Goal: Contribute content: Contribute content

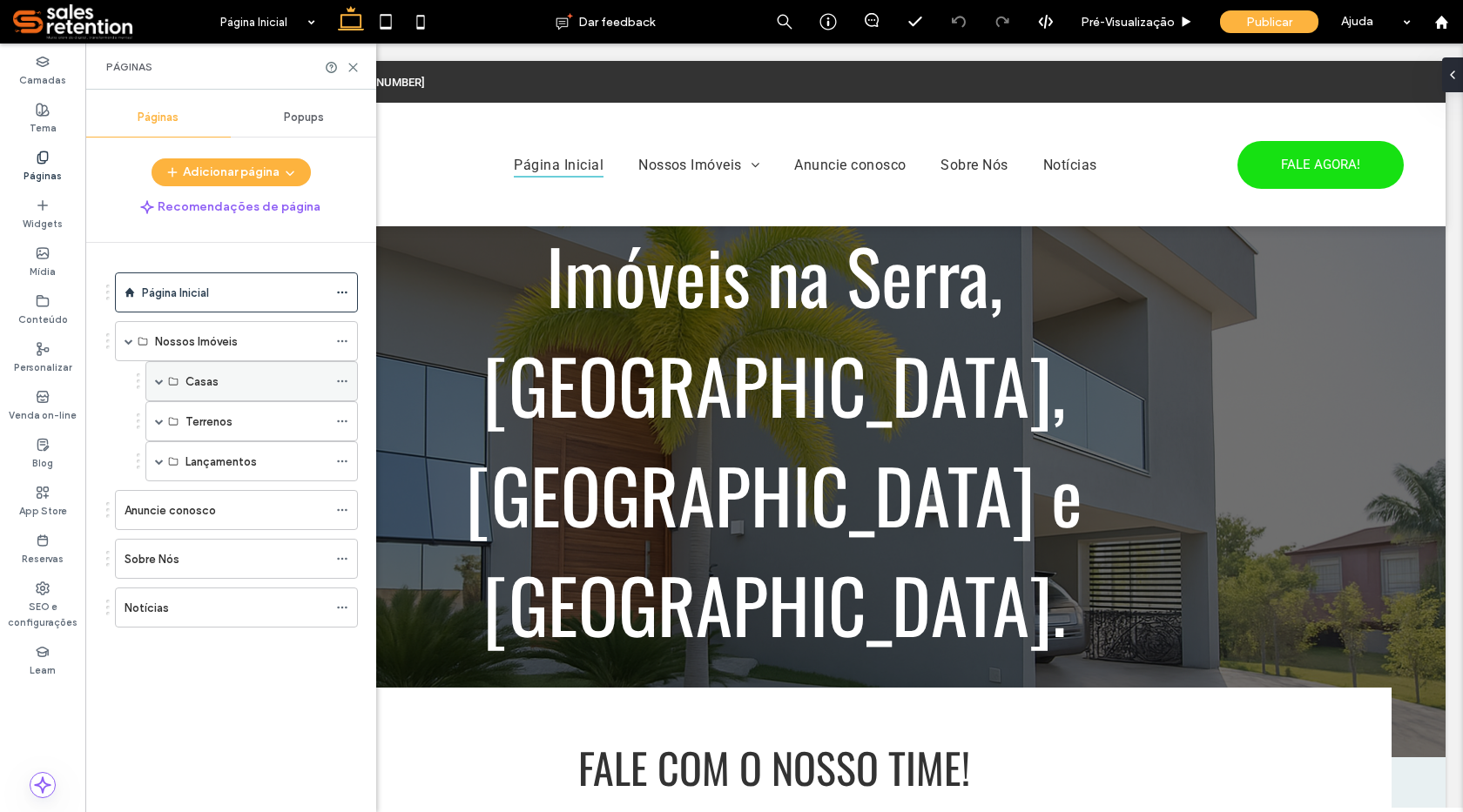
click at [189, 381] on label "Casas" at bounding box center [202, 381] width 33 height 30
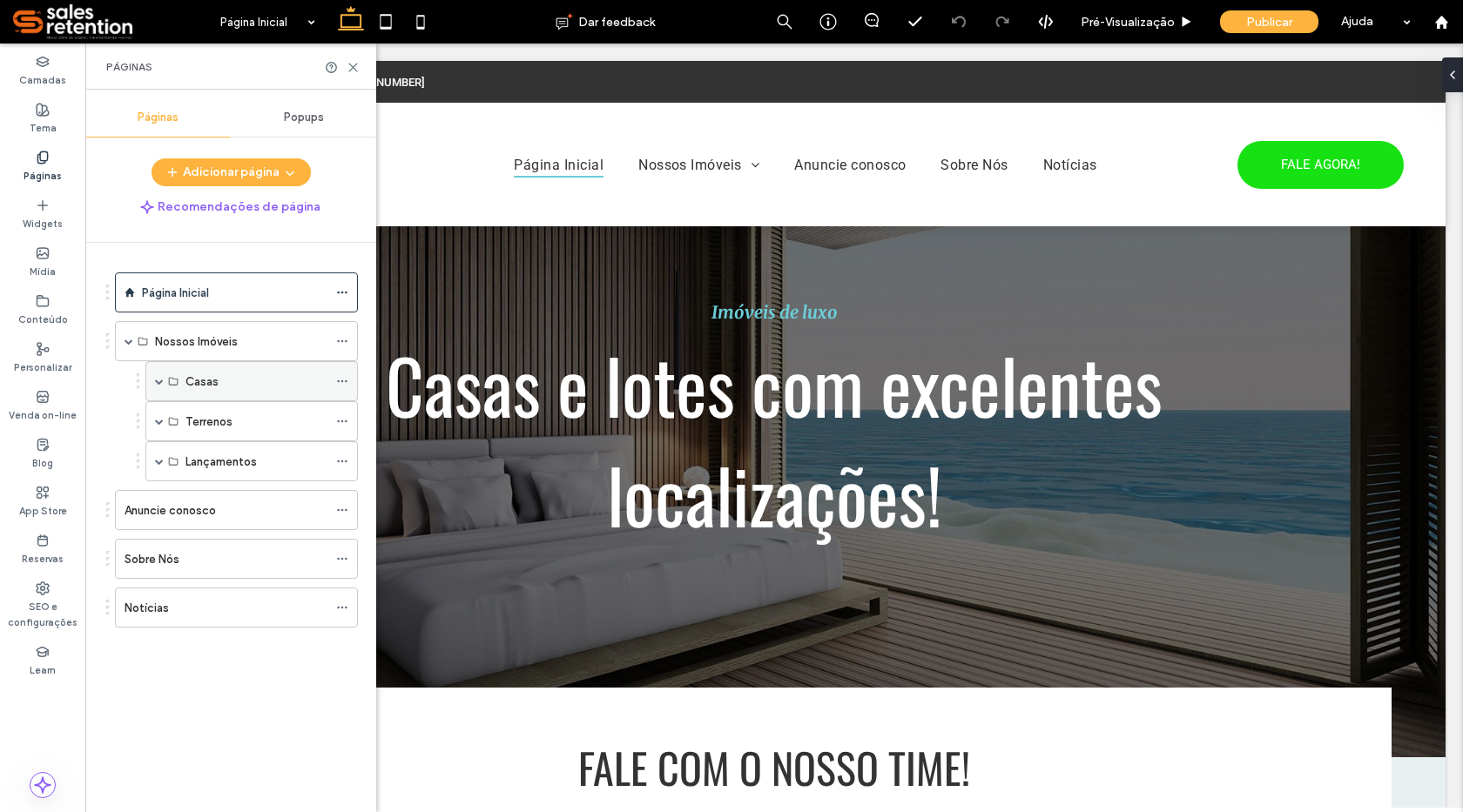
click at [201, 381] on label "Casas" at bounding box center [202, 381] width 33 height 30
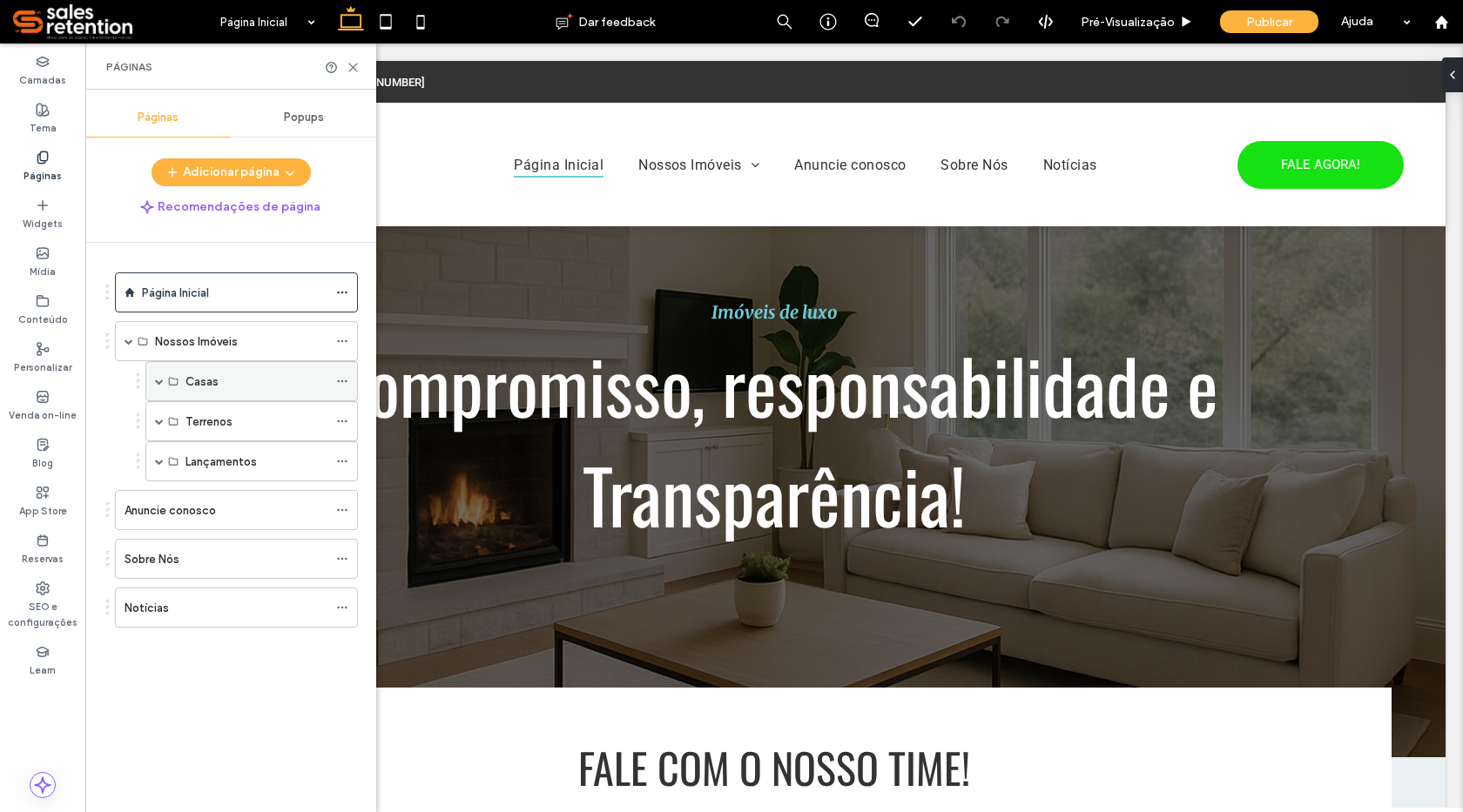
click at [161, 381] on span at bounding box center [159, 381] width 9 height 9
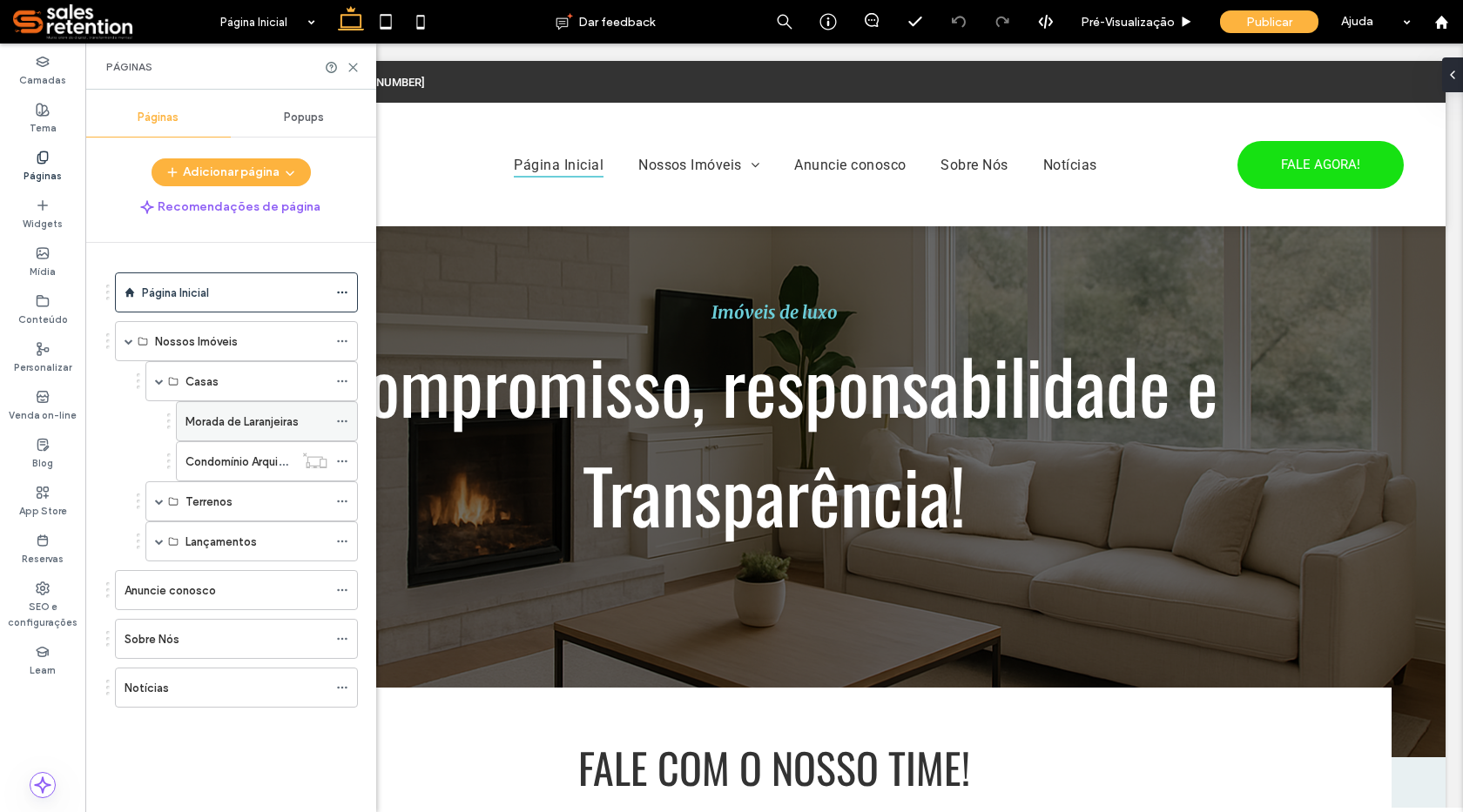
click at [202, 421] on label "Morada de Laranjeiras" at bounding box center [242, 421] width 113 height 30
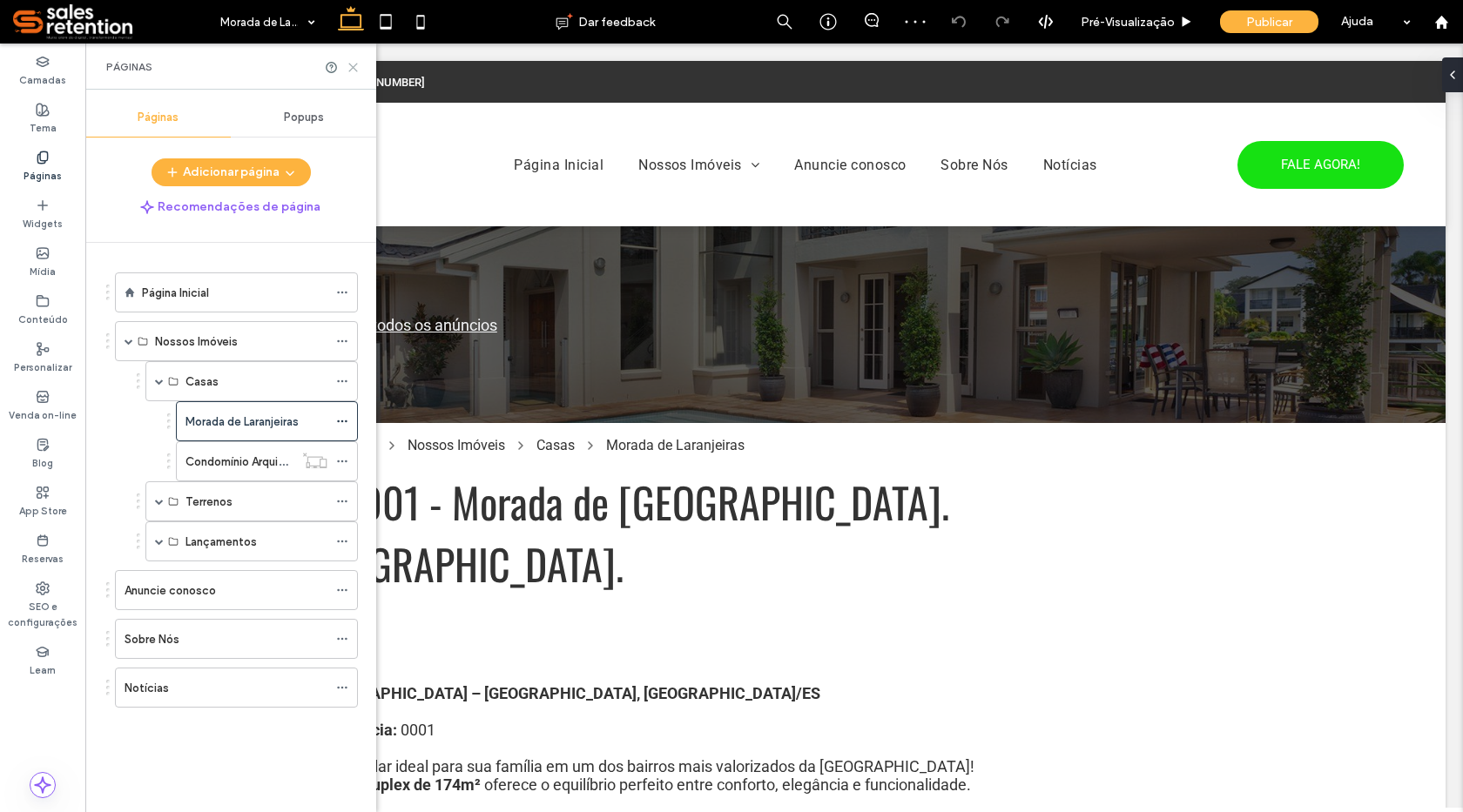
click at [354, 66] on use at bounding box center [353, 68] width 8 height 8
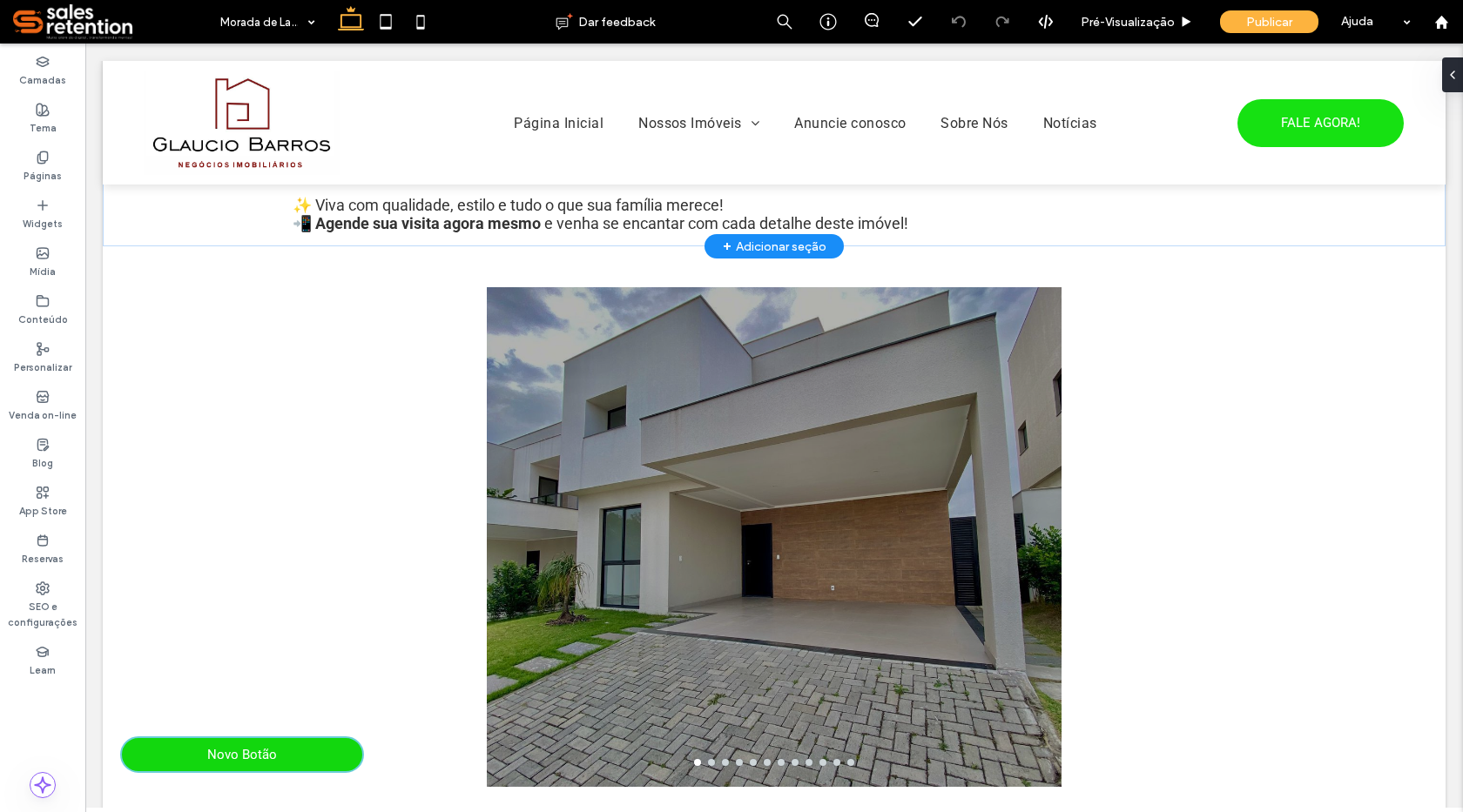
scroll to position [1045, 0]
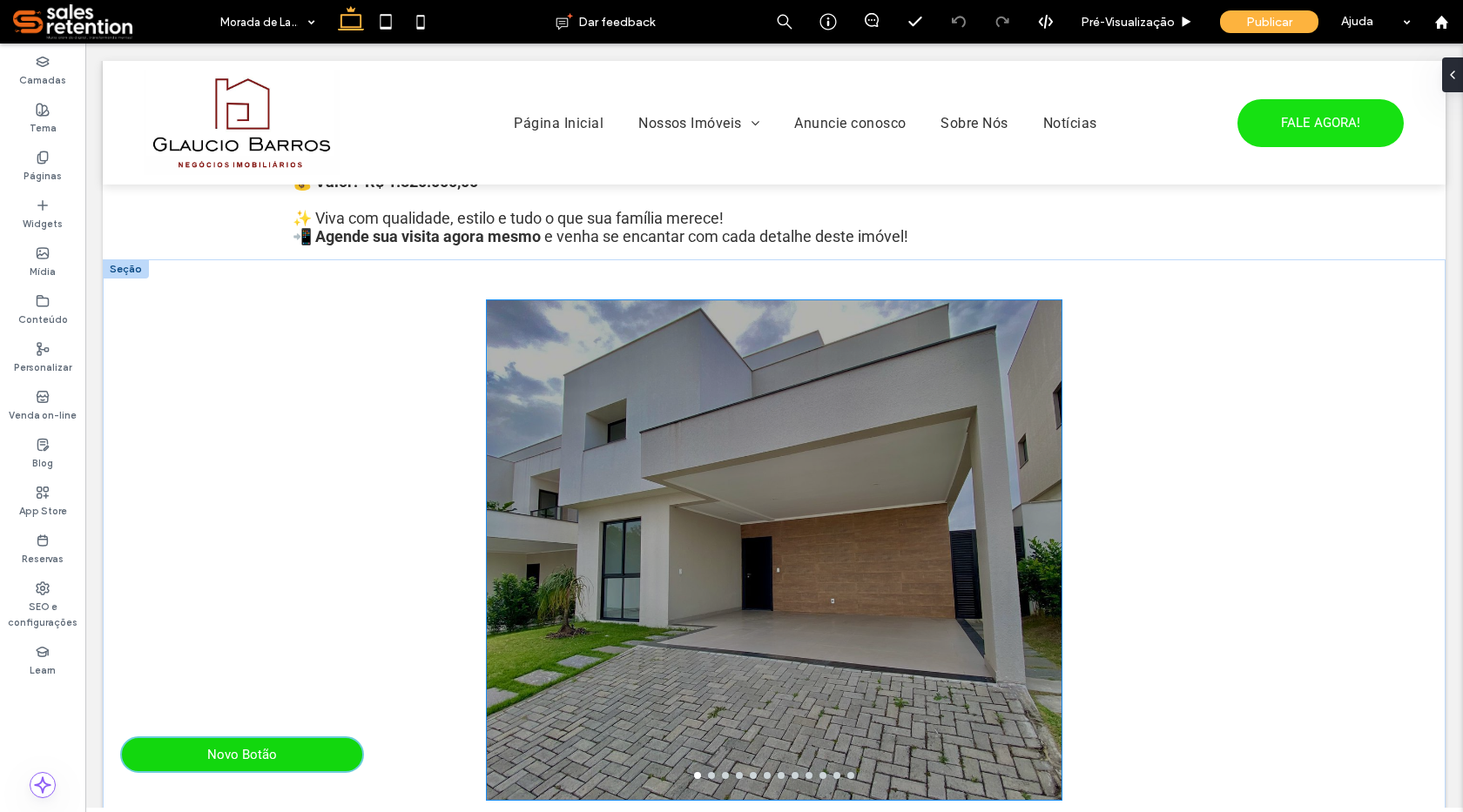
click at [666, 578] on div at bounding box center [774, 561] width 574 height 417
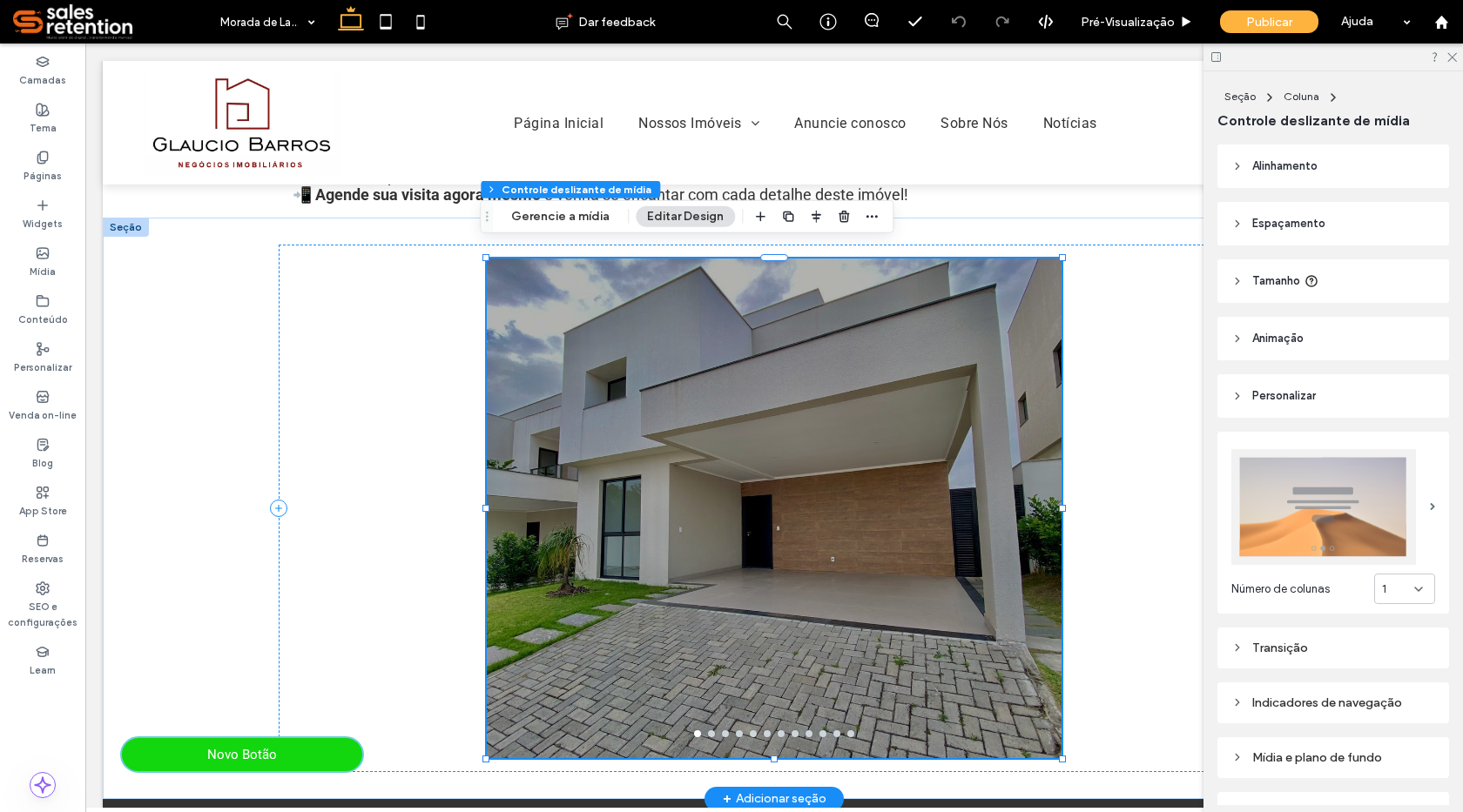
click at [666, 578] on div at bounding box center [774, 519] width 574 height 417
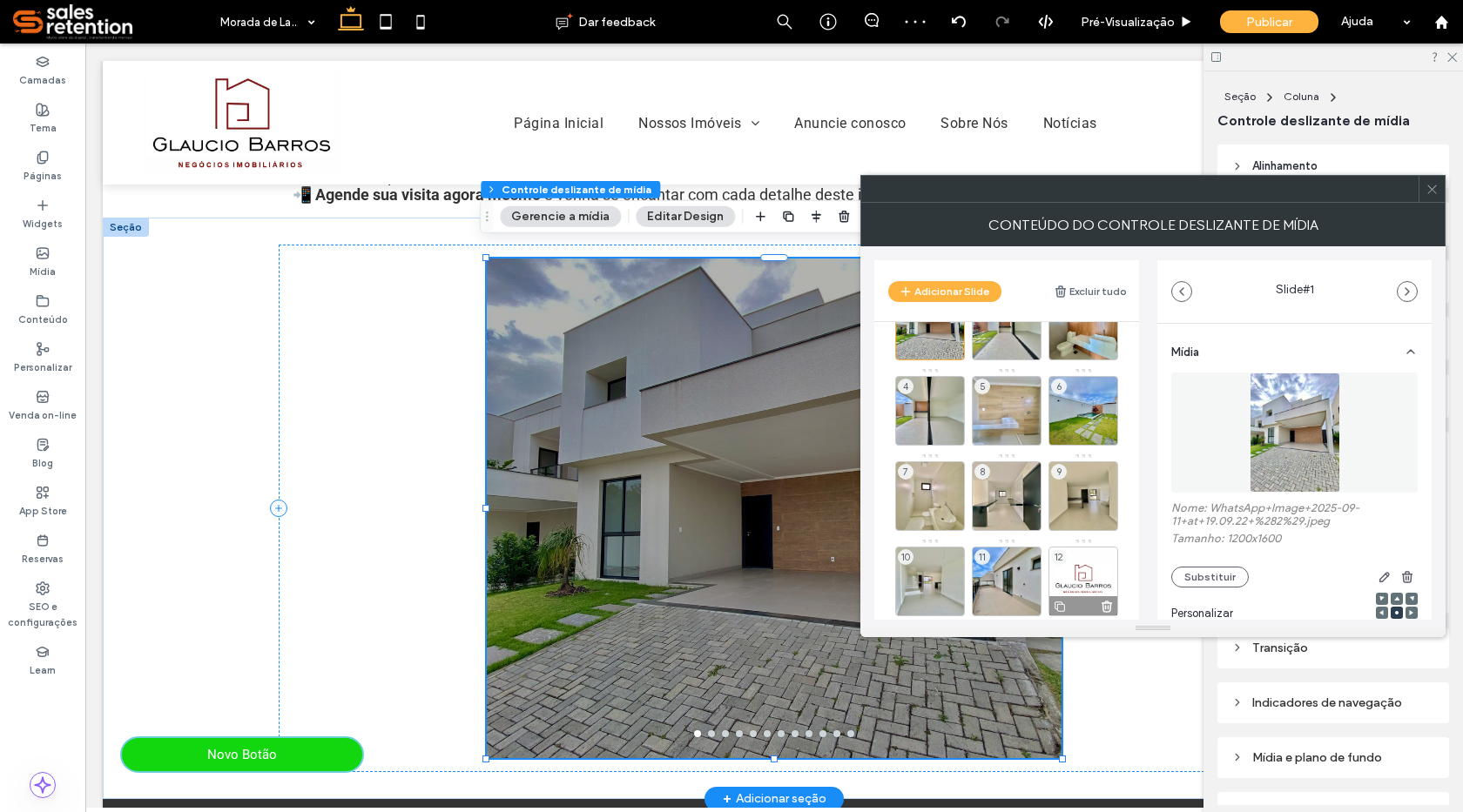
scroll to position [80, 0]
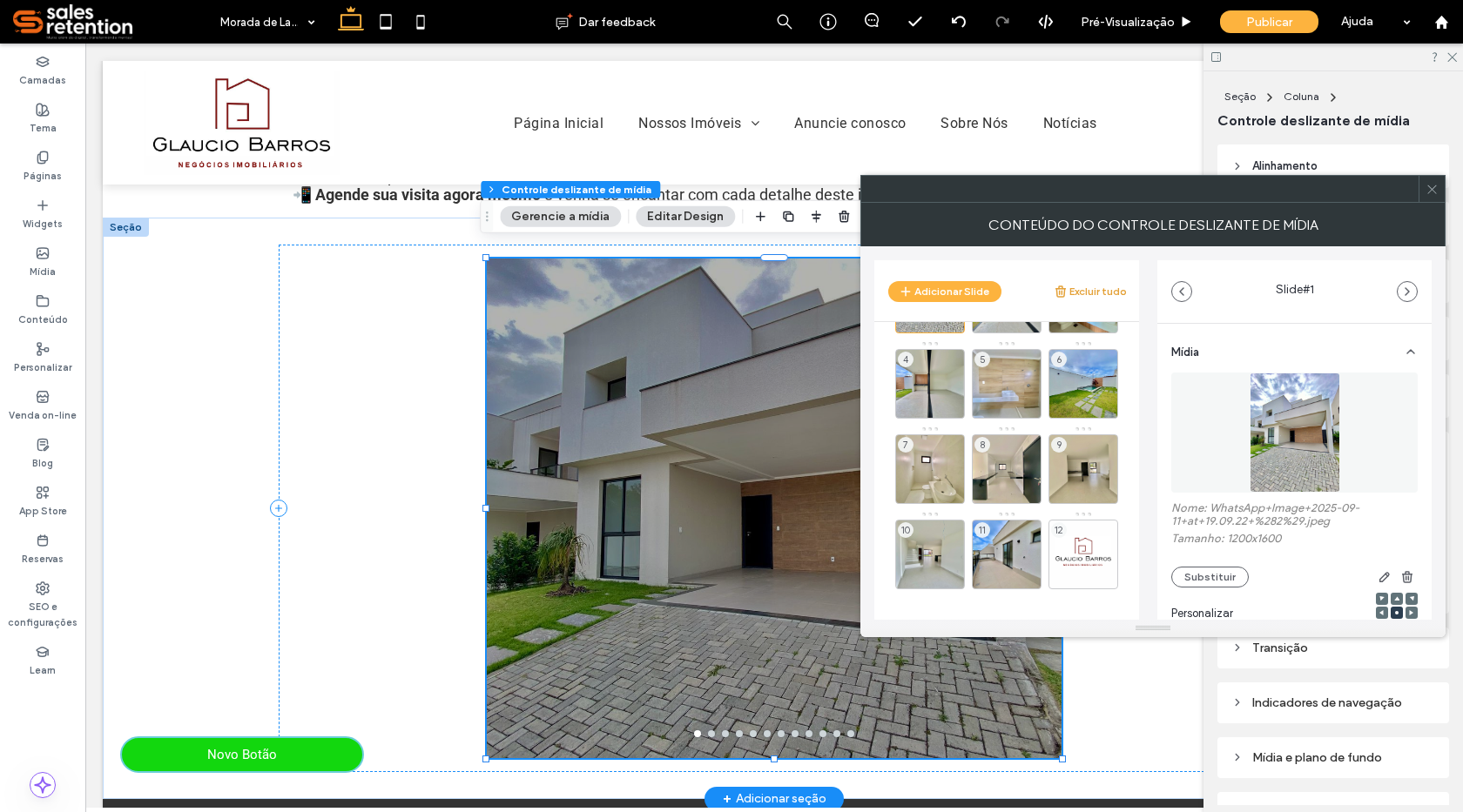
click at [1073, 297] on button "Excluir tudo" at bounding box center [1090, 291] width 73 height 21
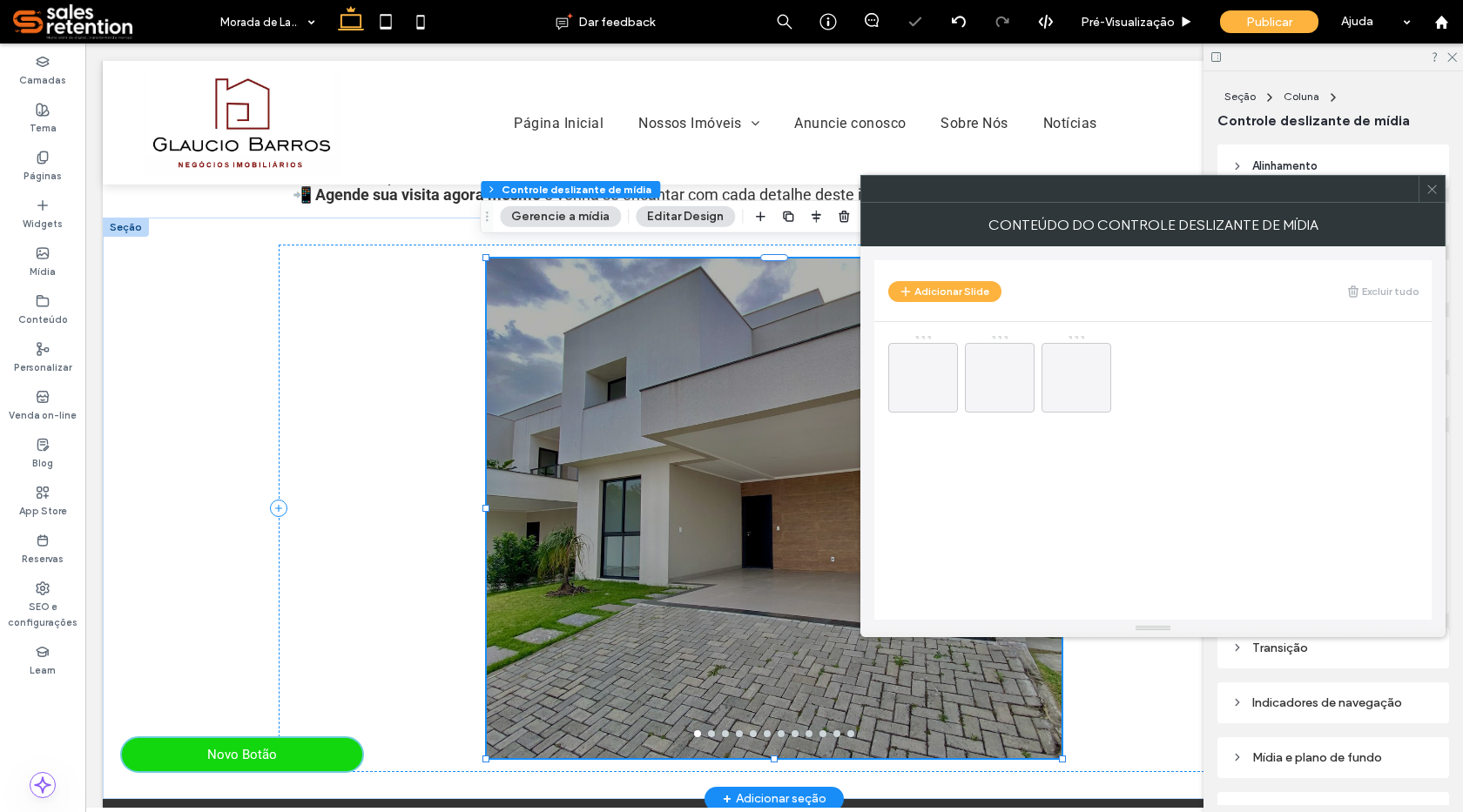
scroll to position [0, 0]
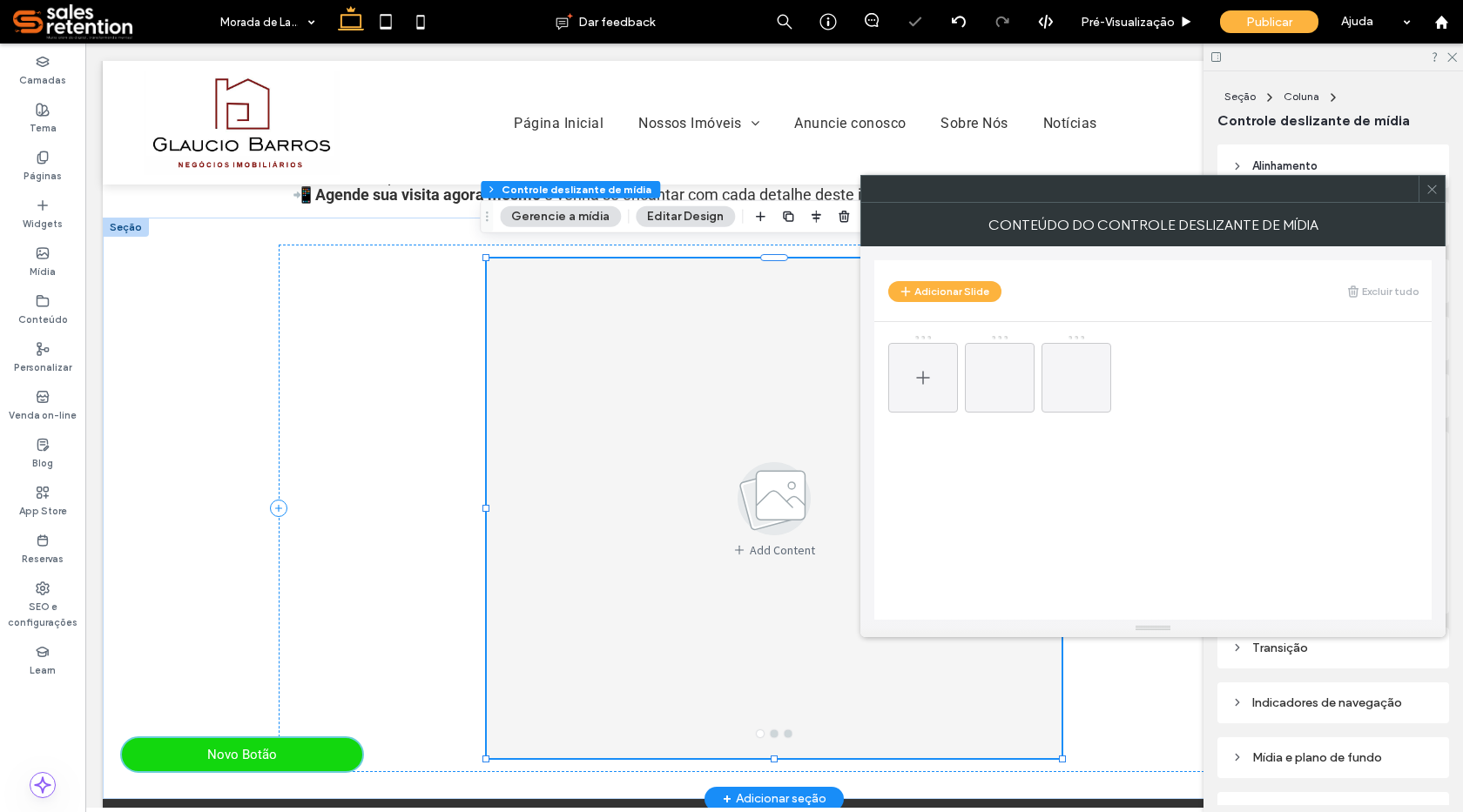
click at [920, 376] on icon at bounding box center [922, 377] width 21 height 21
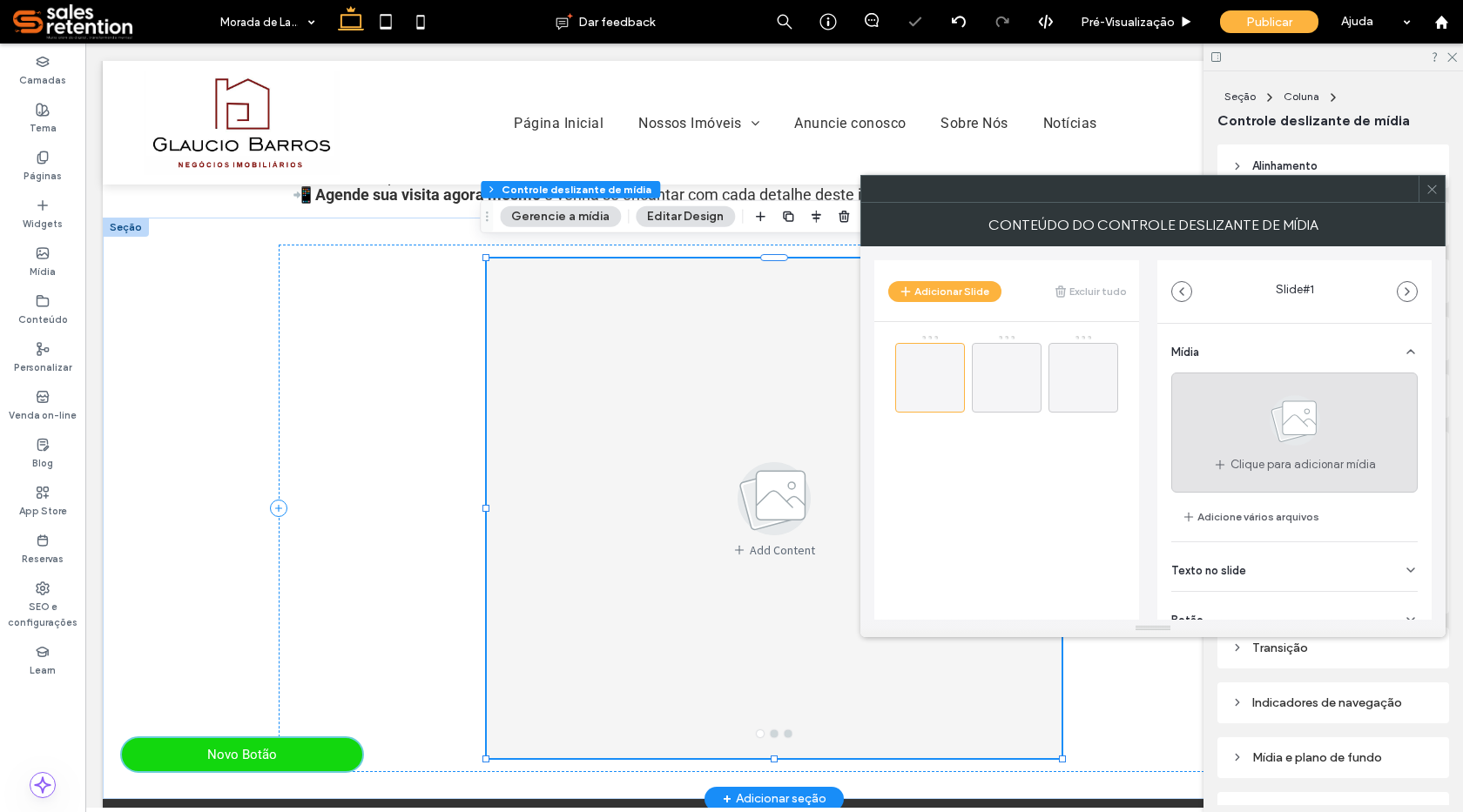
click at [1198, 461] on div "Clique para adicionar mídia" at bounding box center [1294, 433] width 246 height 120
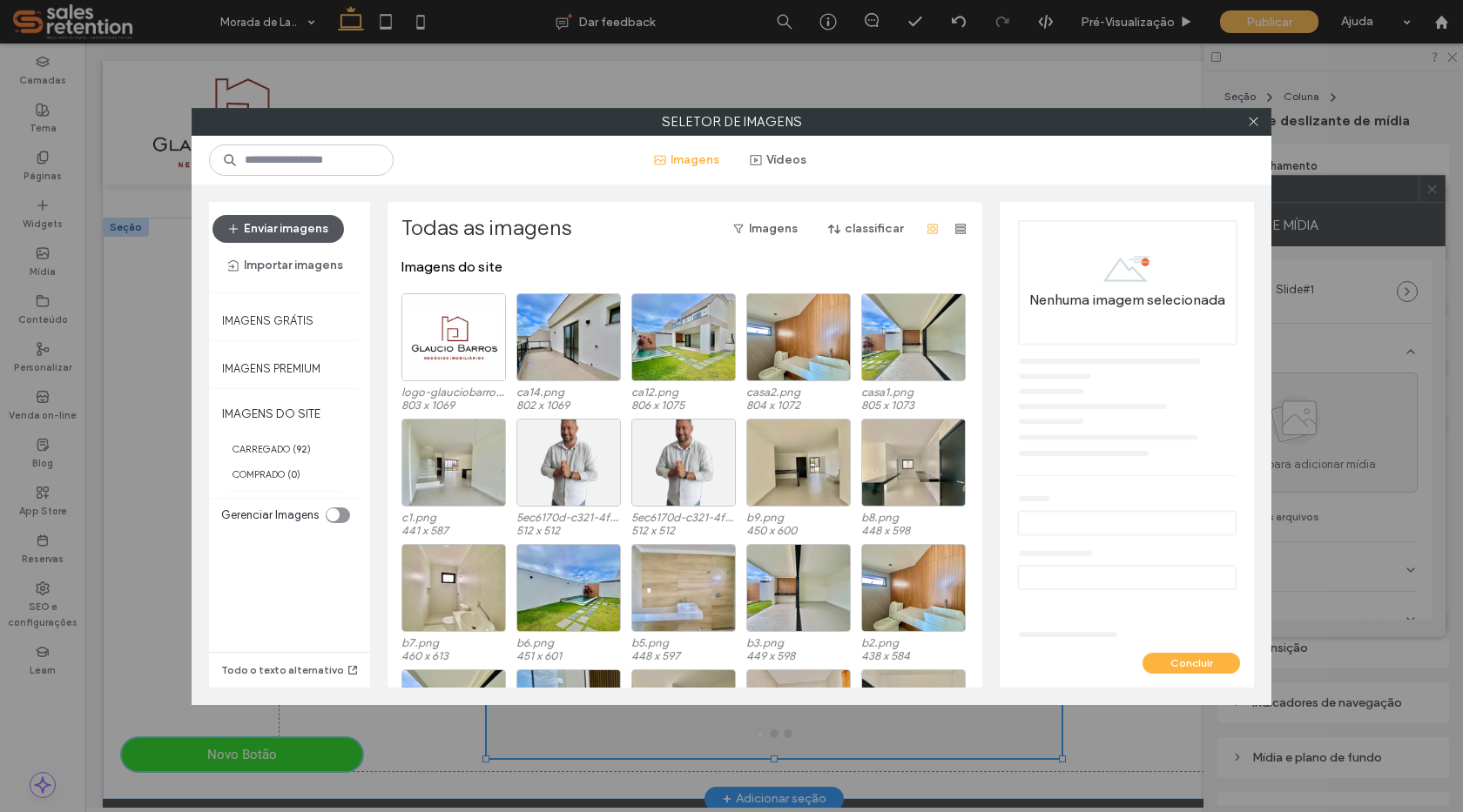
click at [305, 227] on button "Enviar imagens" at bounding box center [278, 229] width 132 height 27
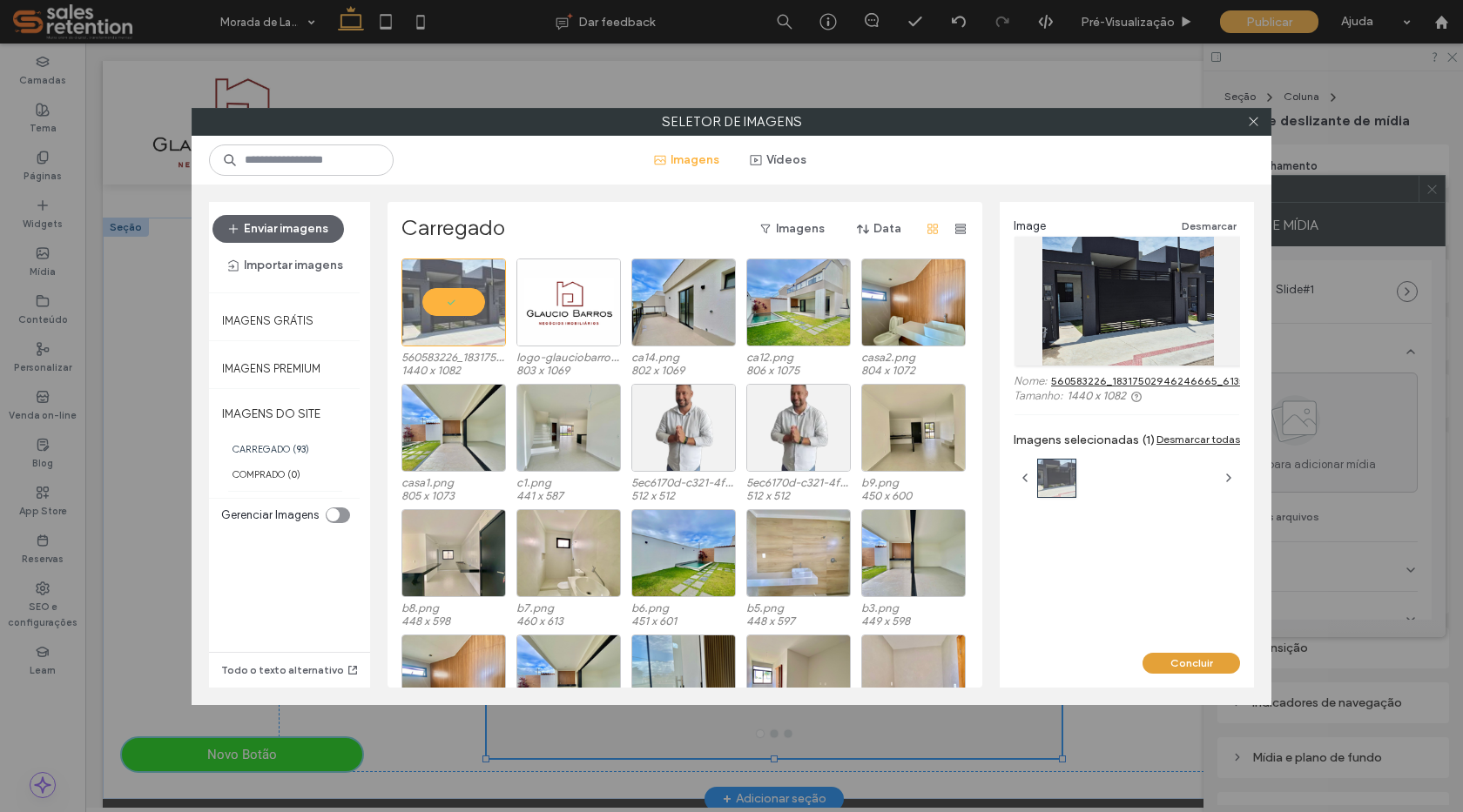
click at [1193, 663] on button "Concluir" at bounding box center [1191, 663] width 97 height 21
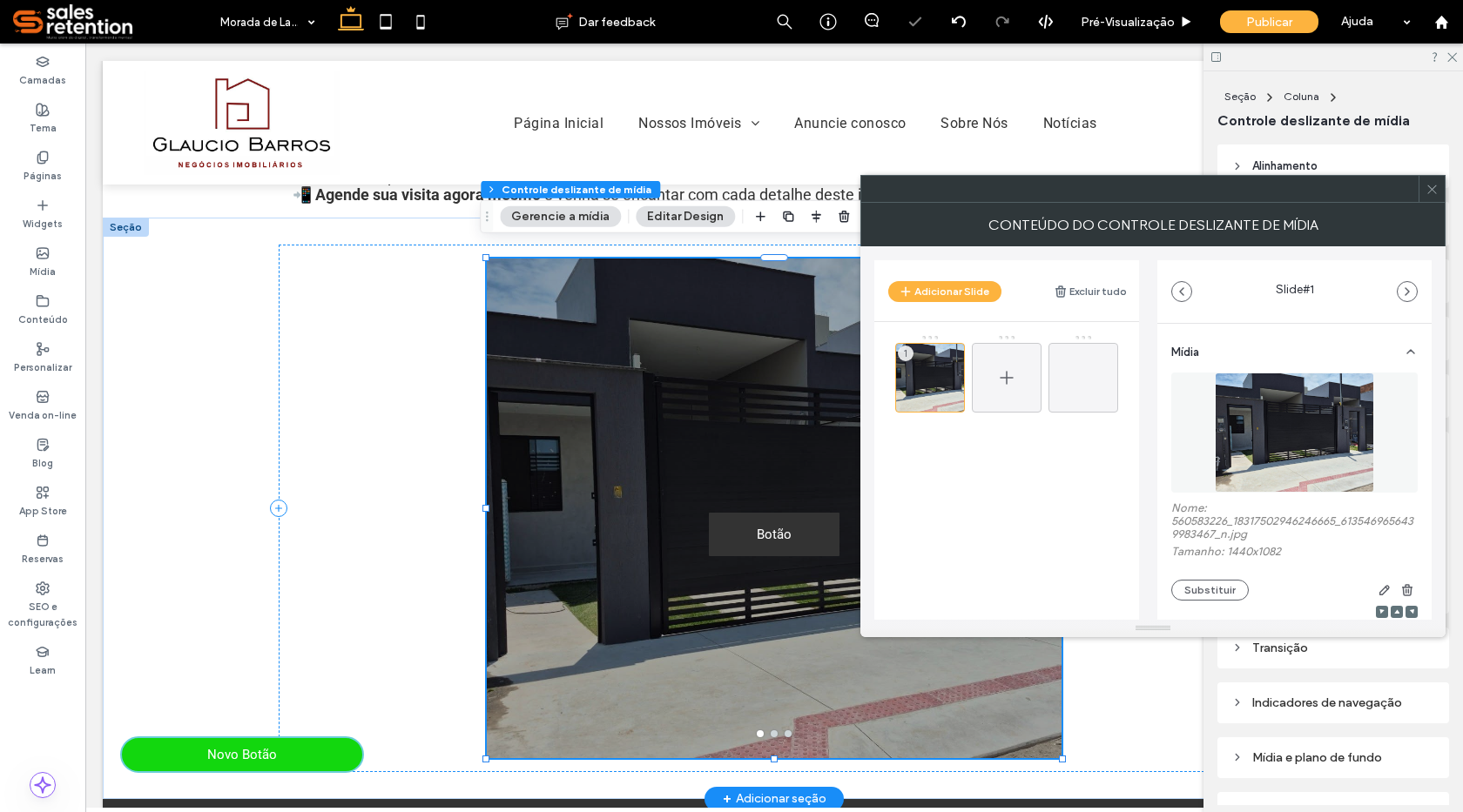
click at [1014, 371] on icon at bounding box center [1006, 377] width 21 height 21
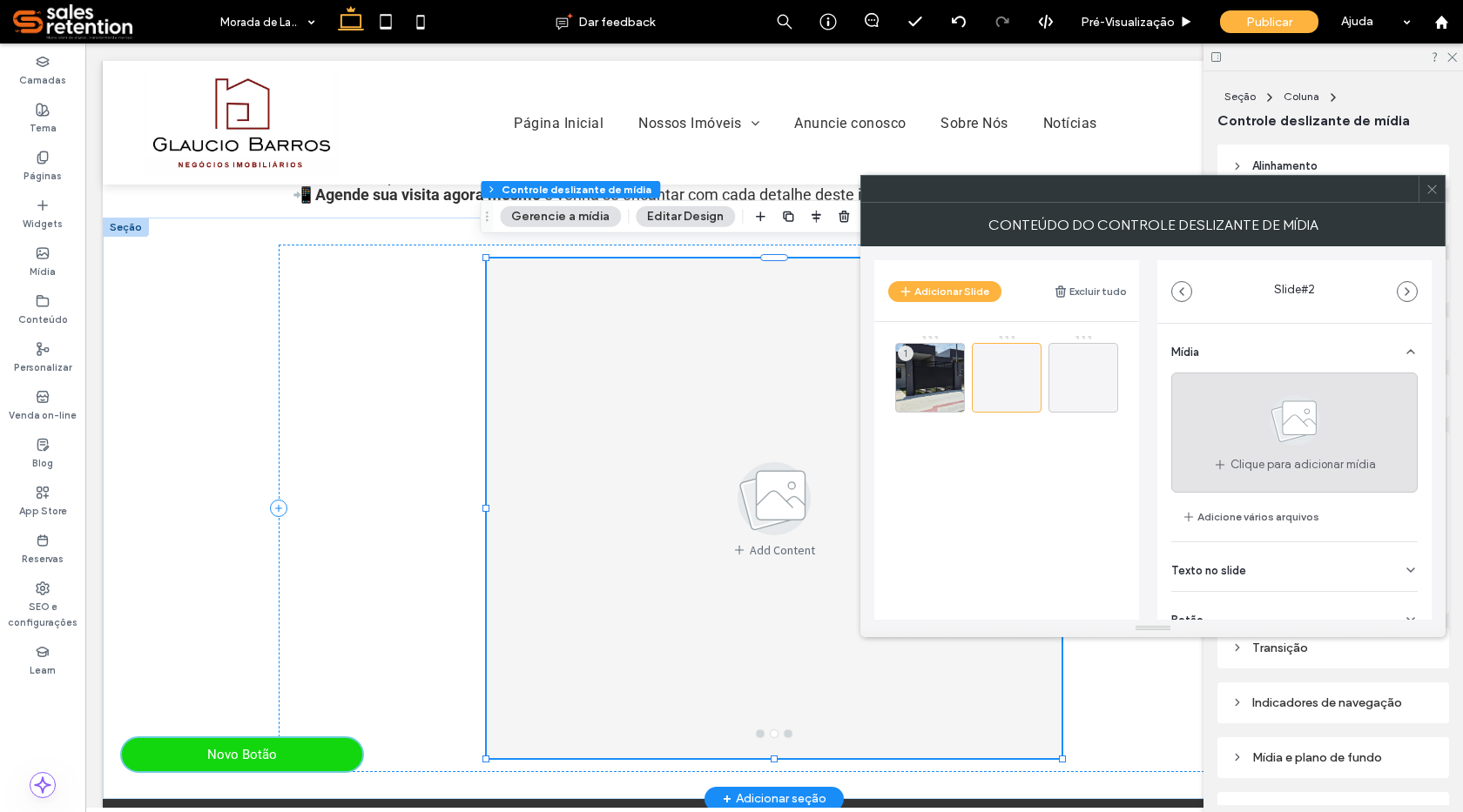
click at [1242, 465] on span "Clique para adicionar mídia" at bounding box center [1303, 465] width 145 height 18
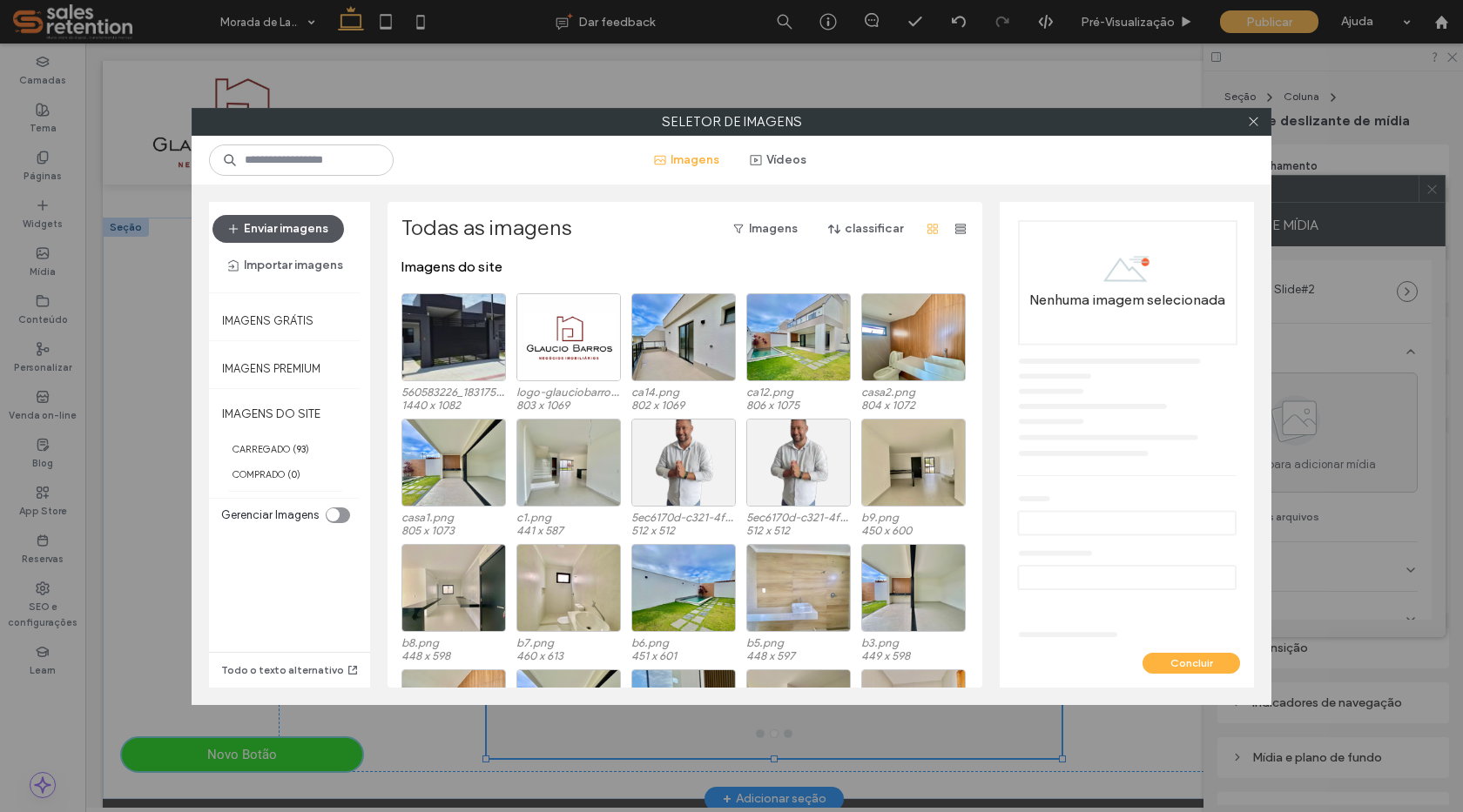
click at [292, 215] on button "Enviar imagens" at bounding box center [278, 229] width 132 height 27
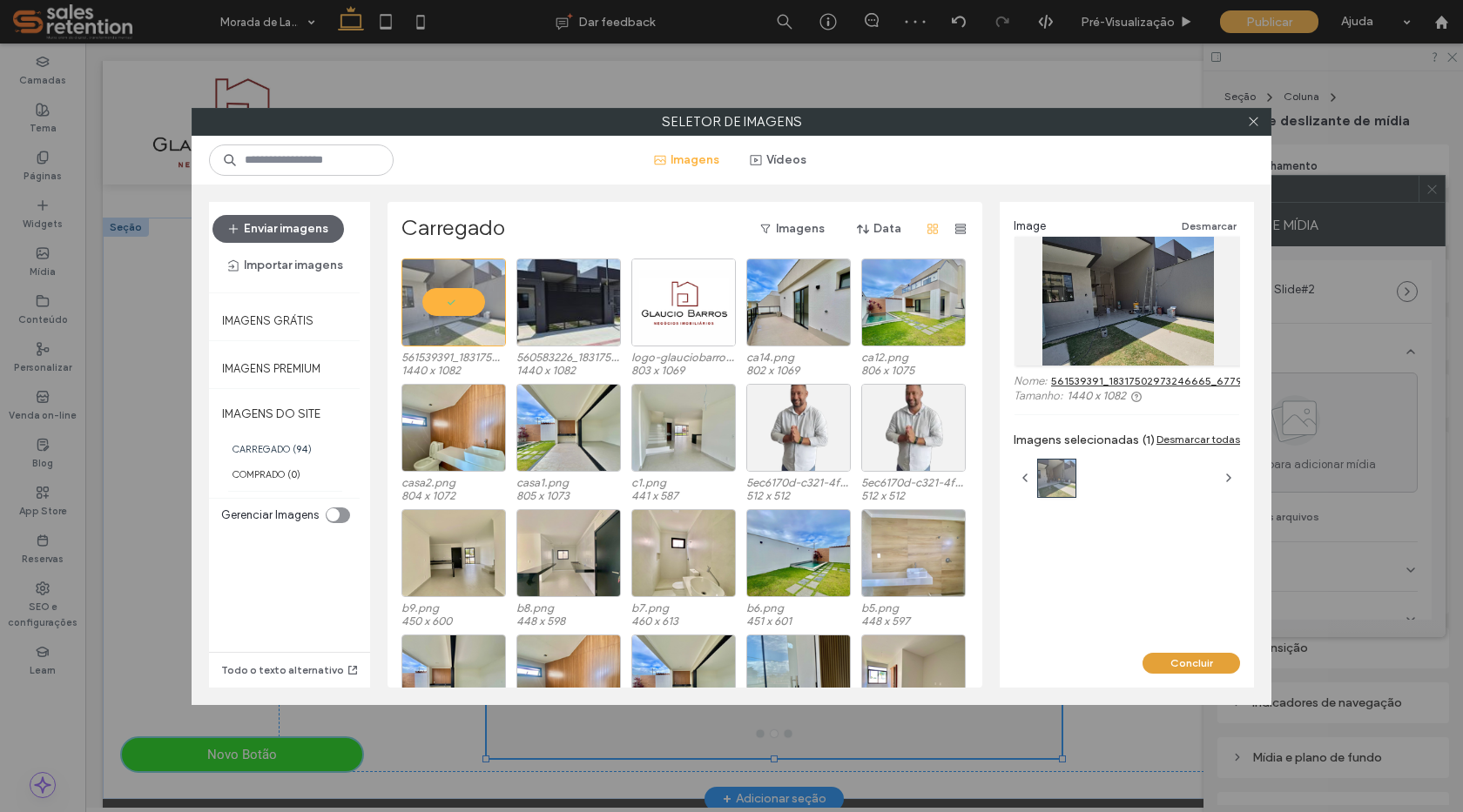
click at [1198, 661] on button "Concluir" at bounding box center [1191, 663] width 97 height 21
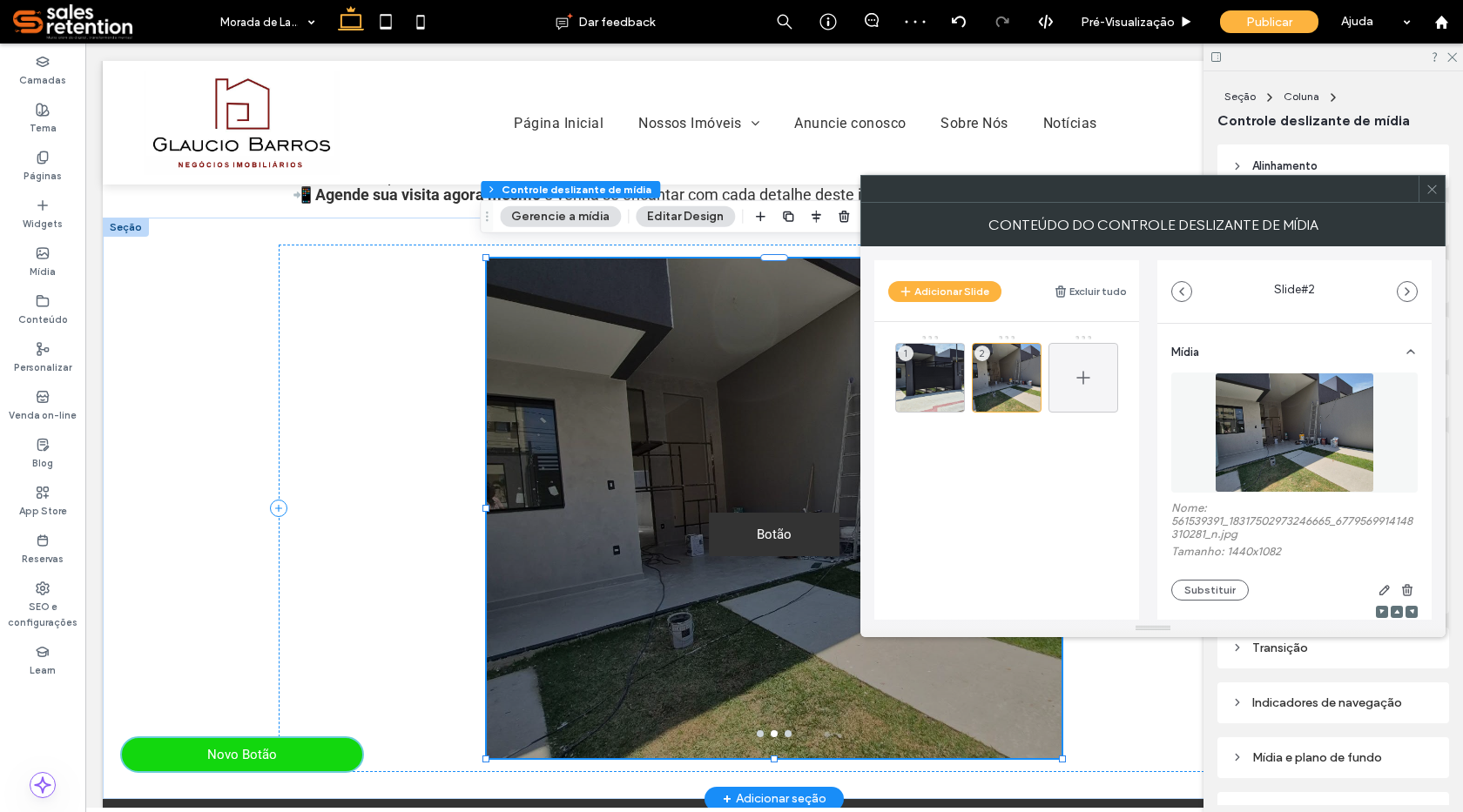
click at [1088, 360] on span at bounding box center [1083, 377] width 21 height 50
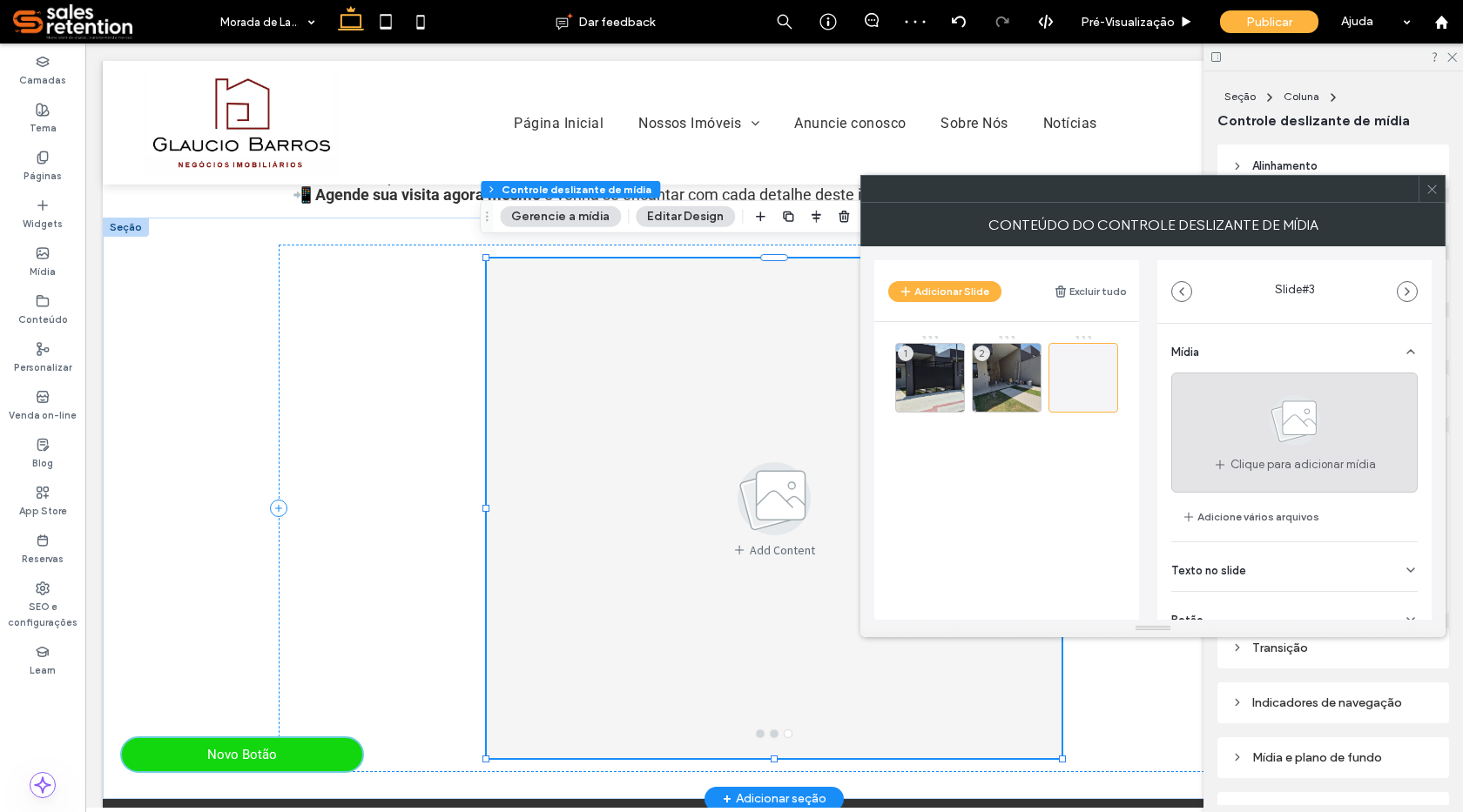
click at [1243, 462] on span "Clique para adicionar mídia" at bounding box center [1303, 465] width 145 height 18
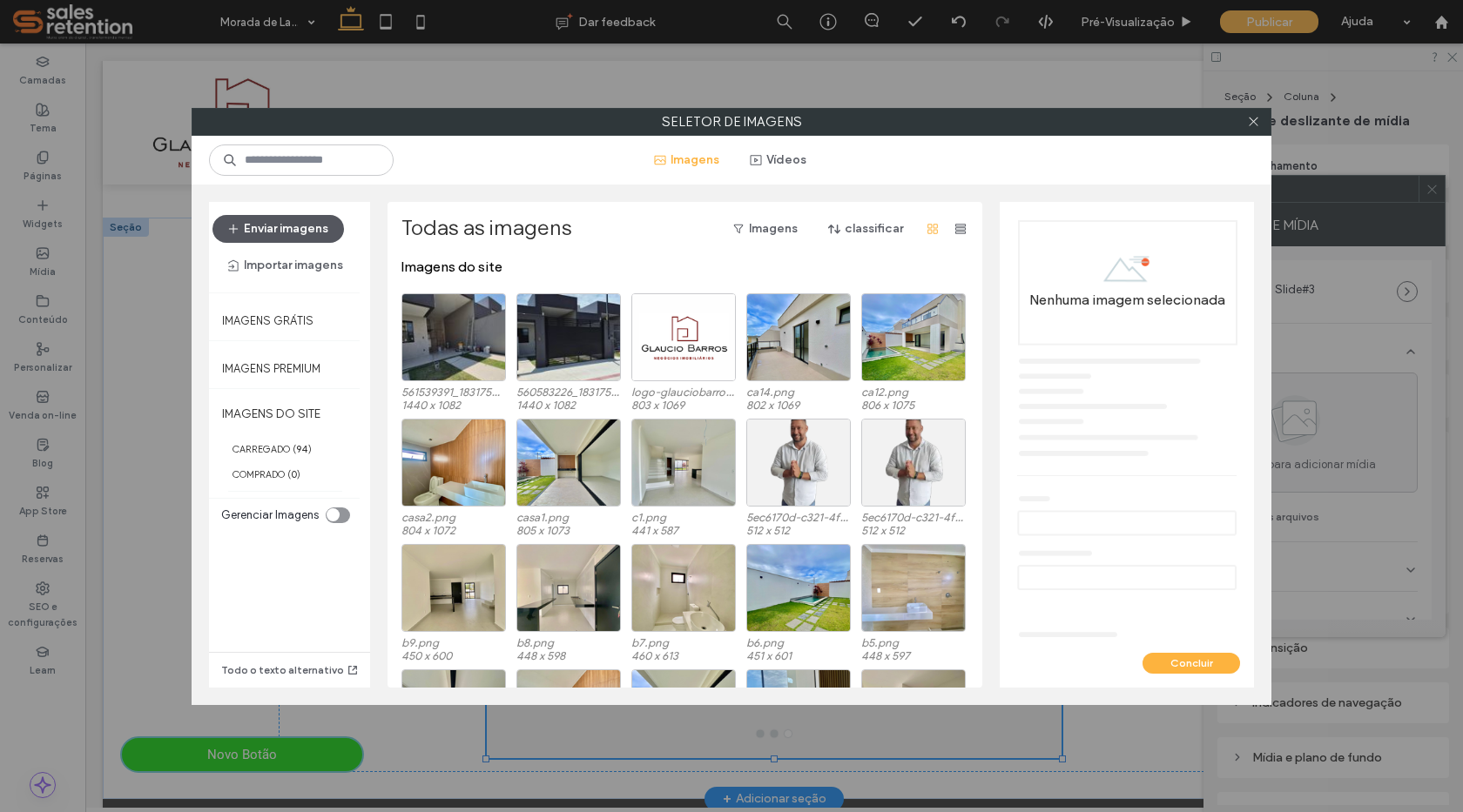
click at [289, 235] on button "Enviar imagens" at bounding box center [278, 229] width 132 height 27
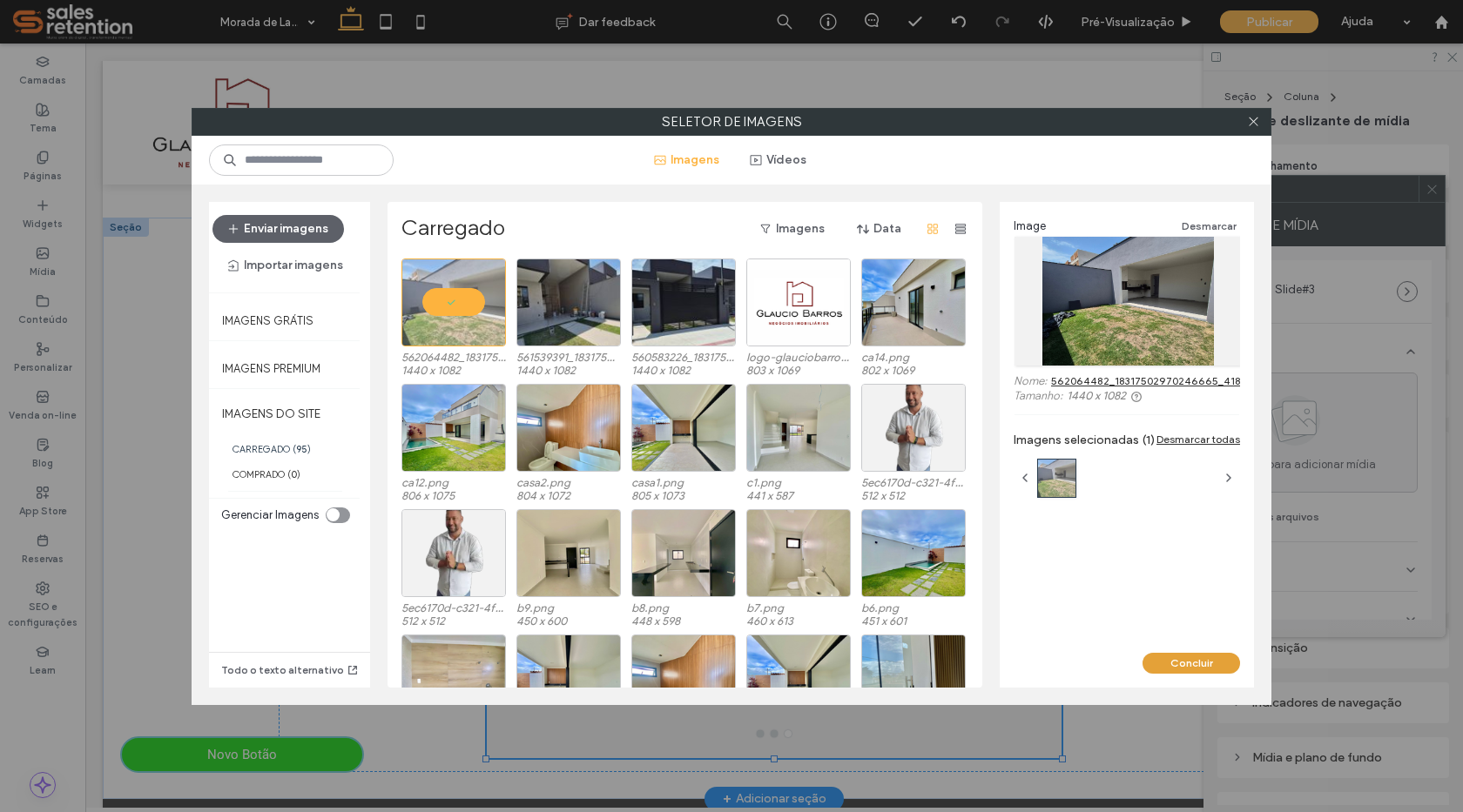
click at [1185, 658] on button "Concluir" at bounding box center [1191, 663] width 97 height 21
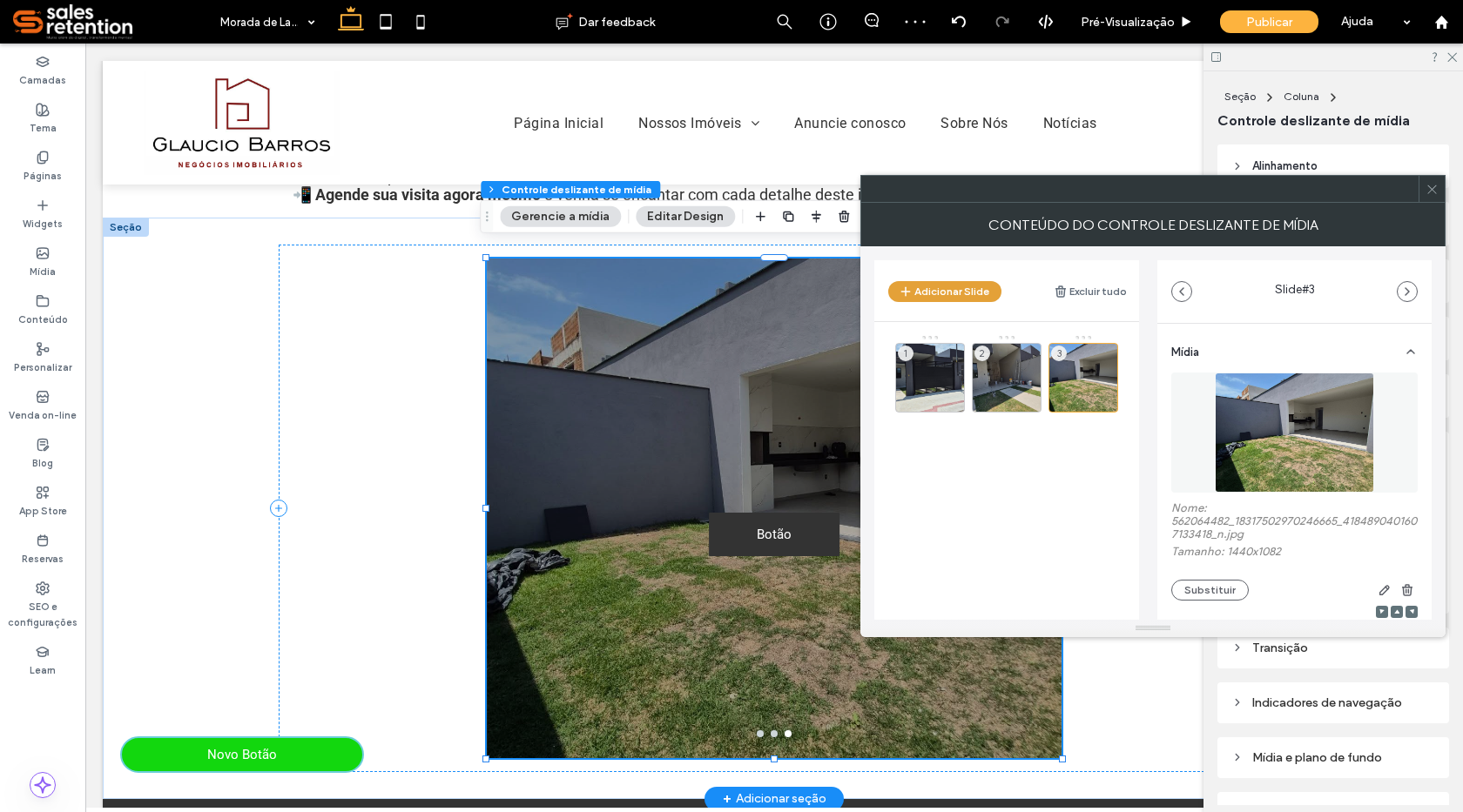
click at [990, 291] on button "Adicionar Slide" at bounding box center [945, 291] width 113 height 21
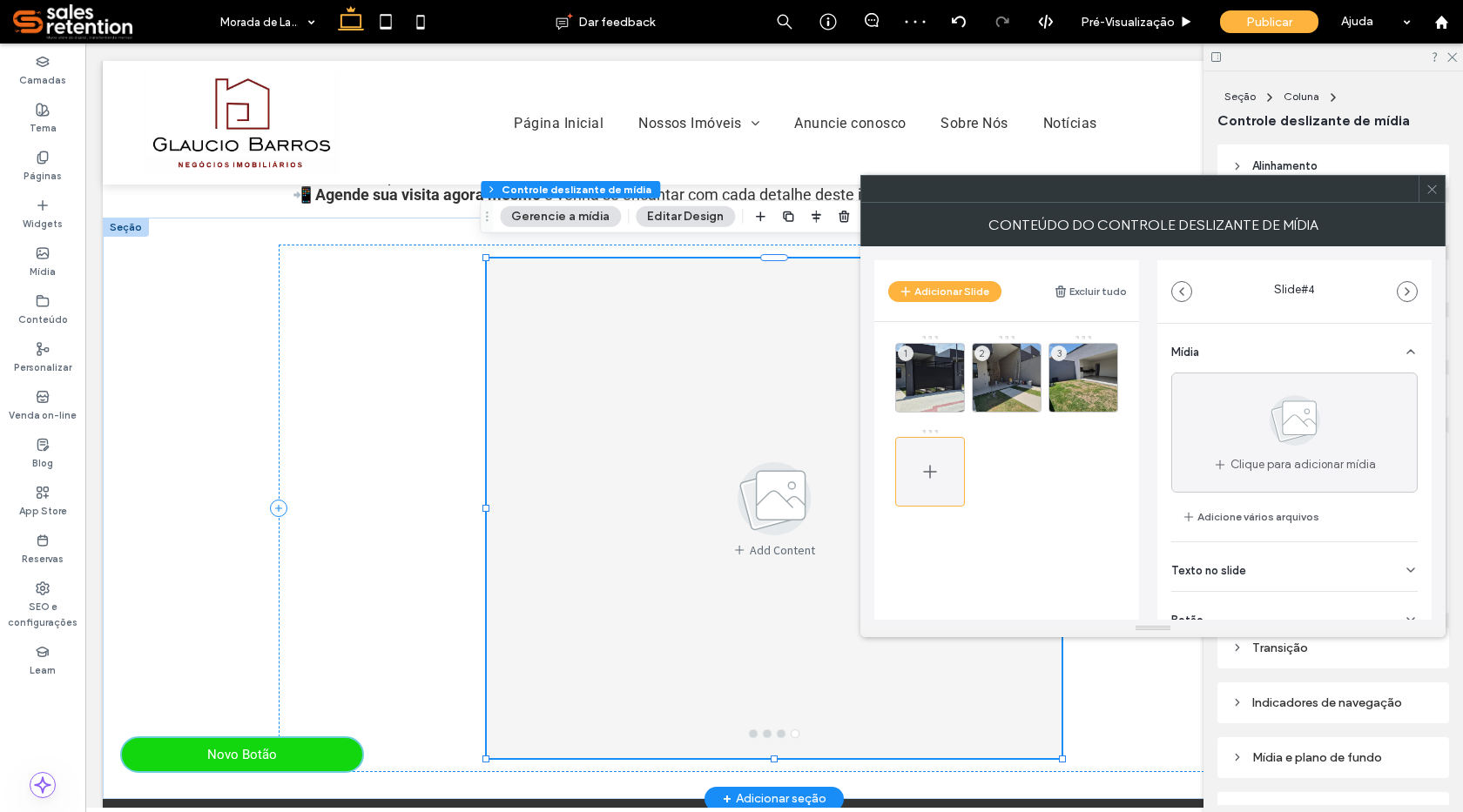
click at [943, 473] on div at bounding box center [930, 471] width 70 height 70
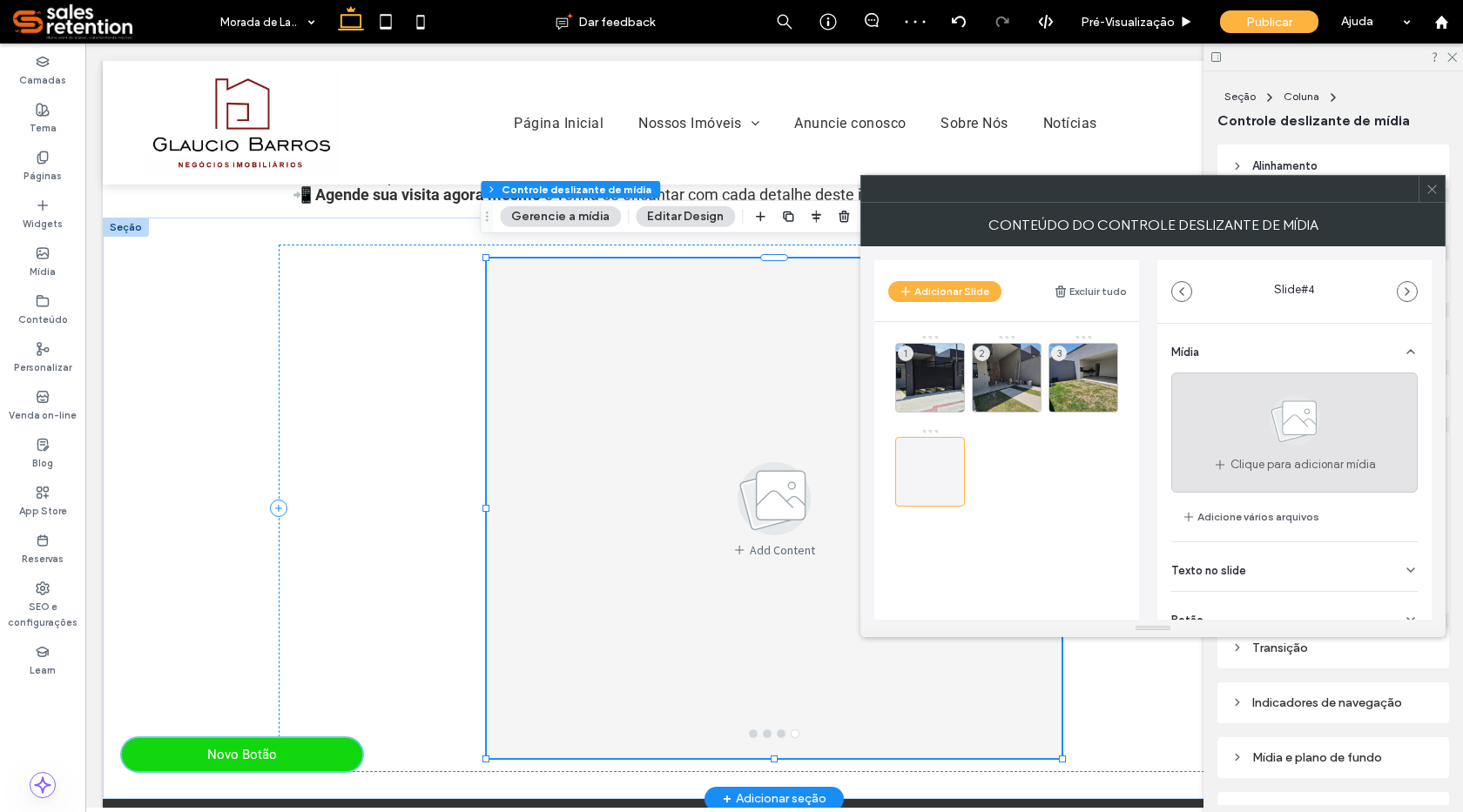
click at [1312, 418] on use at bounding box center [1294, 420] width 50 height 50
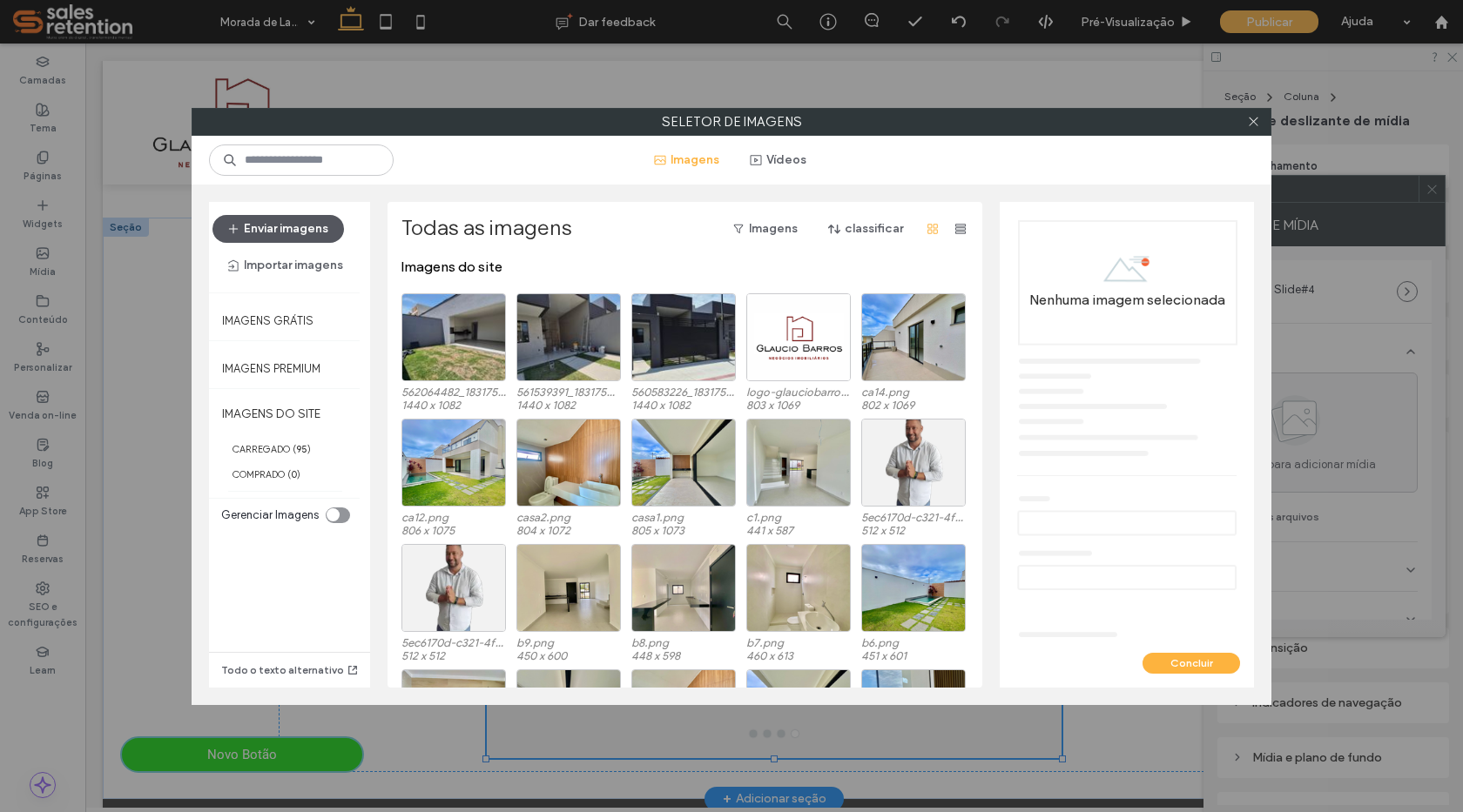
click at [297, 226] on button "Enviar imagens" at bounding box center [278, 229] width 132 height 27
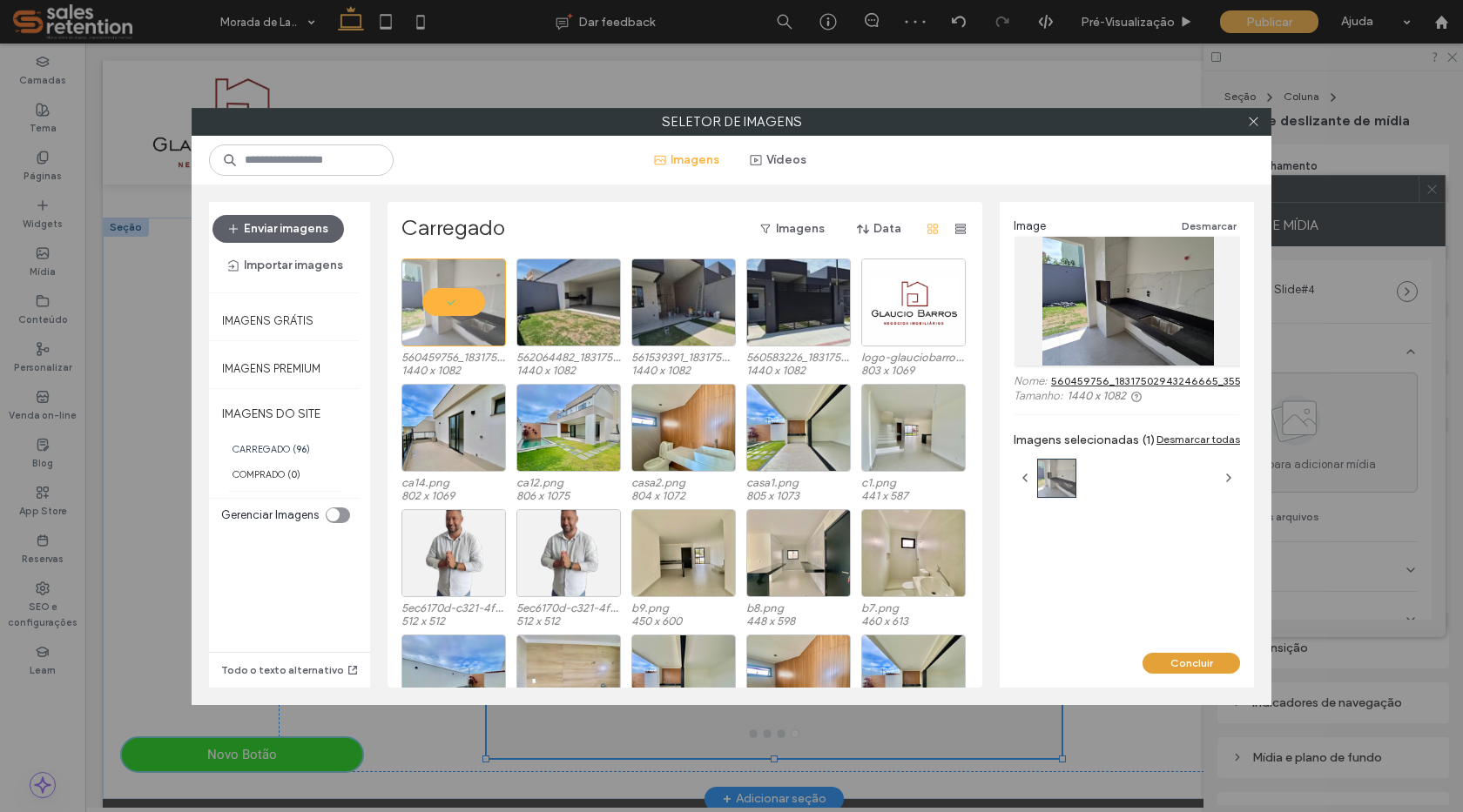
click at [1169, 670] on button "Concluir" at bounding box center [1191, 663] width 97 height 21
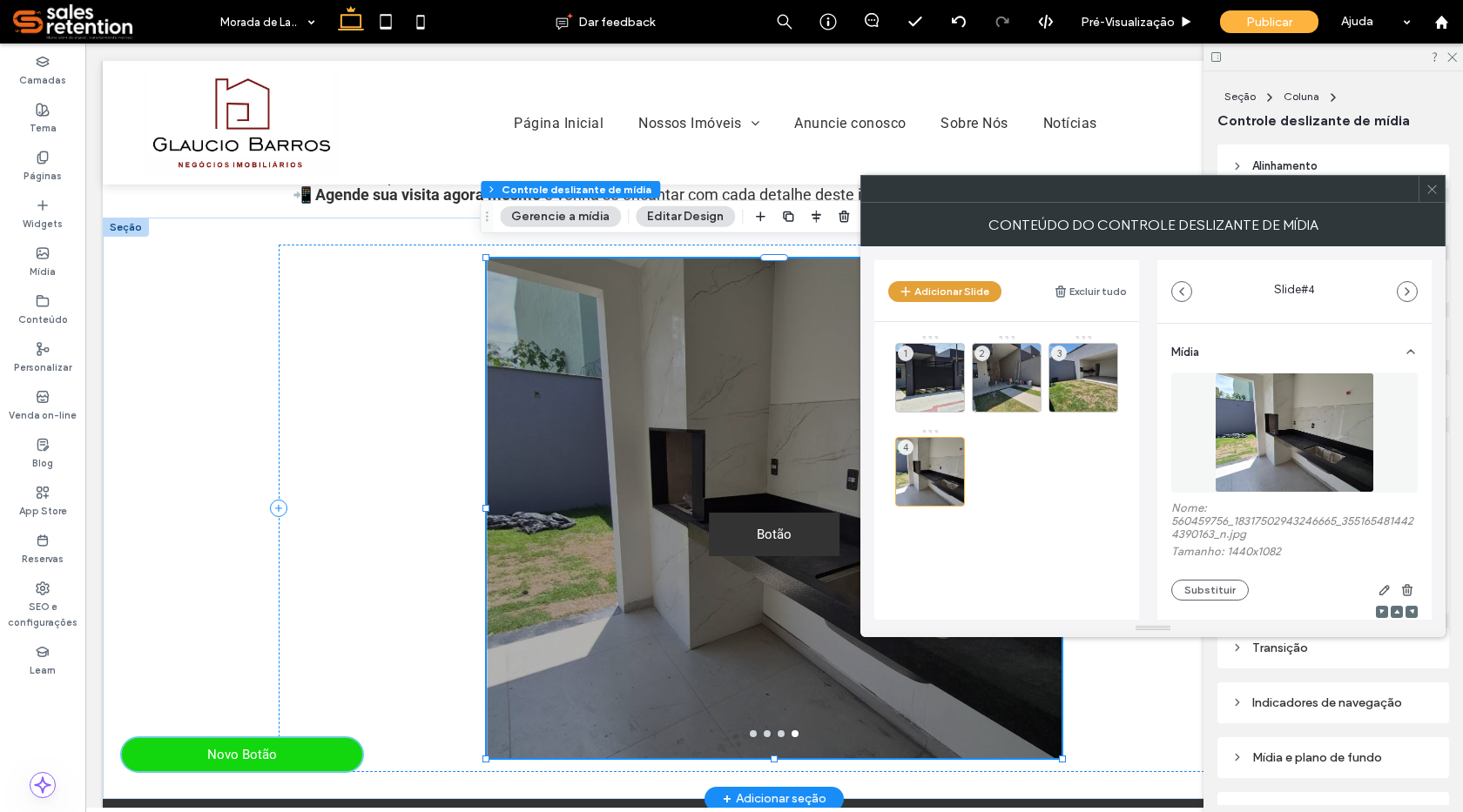
click at [967, 293] on button "Adicionar Slide" at bounding box center [945, 291] width 113 height 21
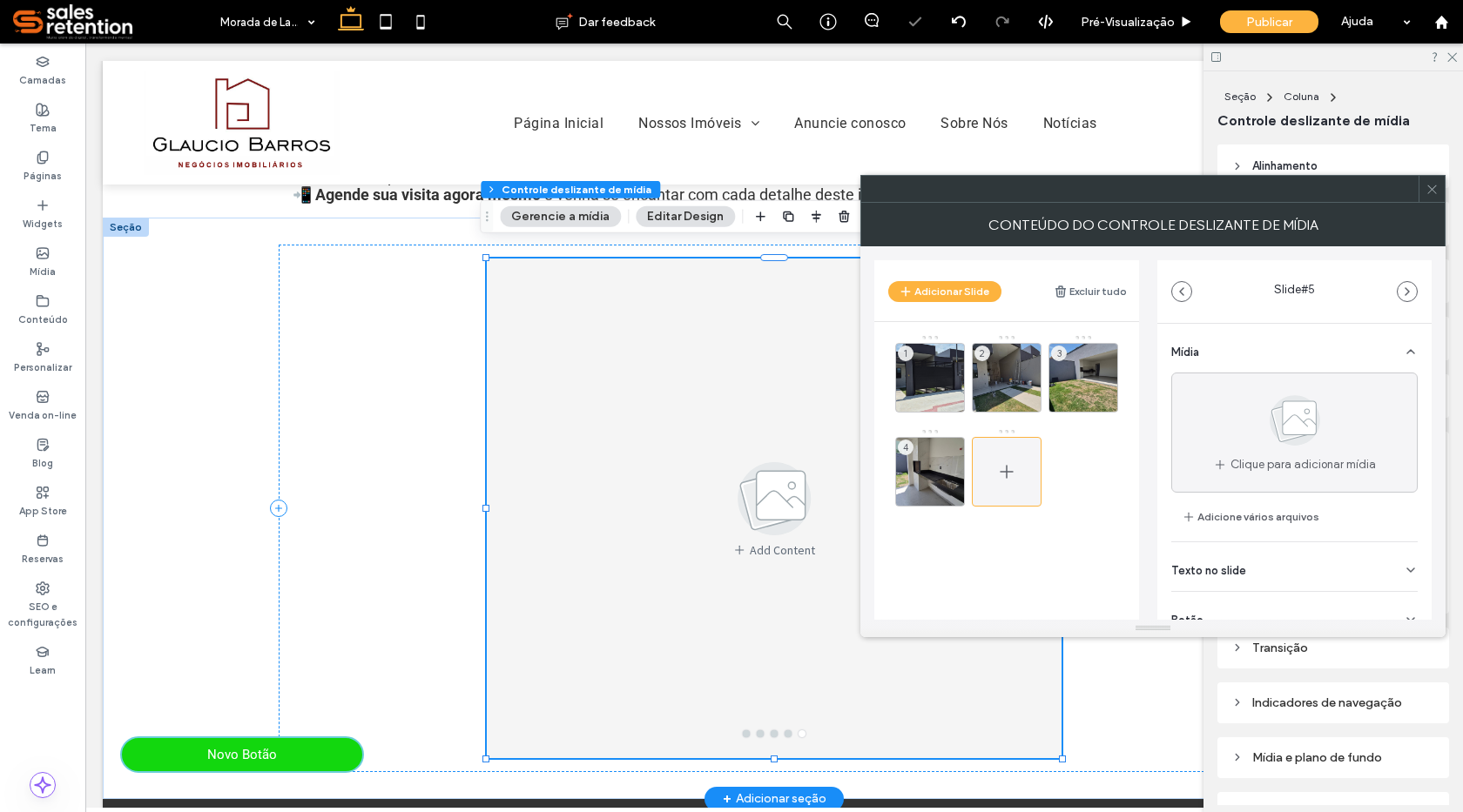
click at [1009, 468] on icon at bounding box center [1006, 471] width 21 height 21
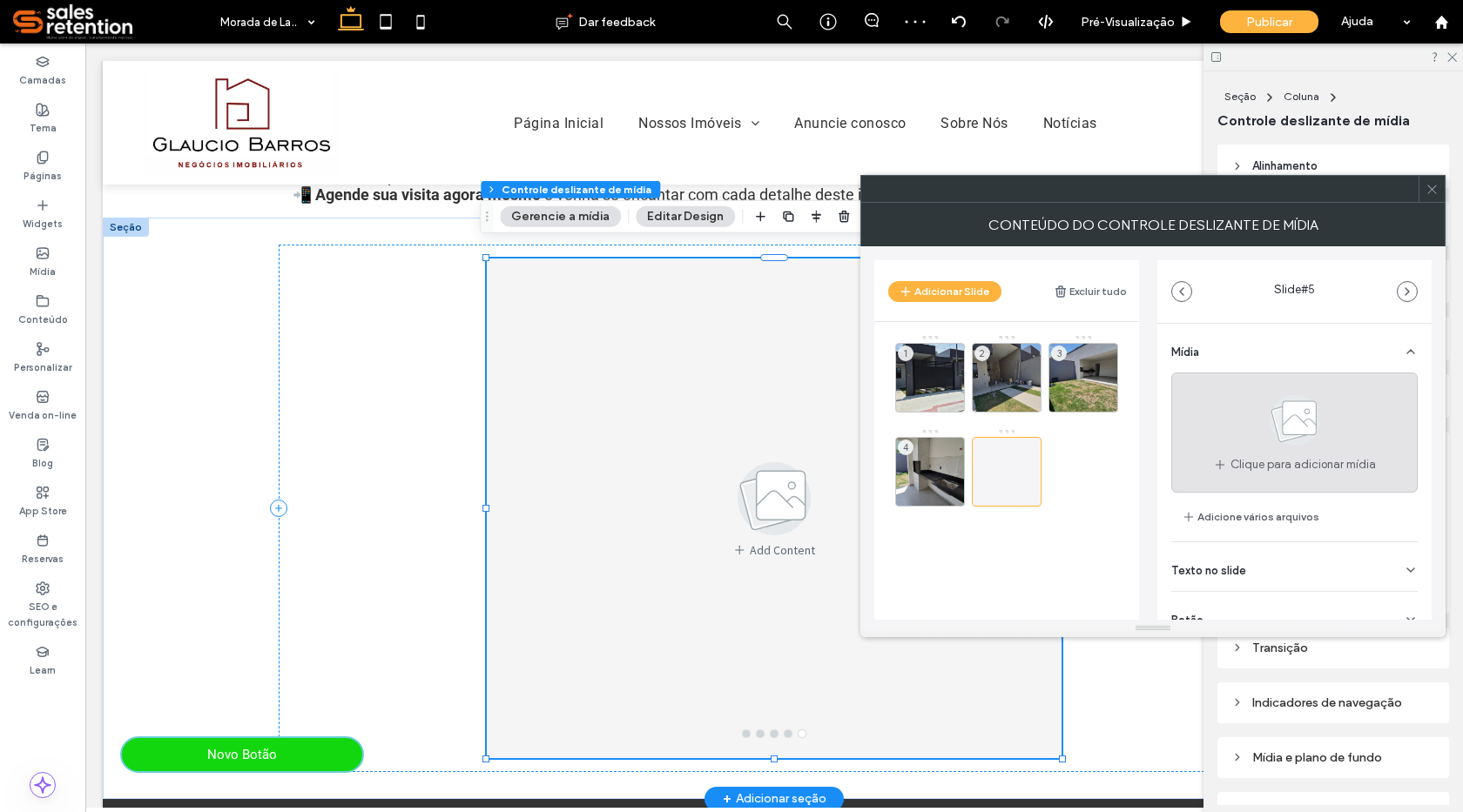
click at [1320, 435] on icon at bounding box center [1294, 420] width 87 height 58
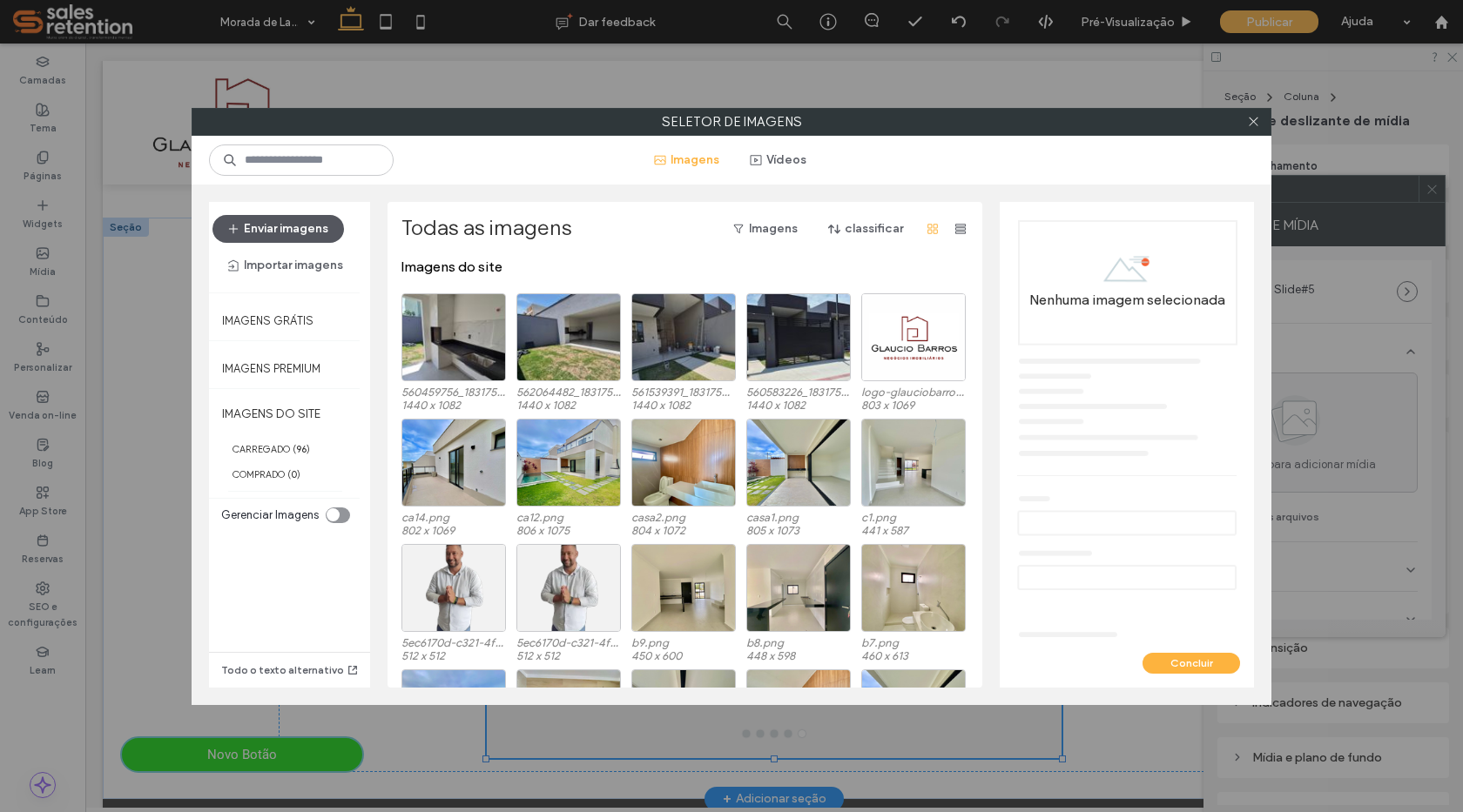
click at [289, 231] on button "Enviar imagens" at bounding box center [278, 229] width 132 height 27
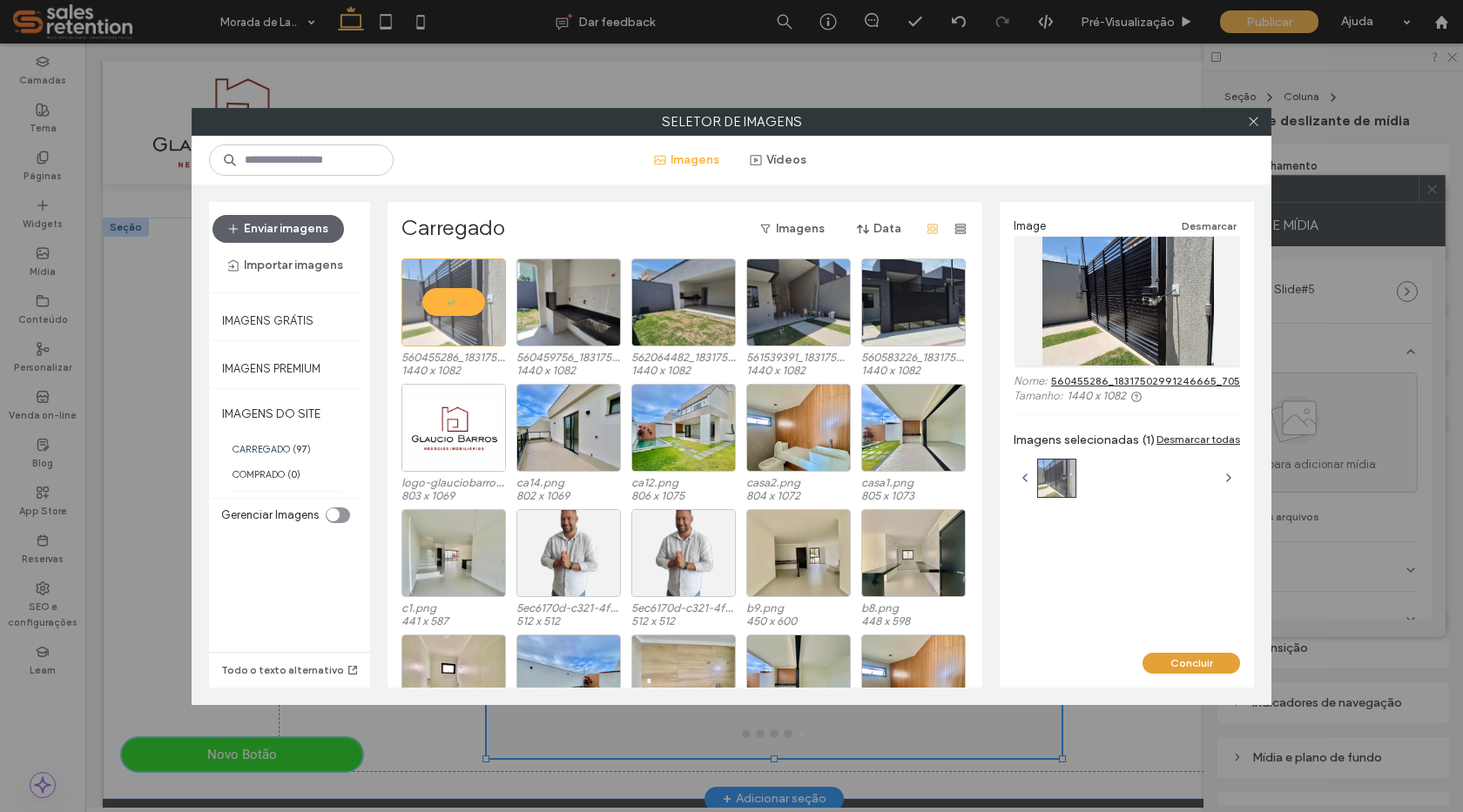
click at [1186, 670] on button "Concluir" at bounding box center [1191, 663] width 97 height 21
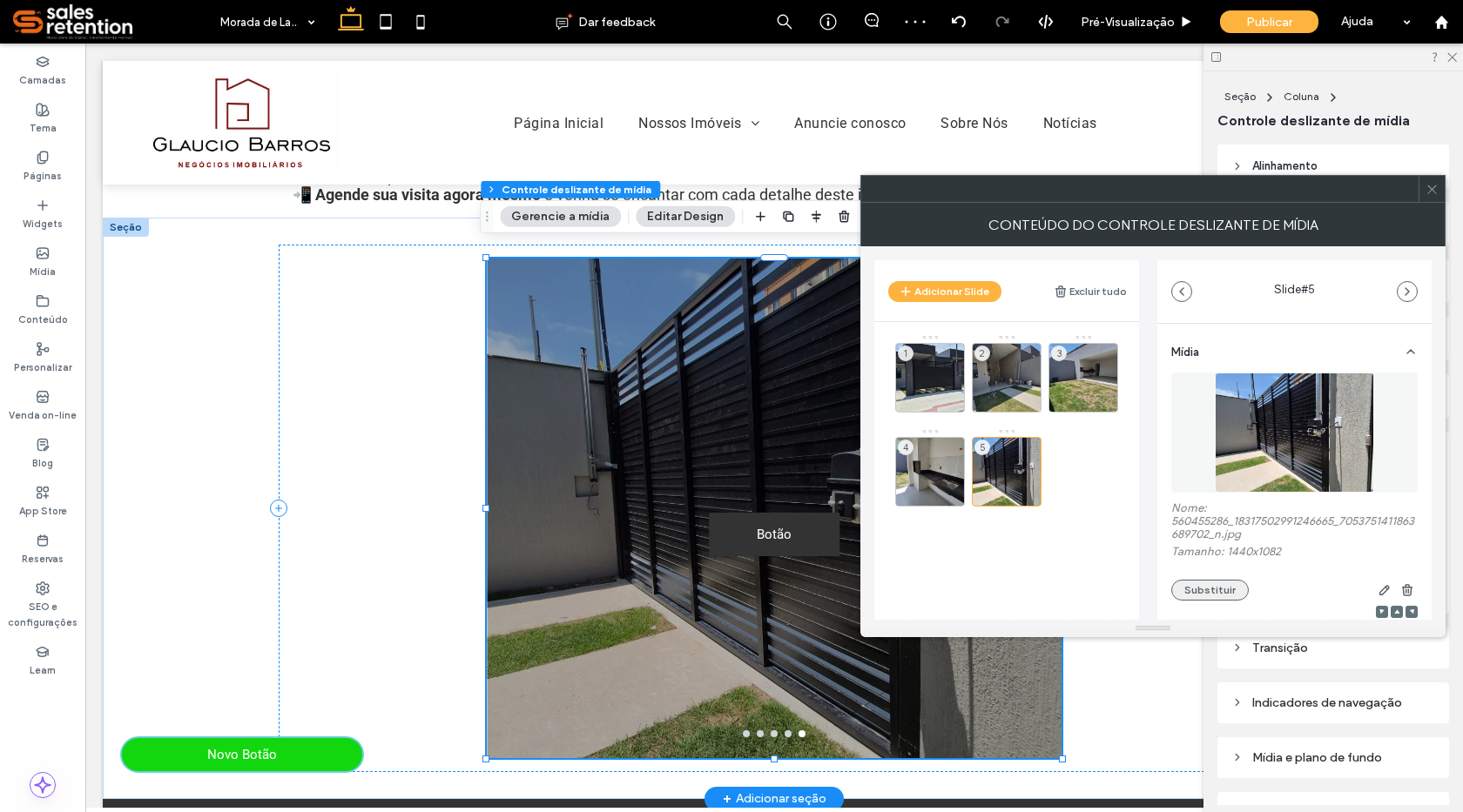
click at [1196, 593] on button "Substituir" at bounding box center [1210, 590] width 78 height 21
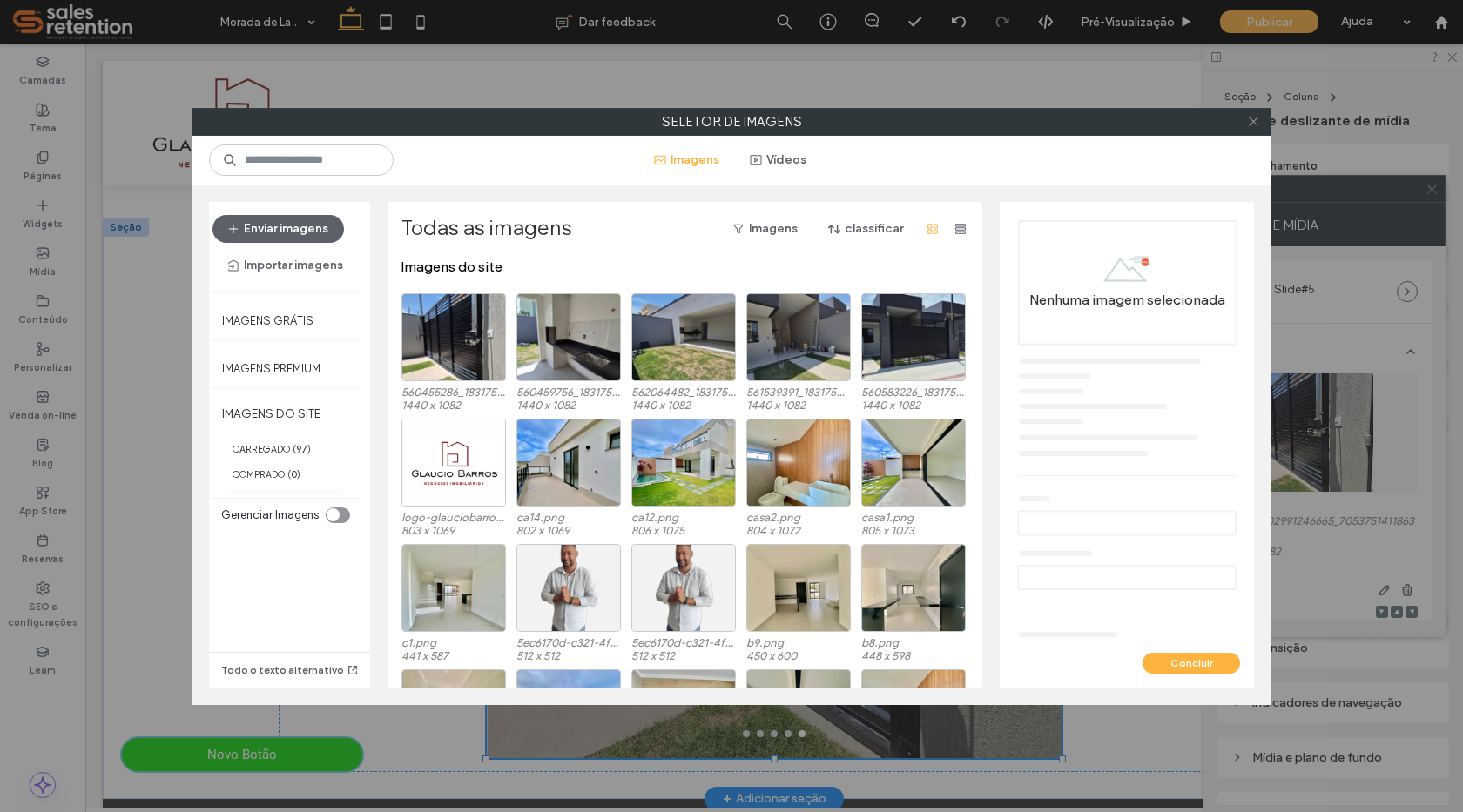
click at [1258, 127] on icon at bounding box center [1253, 121] width 13 height 13
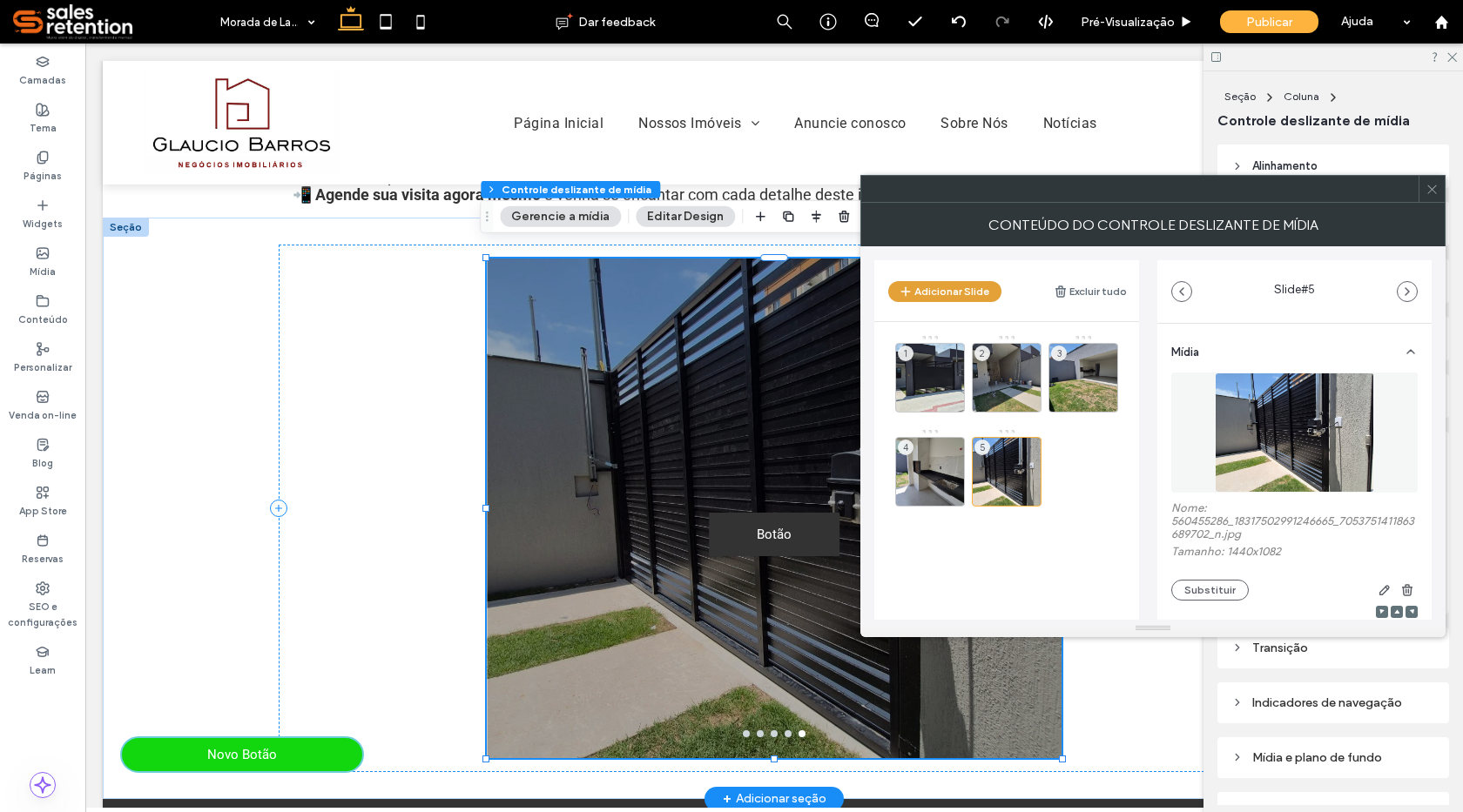
click at [954, 291] on button "Adicionar Slide" at bounding box center [945, 291] width 113 height 21
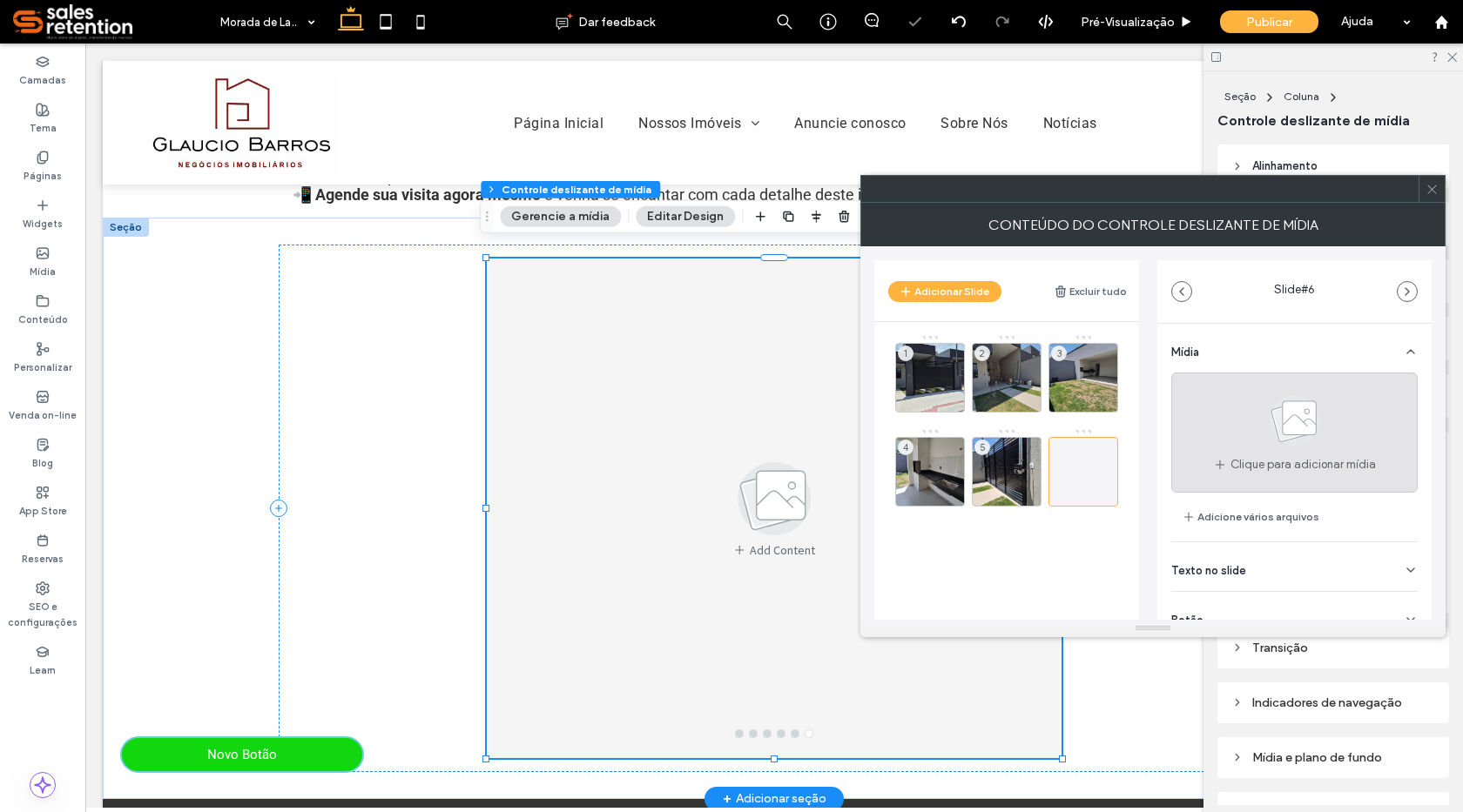
click at [1258, 432] on icon at bounding box center [1294, 420] width 87 height 58
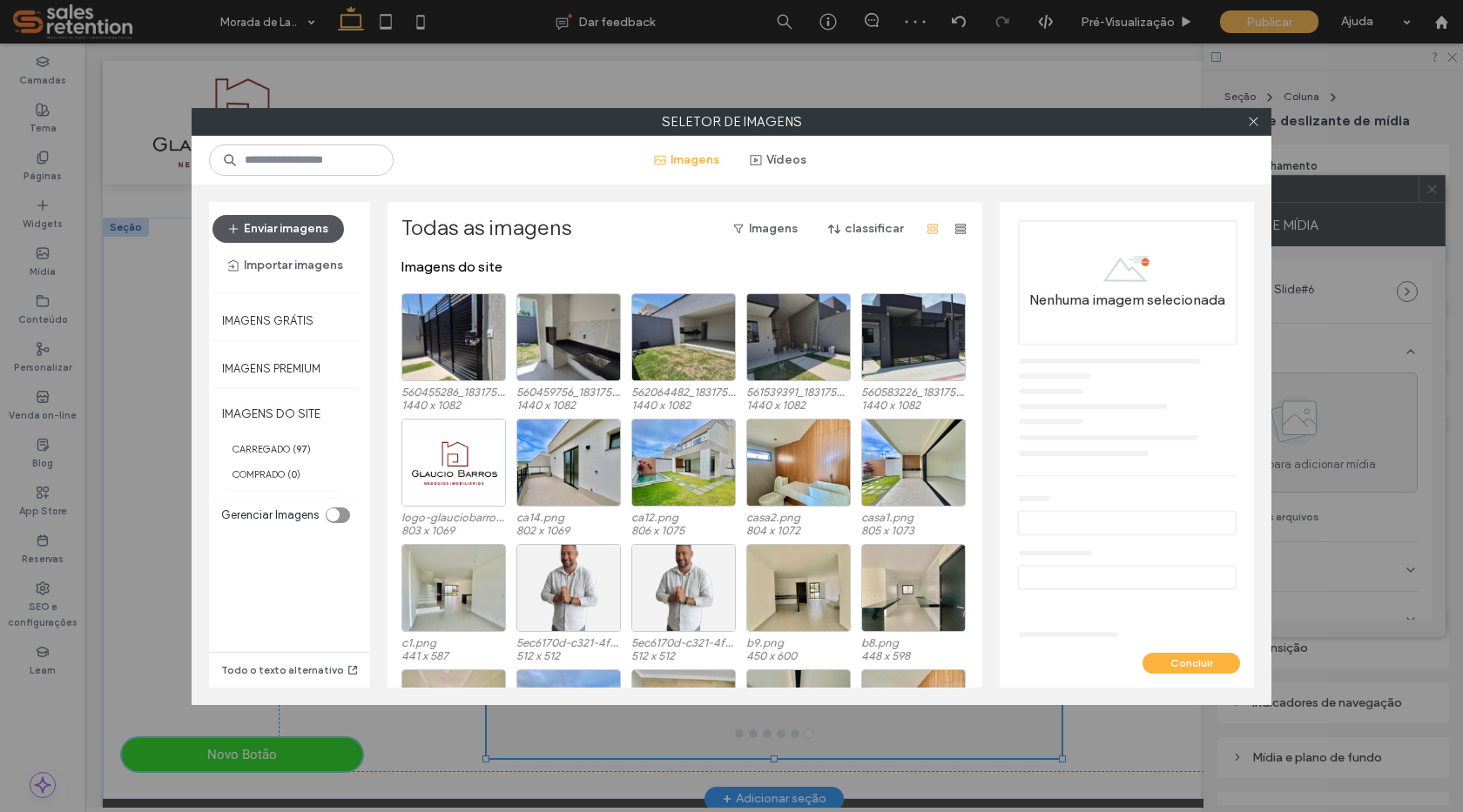
click at [289, 228] on button "Enviar imagens" at bounding box center [278, 229] width 132 height 27
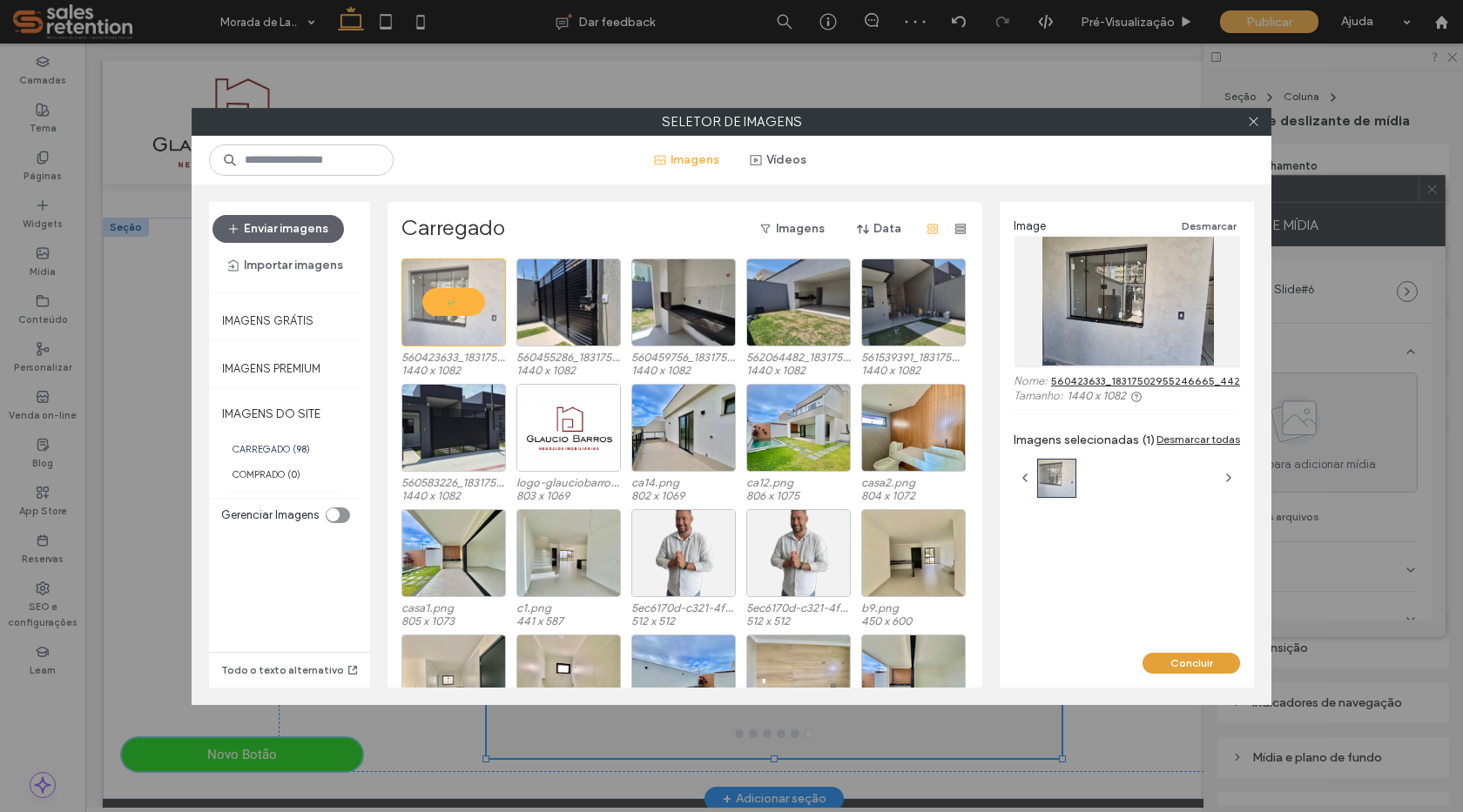
click at [1199, 662] on button "Concluir" at bounding box center [1191, 663] width 97 height 21
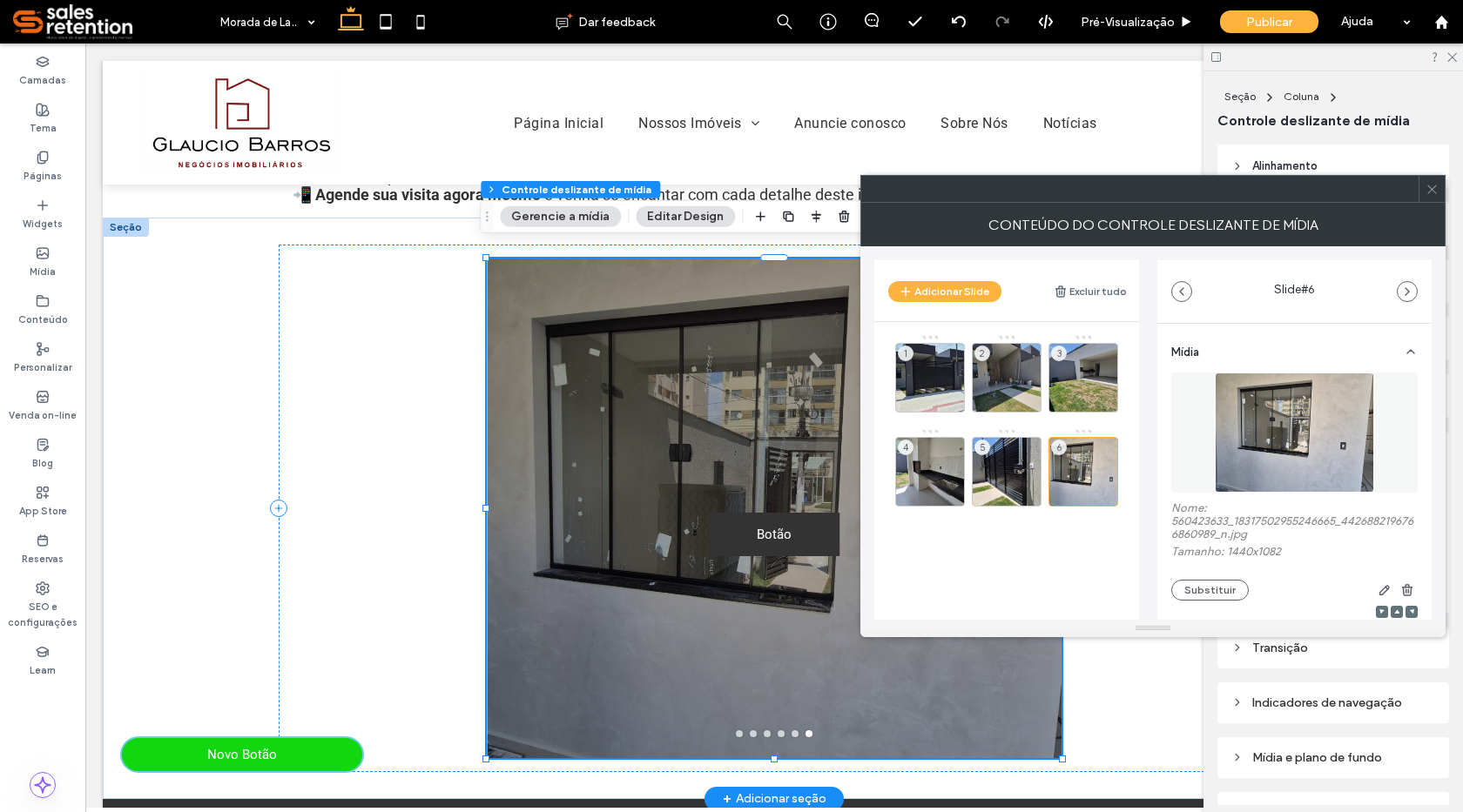
click at [923, 302] on header "Adicionar Slide Excluir tudo" at bounding box center [1006, 291] width 265 height 61
click at [927, 290] on button "Adicionar Slide" at bounding box center [945, 291] width 113 height 21
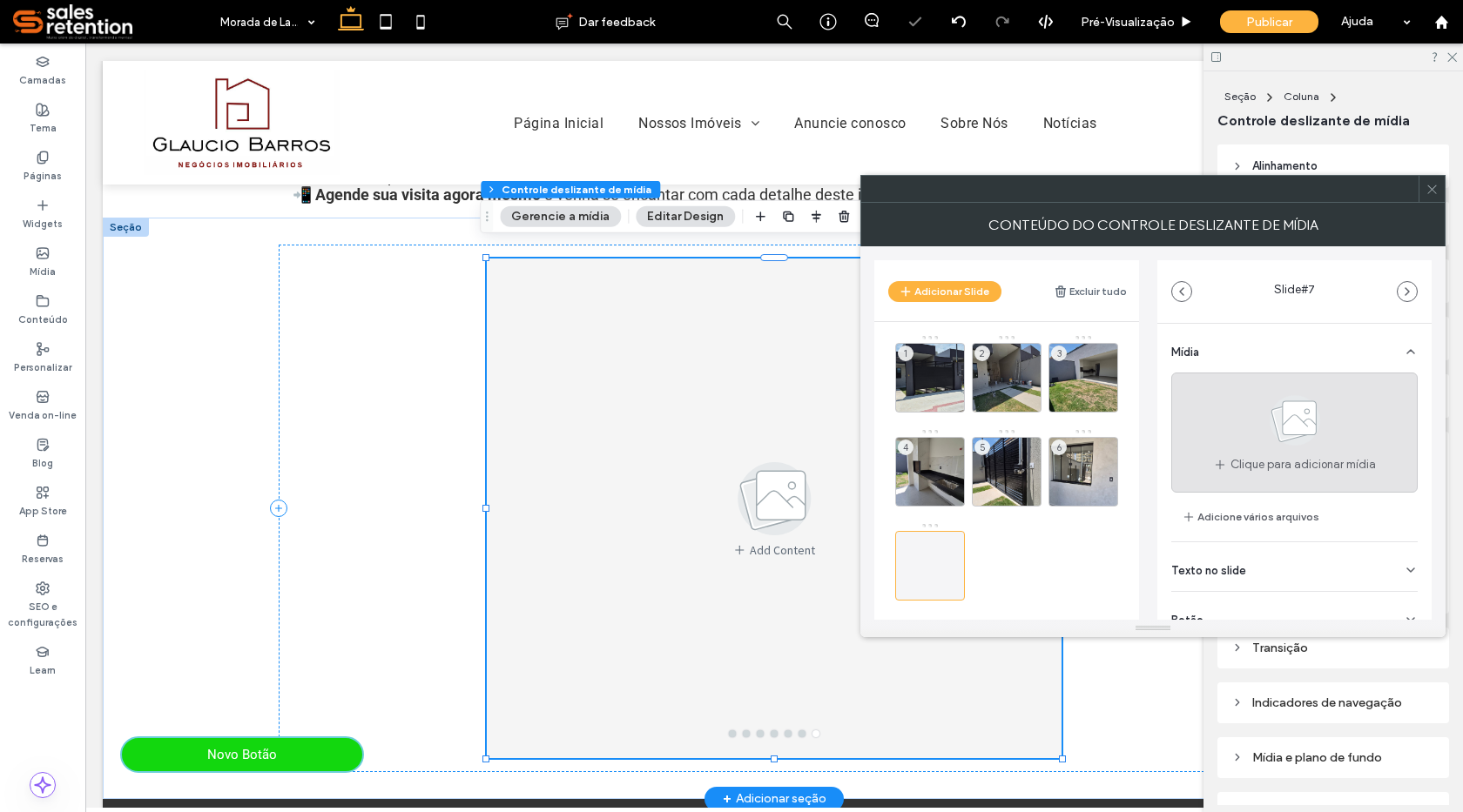
click at [1278, 426] on use at bounding box center [1294, 420] width 50 height 50
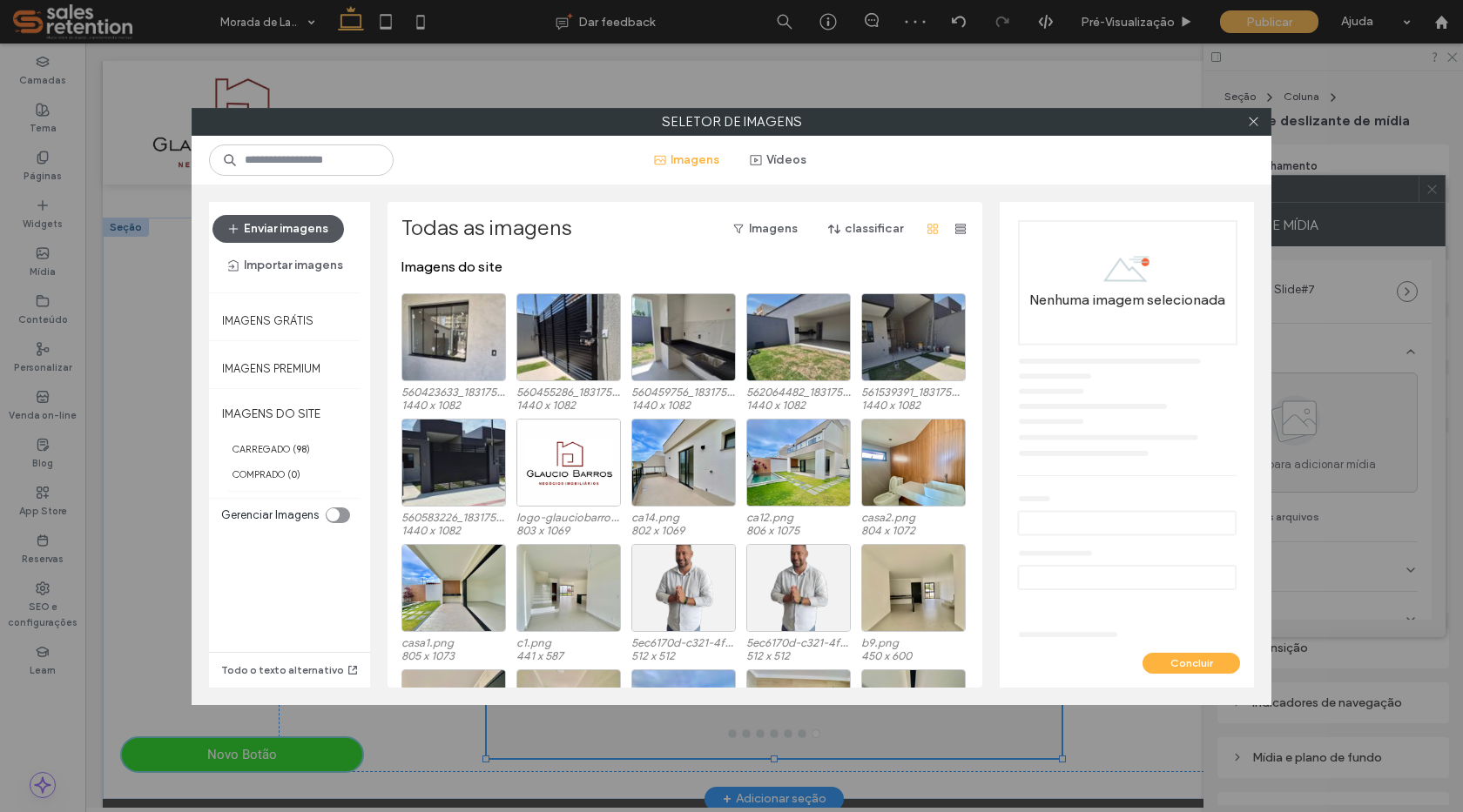
click at [267, 226] on button "Enviar imagens" at bounding box center [278, 229] width 132 height 27
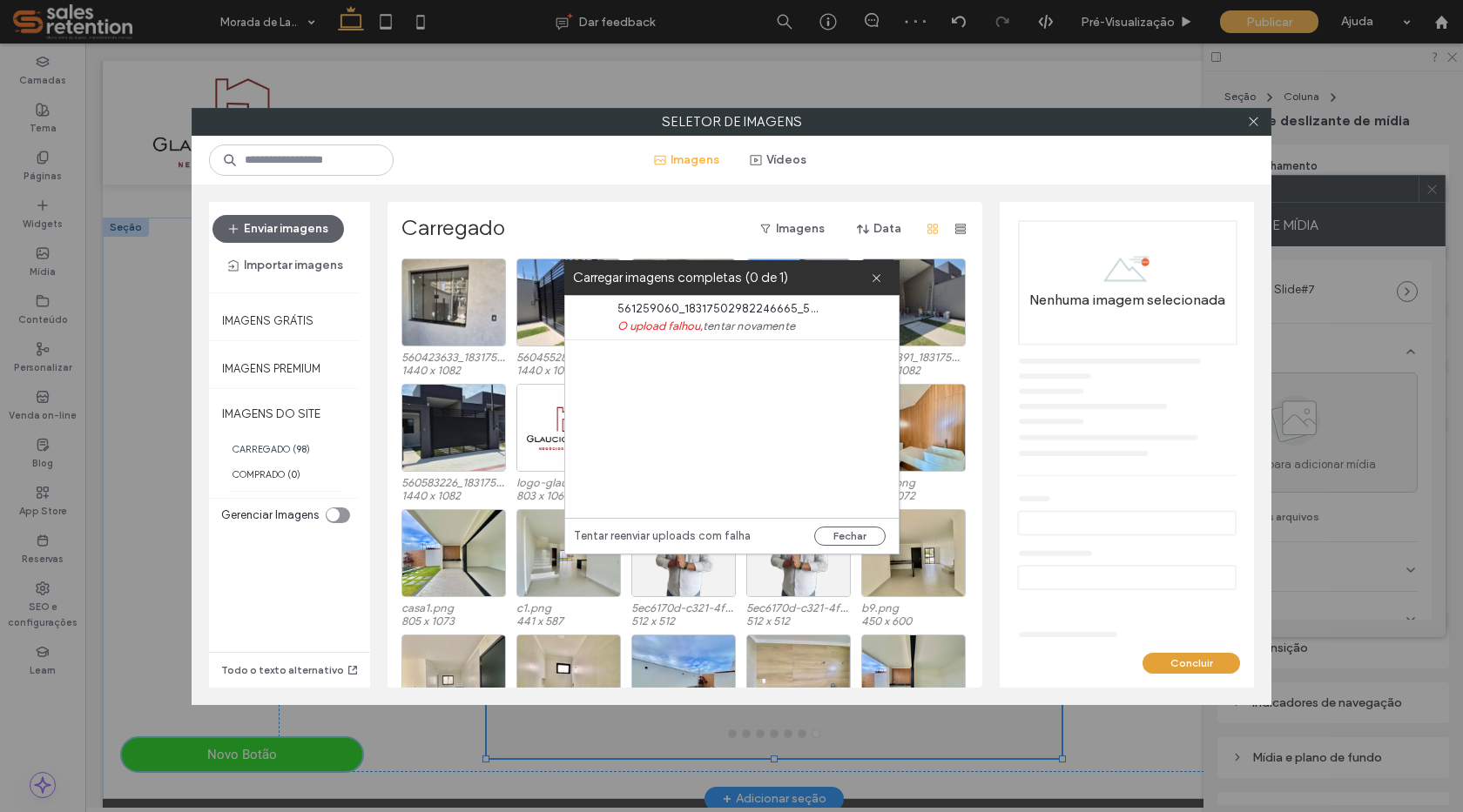
click at [1199, 669] on button "Concluir" at bounding box center [1191, 663] width 97 height 21
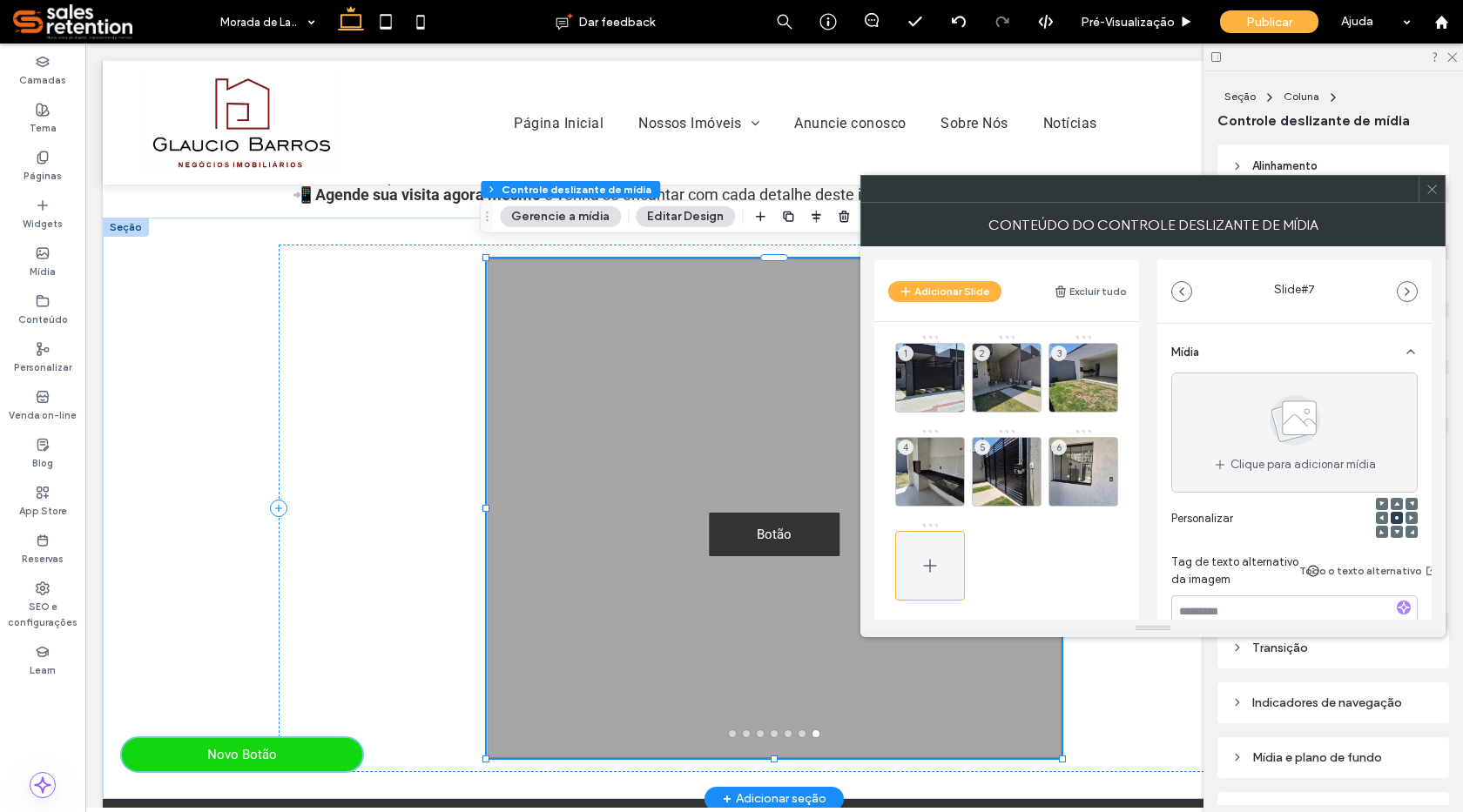
click at [933, 568] on icon at bounding box center [929, 566] width 21 height 21
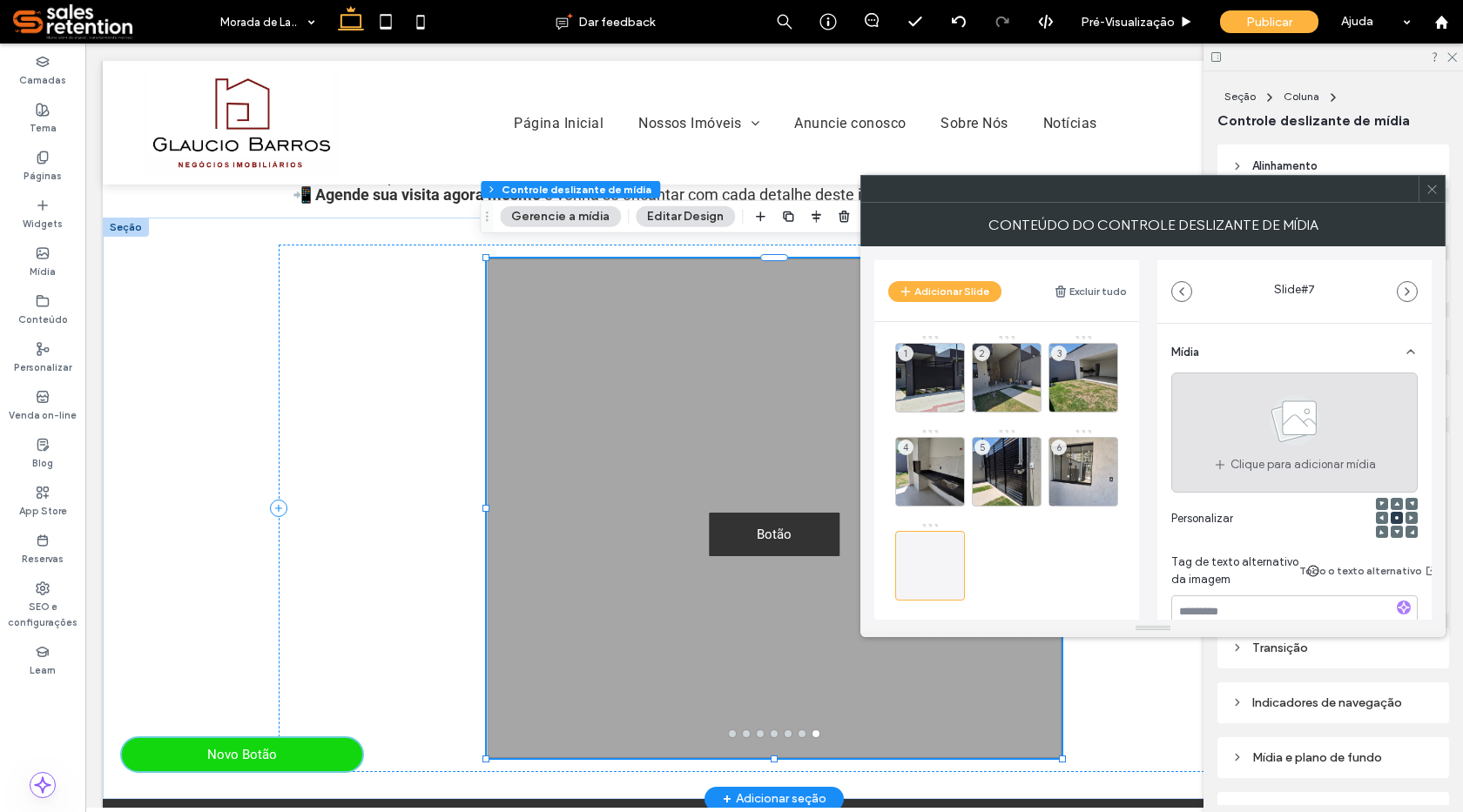
click at [1268, 450] on span at bounding box center [1294, 424] width 87 height 65
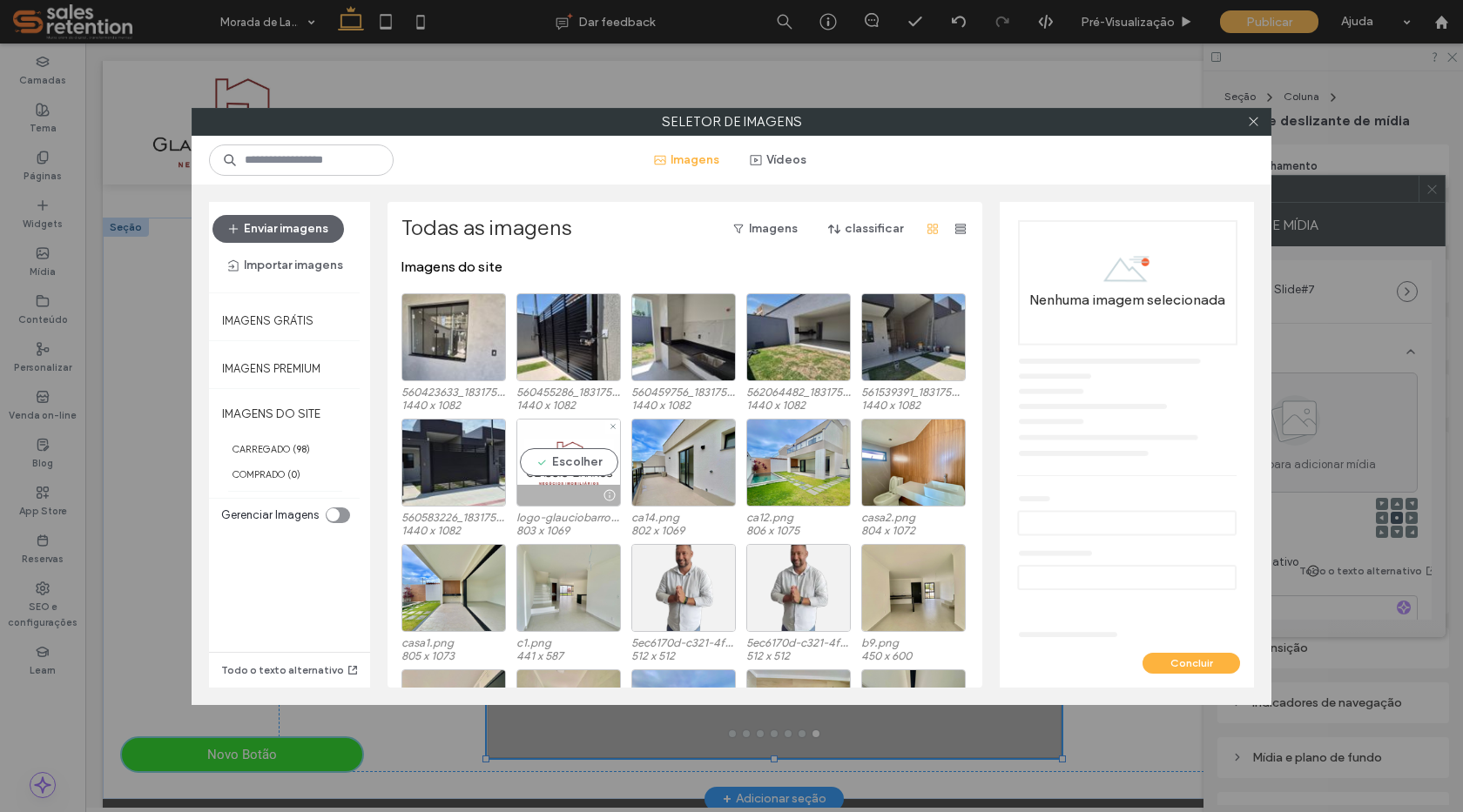
click at [588, 456] on div "Escolher" at bounding box center [569, 463] width 104 height 88
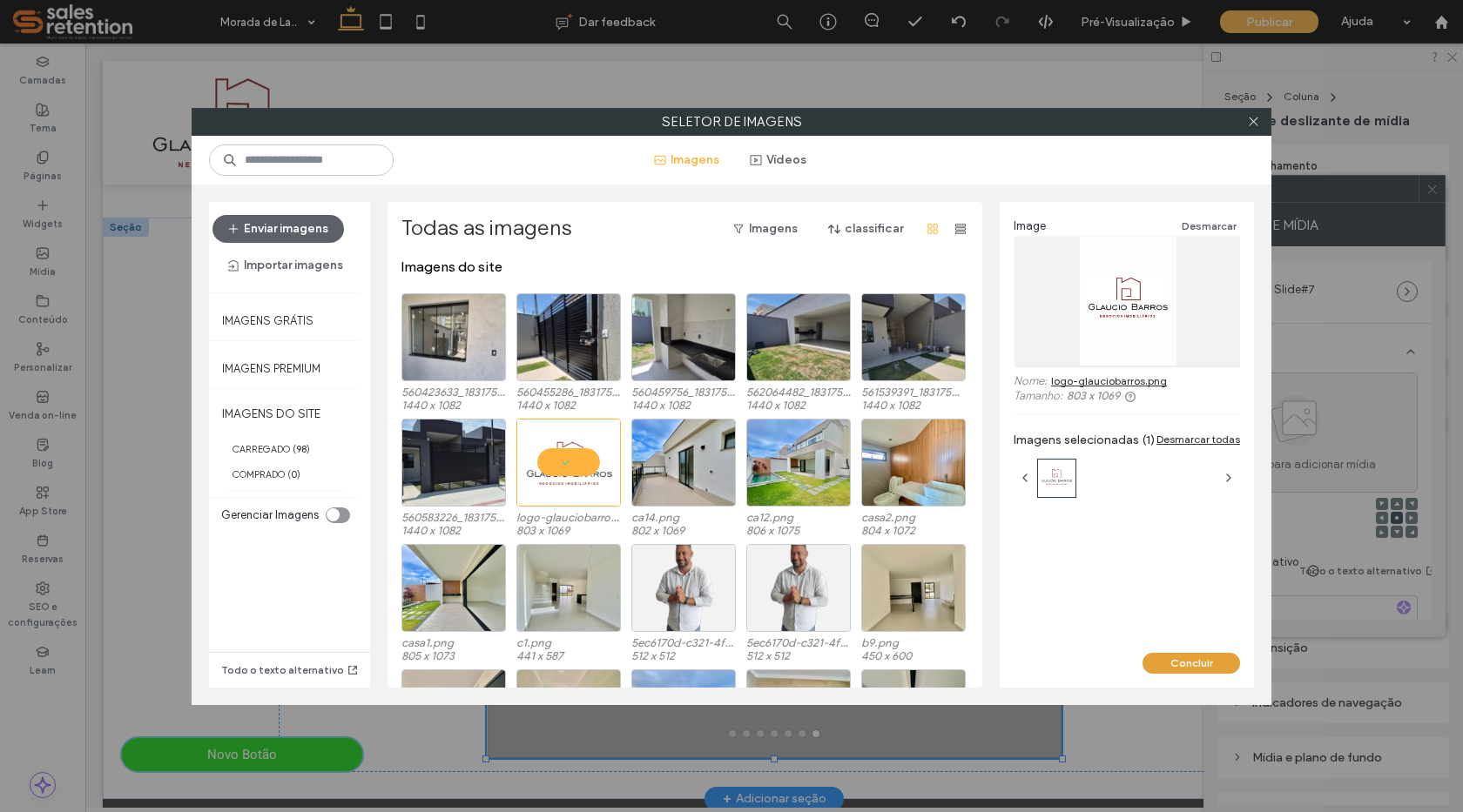
click at [1183, 657] on button "Concluir" at bounding box center [1191, 663] width 97 height 21
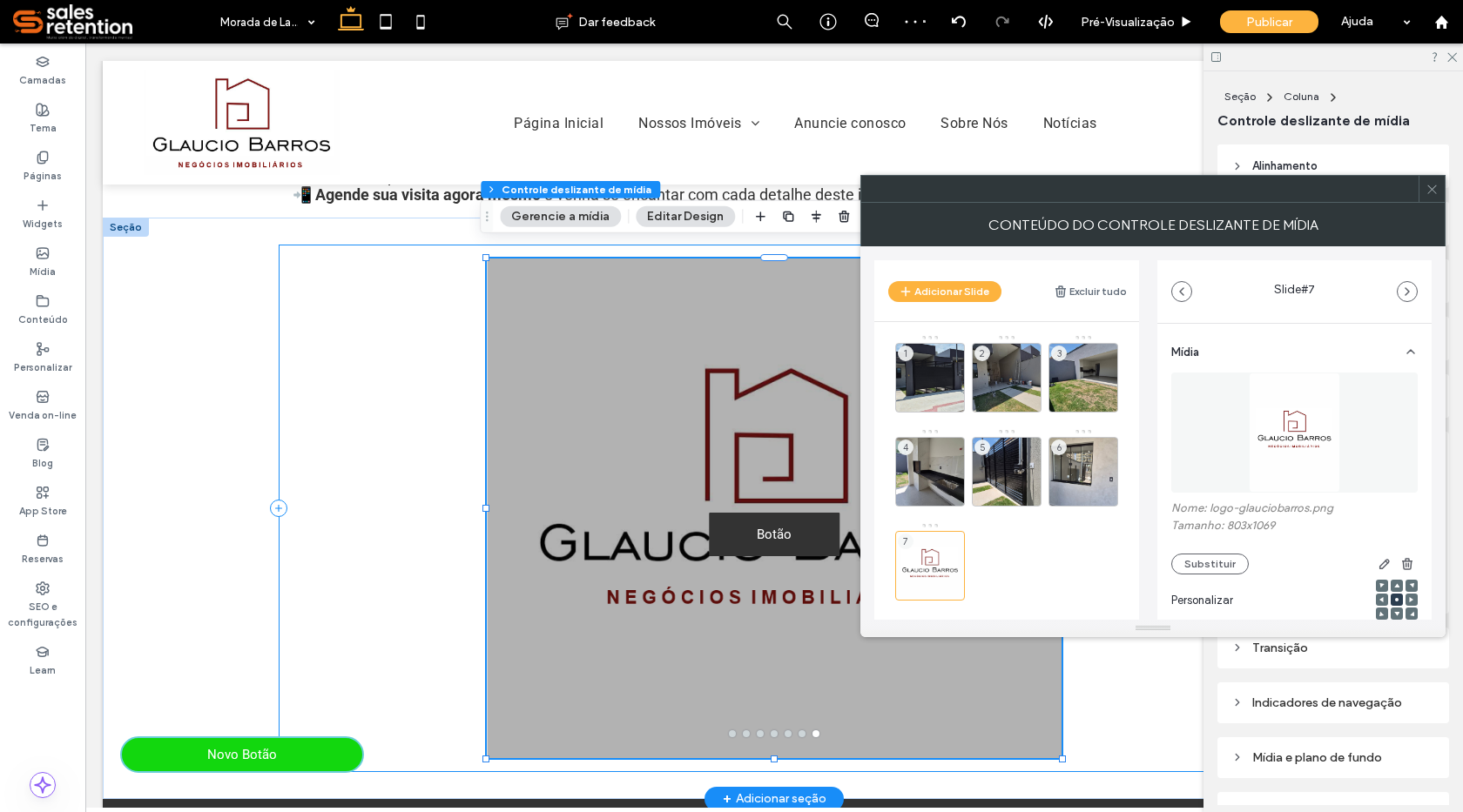
click at [401, 546] on div "Botão Botão Botão Botão Botão Botão Botão Botão Botão Botão Botão Botão Botão B…" at bounding box center [774, 508] width 991 height 527
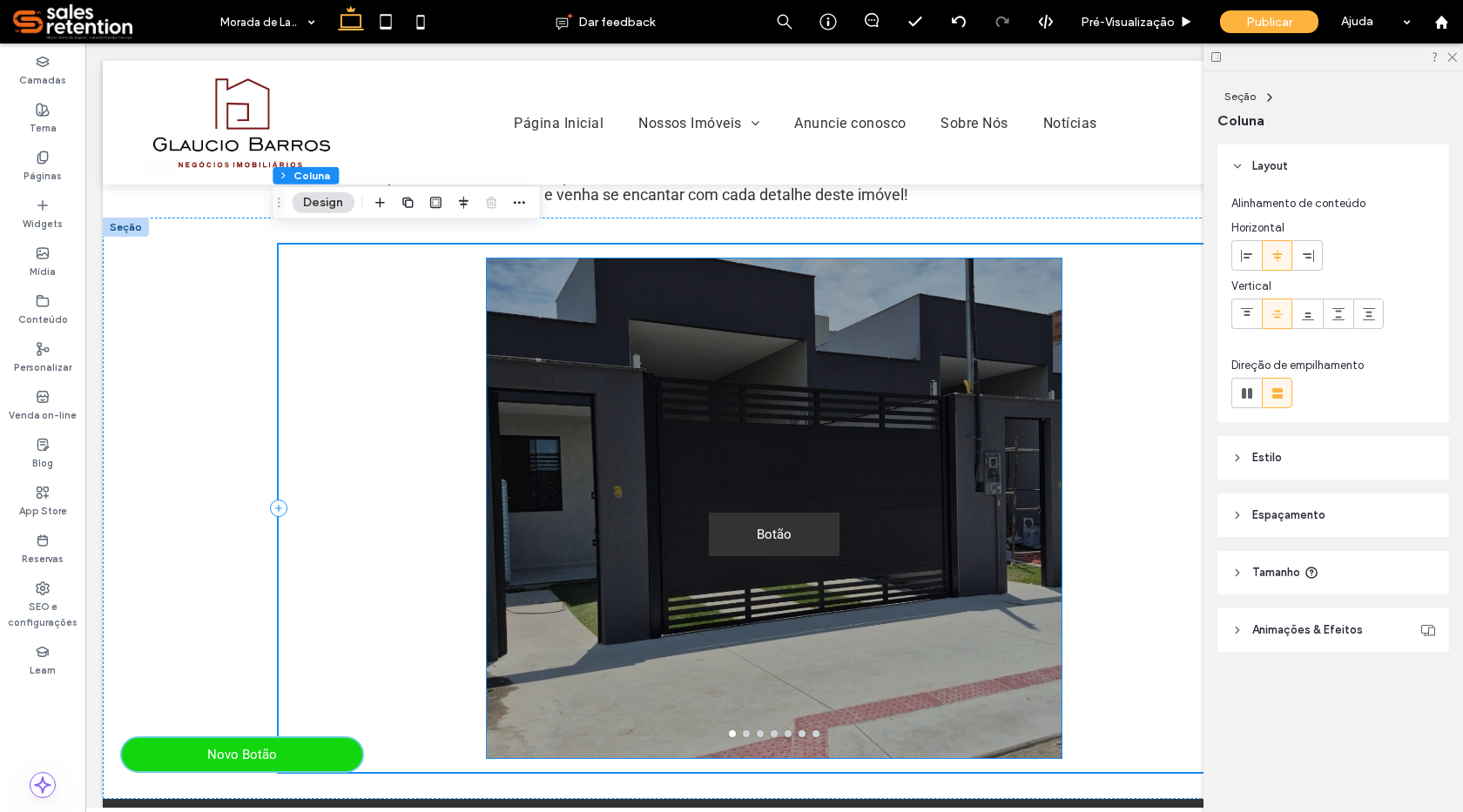
click at [932, 498] on div "Botão Botão" at bounding box center [774, 519] width 574 height 417
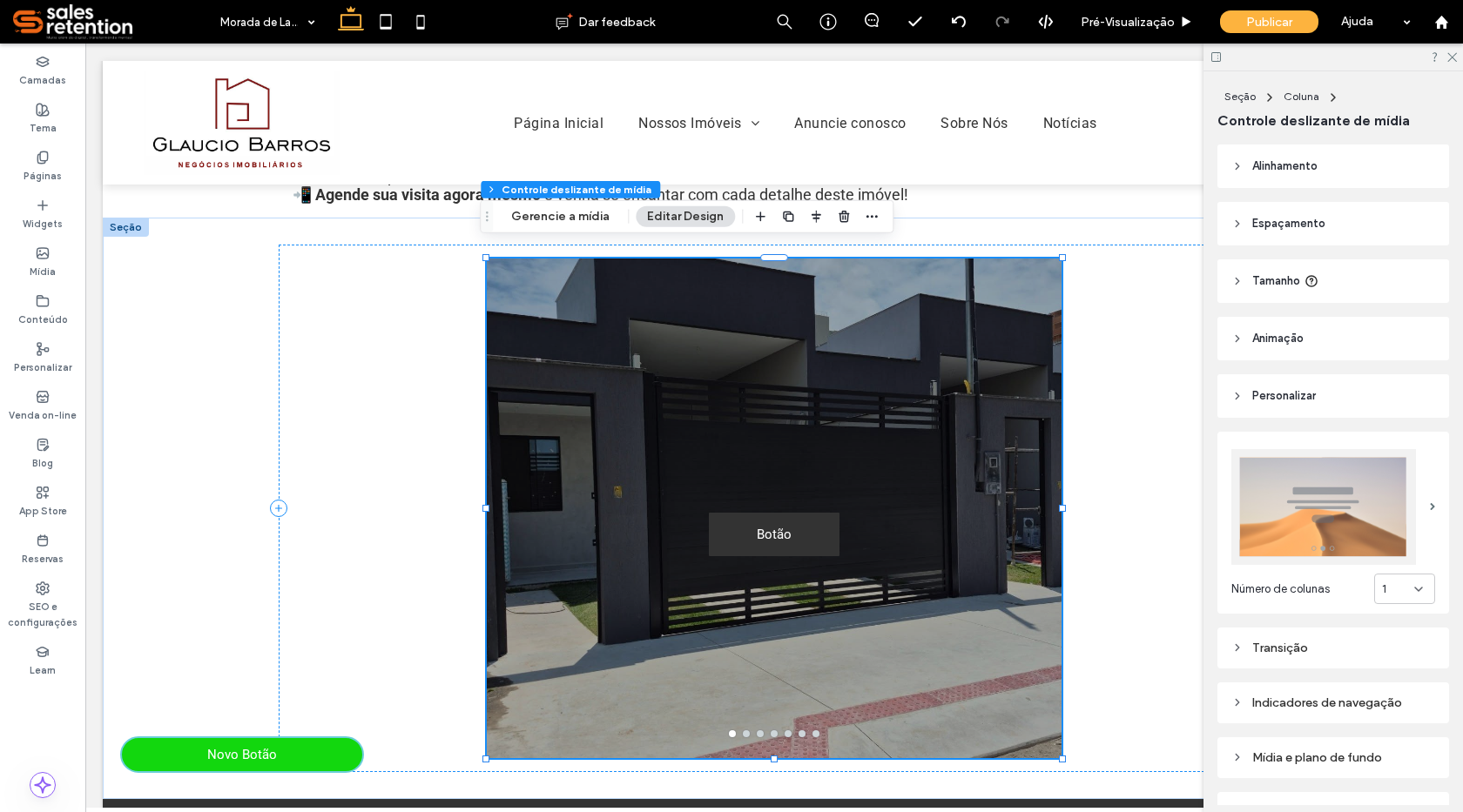
click at [932, 498] on div "Botão Botão" at bounding box center [774, 519] width 574 height 417
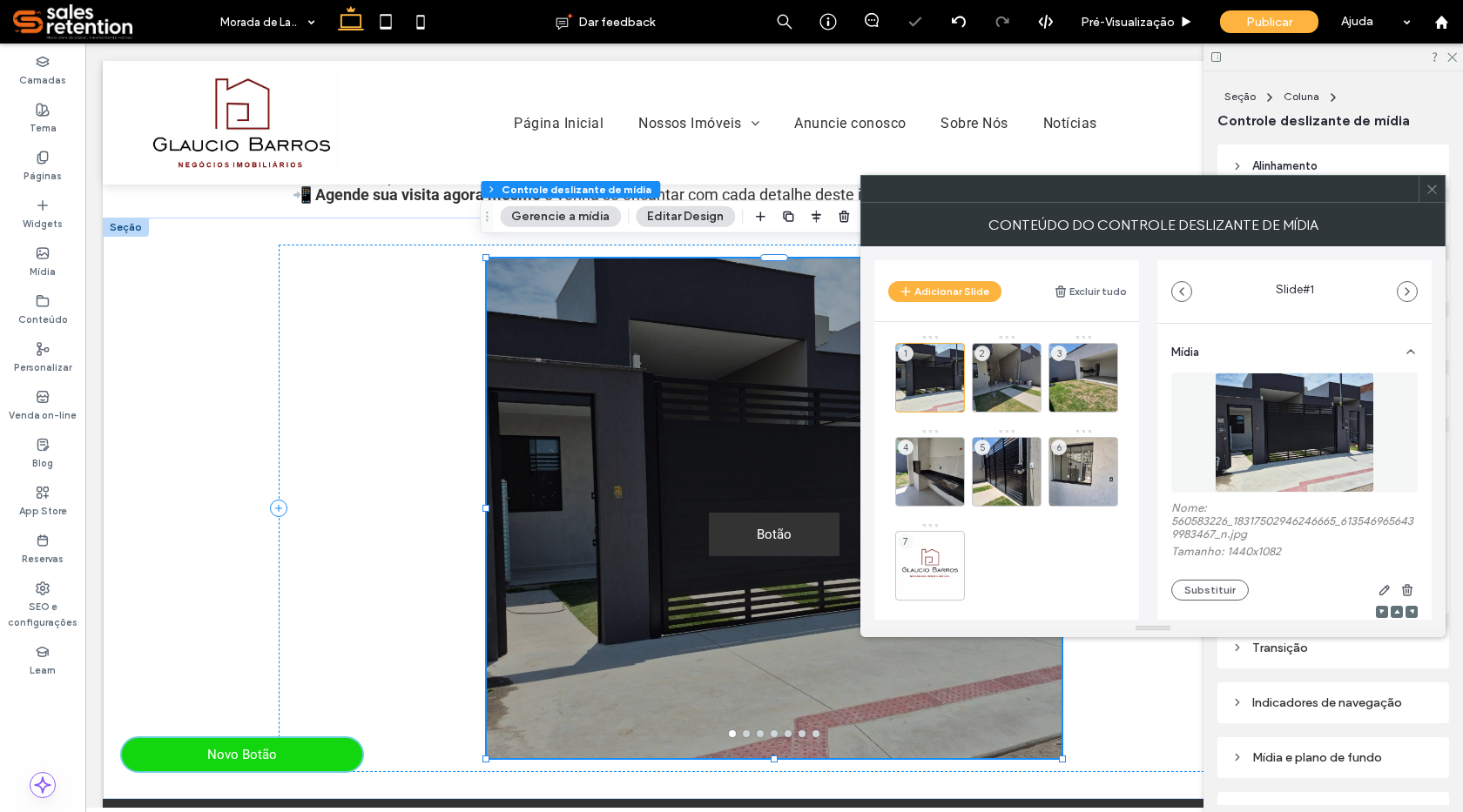
click at [574, 216] on button "Gerencie a mídia" at bounding box center [560, 216] width 121 height 21
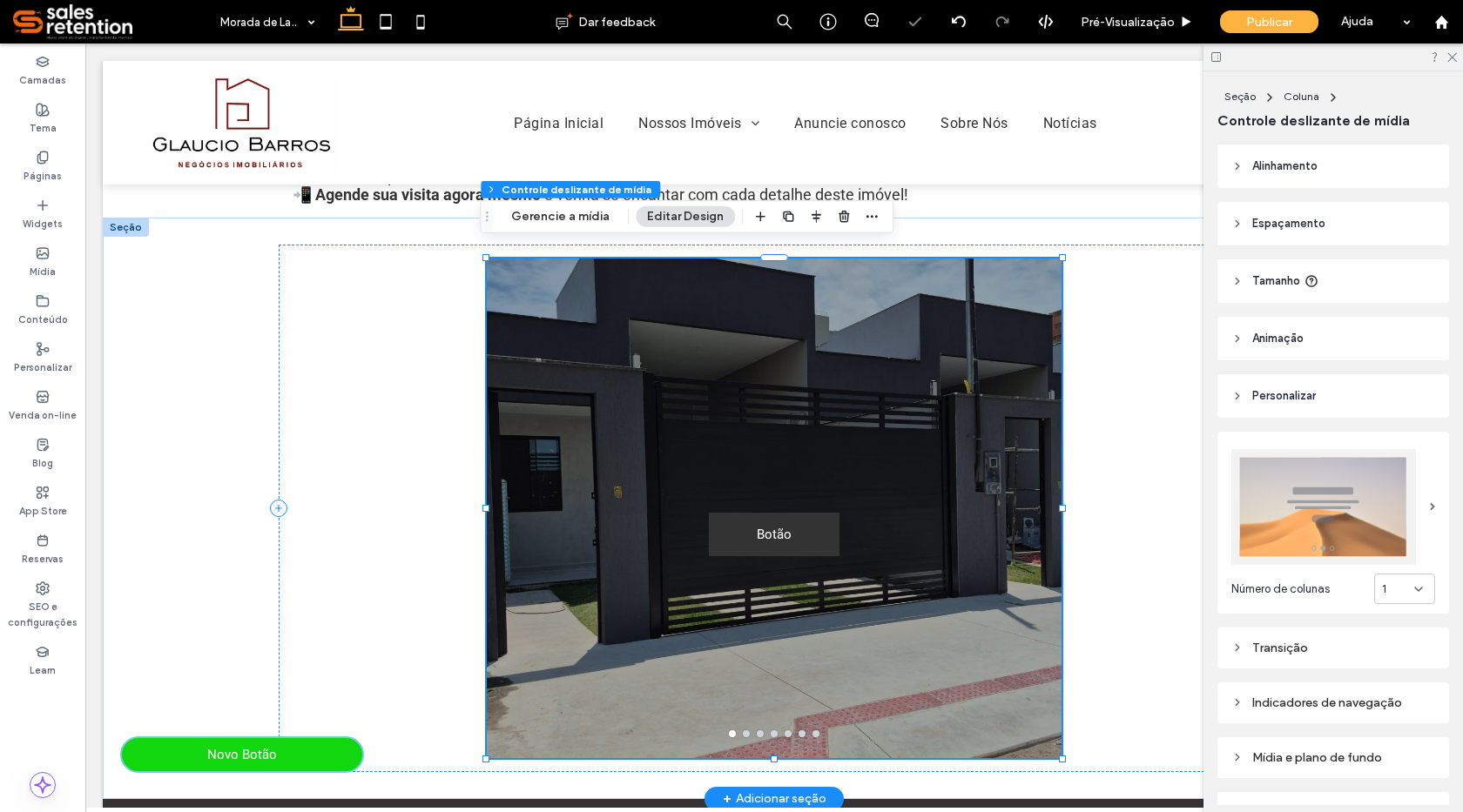
click at [916, 456] on div "Botão Botão" at bounding box center [774, 519] width 574 height 417
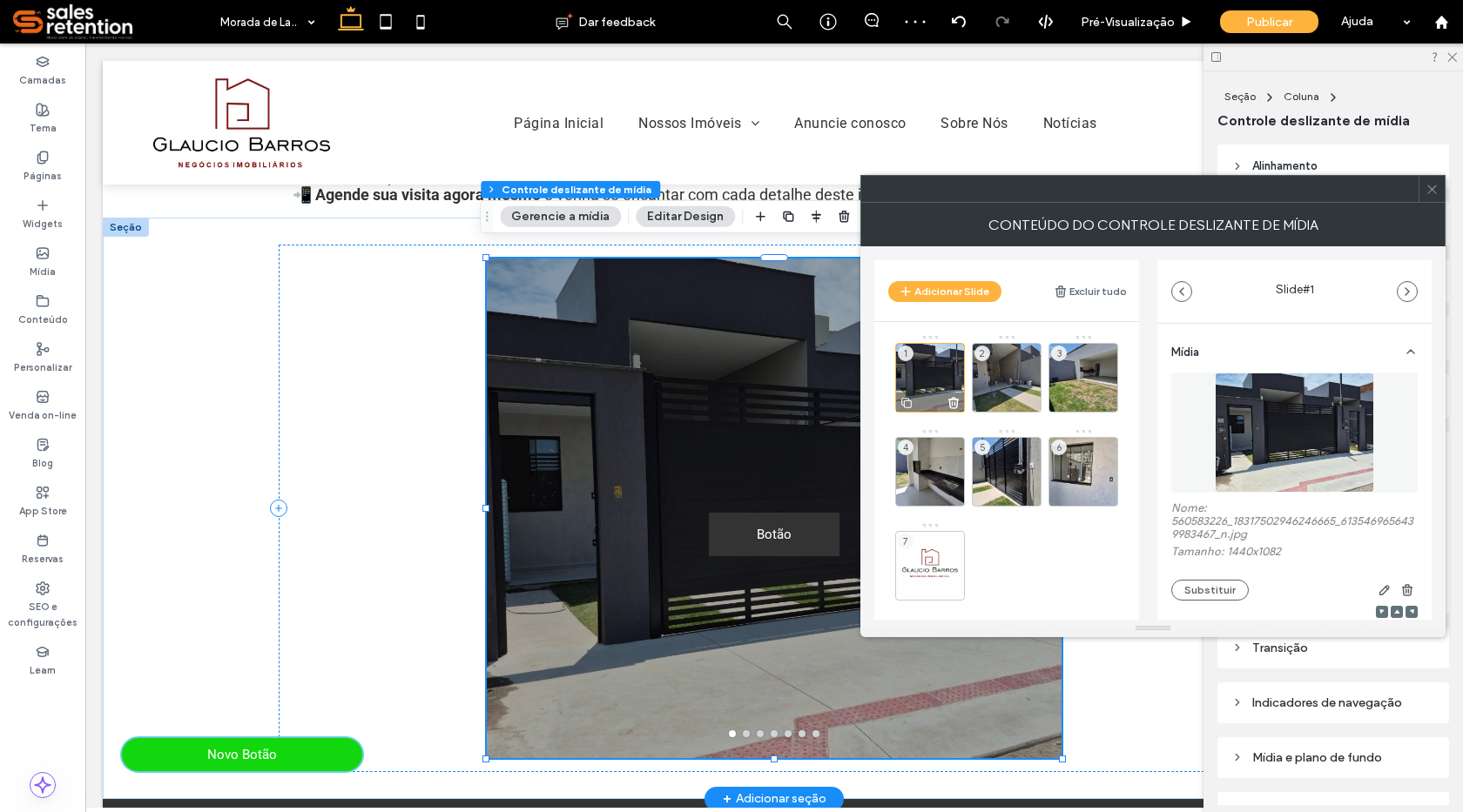
click at [930, 371] on div "1" at bounding box center [930, 377] width 70 height 70
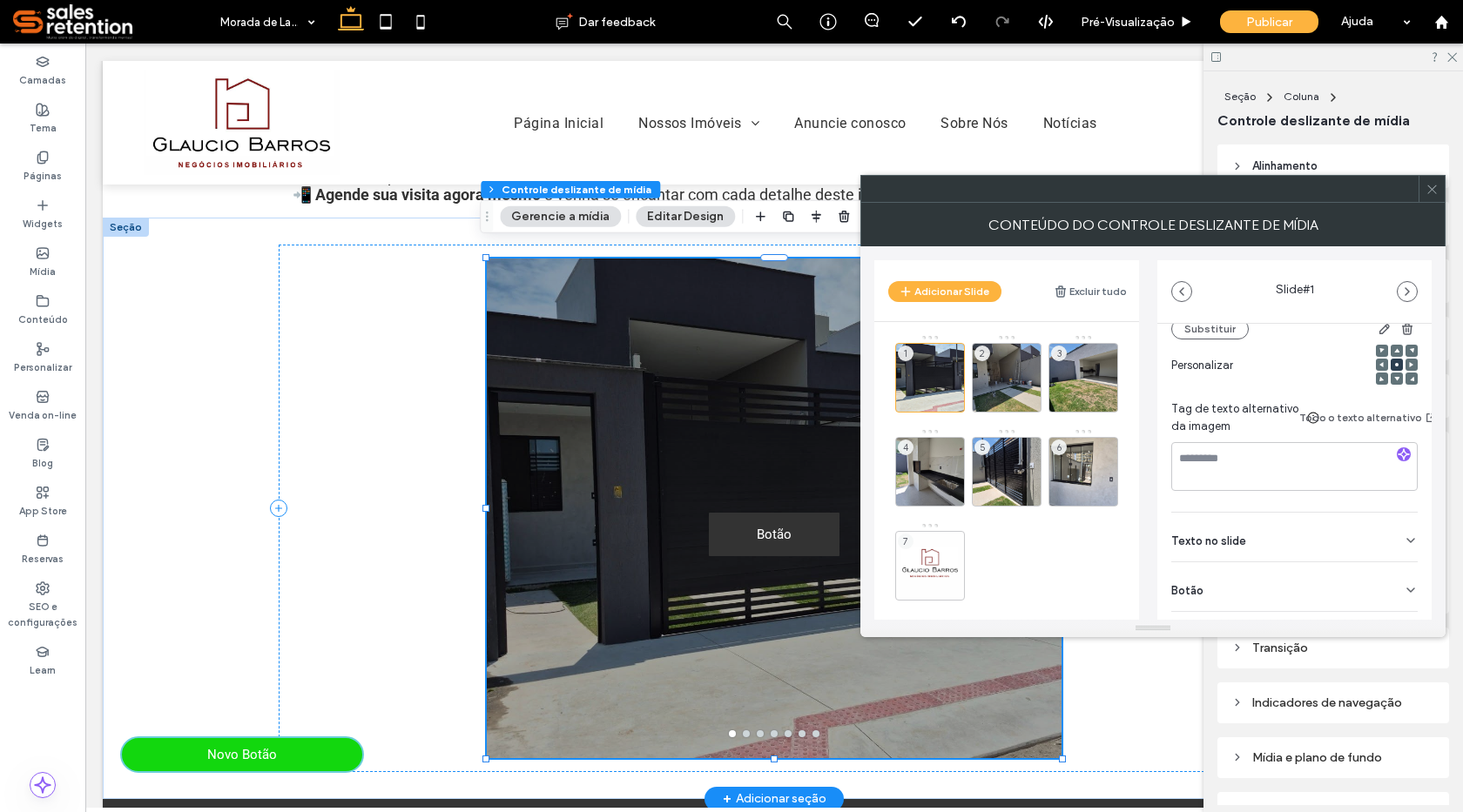
scroll to position [307, 0]
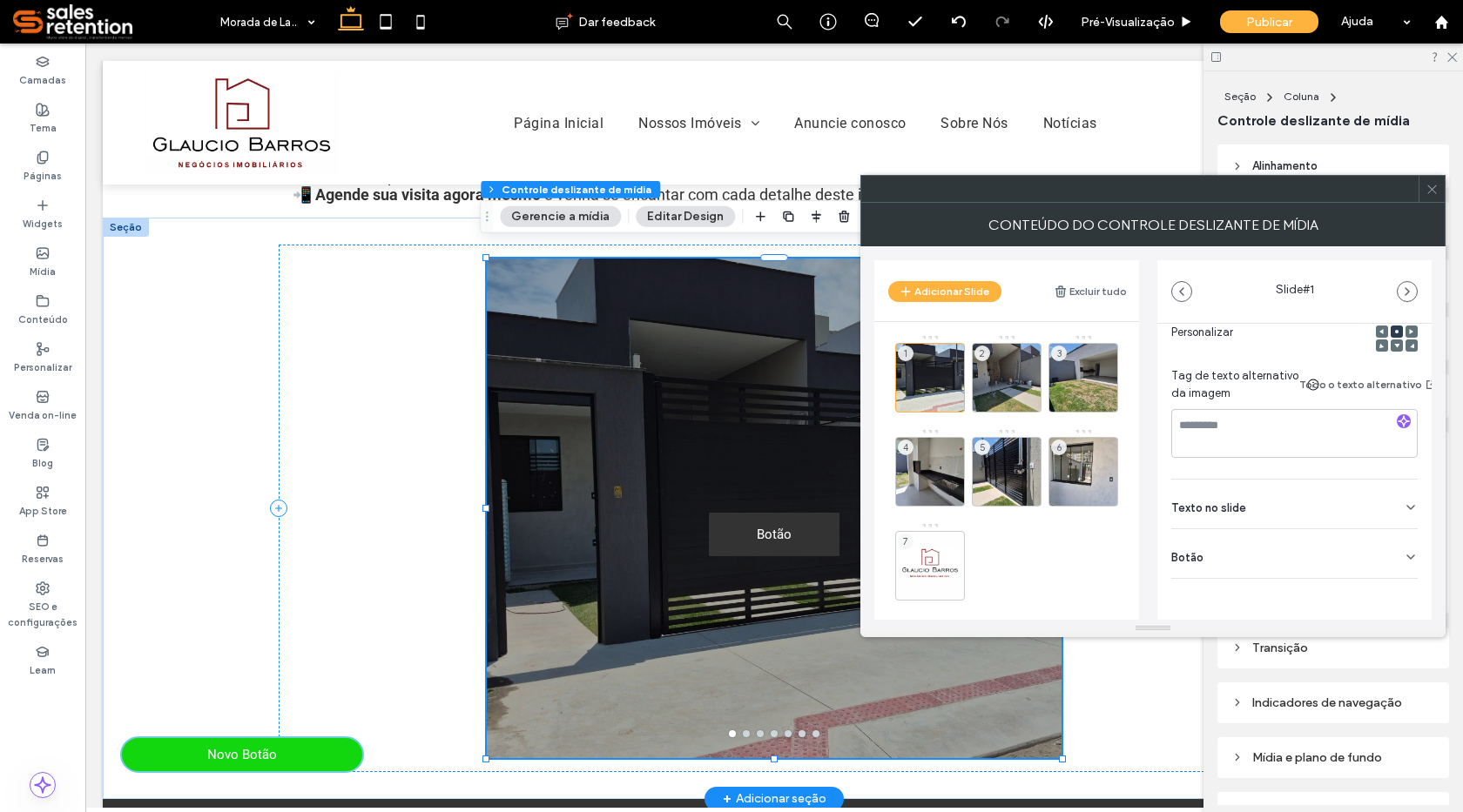
click at [1404, 550] on icon at bounding box center [1411, 557] width 14 height 14
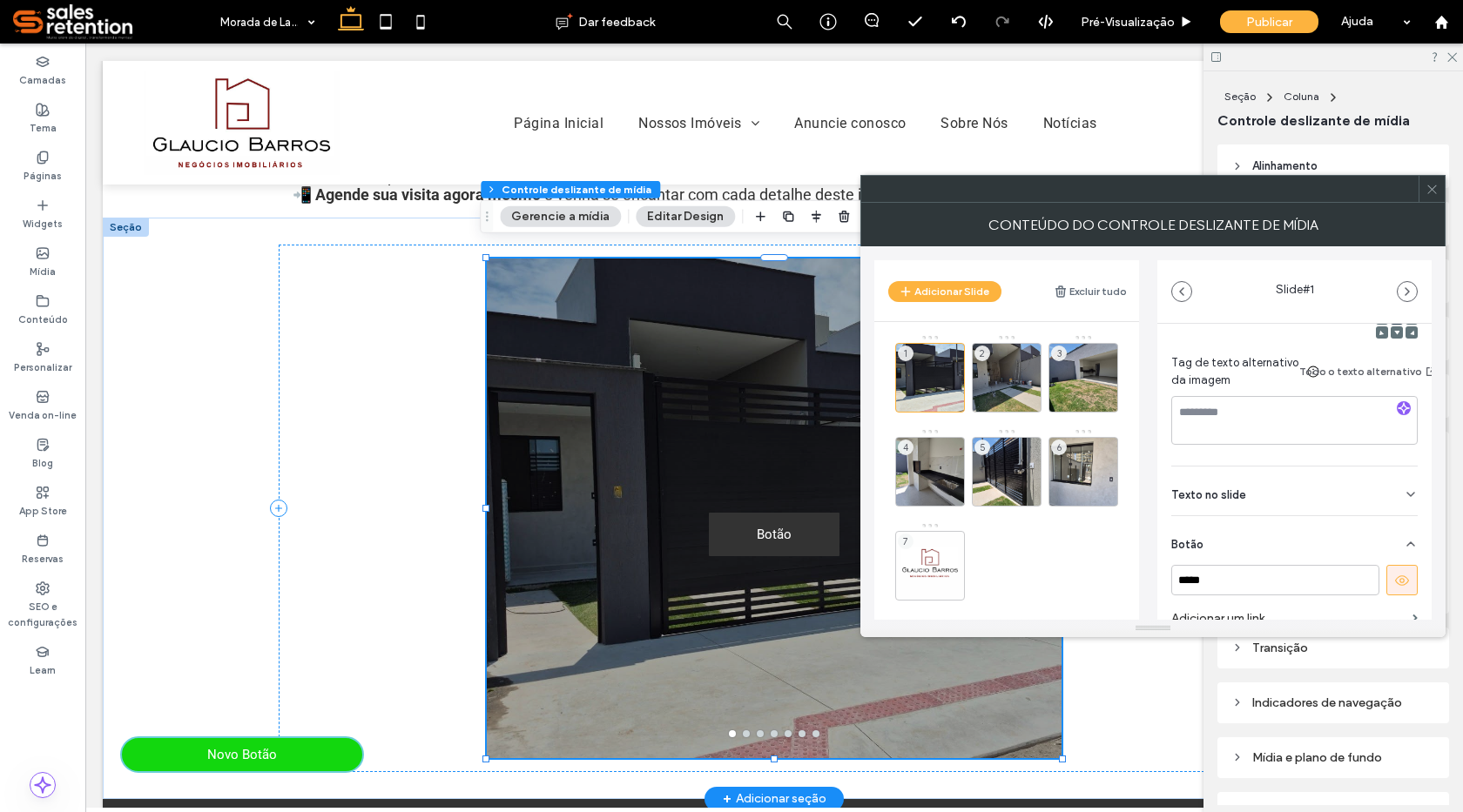
click at [1403, 580] on button at bounding box center [1402, 580] width 31 height 30
click at [1404, 496] on icon at bounding box center [1411, 495] width 14 height 14
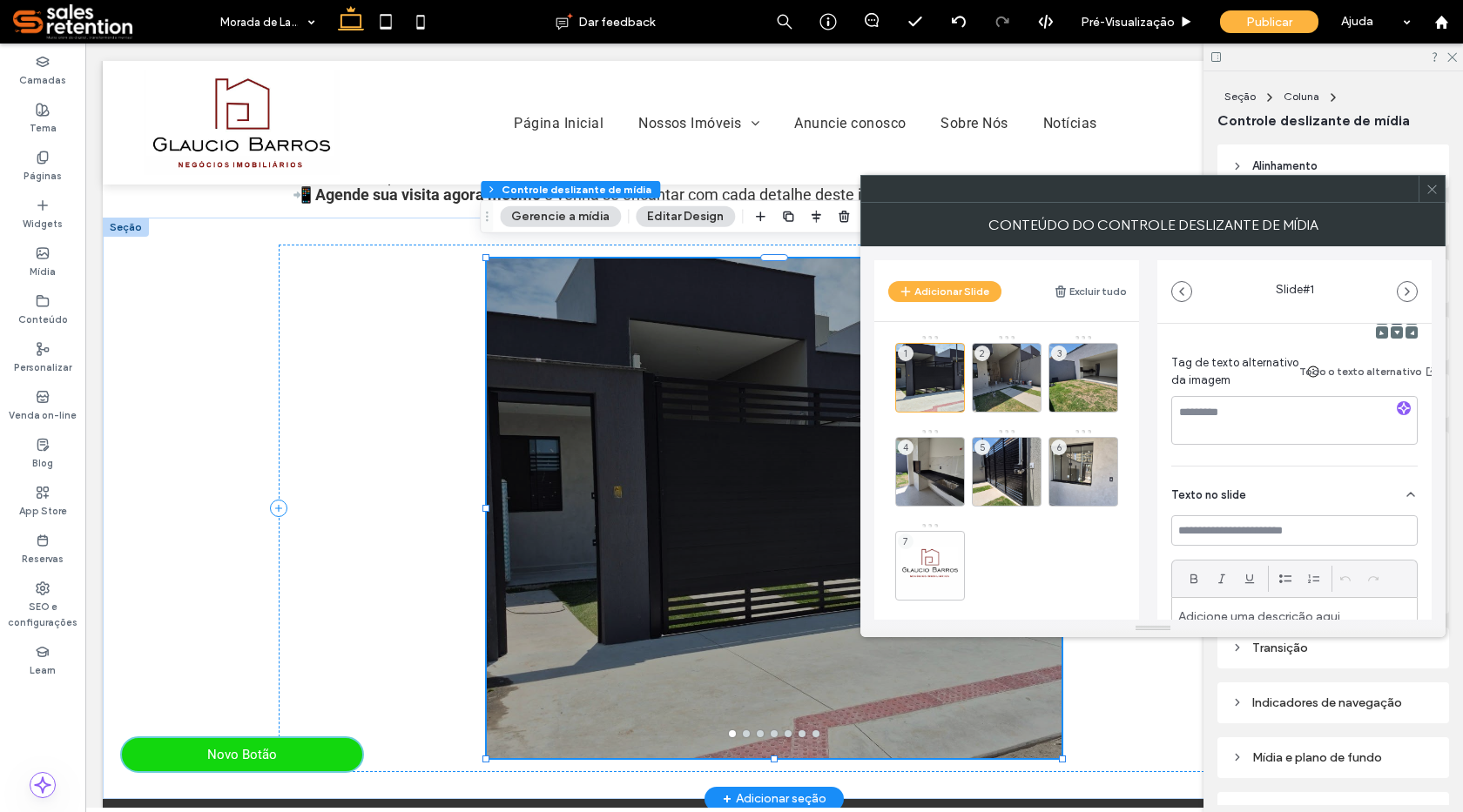
scroll to position [220, 0]
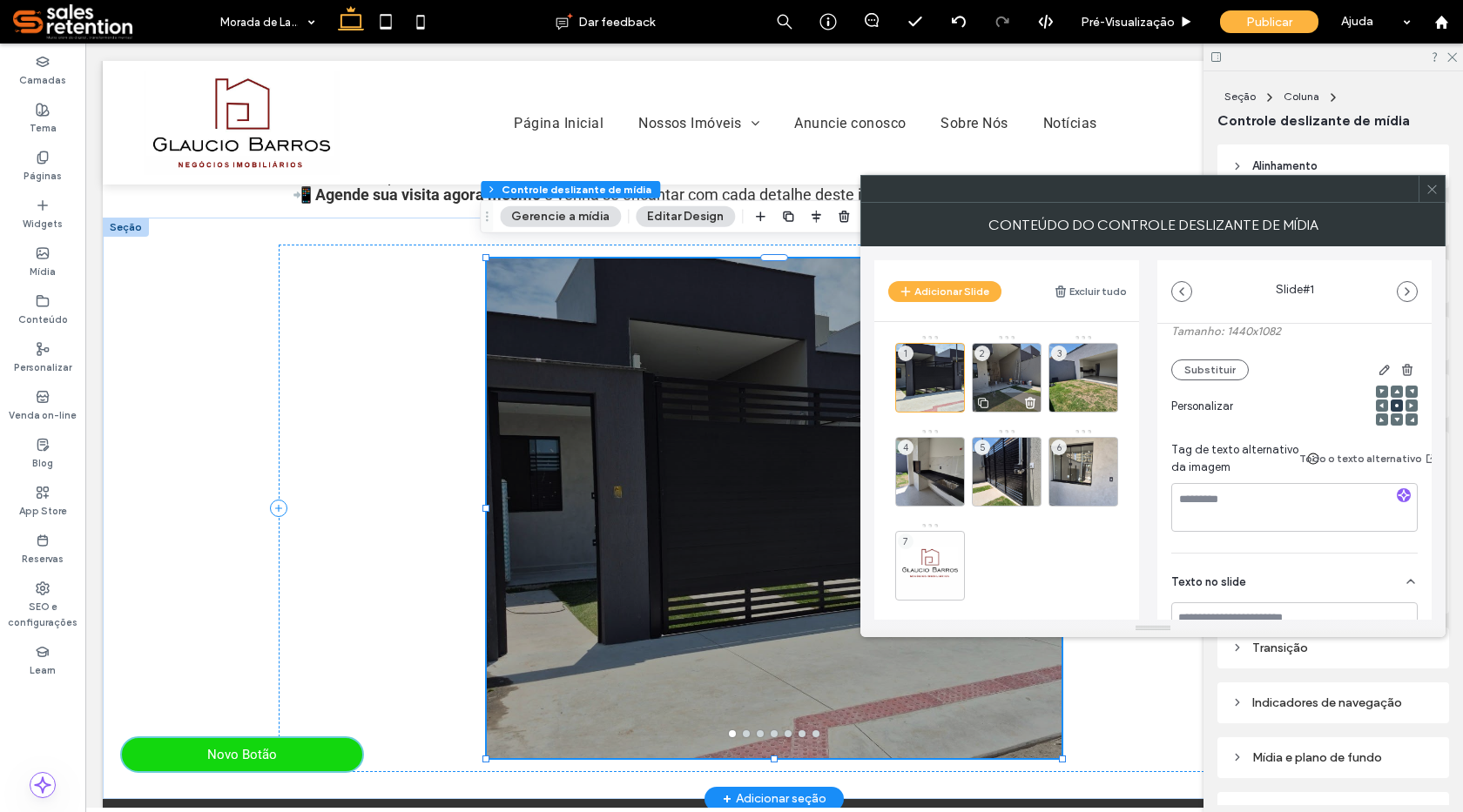
click at [1016, 391] on div "2" at bounding box center [1006, 377] width 70 height 70
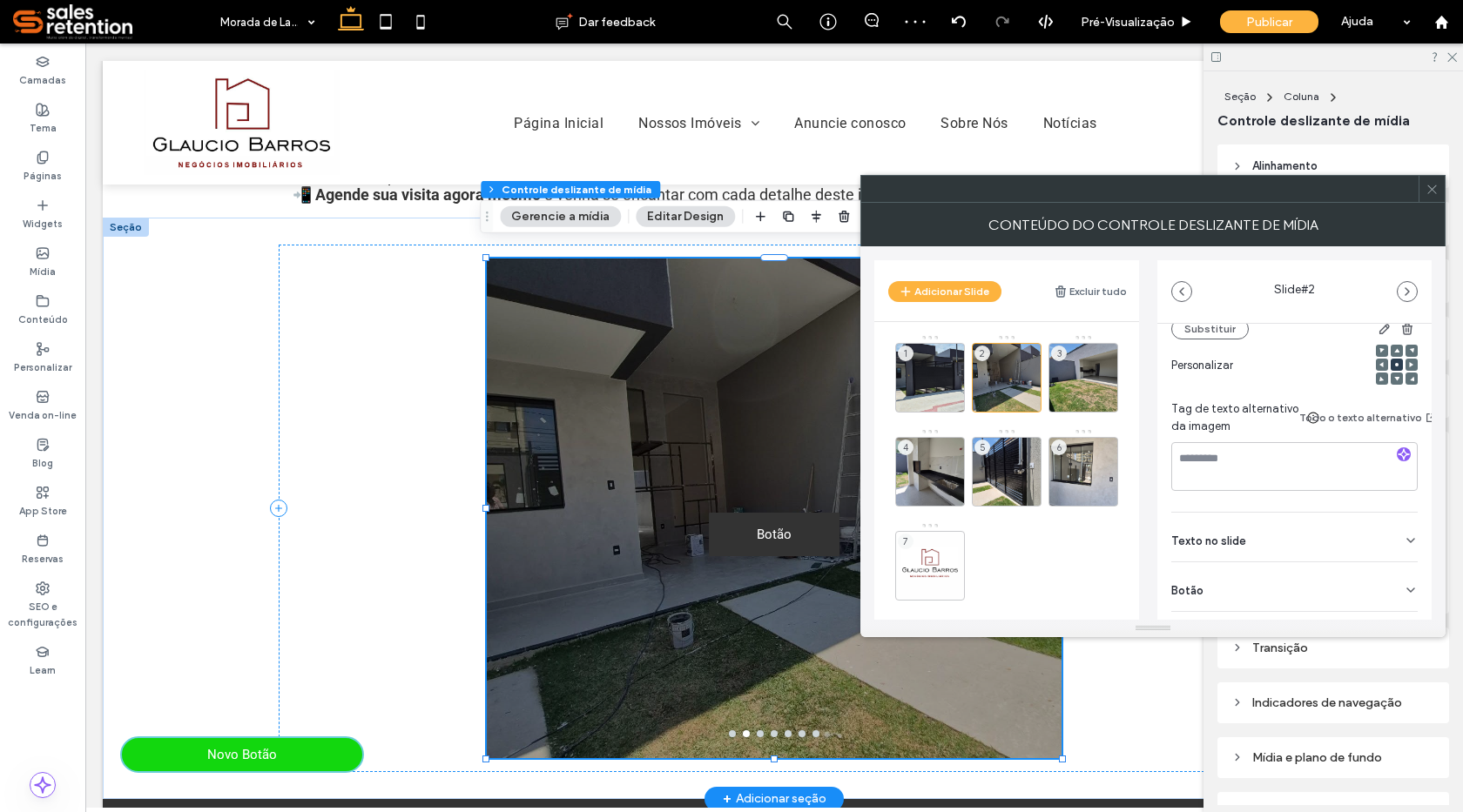
scroll to position [307, 0]
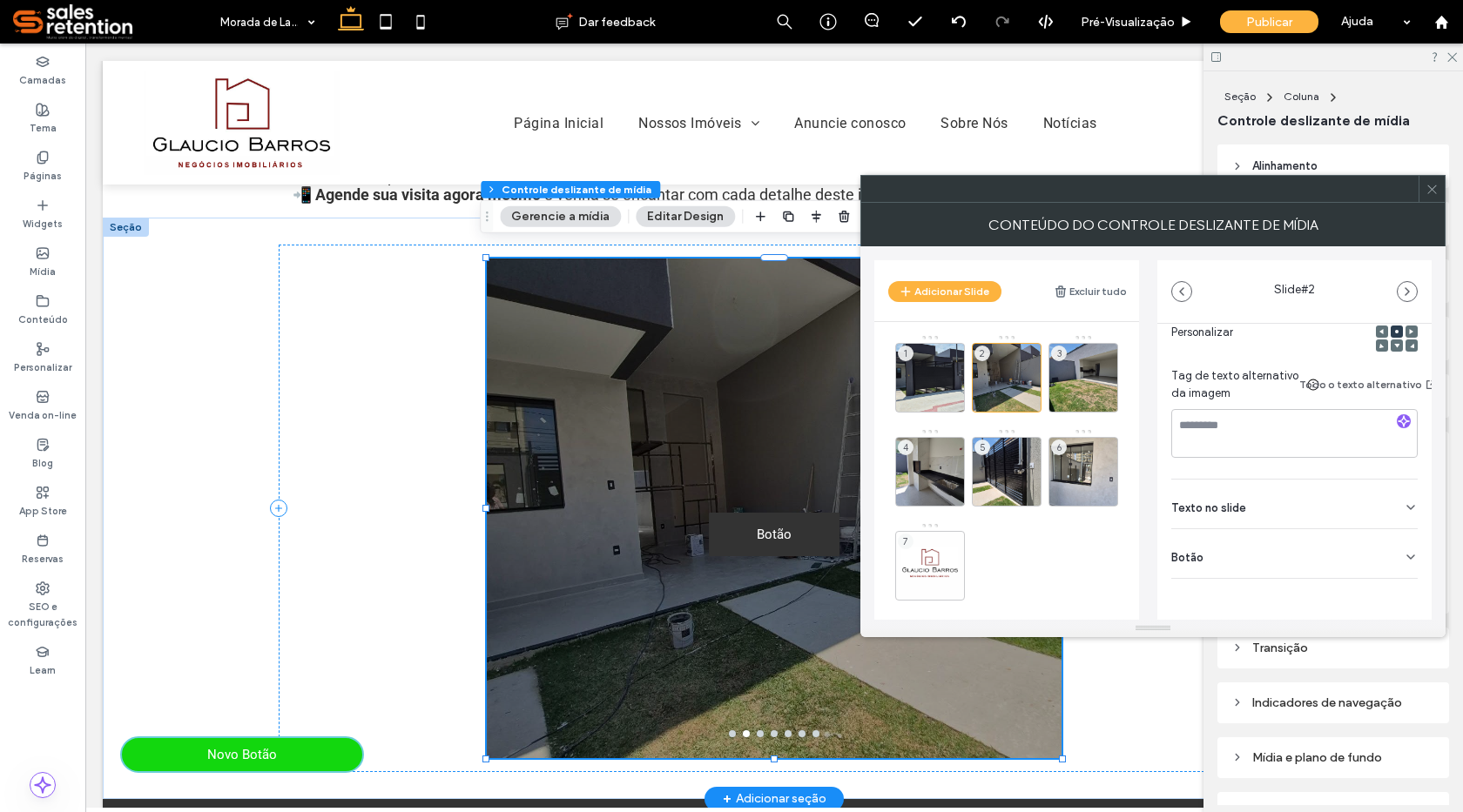
click at [1404, 550] on icon at bounding box center [1411, 557] width 14 height 14
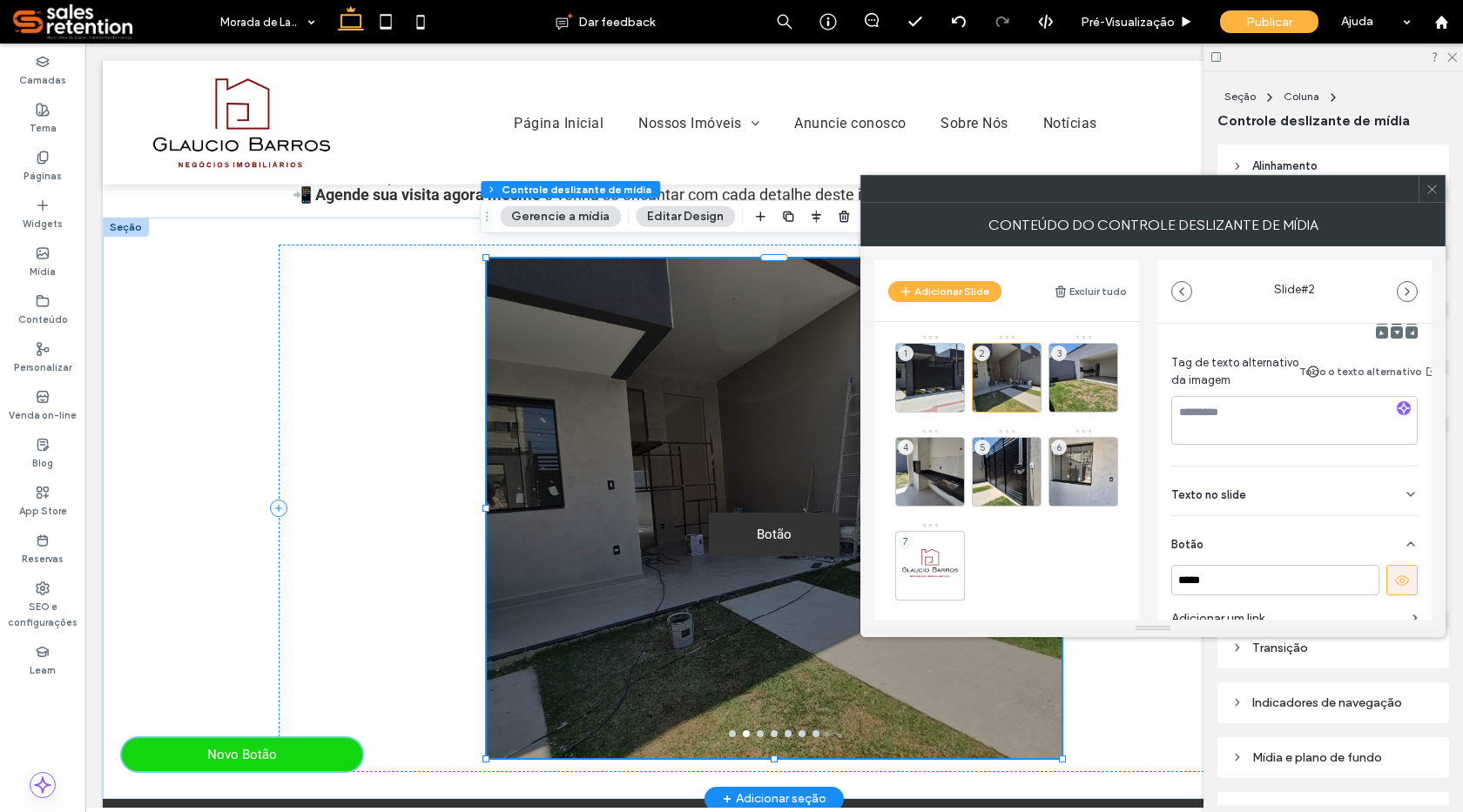
click at [1395, 578] on use at bounding box center [1402, 580] width 14 height 11
click at [1085, 401] on div at bounding box center [1083, 403] width 68 height 20
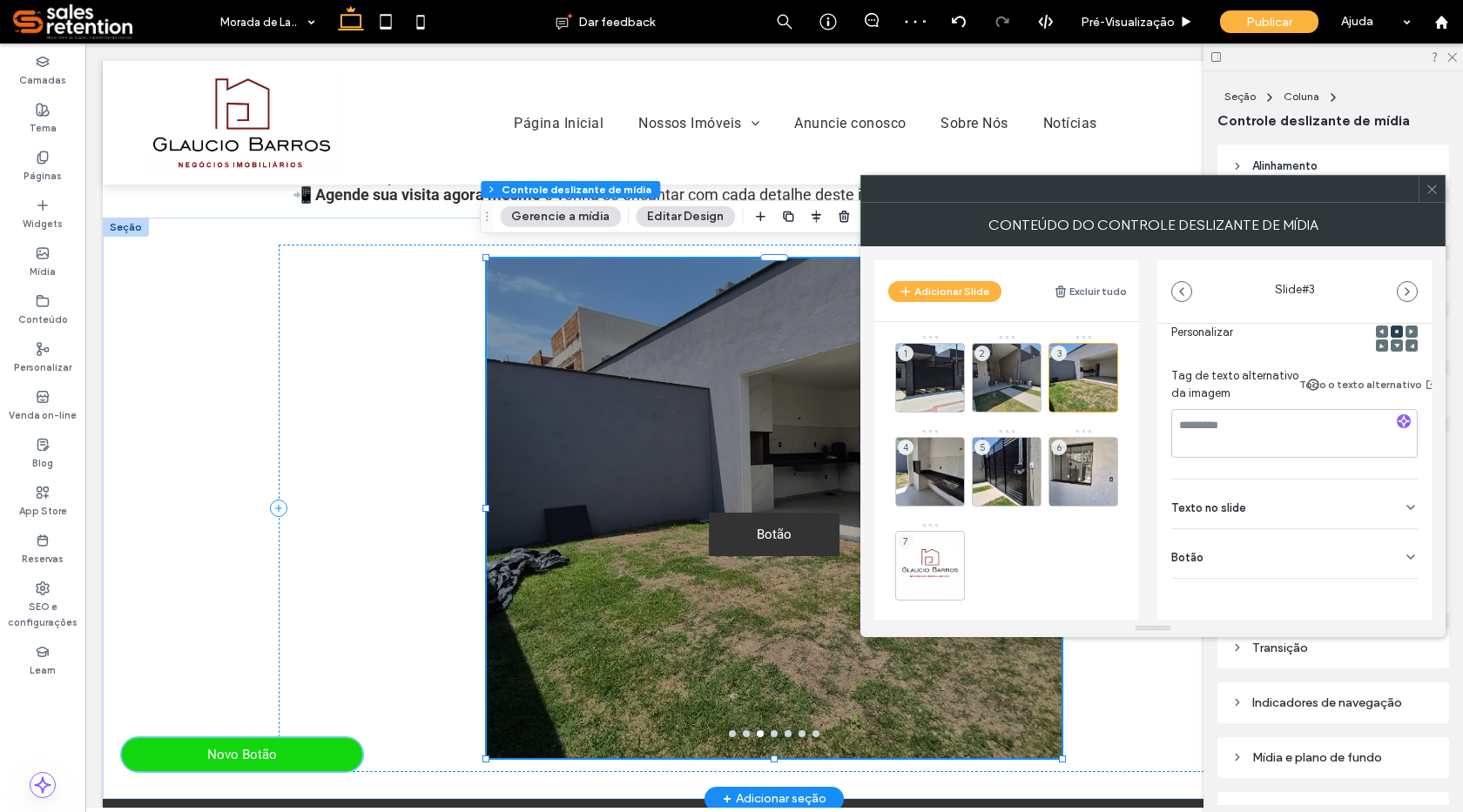
click at [1388, 545] on div "Botão" at bounding box center [1294, 554] width 246 height 49
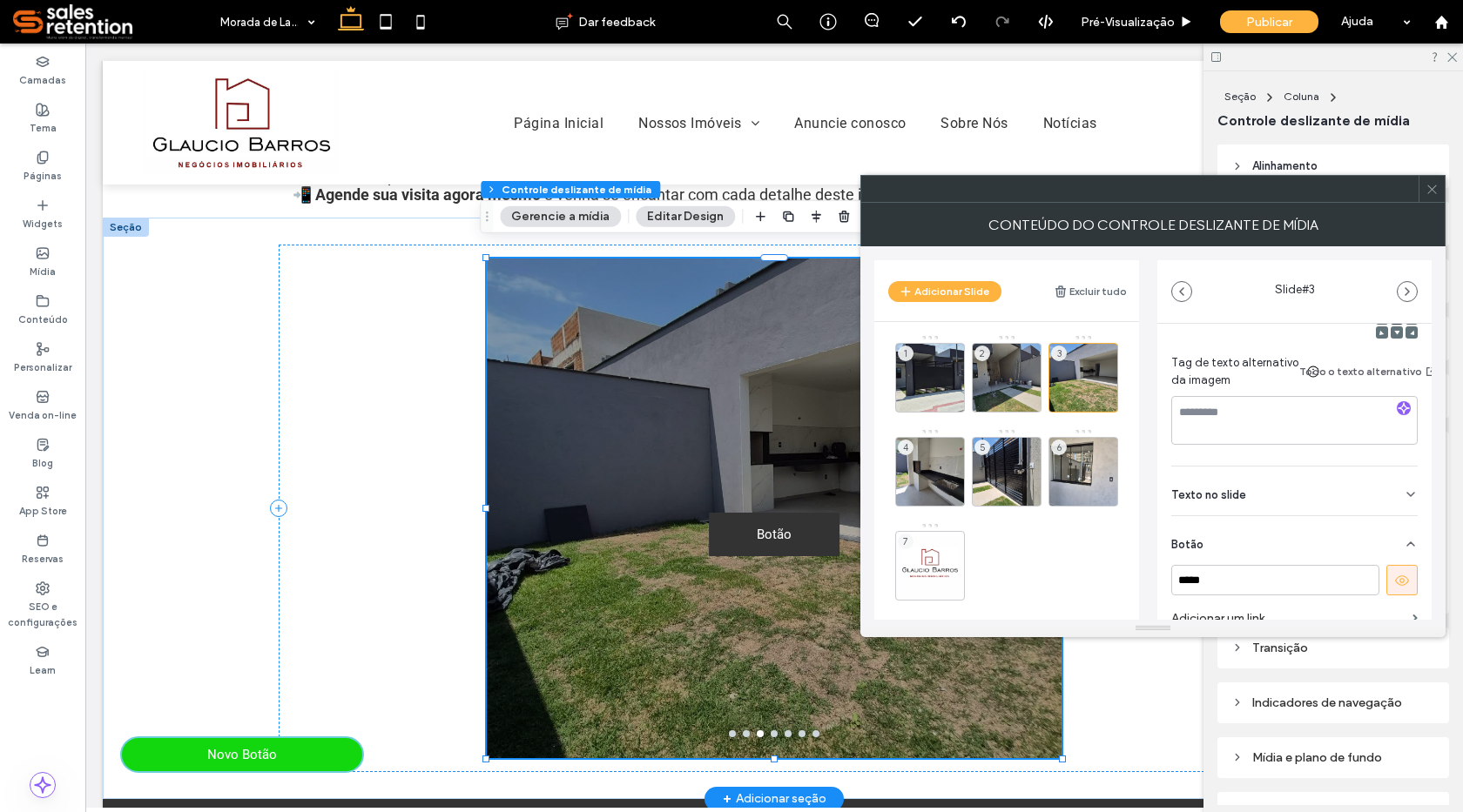
click at [1400, 577] on button at bounding box center [1402, 580] width 31 height 30
click at [959, 473] on div "4" at bounding box center [930, 471] width 70 height 70
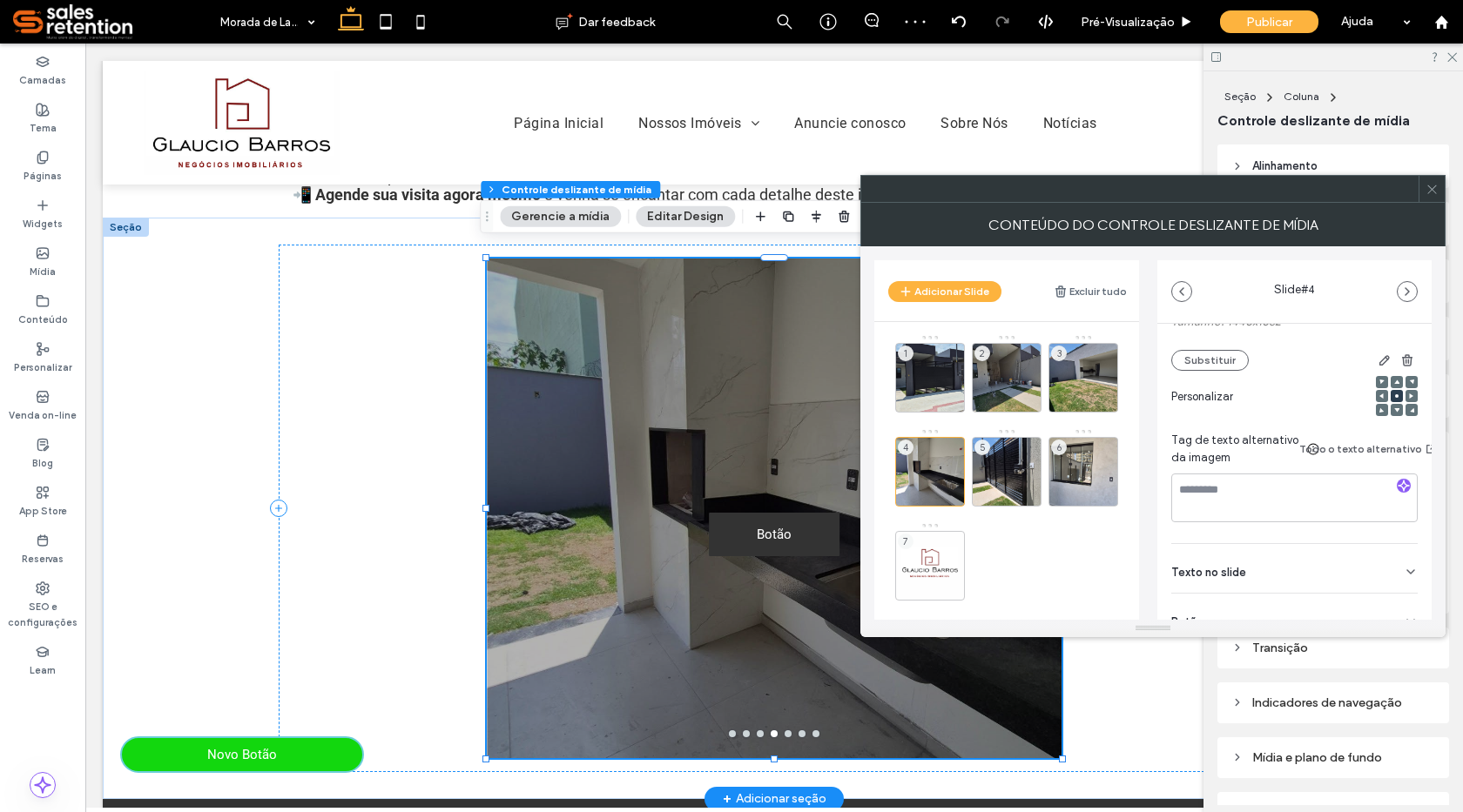
scroll to position [261, 0]
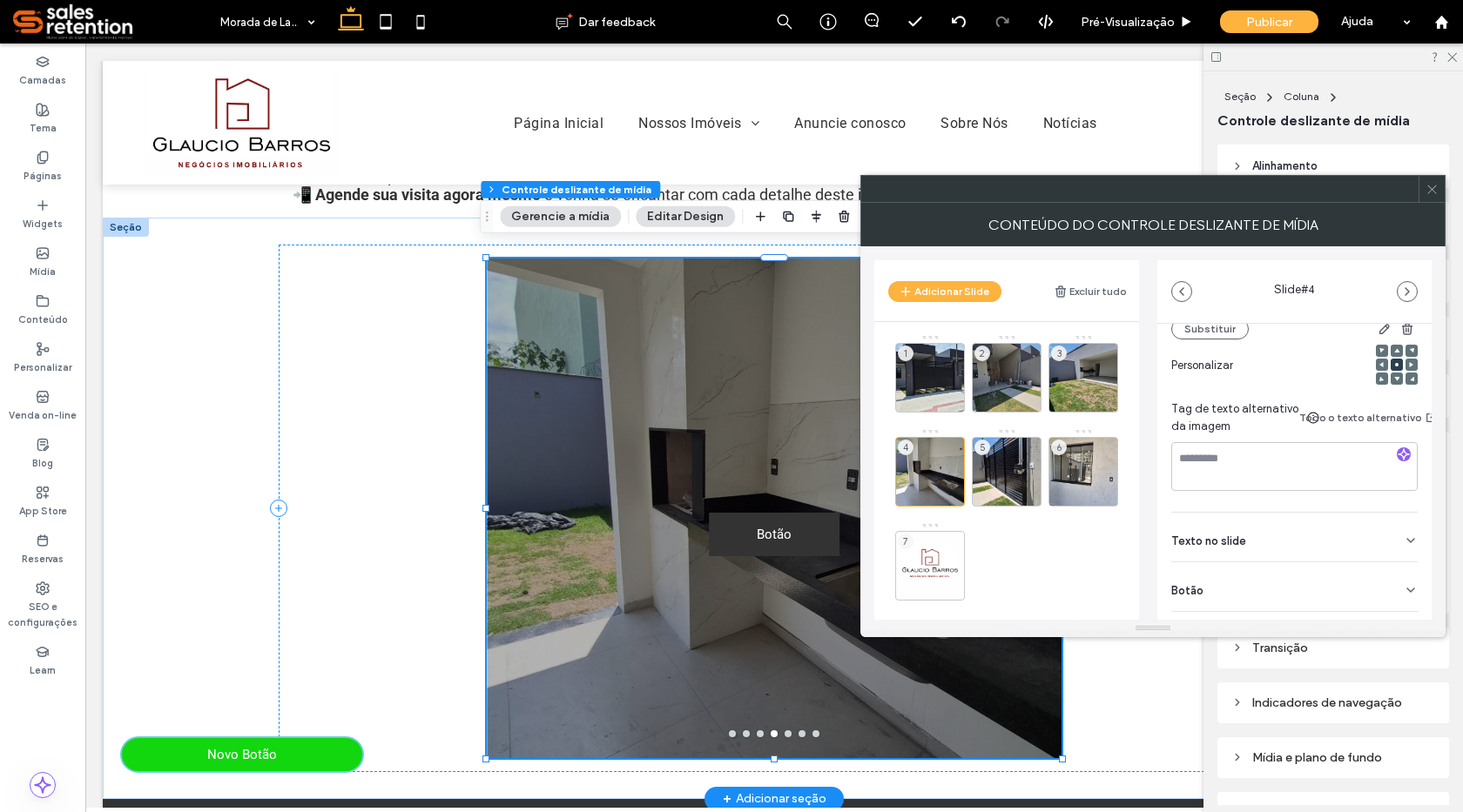
click at [1404, 583] on icon at bounding box center [1411, 590] width 14 height 14
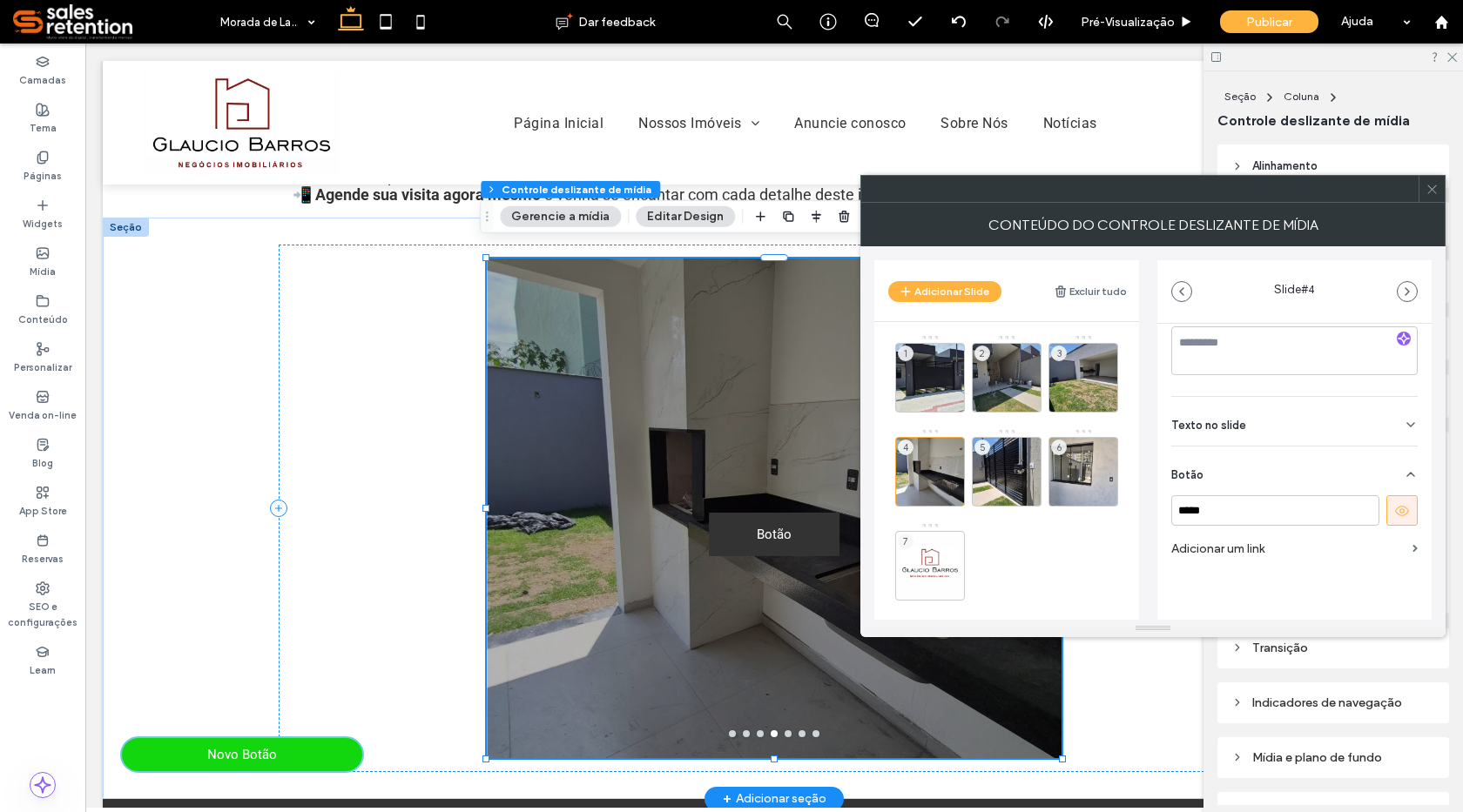
scroll to position [390, 0]
click at [1394, 504] on icon at bounding box center [1402, 512] width 16 height 16
click at [1028, 478] on div "5" at bounding box center [1006, 471] width 70 height 70
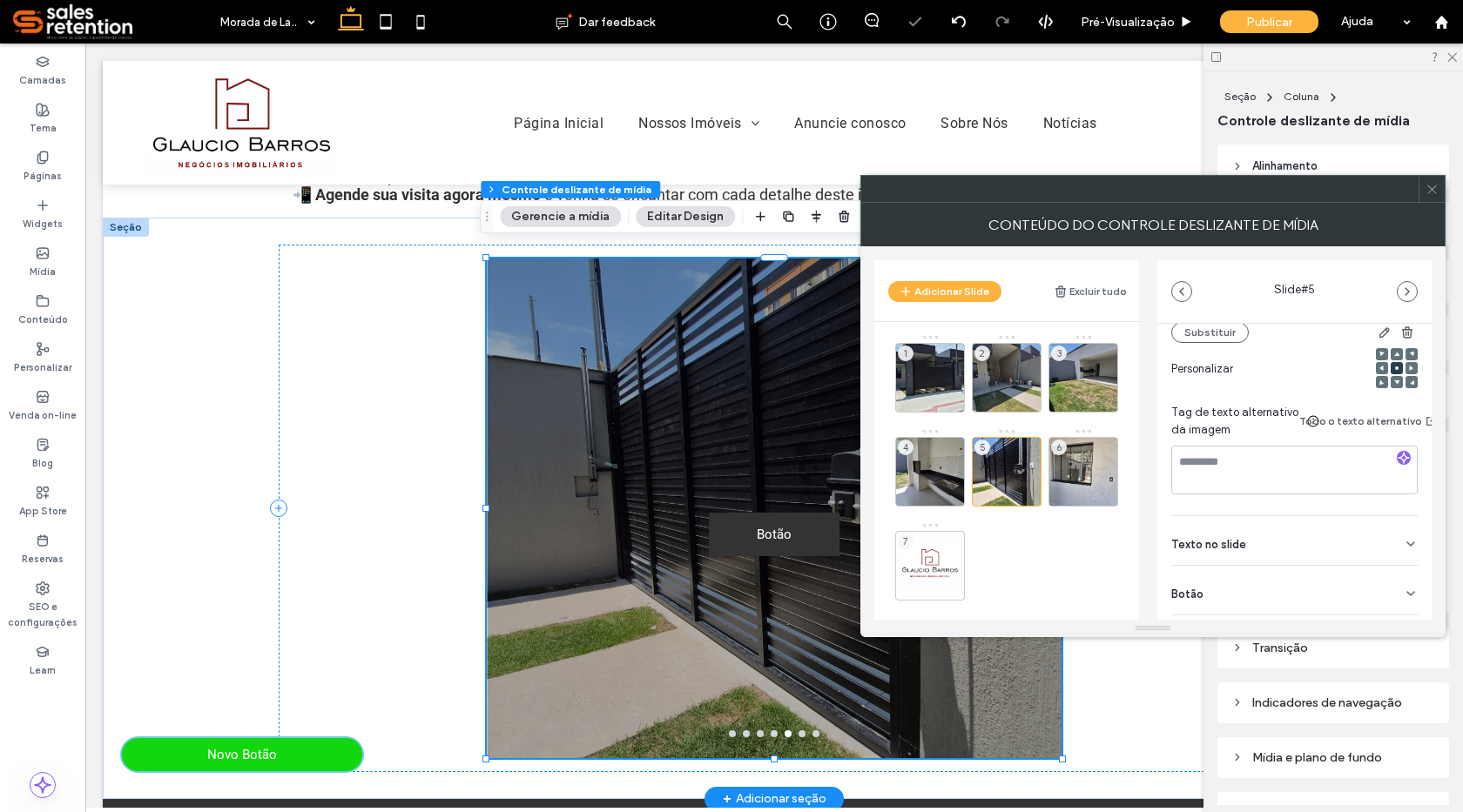
scroll to position [307, 0]
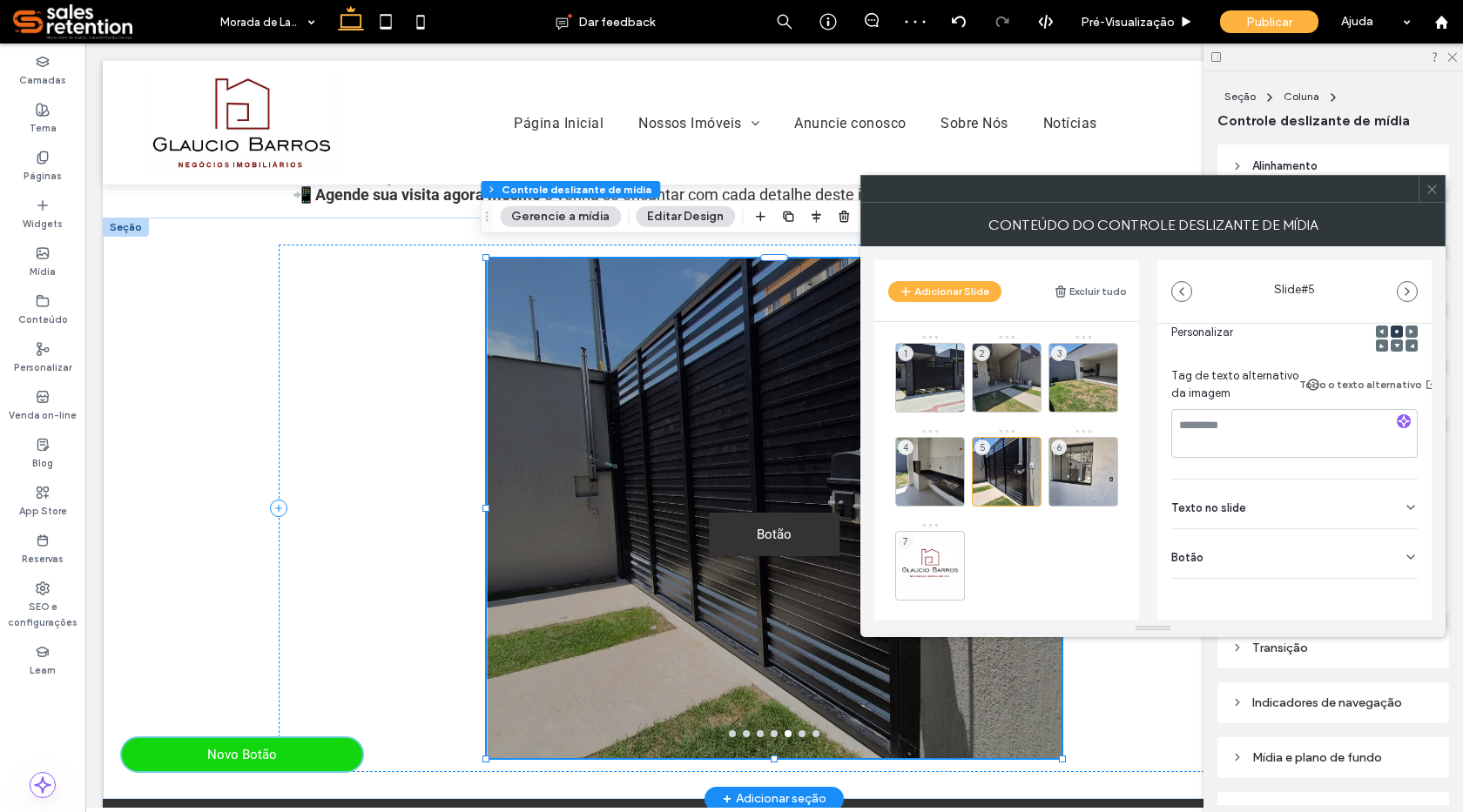
click at [1404, 550] on icon at bounding box center [1411, 557] width 14 height 14
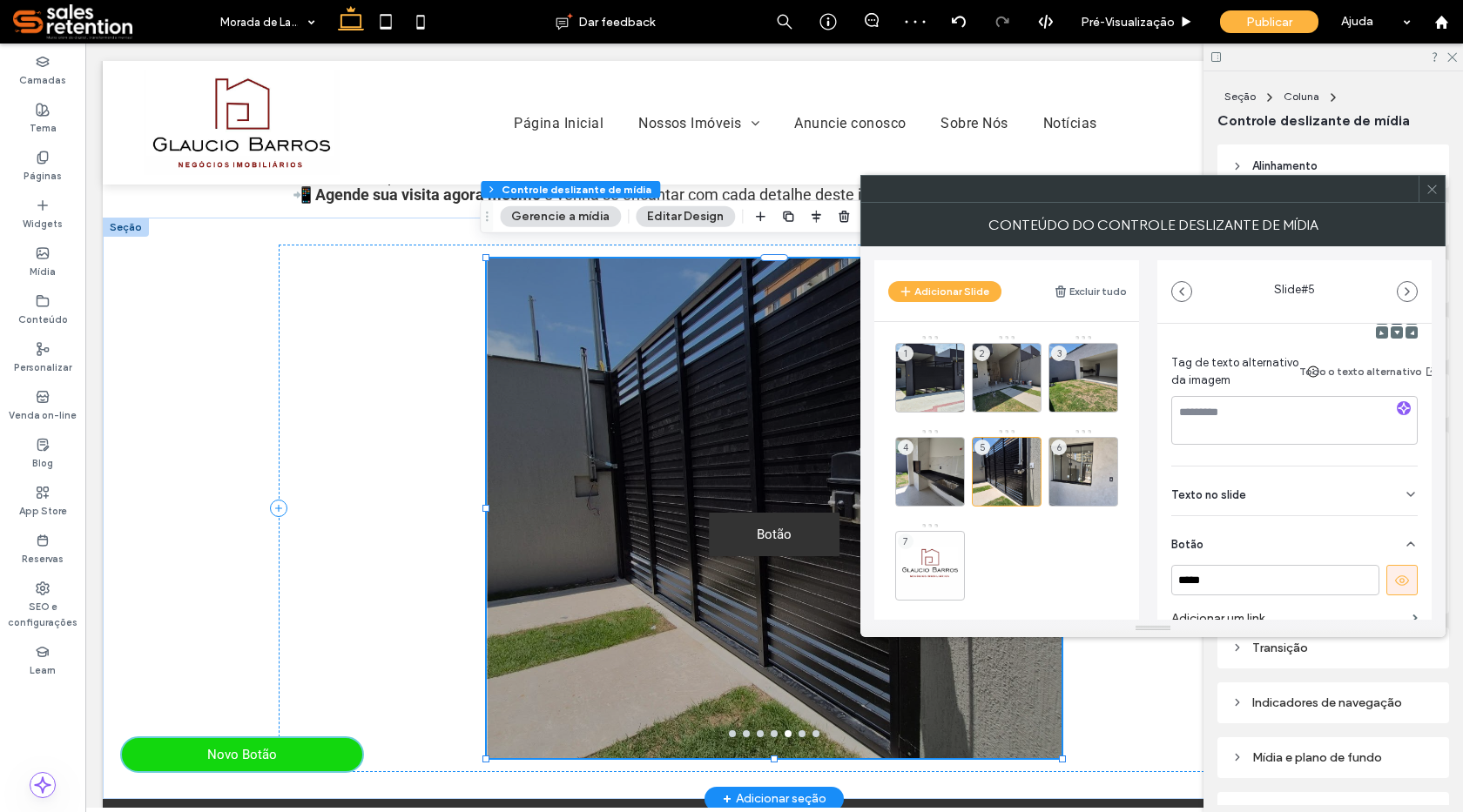
click at [1395, 581] on use at bounding box center [1402, 580] width 14 height 11
click at [1073, 498] on div at bounding box center [1083, 497] width 68 height 20
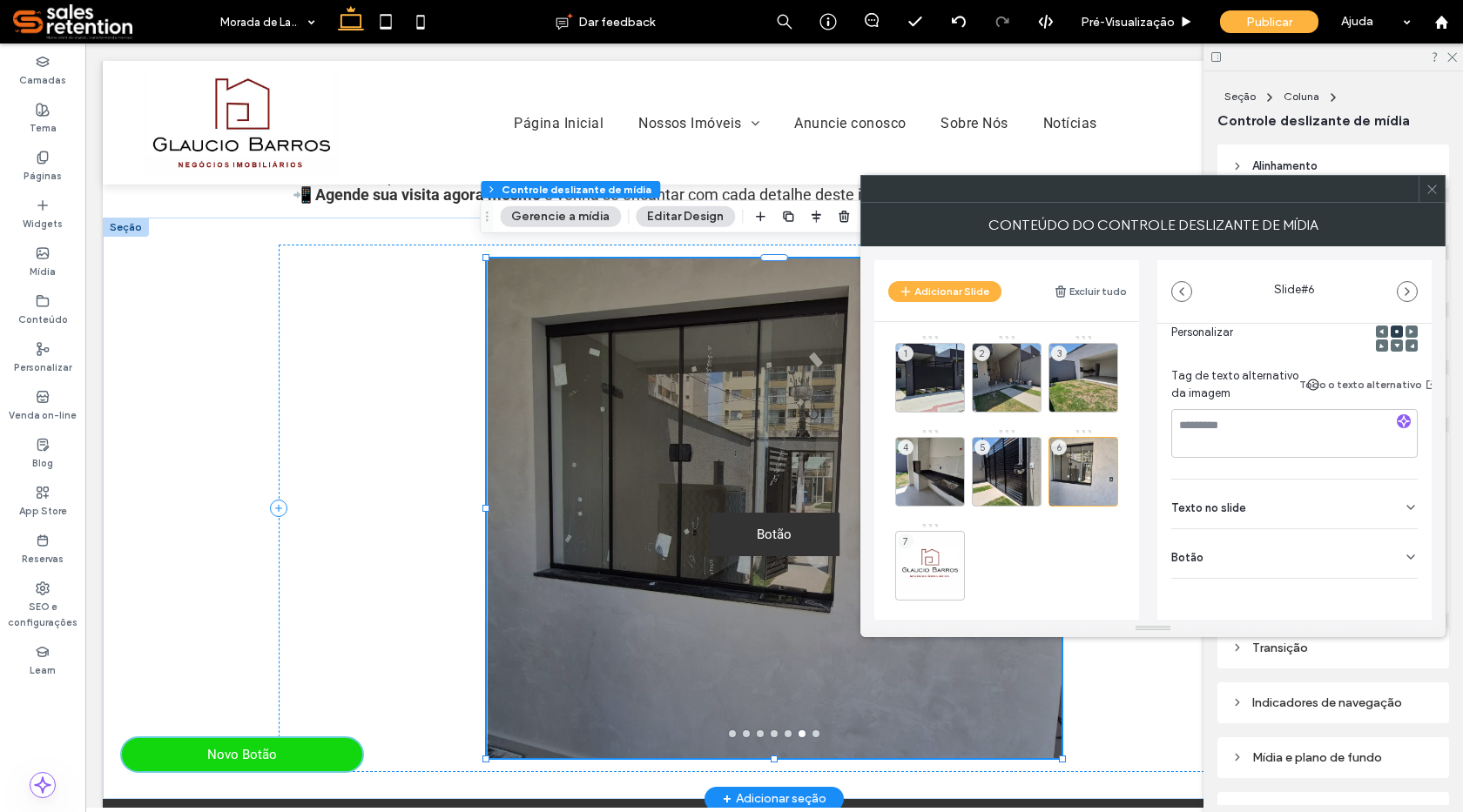
click at [1404, 550] on icon at bounding box center [1411, 557] width 14 height 14
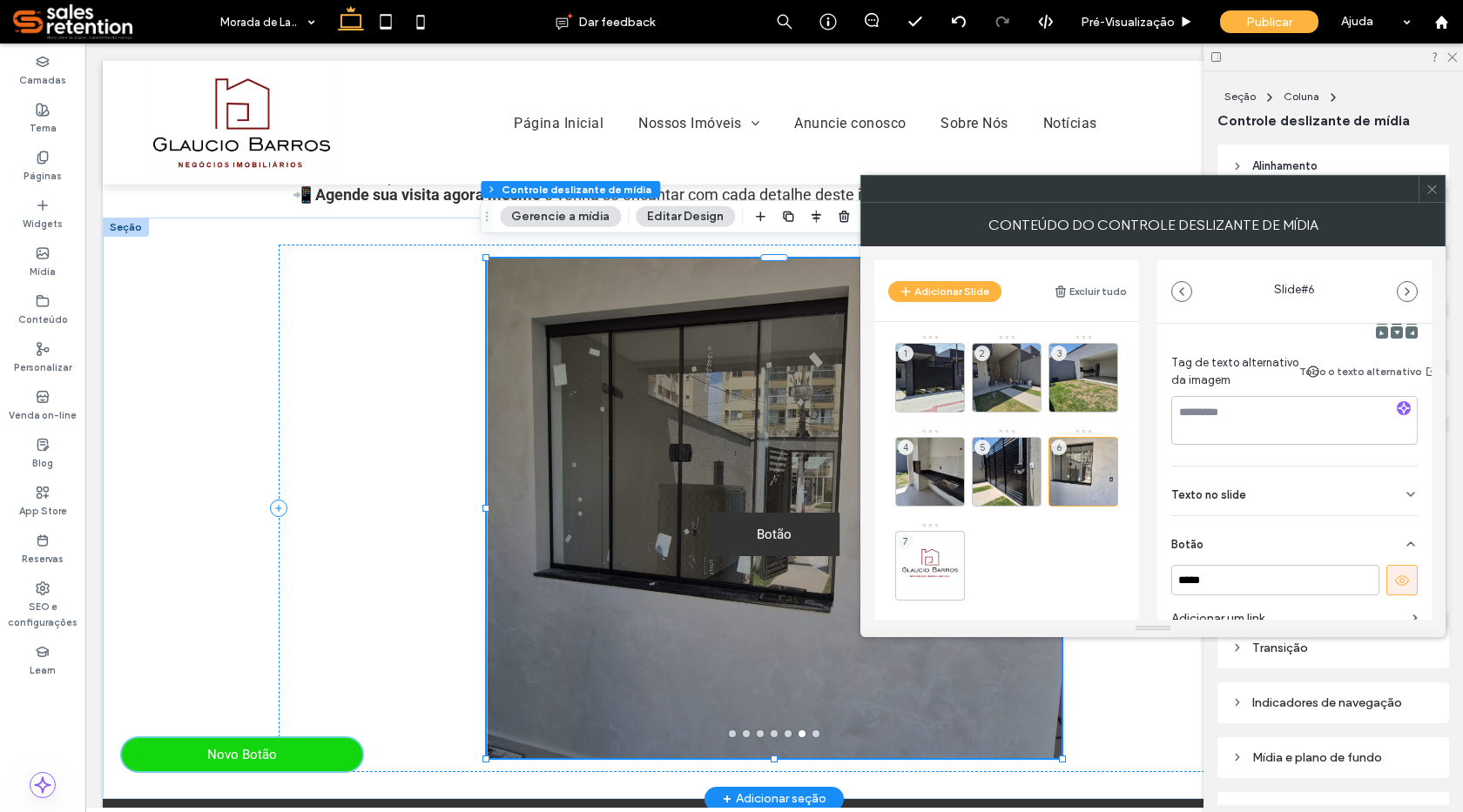
click at [1399, 581] on icon at bounding box center [1402, 581] width 16 height 16
click at [1433, 189] on icon at bounding box center [1432, 189] width 13 height 13
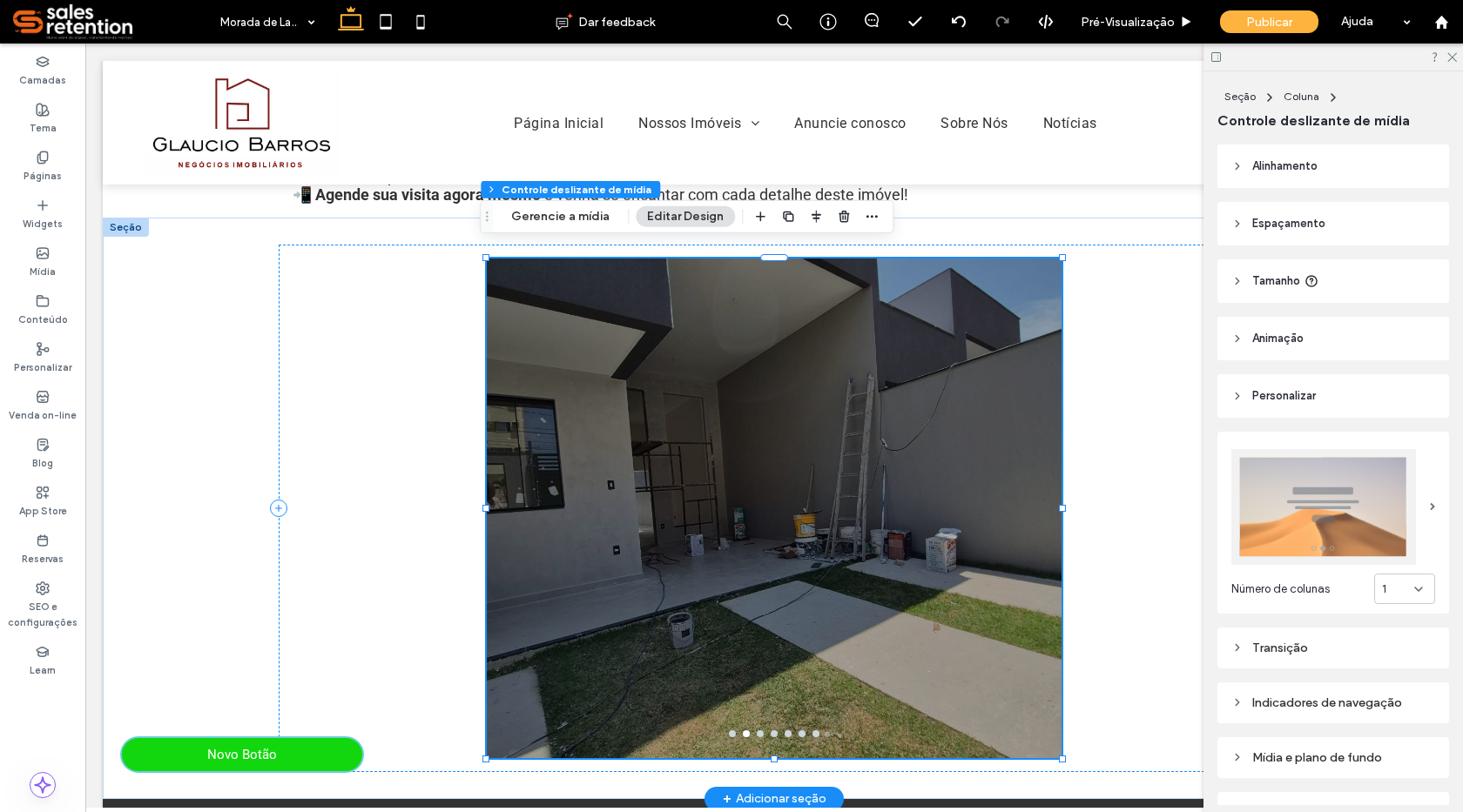
click at [730, 728] on div at bounding box center [774, 508] width 574 height 500
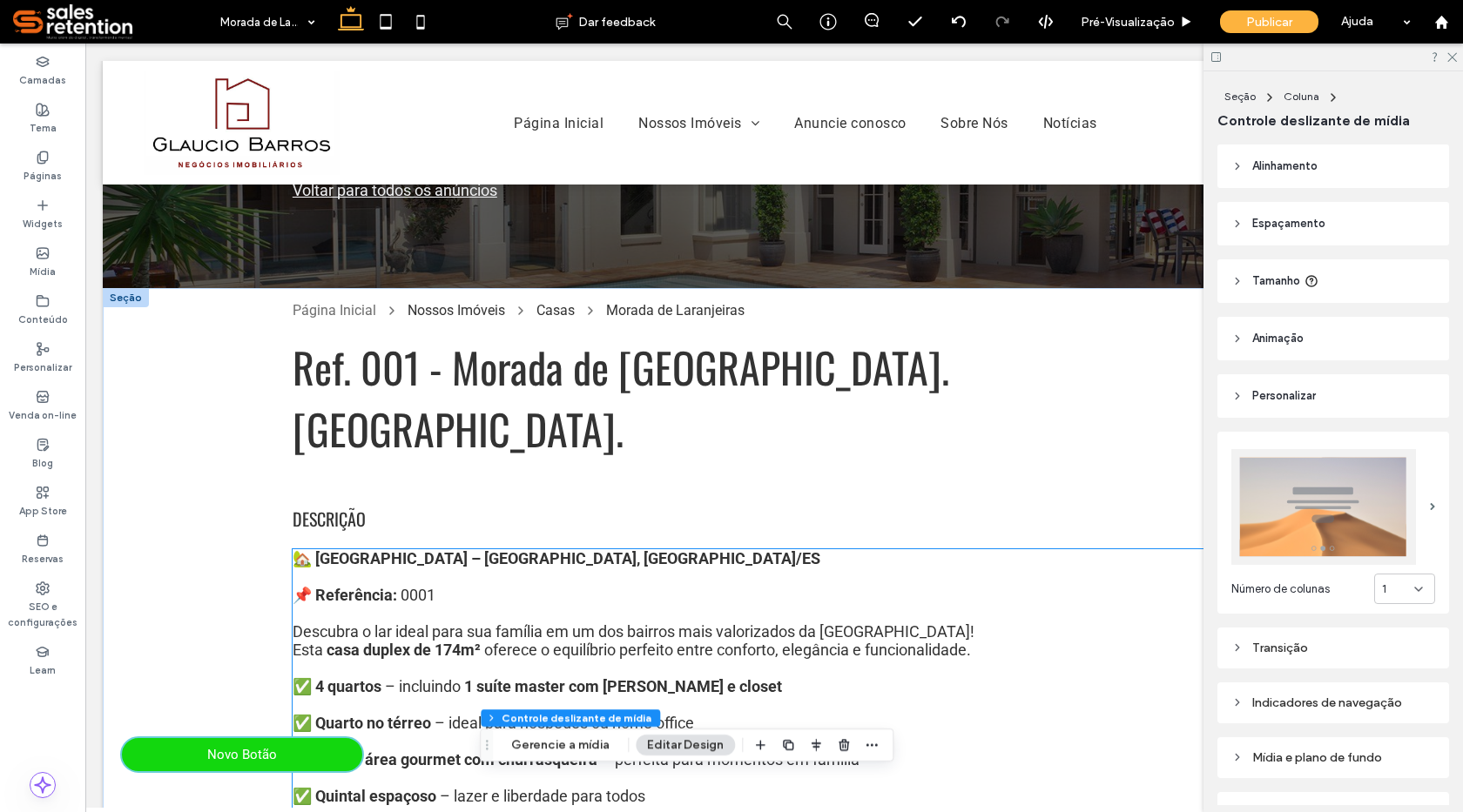
scroll to position [174, 0]
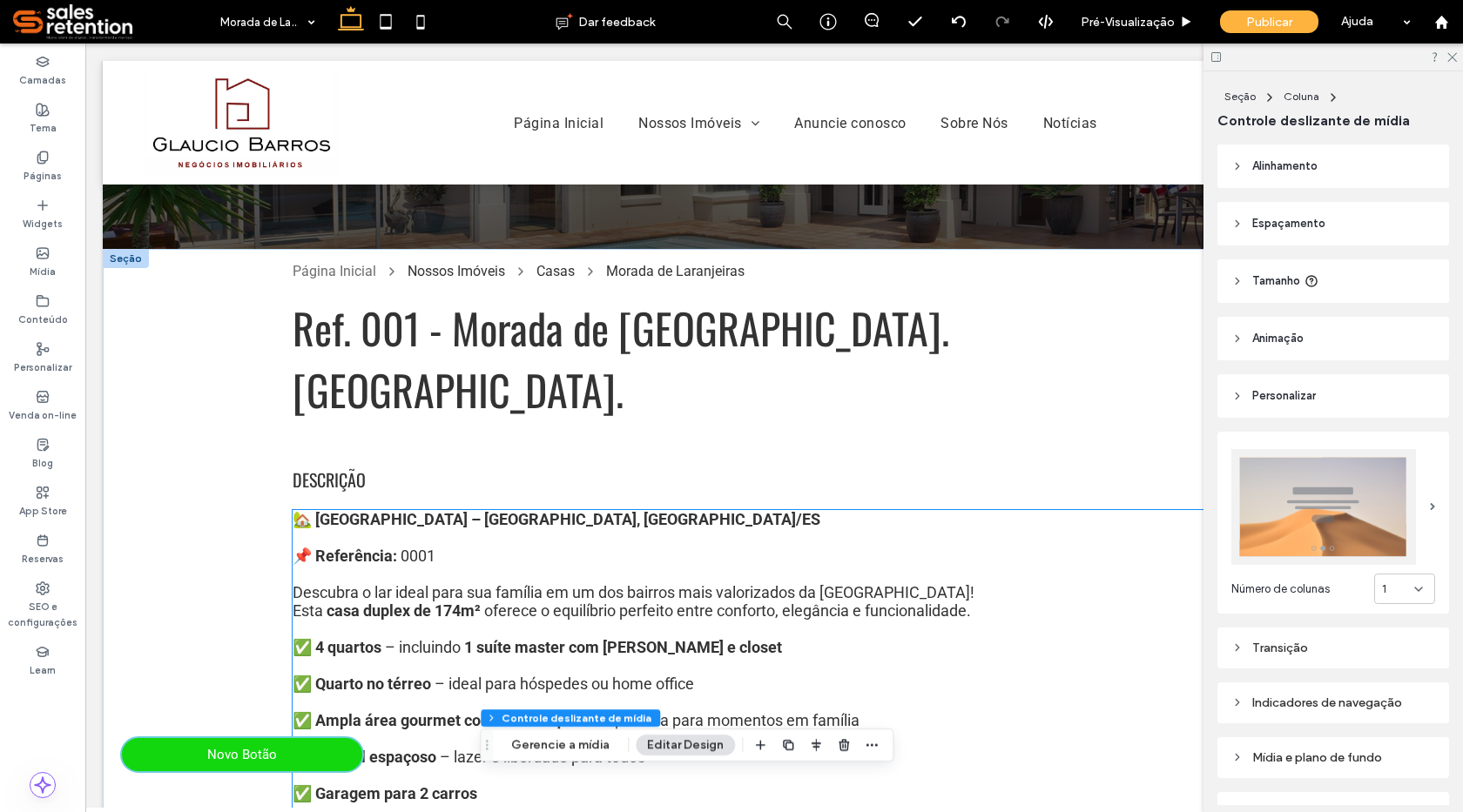
click at [303, 511] on strong "🏡 [GEOGRAPHIC_DATA] – [GEOGRAPHIC_DATA], [GEOGRAPHIC_DATA]/ES" at bounding box center [556, 519] width 527 height 19
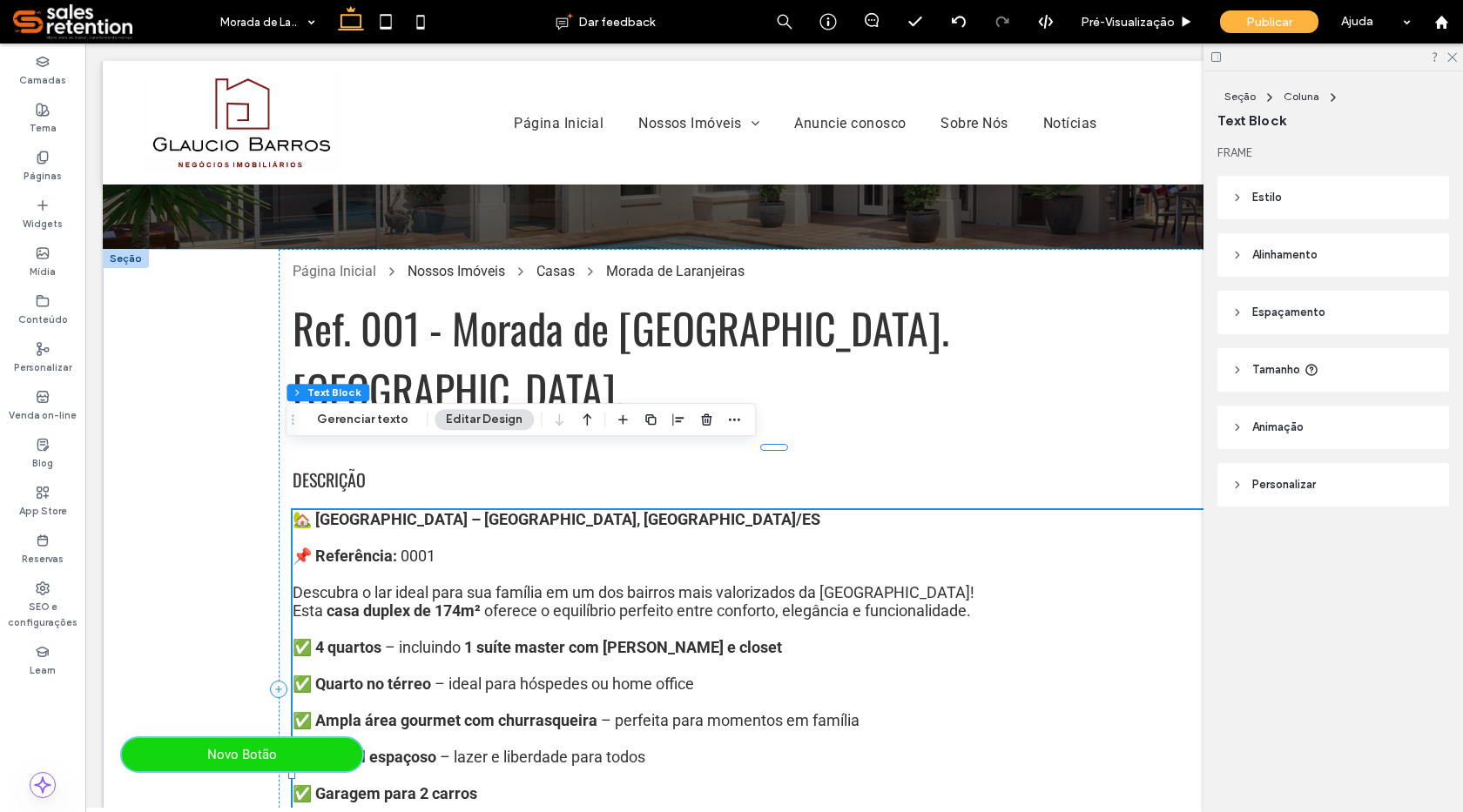
click at [303, 511] on strong "🏡 [GEOGRAPHIC_DATA] – [GEOGRAPHIC_DATA], [GEOGRAPHIC_DATA]/ES" at bounding box center [556, 519] width 527 height 19
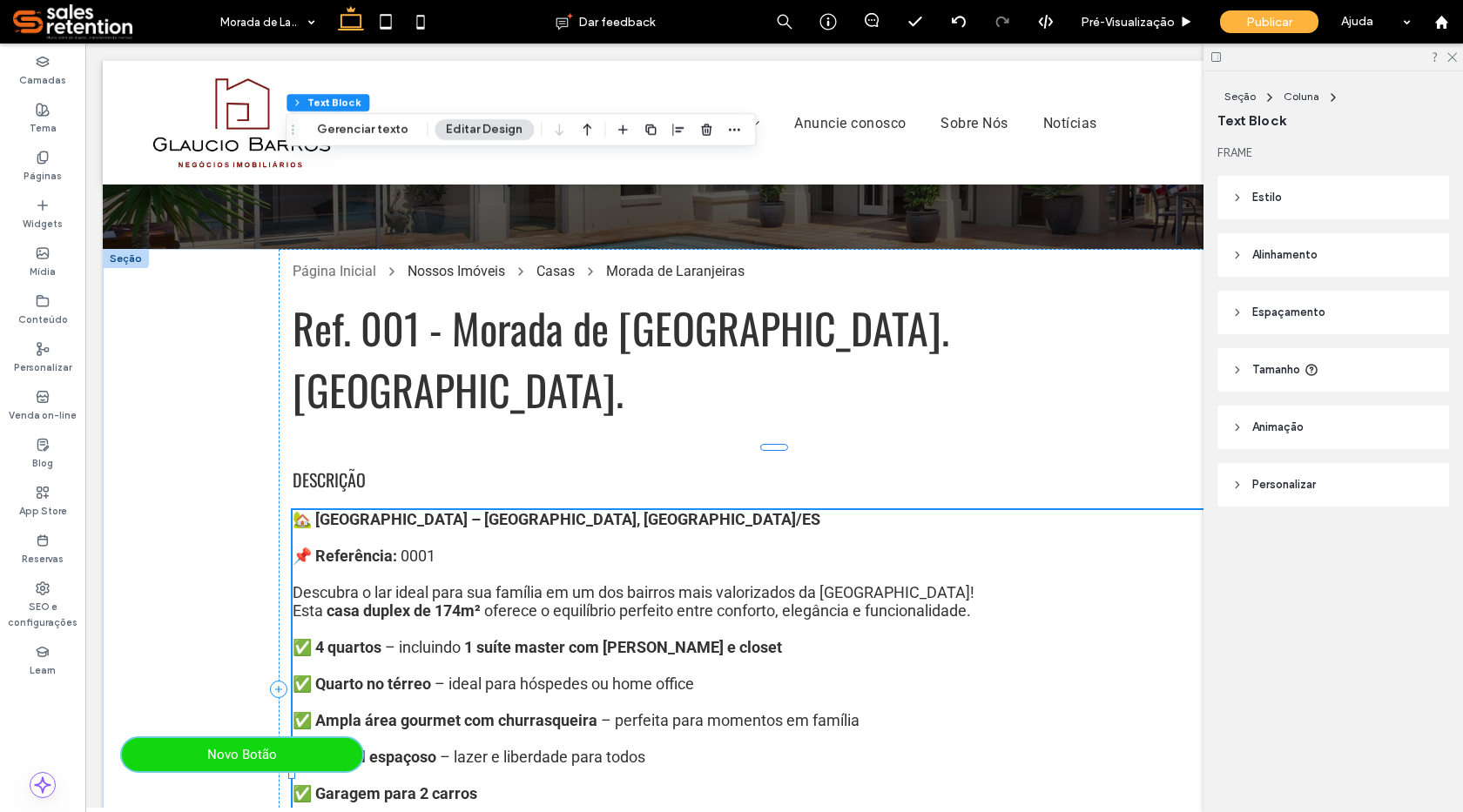
click at [303, 511] on div "🏡 [GEOGRAPHIC_DATA] – [GEOGRAPHIC_DATA], [GEOGRAPHIC_DATA]/ES 📌 Referência: 000…" at bounding box center [774, 813] width 963 height 606
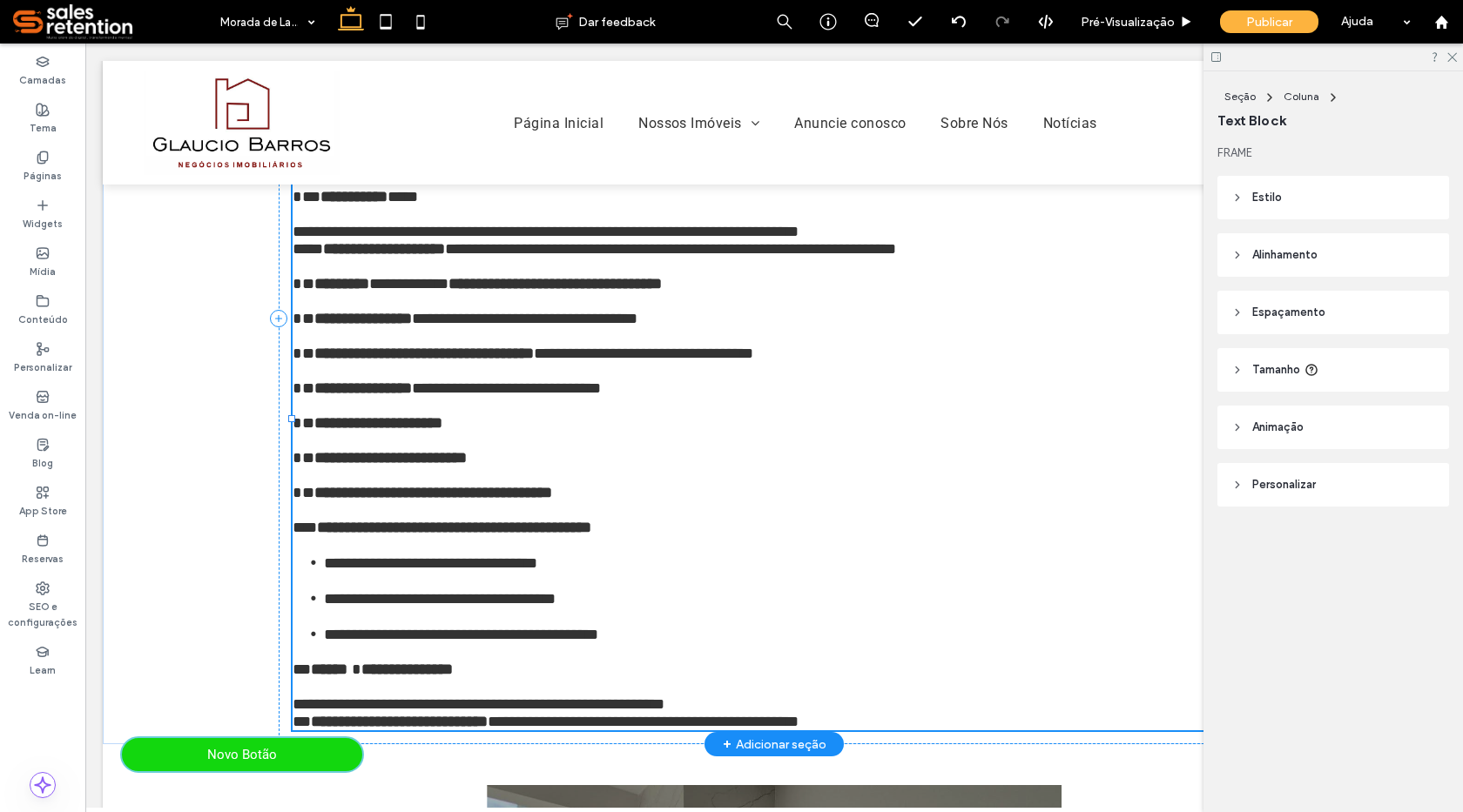
type input "******"
type input "**"
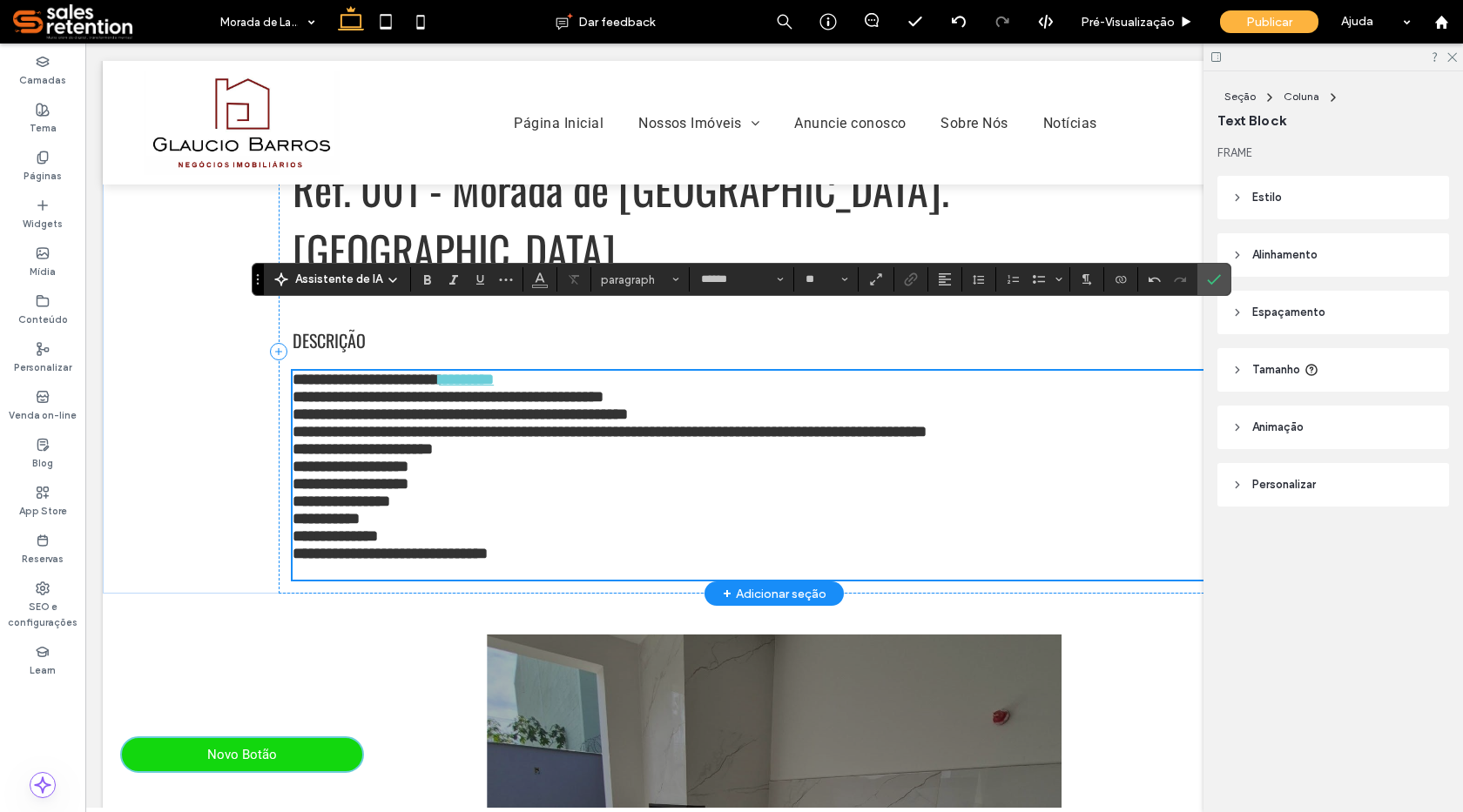
scroll to position [270, 0]
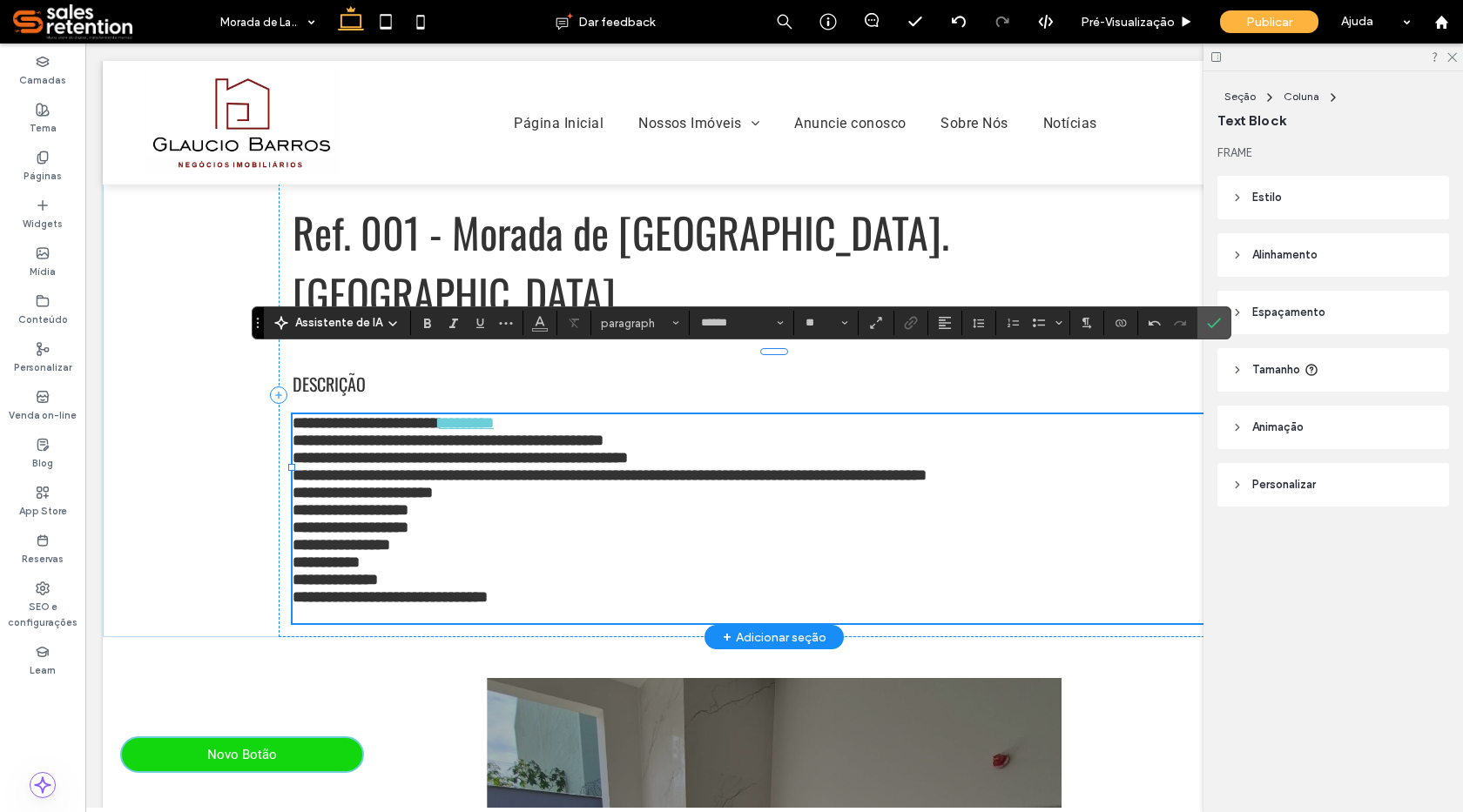
click at [525, 414] on p "**********" at bounding box center [774, 423] width 963 height 18
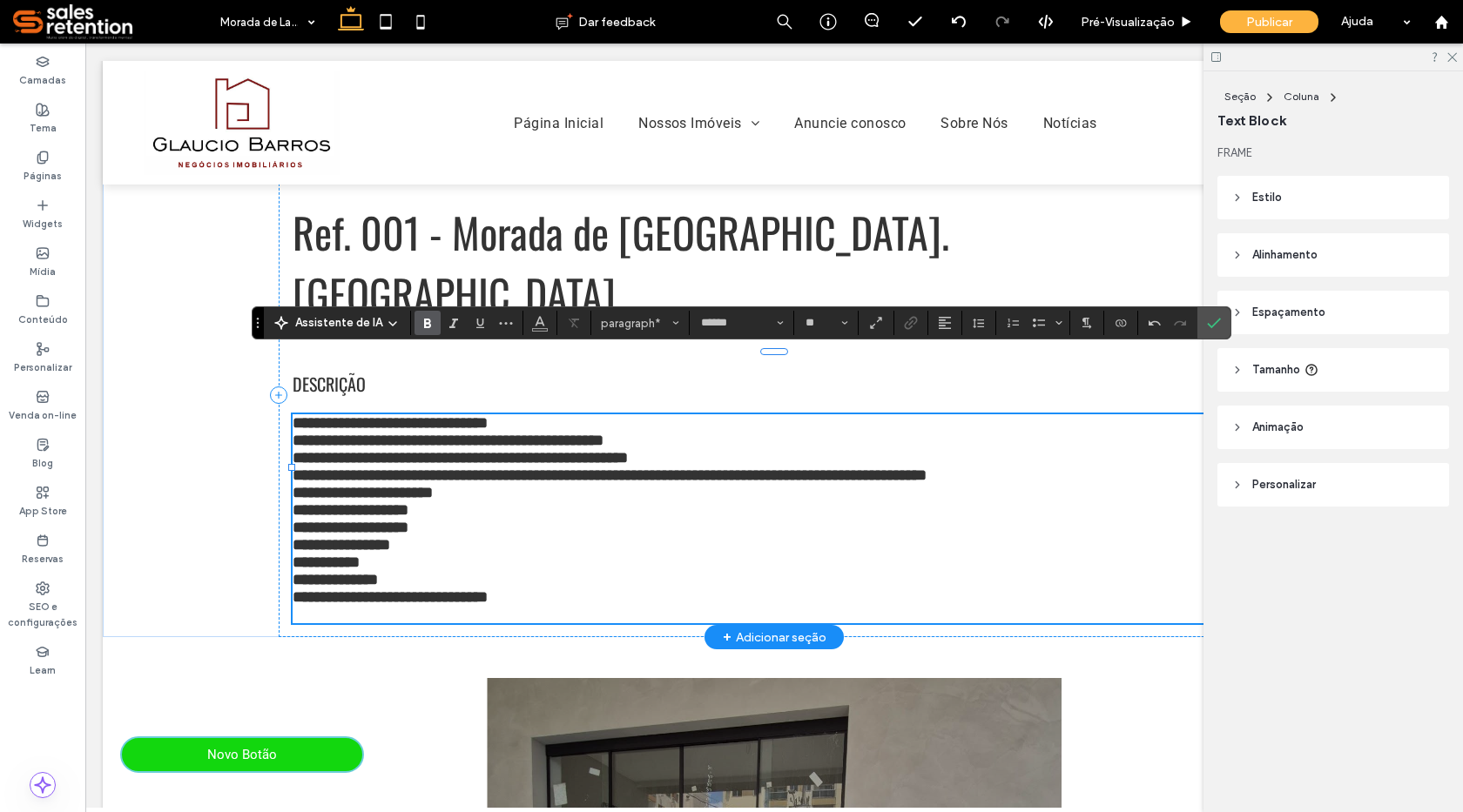
click at [527, 414] on p "**********" at bounding box center [774, 423] width 963 height 18
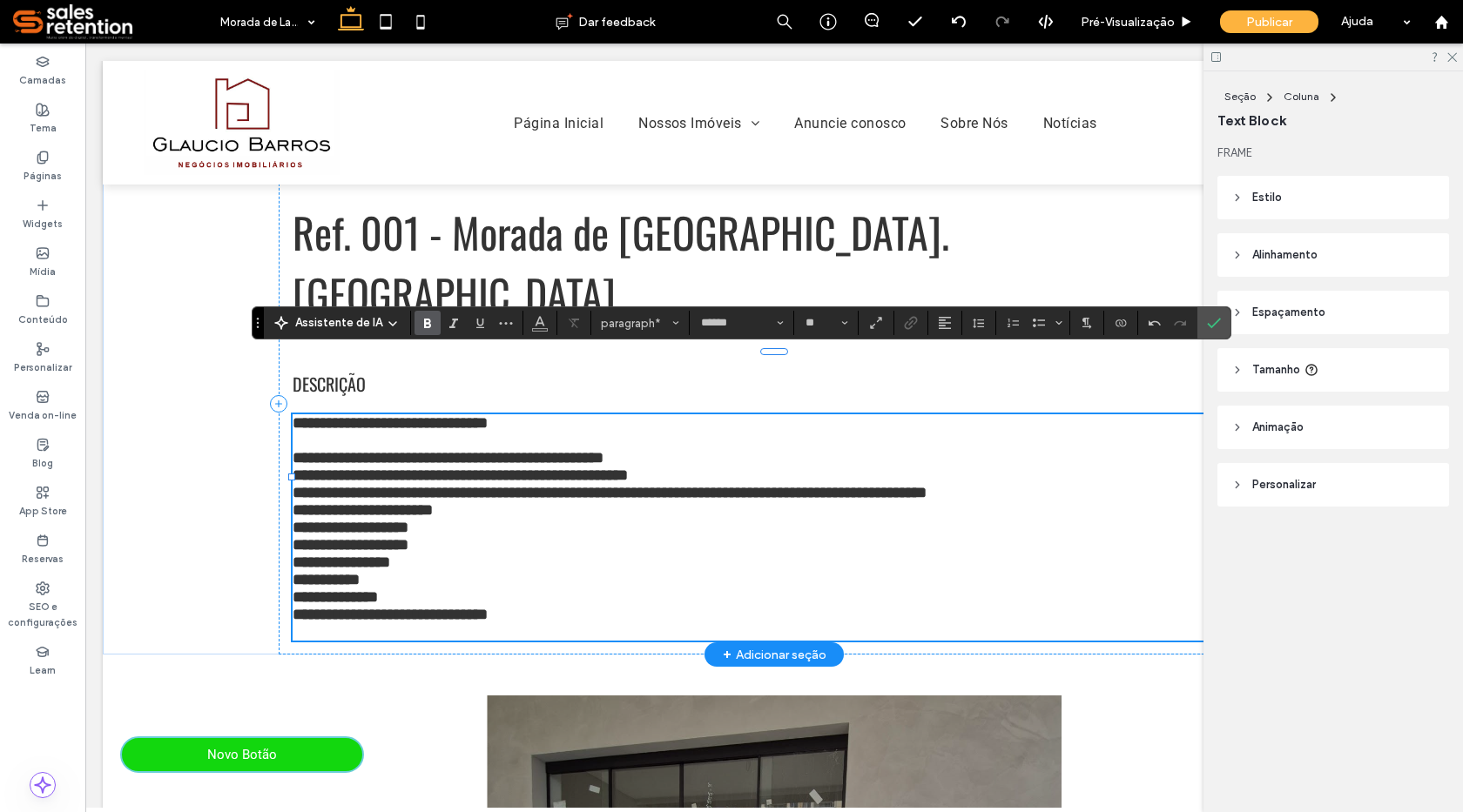
click at [680, 450] on p "**********" at bounding box center [774, 459] width 963 height 18
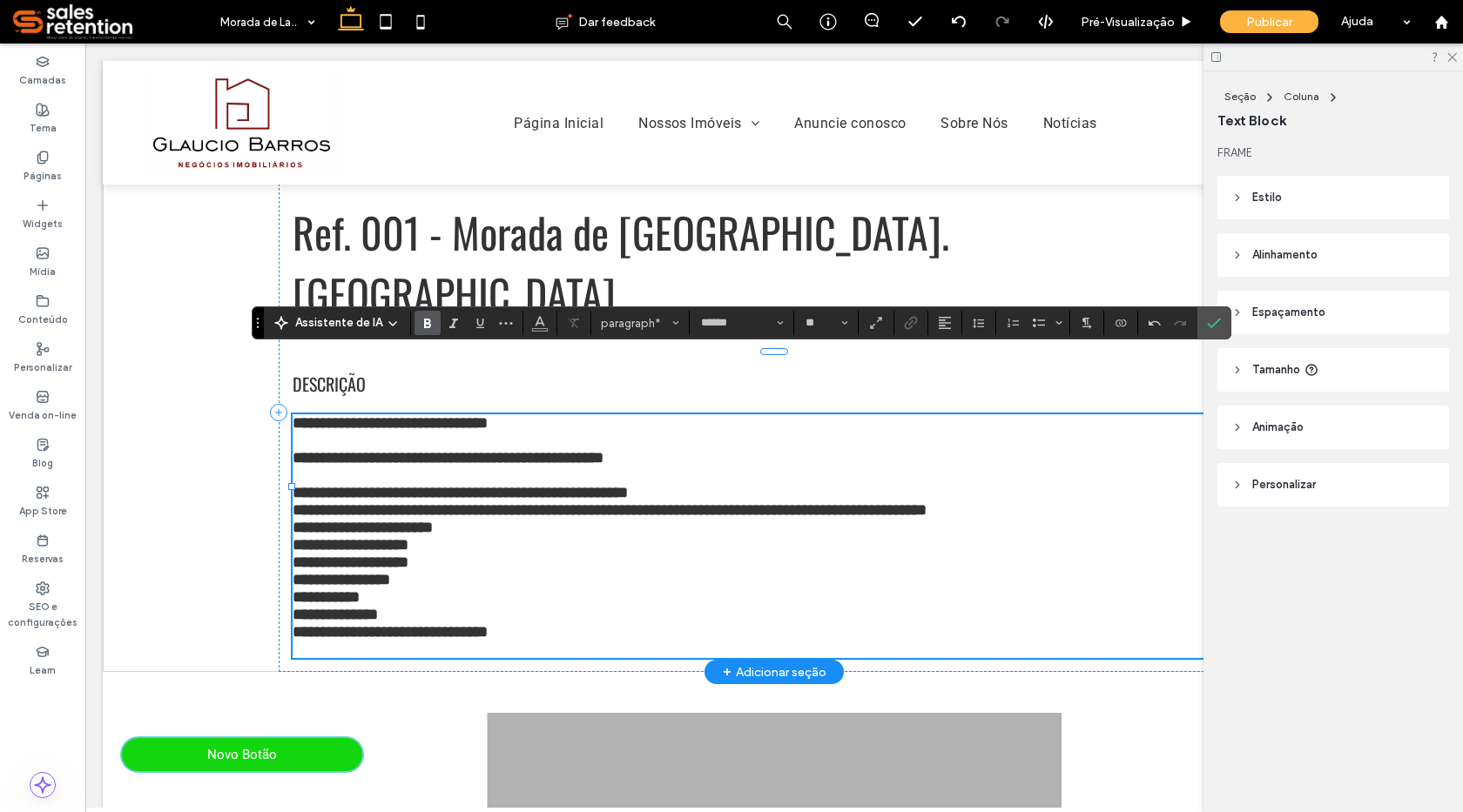
click at [627, 485] on strong "**********" at bounding box center [460, 493] width 335 height 16
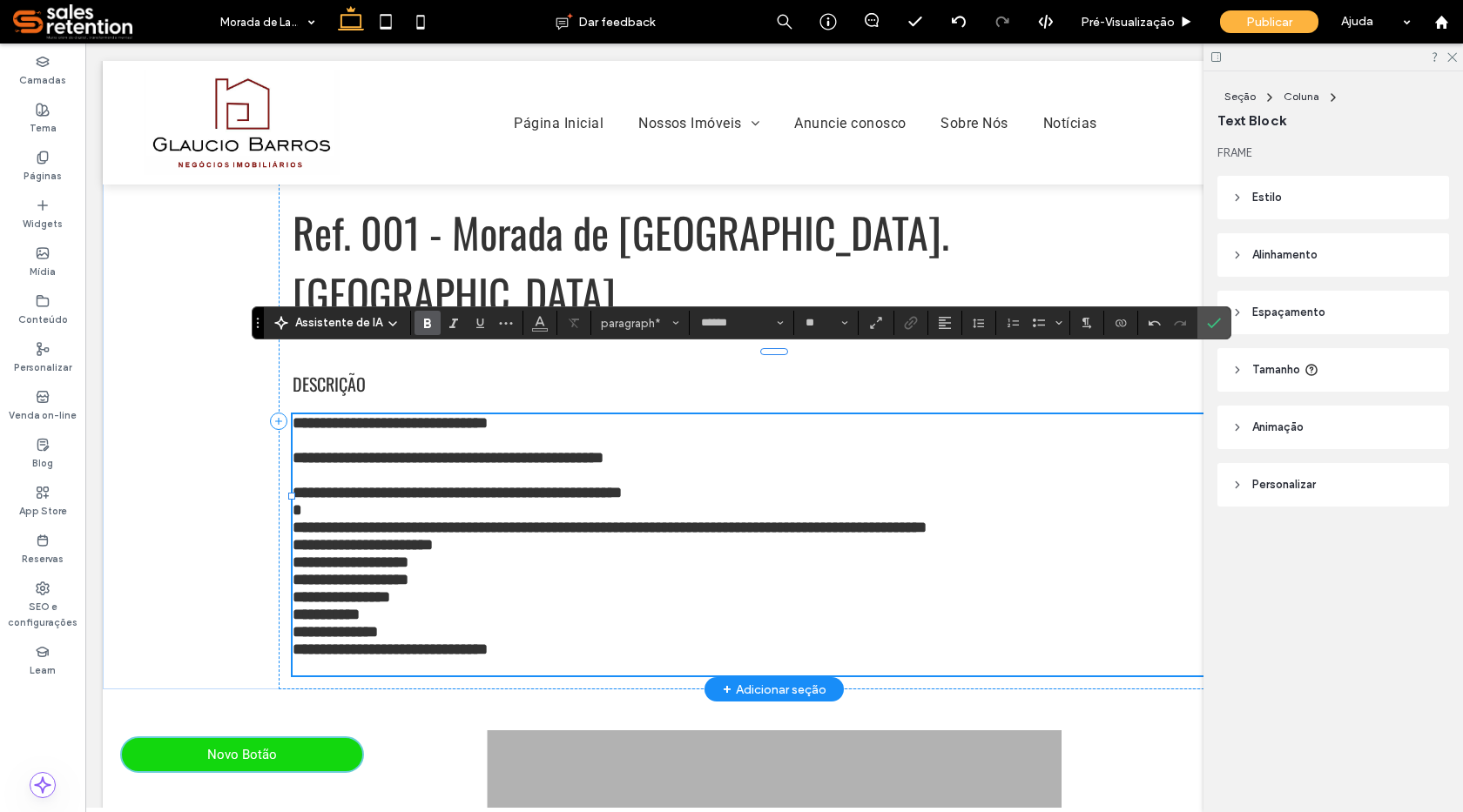
click at [1022, 519] on p "**********" at bounding box center [774, 528] width 963 height 18
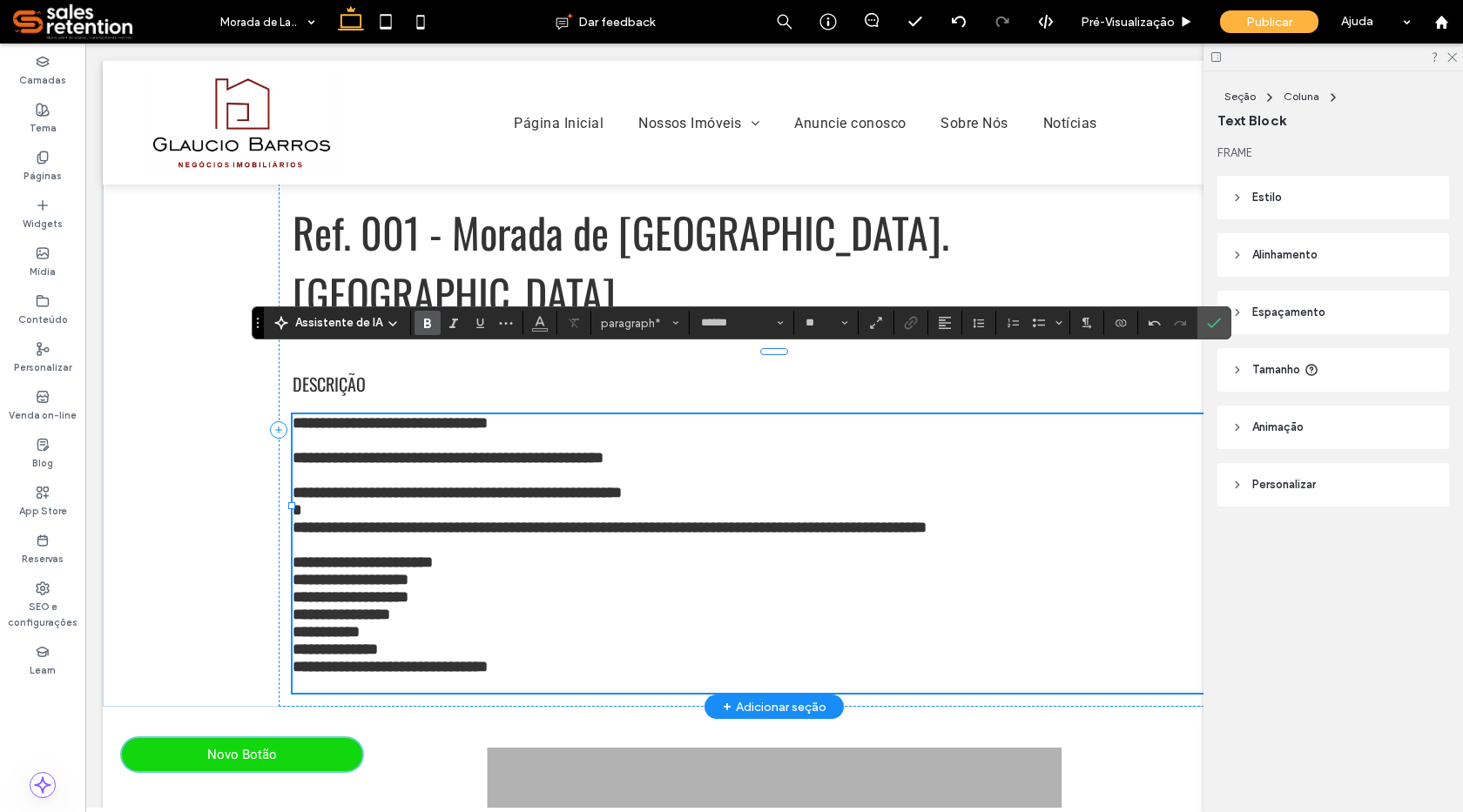
click at [458, 554] on p "**********" at bounding box center [774, 563] width 963 height 18
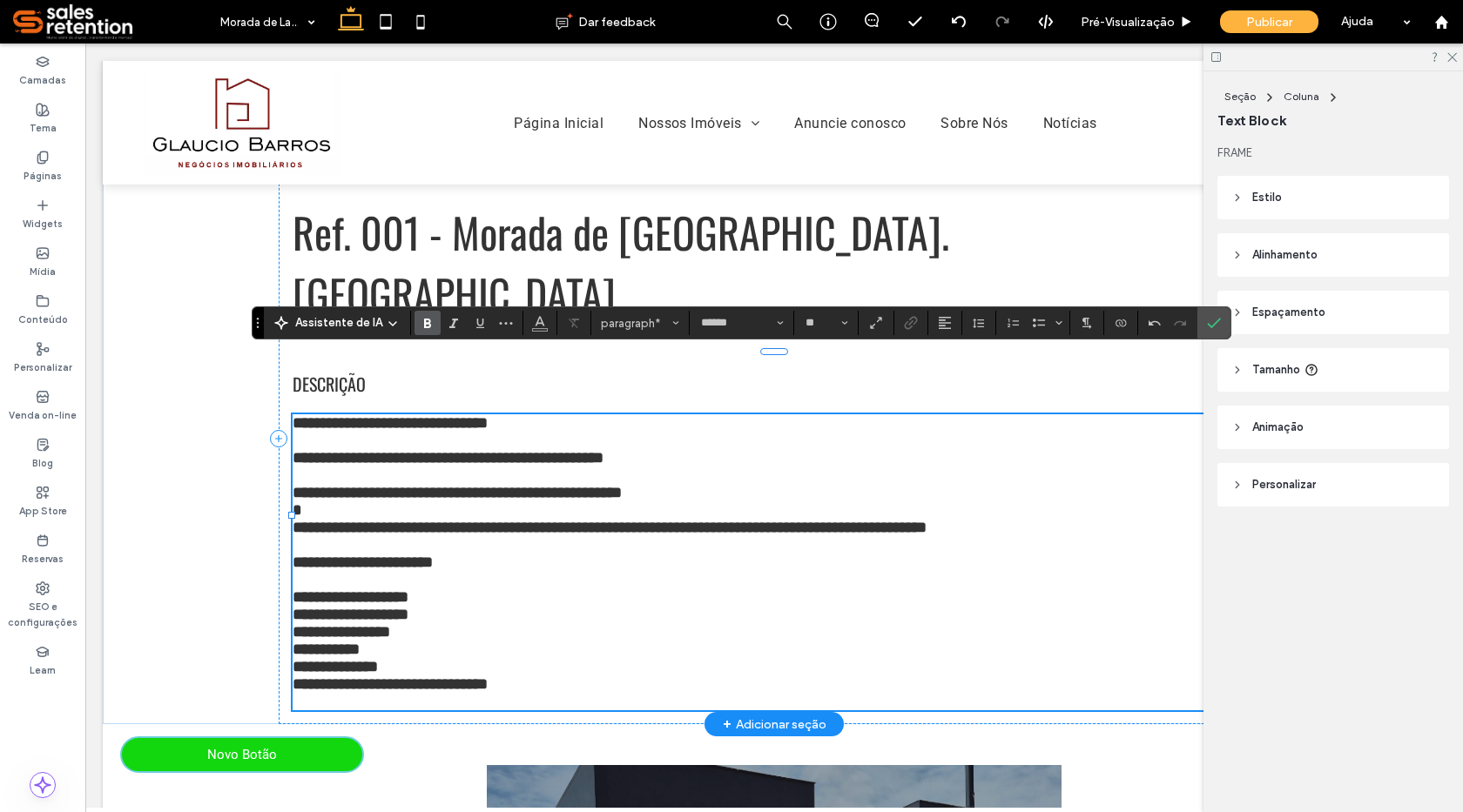
click at [441, 588] on p "**********" at bounding box center [774, 597] width 963 height 18
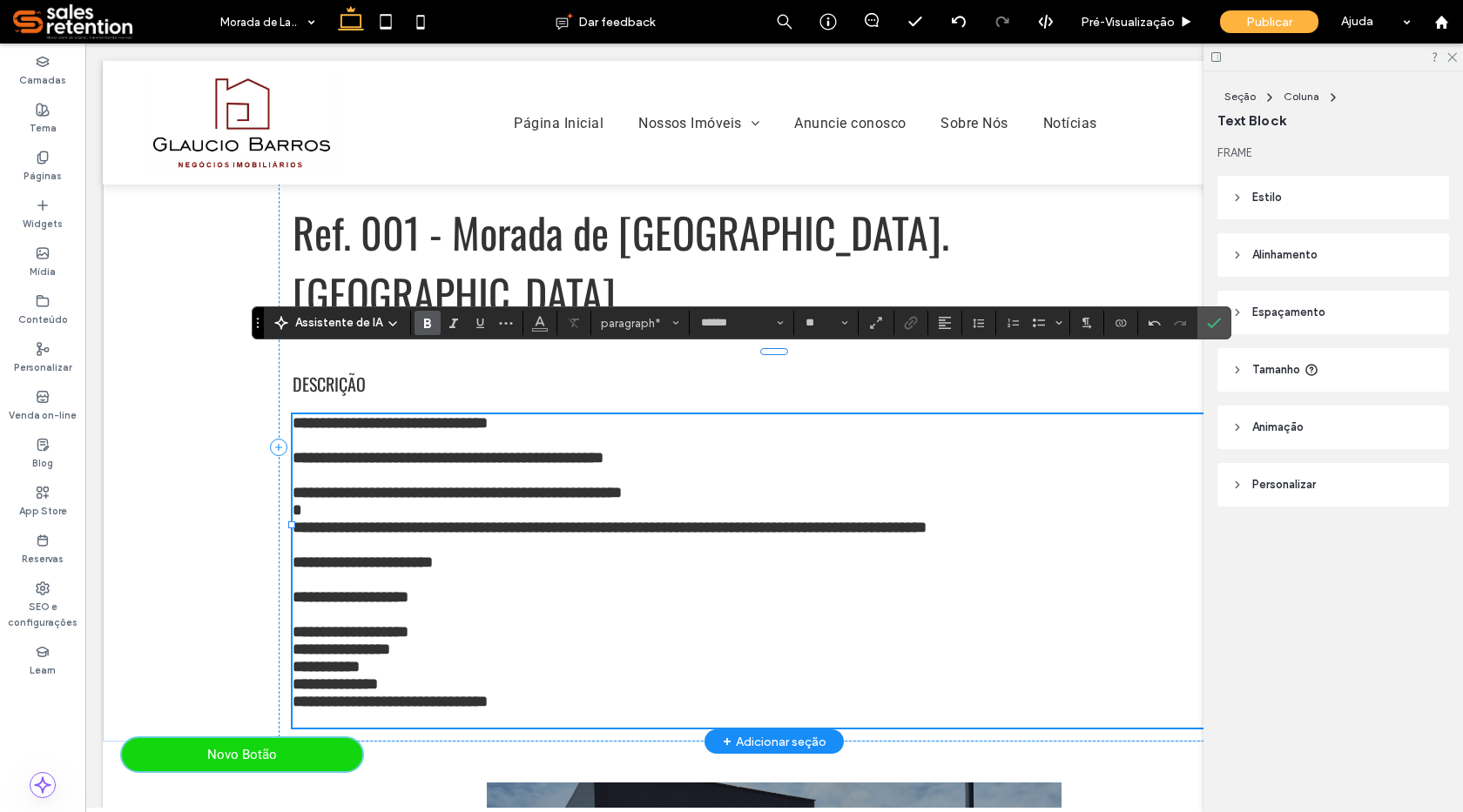
click at [421, 623] on p "**********" at bounding box center [774, 632] width 963 height 18
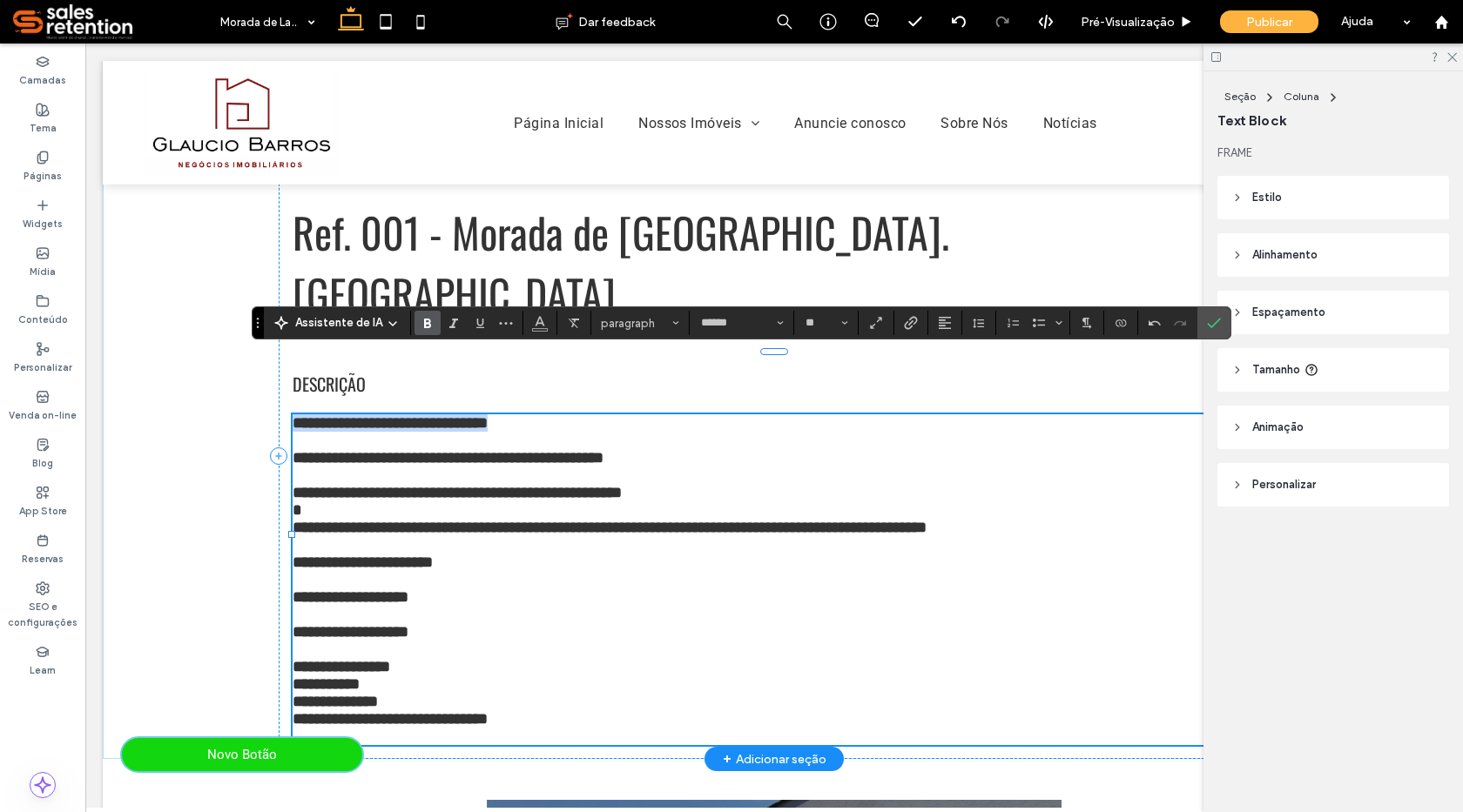
drag, startPoint x: 529, startPoint y: 355, endPoint x: 289, endPoint y: 368, distance: 240.4
click at [293, 414] on p "**********" at bounding box center [774, 423] width 963 height 18
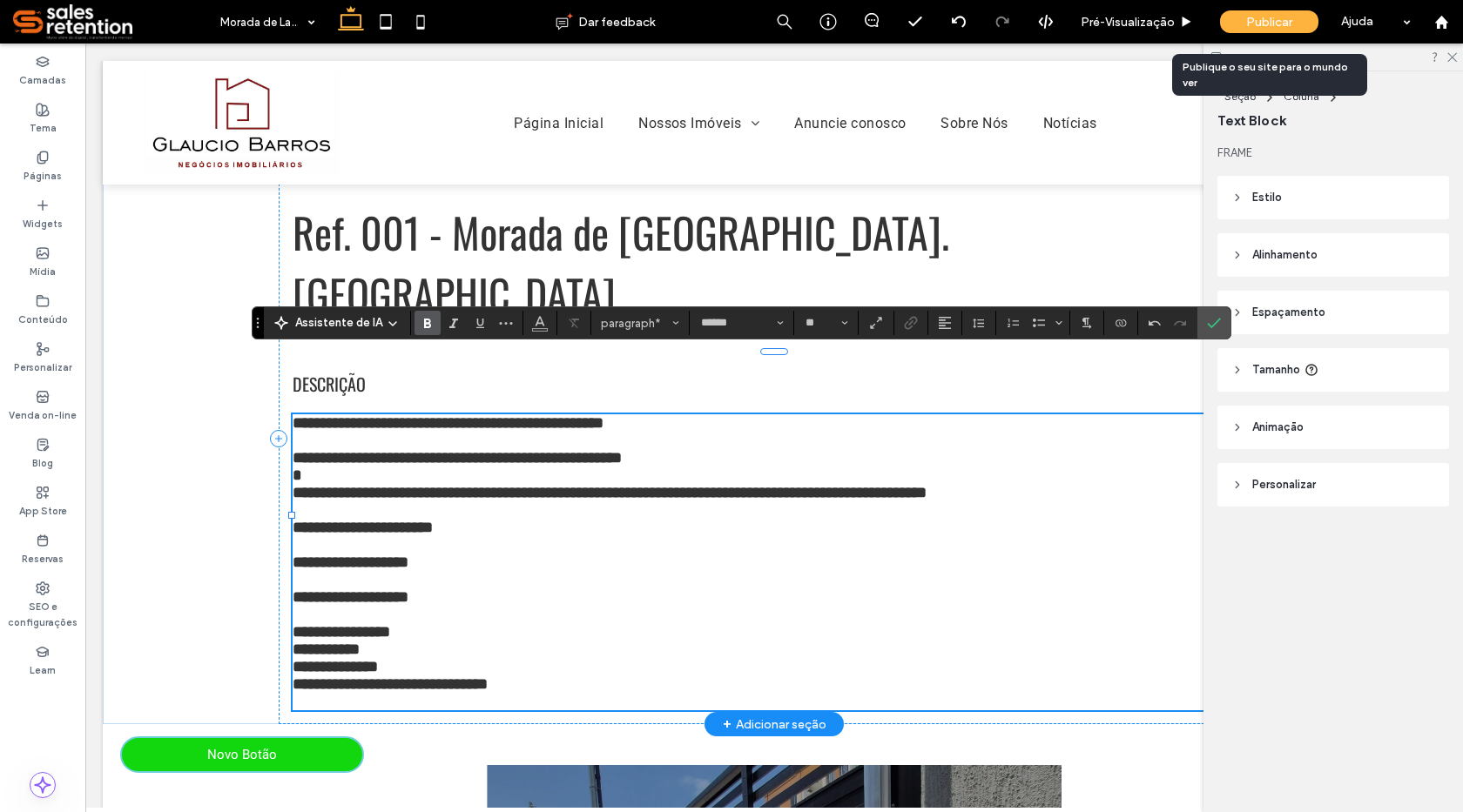
click at [1261, 20] on span "Publicar" at bounding box center [1269, 22] width 46 height 15
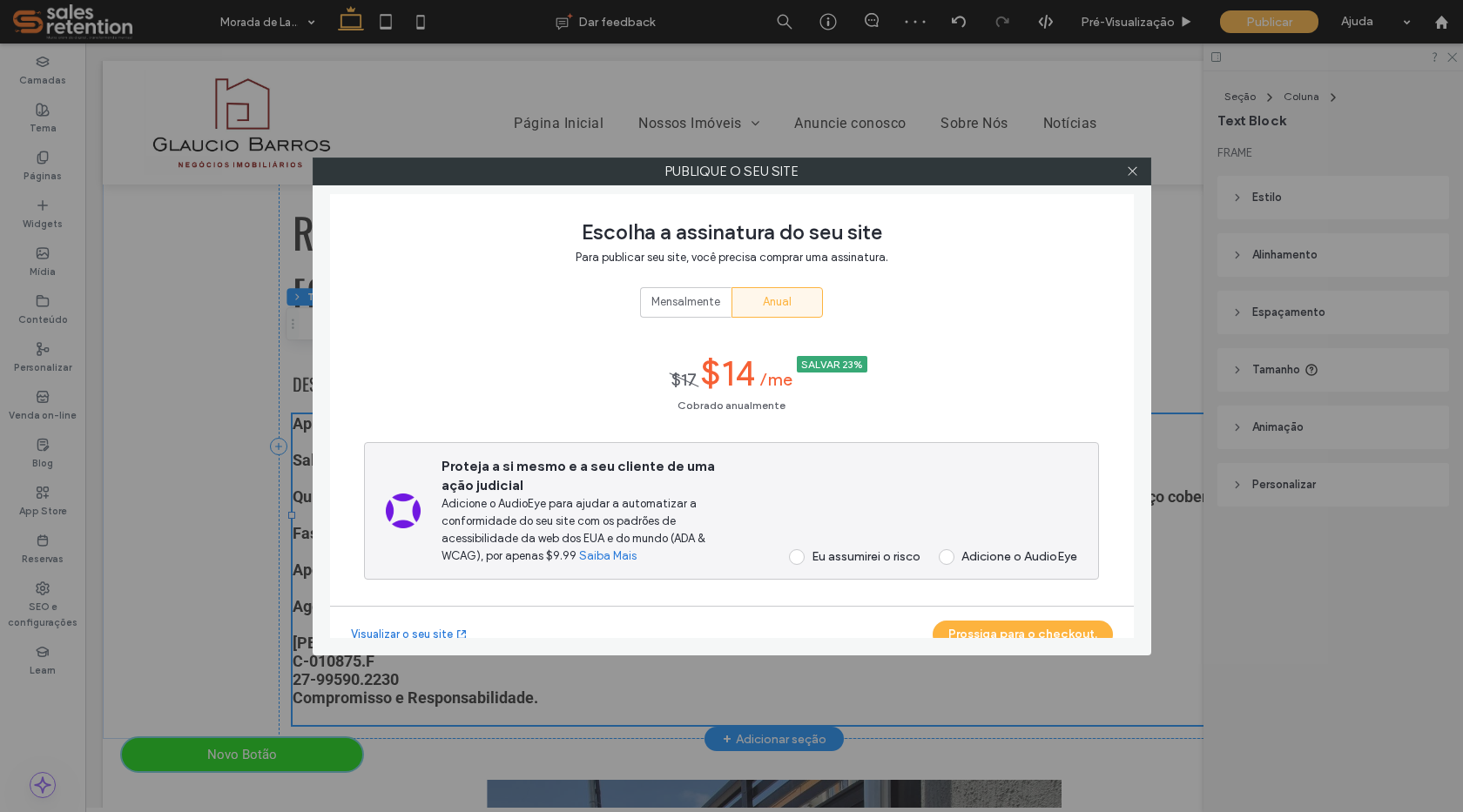
click at [1142, 170] on div at bounding box center [1132, 171] width 27 height 27
click at [1134, 171] on icon at bounding box center [1132, 171] width 13 height 13
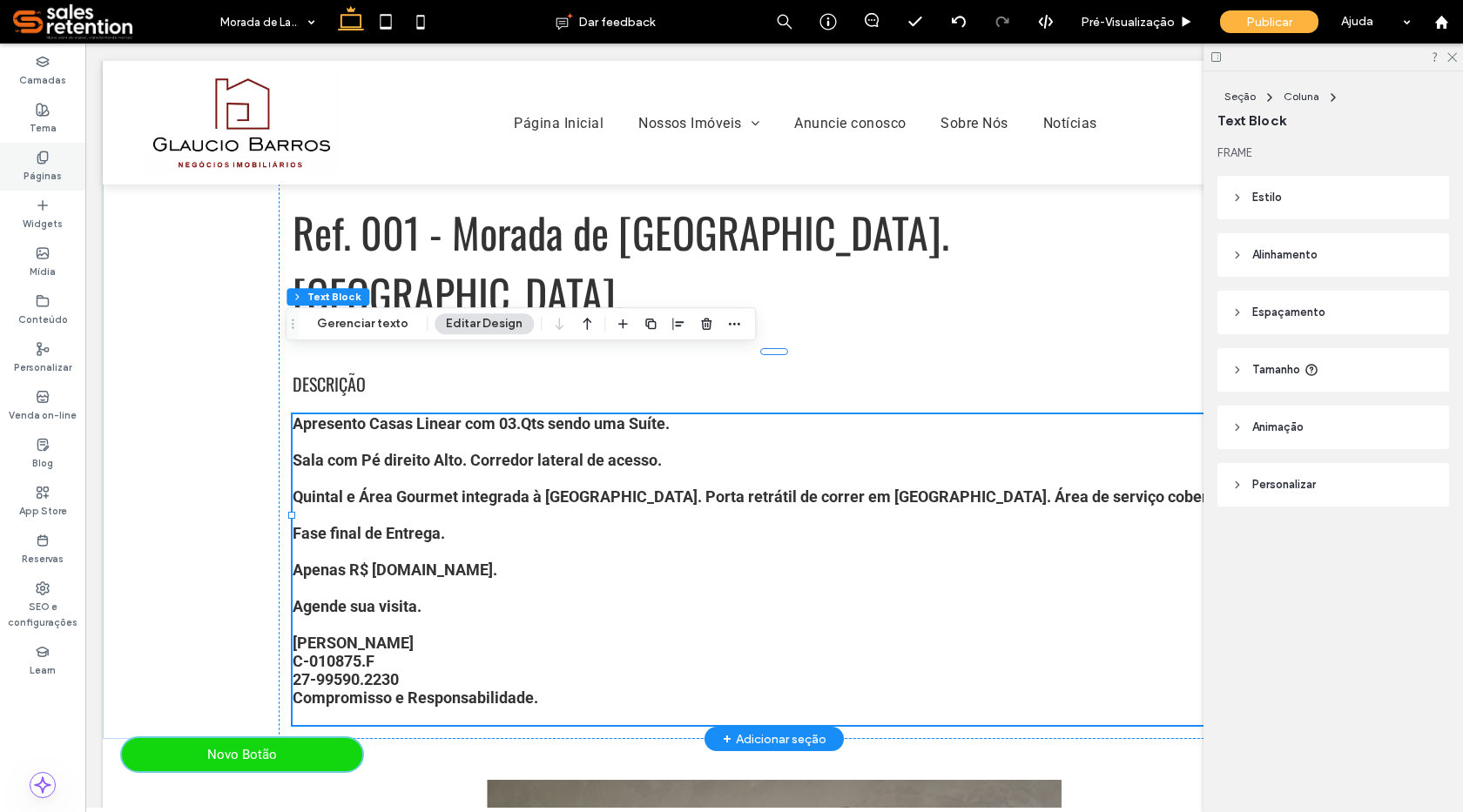
click at [52, 164] on div "Páginas" at bounding box center [42, 166] width 85 height 48
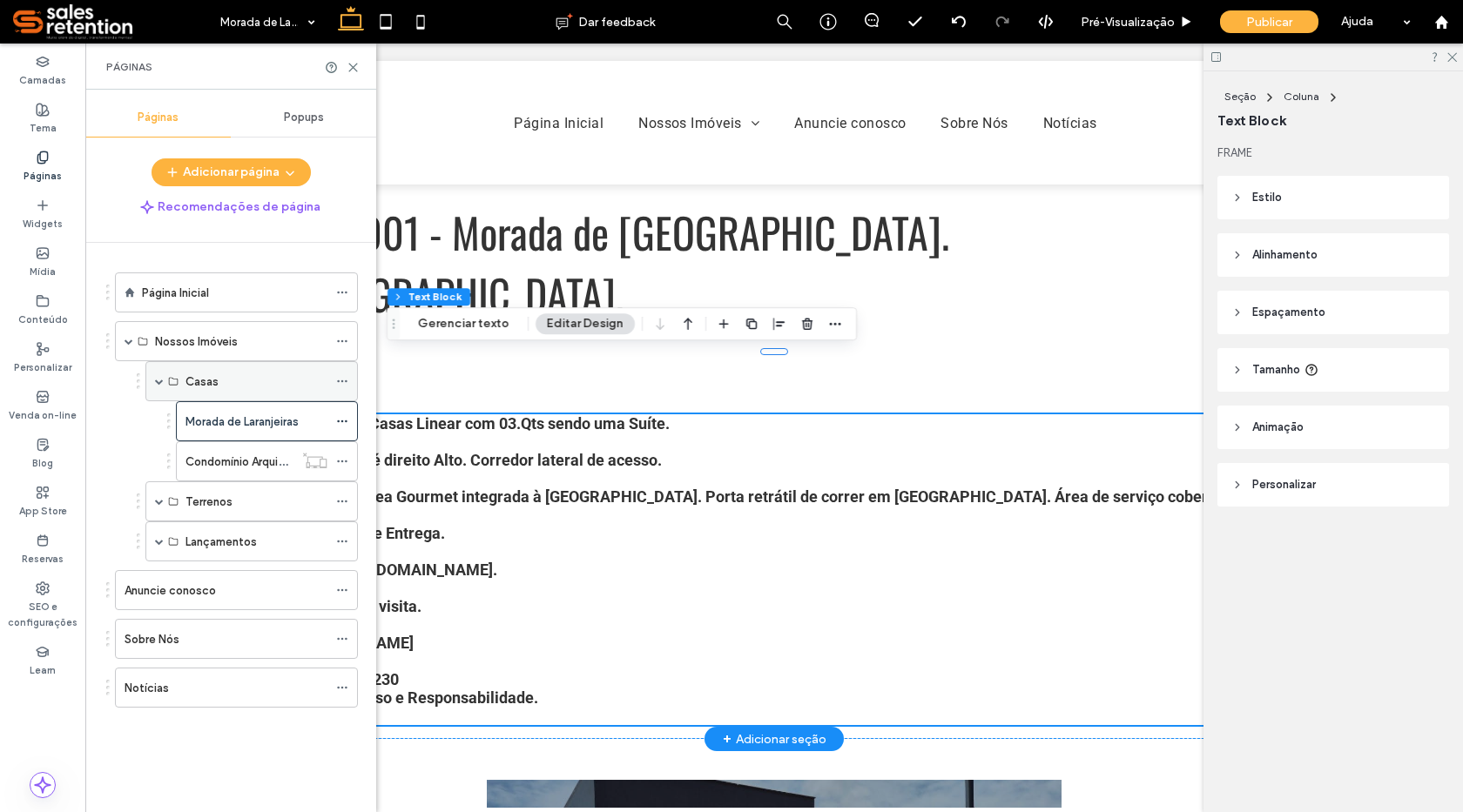
click at [342, 384] on icon at bounding box center [342, 381] width 12 height 12
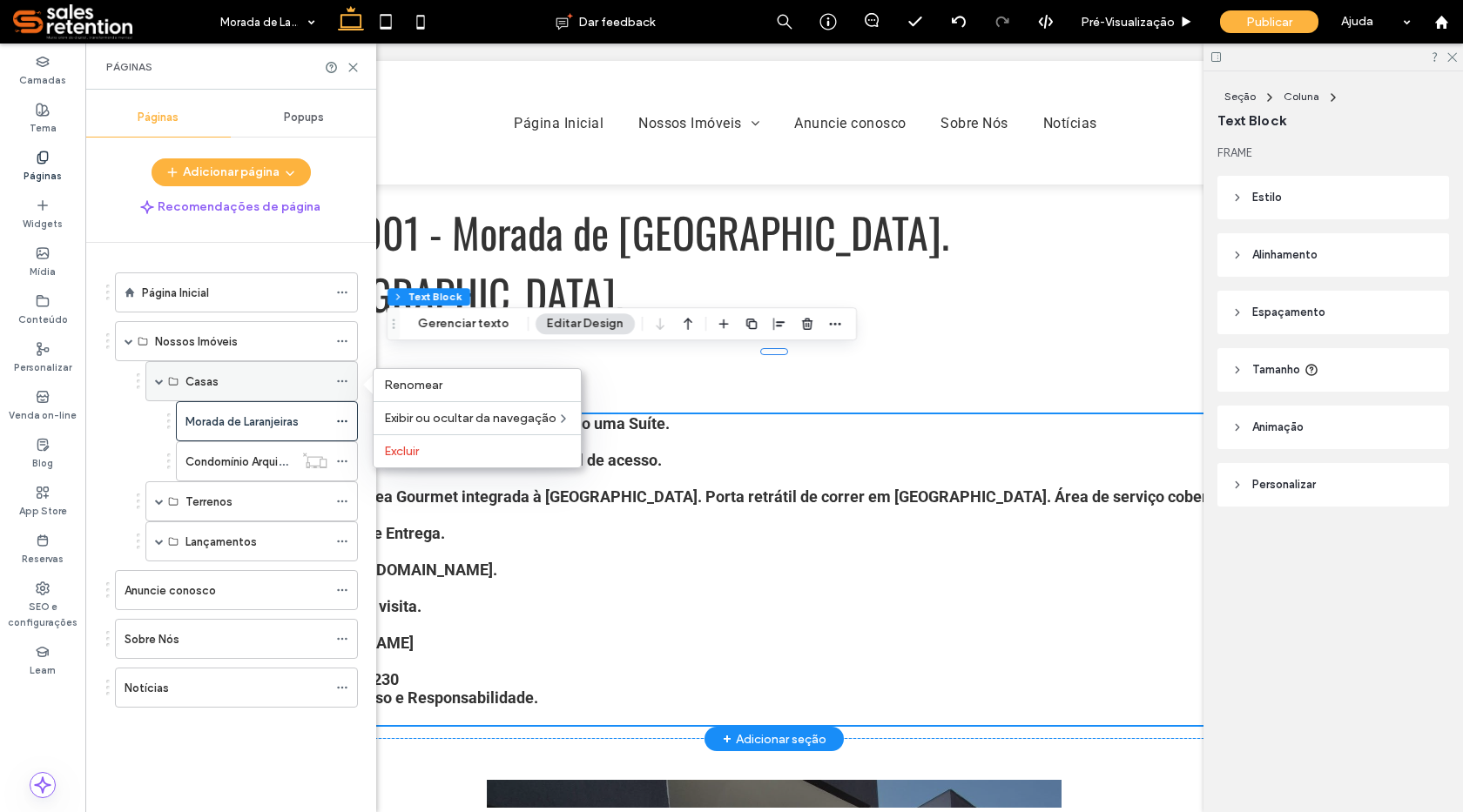
click at [337, 383] on icon at bounding box center [342, 381] width 12 height 12
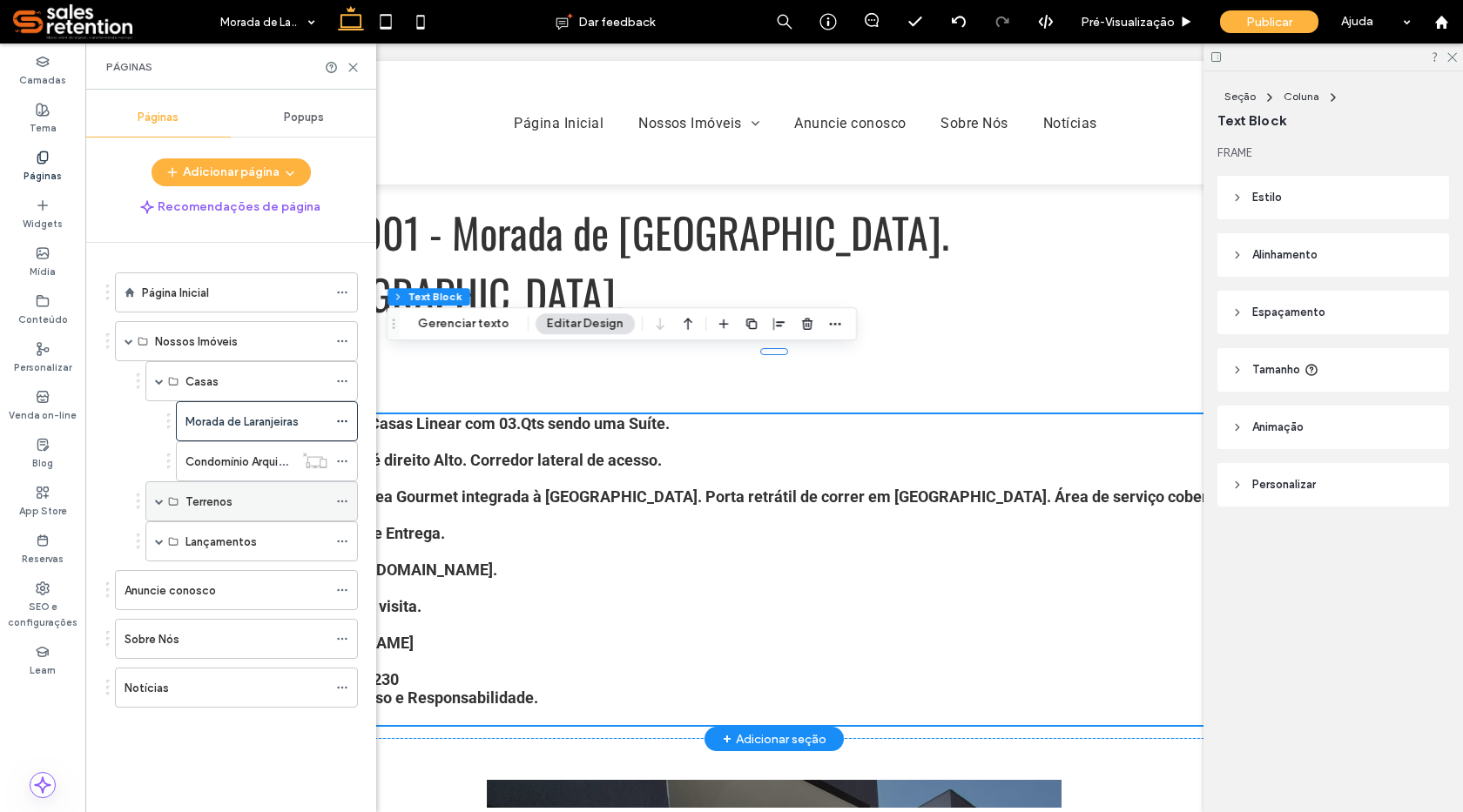
click at [348, 503] on icon at bounding box center [342, 502] width 12 height 12
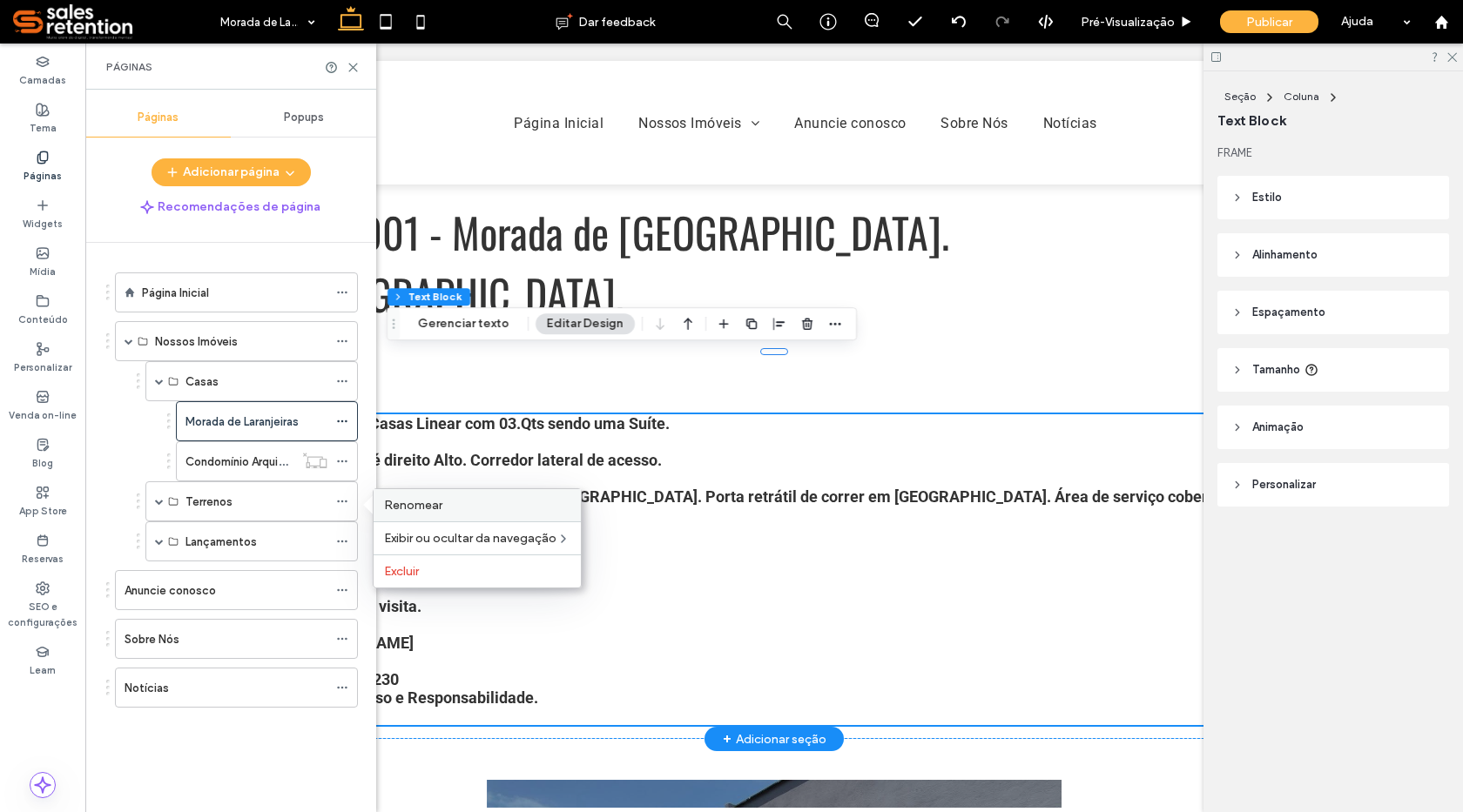
click at [400, 504] on span "Renomear" at bounding box center [412, 505] width 58 height 15
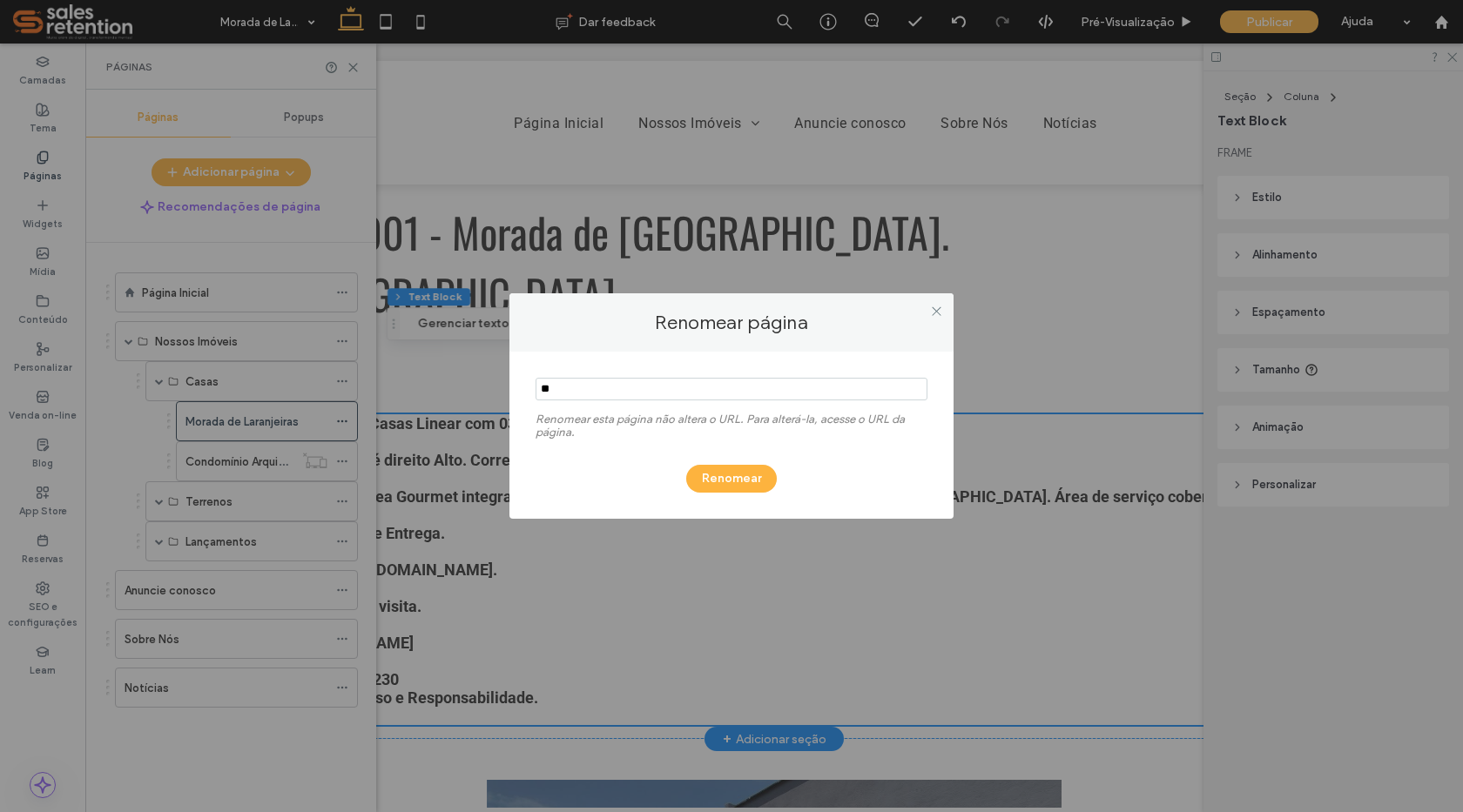
type input "*"
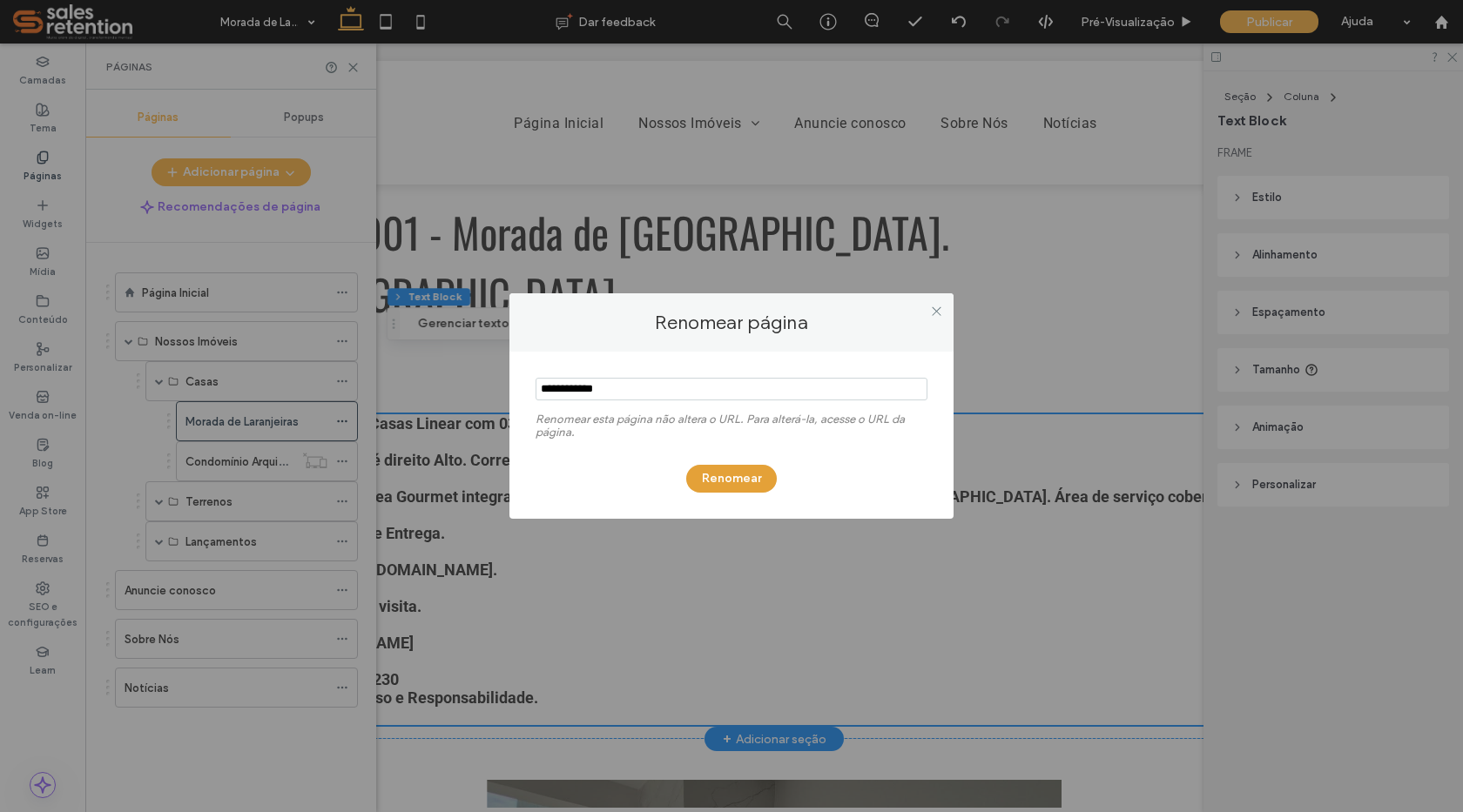
type input "**********"
click at [729, 480] on button "Renomear" at bounding box center [732, 479] width 90 height 27
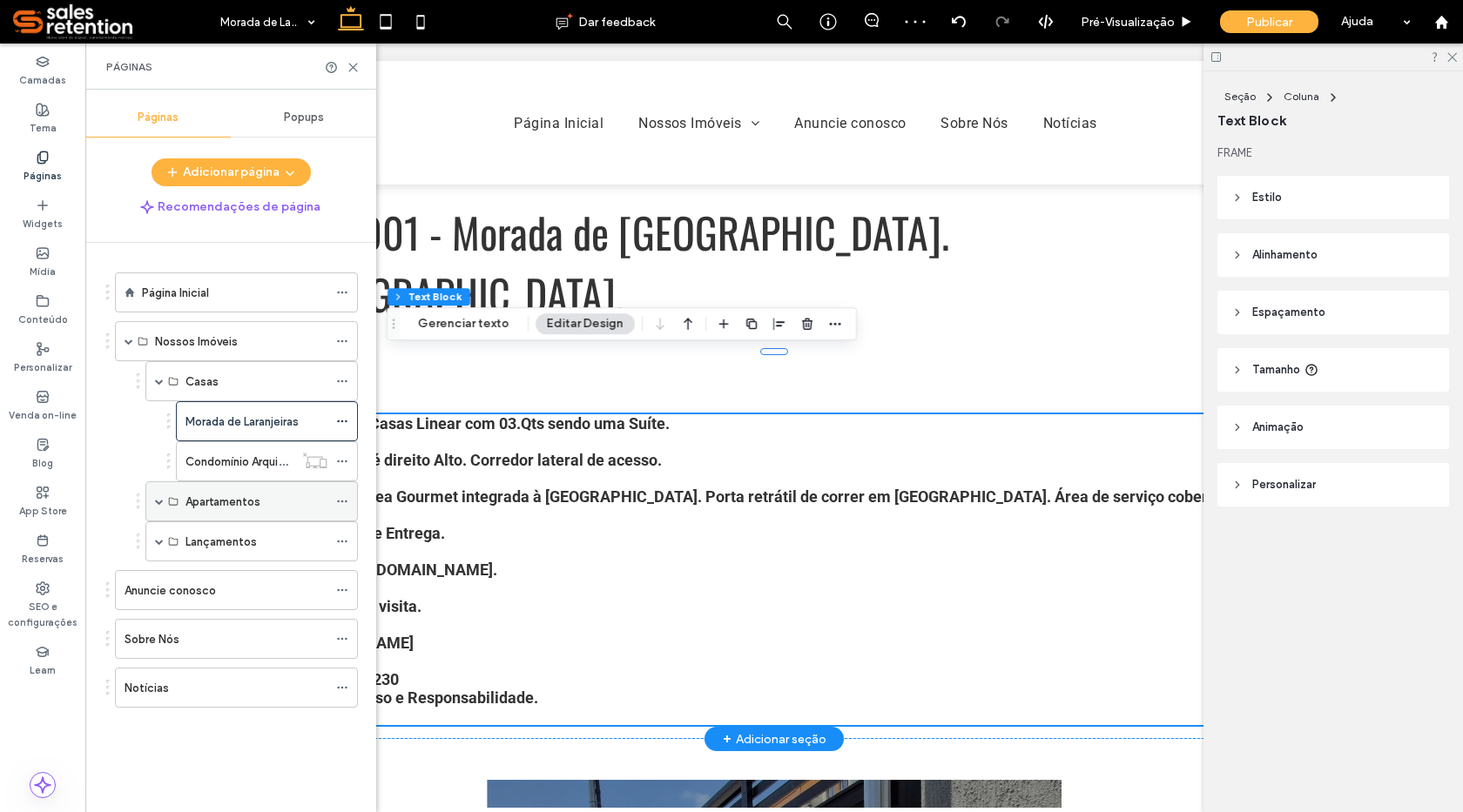
click at [344, 500] on icon at bounding box center [342, 502] width 12 height 12
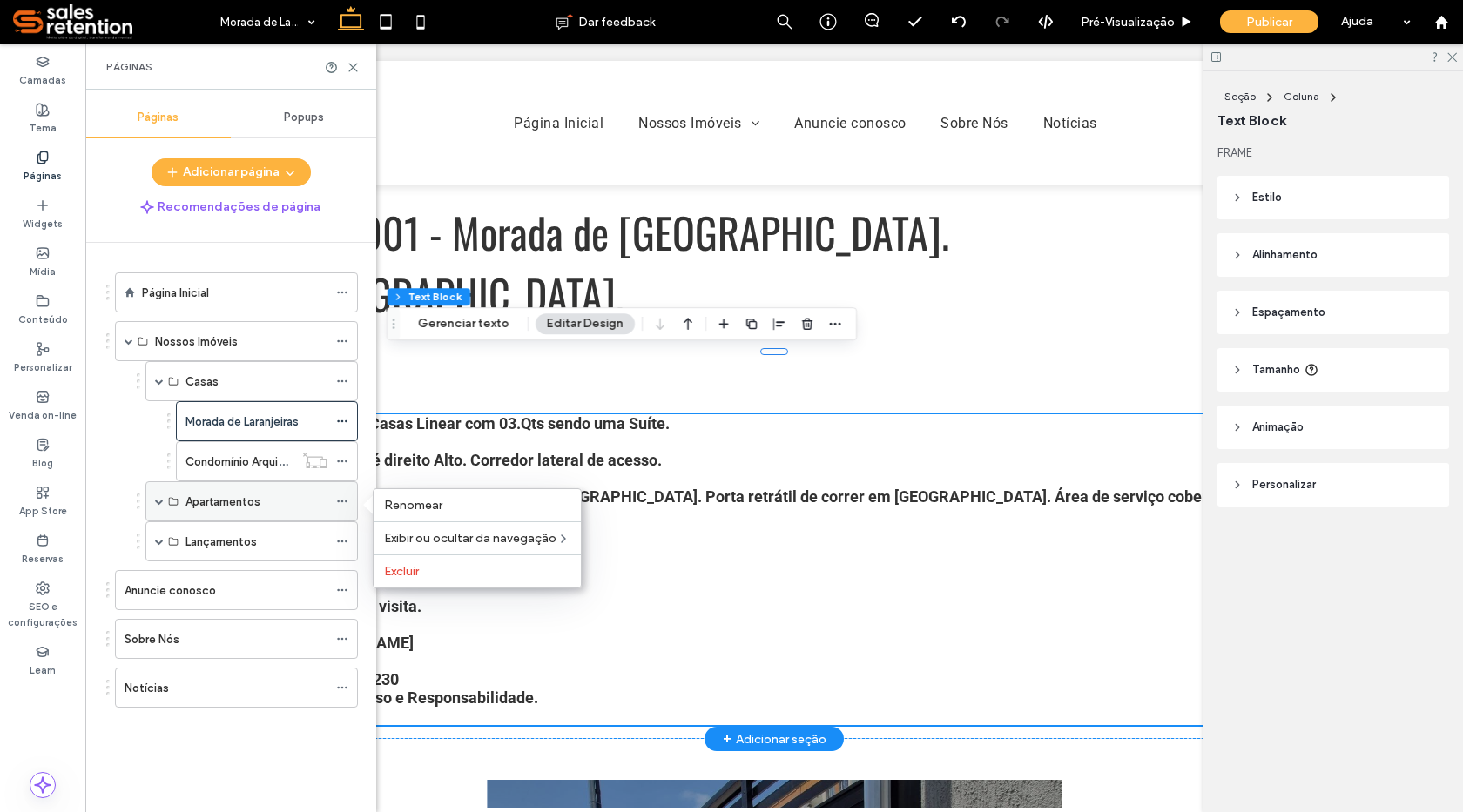
click at [344, 500] on icon at bounding box center [342, 502] width 12 height 12
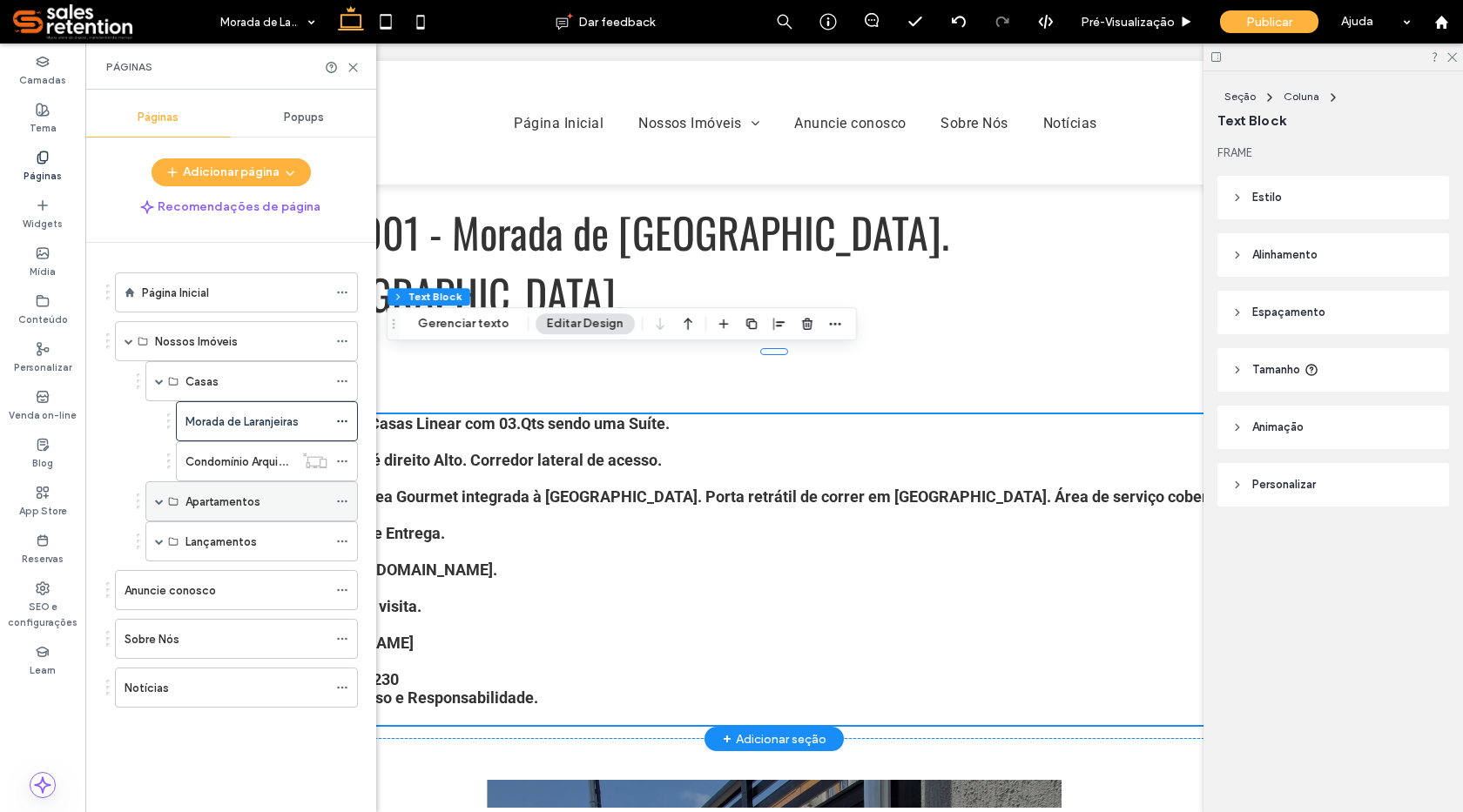
click at [159, 504] on span at bounding box center [159, 501] width 9 height 9
click at [194, 536] on label "Terreno teste" at bounding box center [222, 542] width 74 height 30
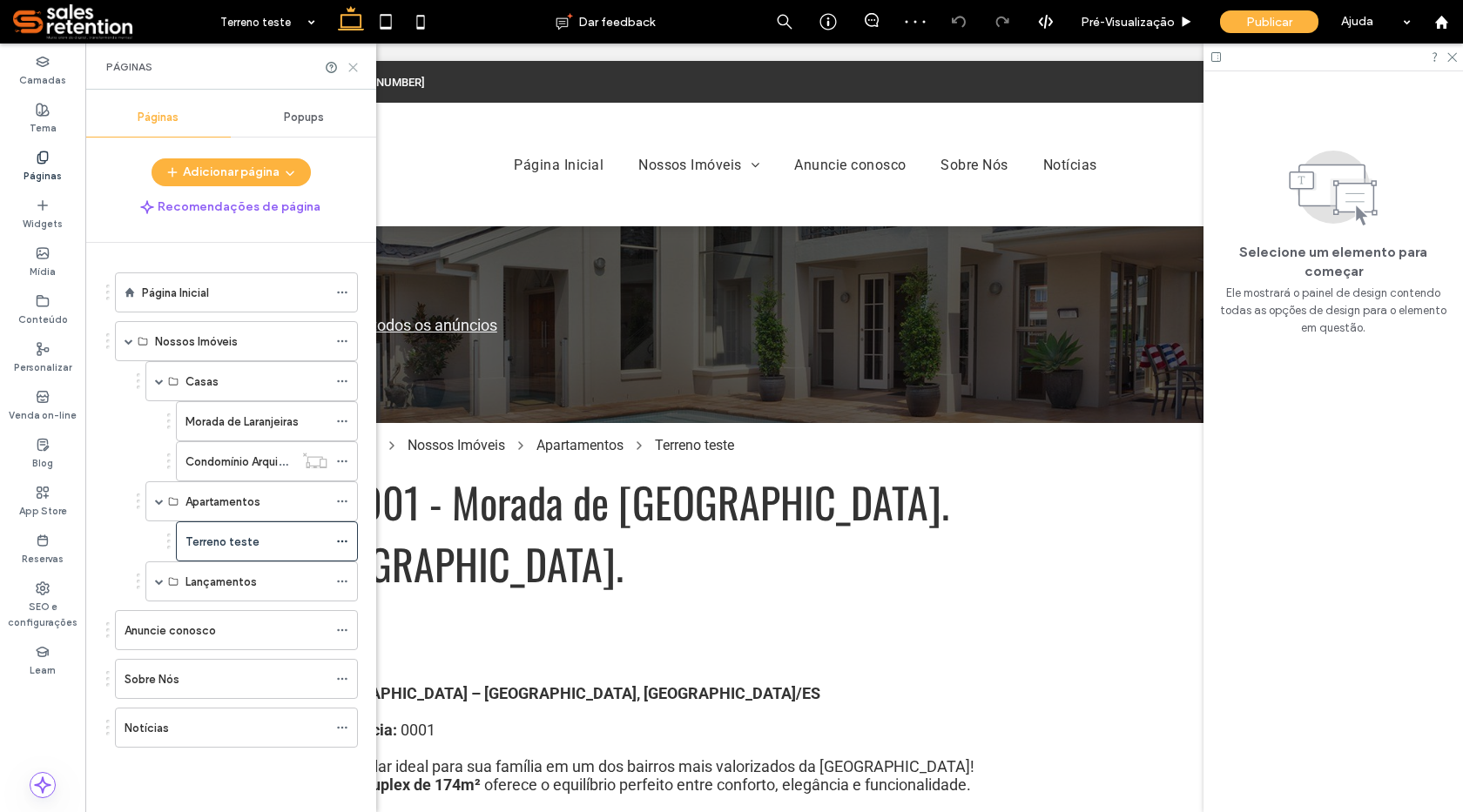
click at [354, 68] on use at bounding box center [353, 68] width 8 height 8
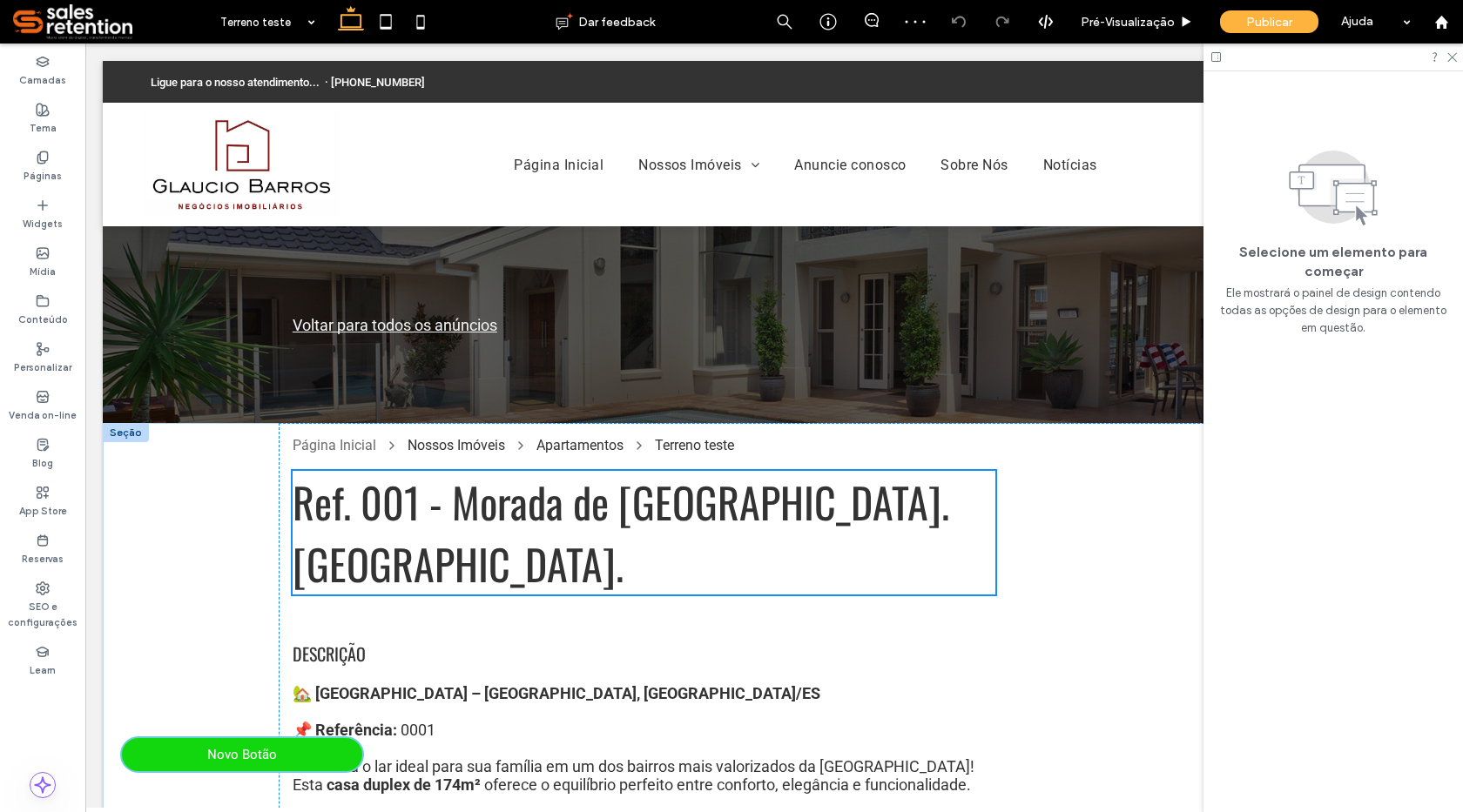
click at [381, 502] on div "Ref. 001 - Morada de [GEOGRAPHIC_DATA]. [GEOGRAPHIC_DATA]." at bounding box center [644, 533] width 703 height 124
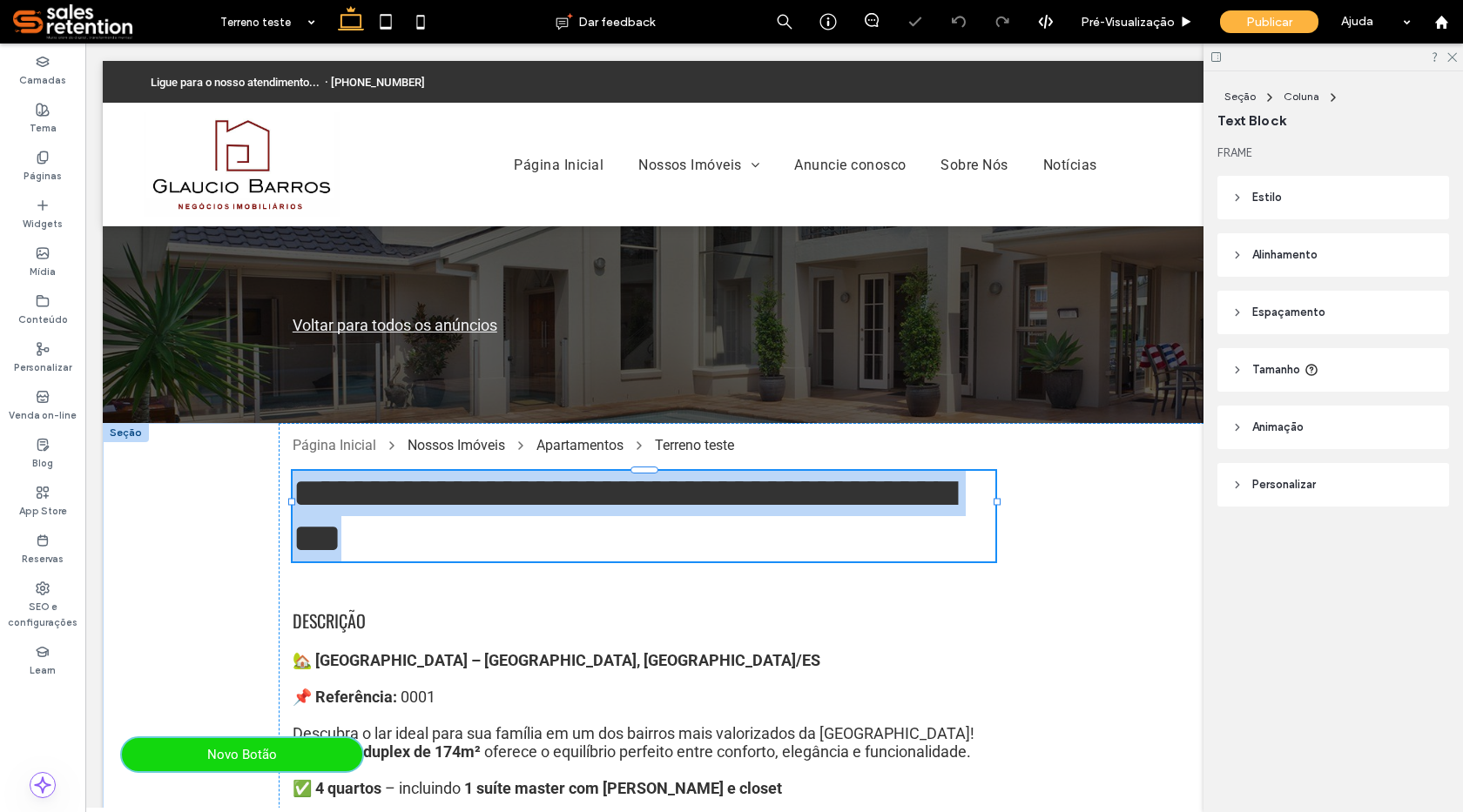
type input "******"
type input "**"
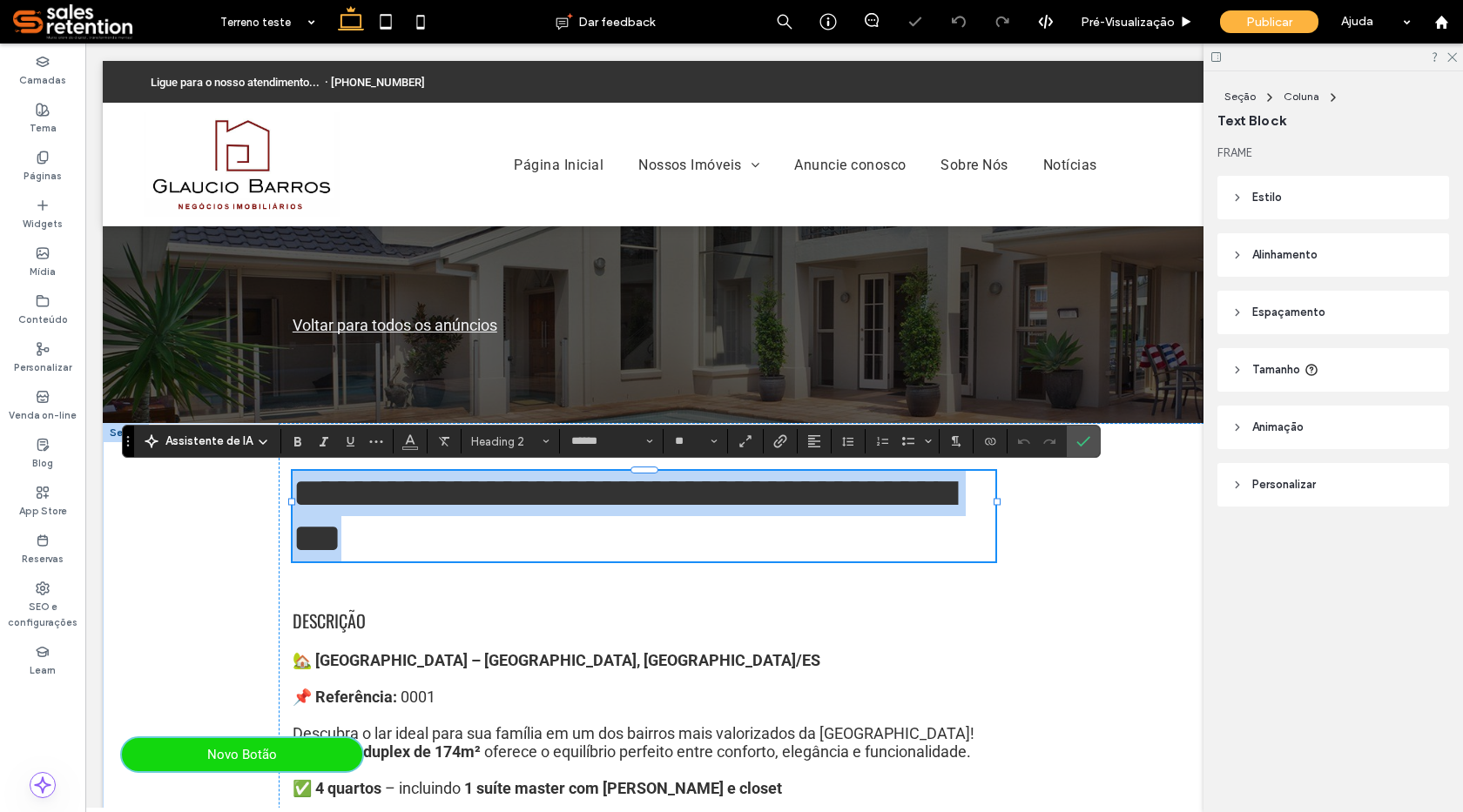
click at [394, 508] on span "**********" at bounding box center [623, 516] width 662 height 86
drag, startPoint x: 452, startPoint y: 499, endPoint x: 930, endPoint y: 497, distance: 478.0
click at [930, 497] on span "**********" at bounding box center [623, 516] width 662 height 86
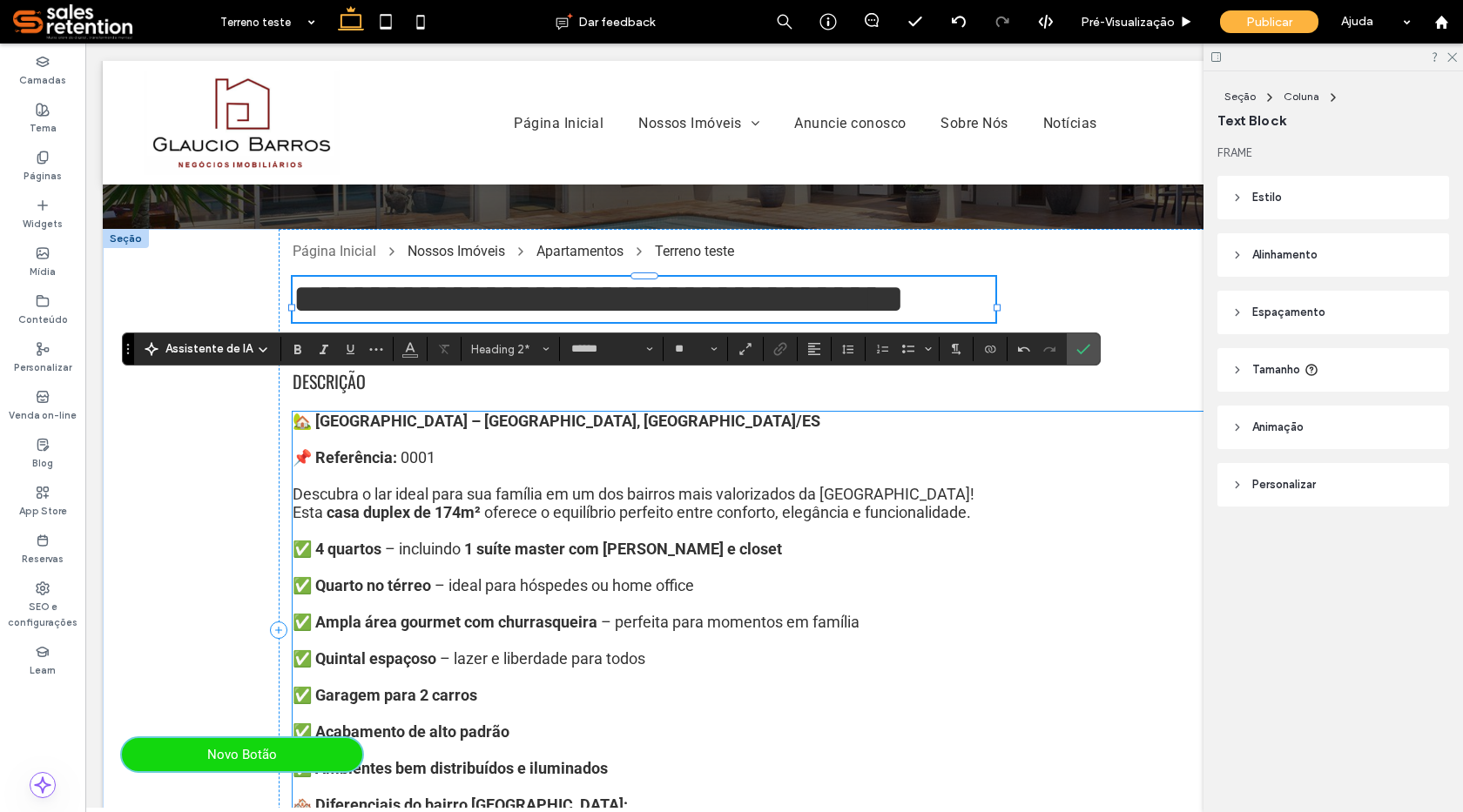
scroll to position [261, 0]
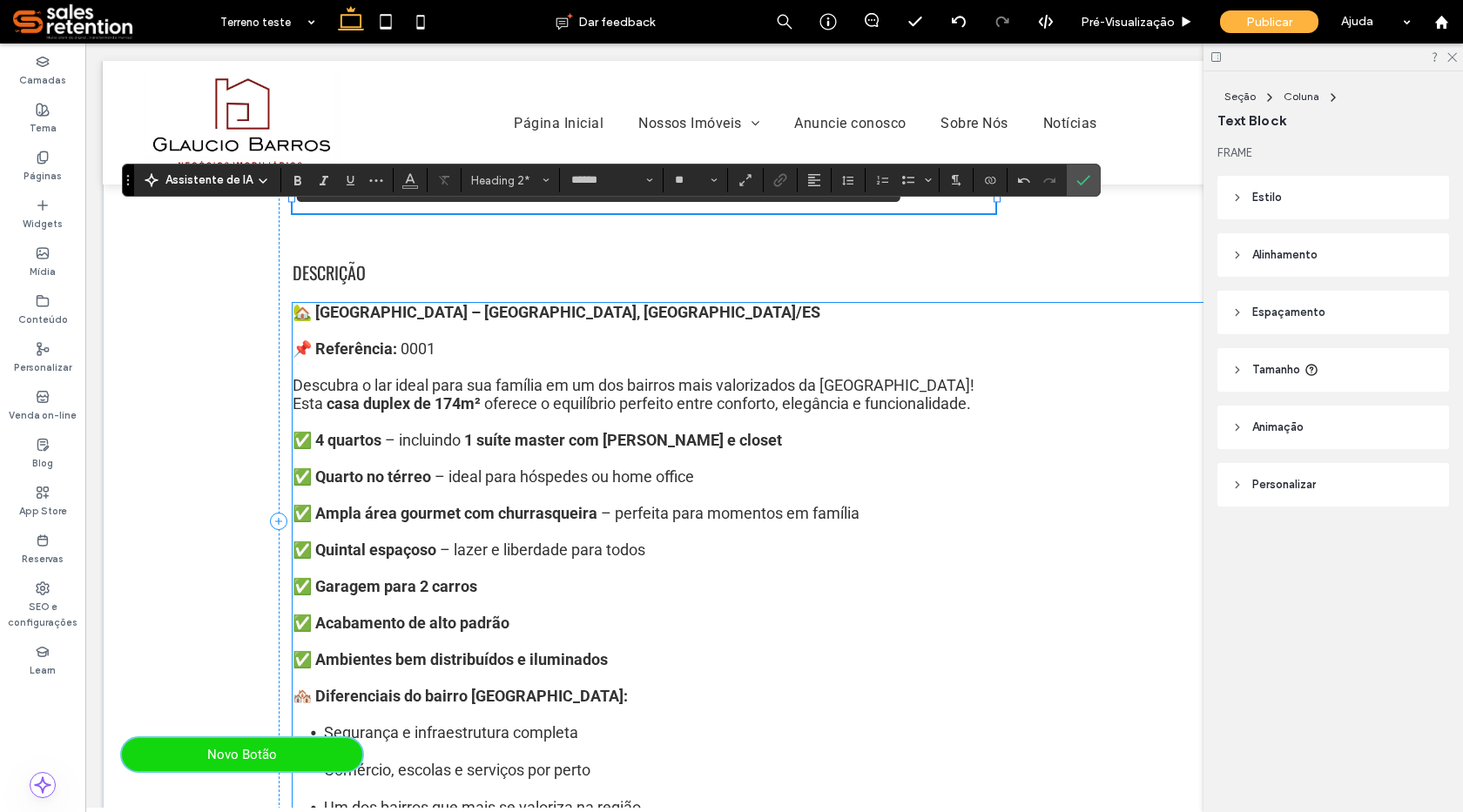
click at [305, 321] on strong "🏡 [GEOGRAPHIC_DATA] – [GEOGRAPHIC_DATA], [GEOGRAPHIC_DATA]/ES" at bounding box center [556, 312] width 527 height 19
click at [305, 336] on div "🏡 [GEOGRAPHIC_DATA] – [GEOGRAPHIC_DATA], [GEOGRAPHIC_DATA]/ES 📌 Referência: 000…" at bounding box center [774, 606] width 963 height 606
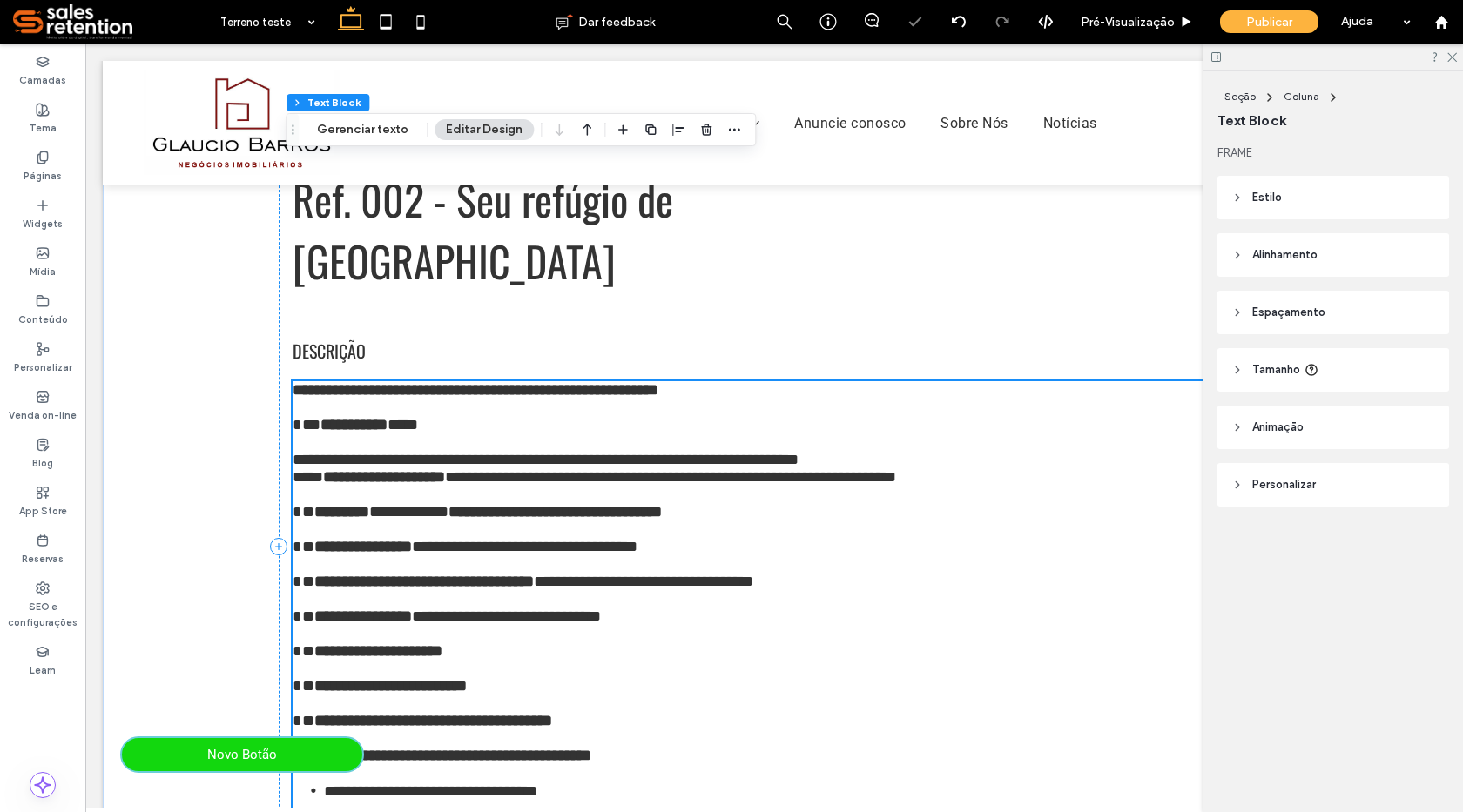
scroll to position [489, 0]
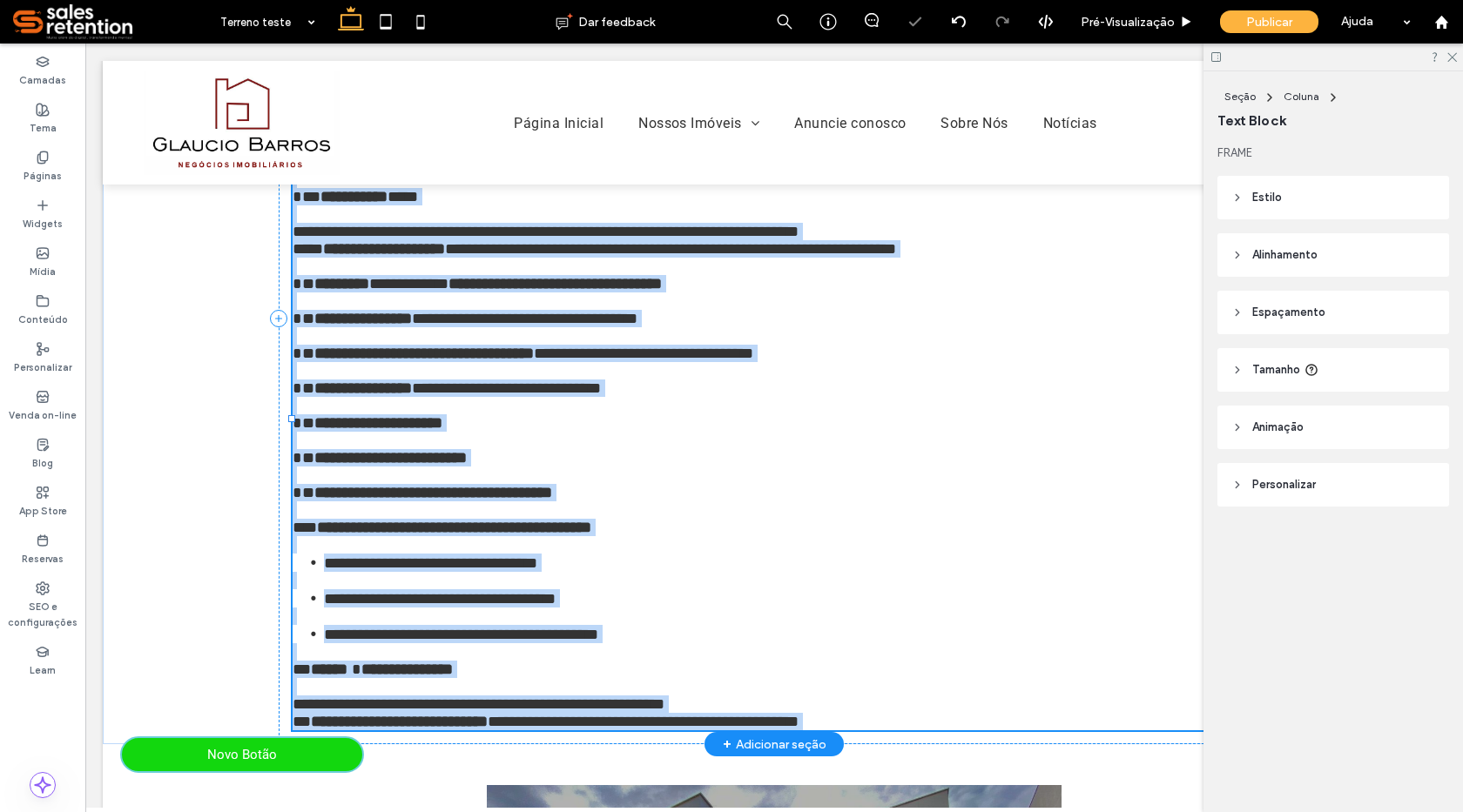
type input "******"
type input "**"
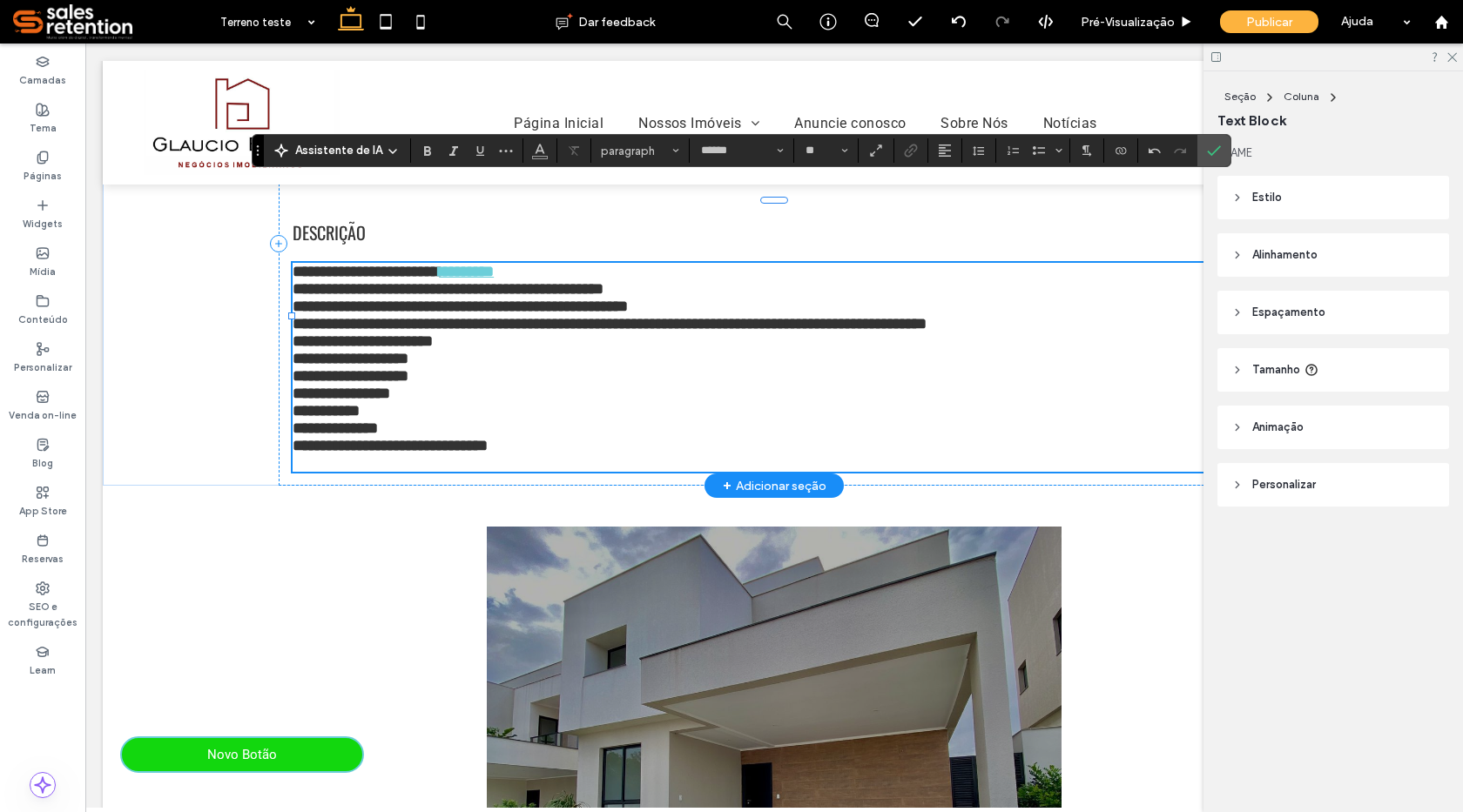
scroll to position [315, 0]
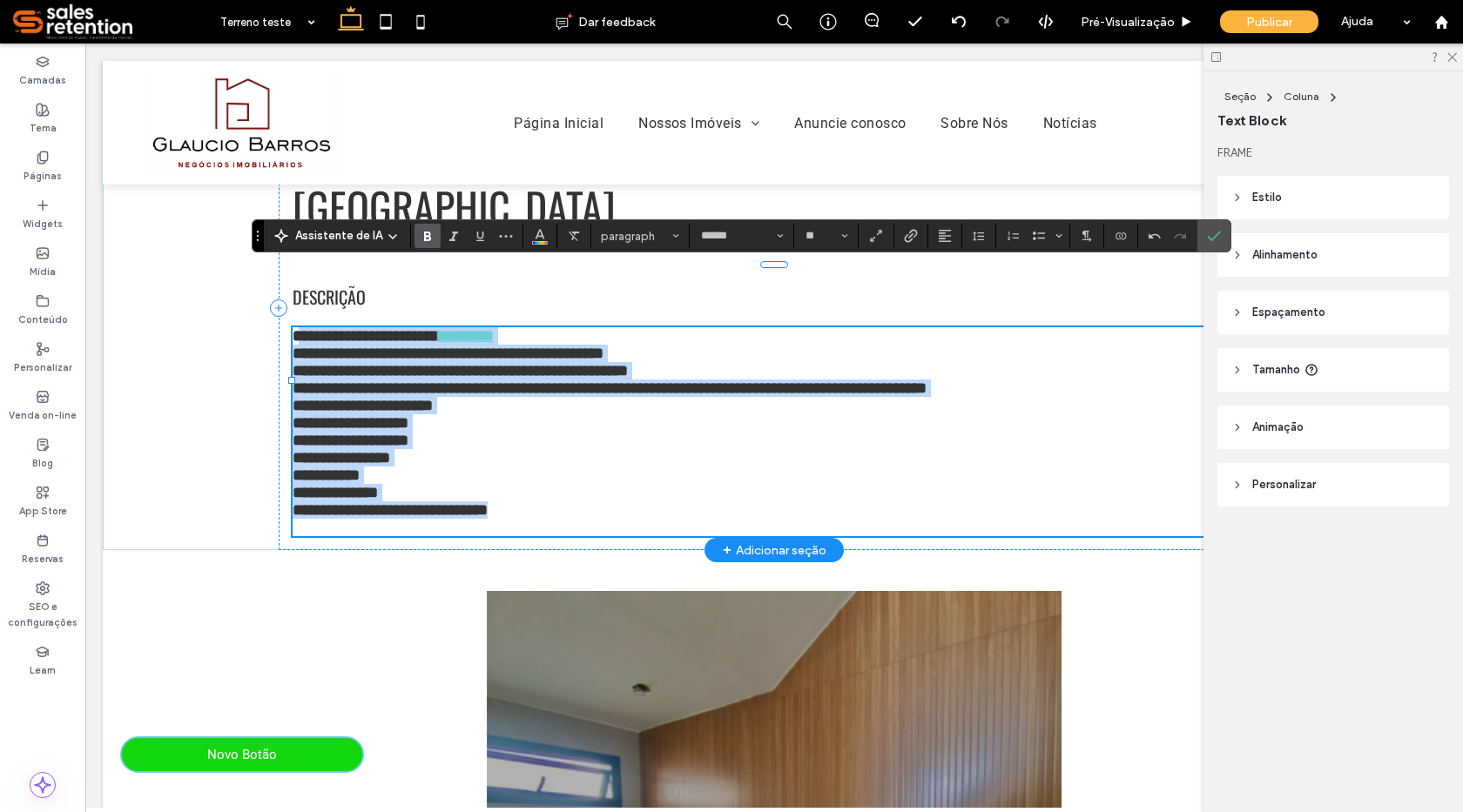
drag, startPoint x: 298, startPoint y: 273, endPoint x: 576, endPoint y: 470, distance: 340.7
click at [576, 470] on div "**********" at bounding box center [774, 431] width 963 height 209
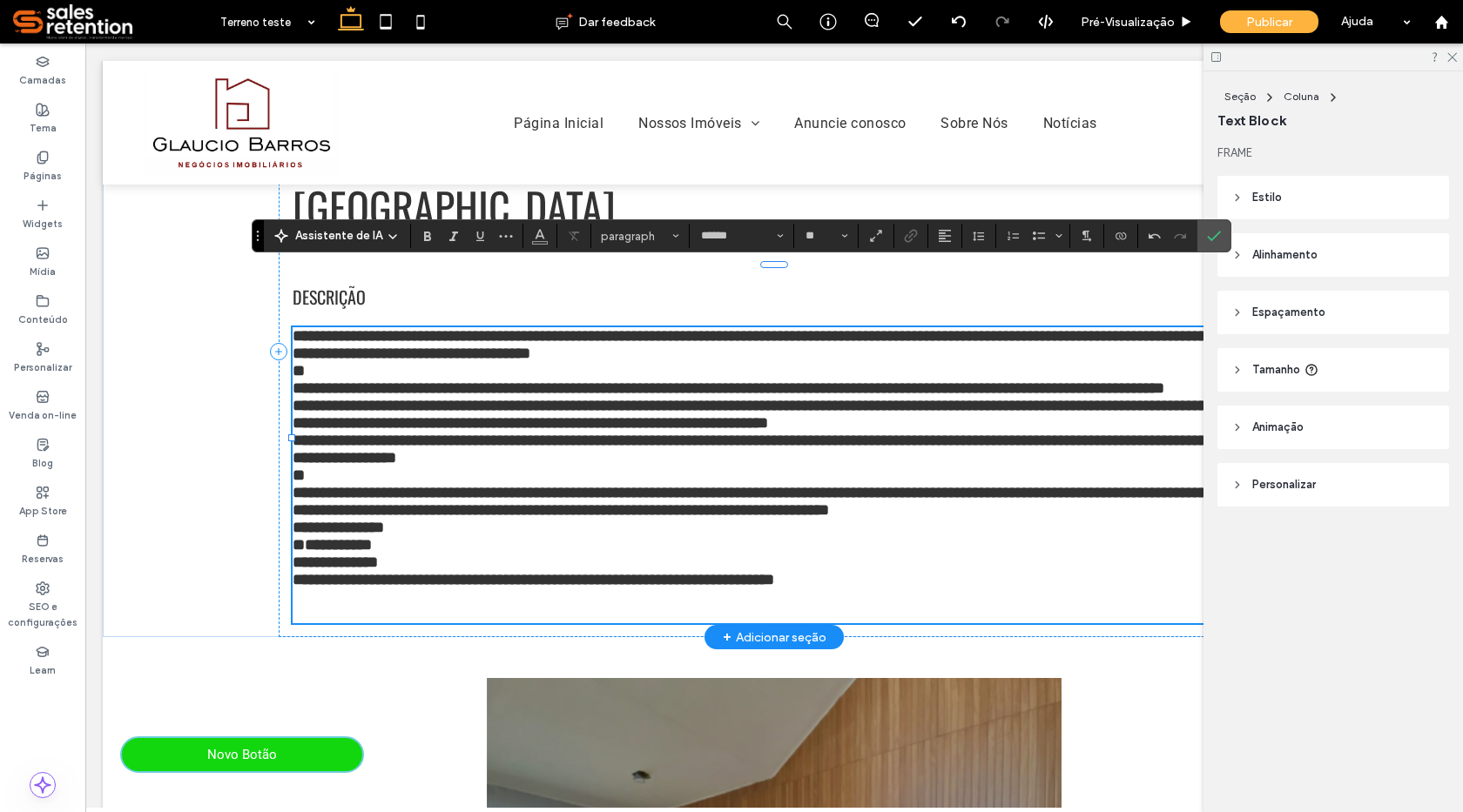
click at [299, 328] on strong "**********" at bounding box center [765, 345] width 945 height 33
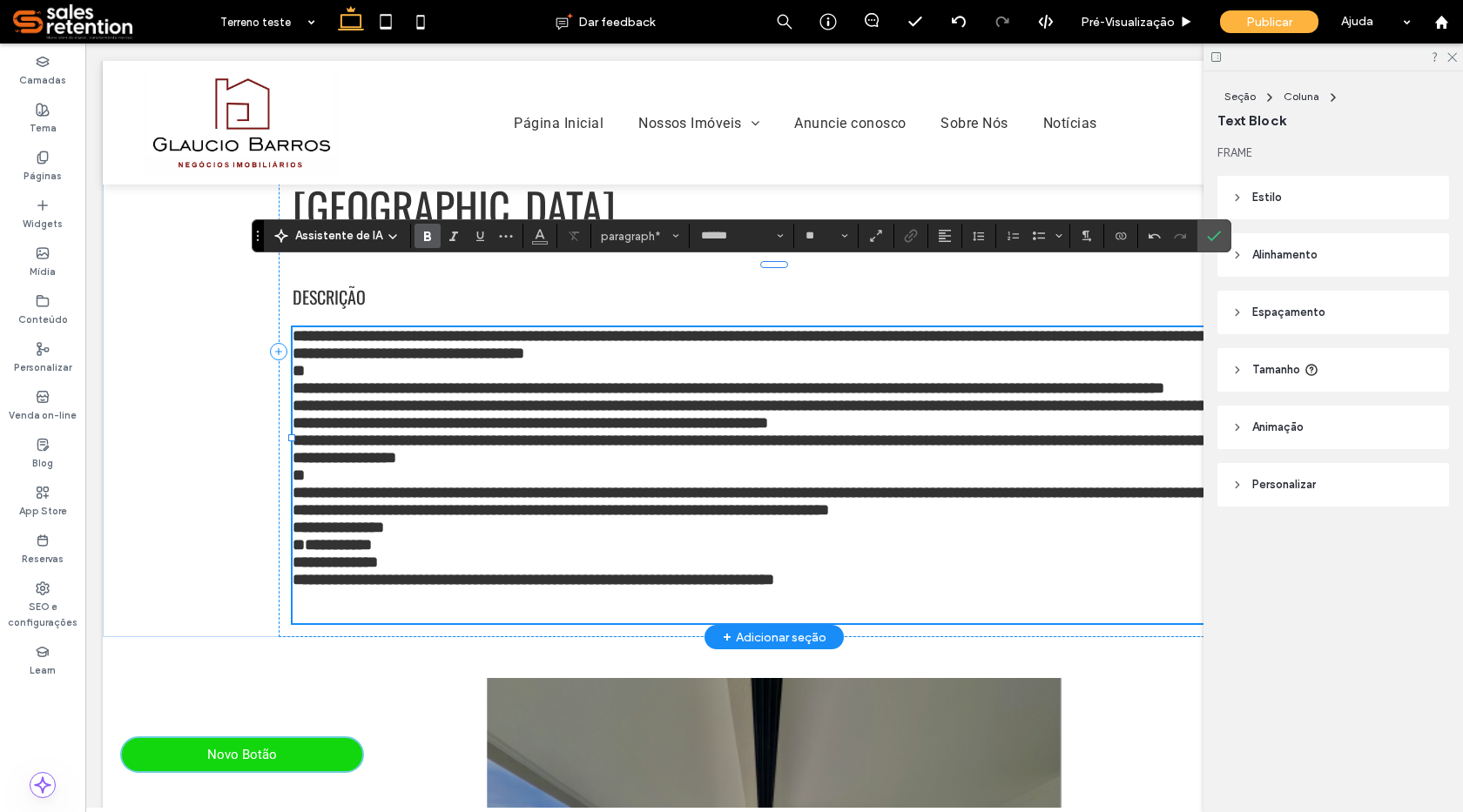
click at [1018, 328] on strong "**********" at bounding box center [765, 345] width 945 height 33
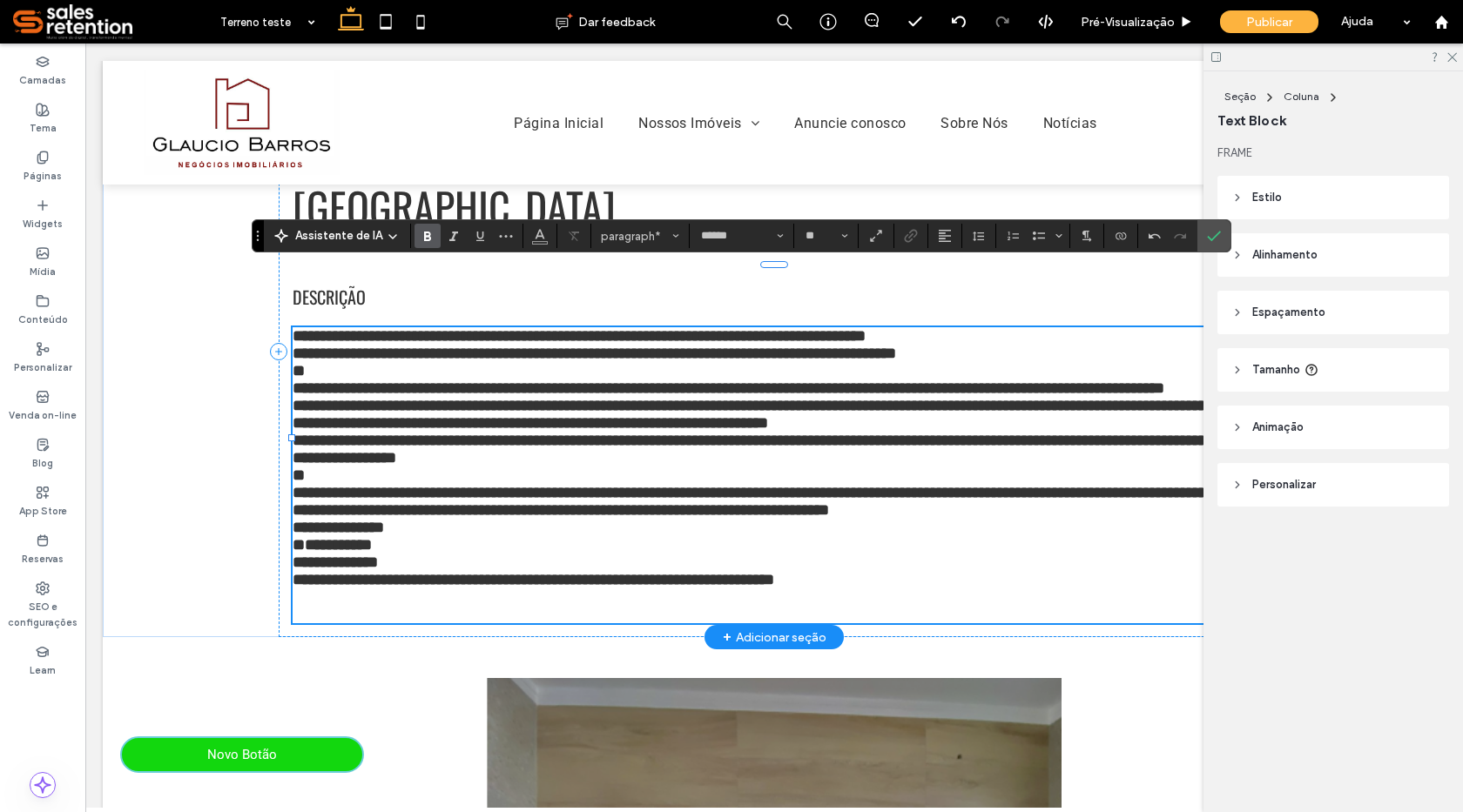
click at [1151, 381] on strong "**********" at bounding box center [729, 389] width 872 height 16
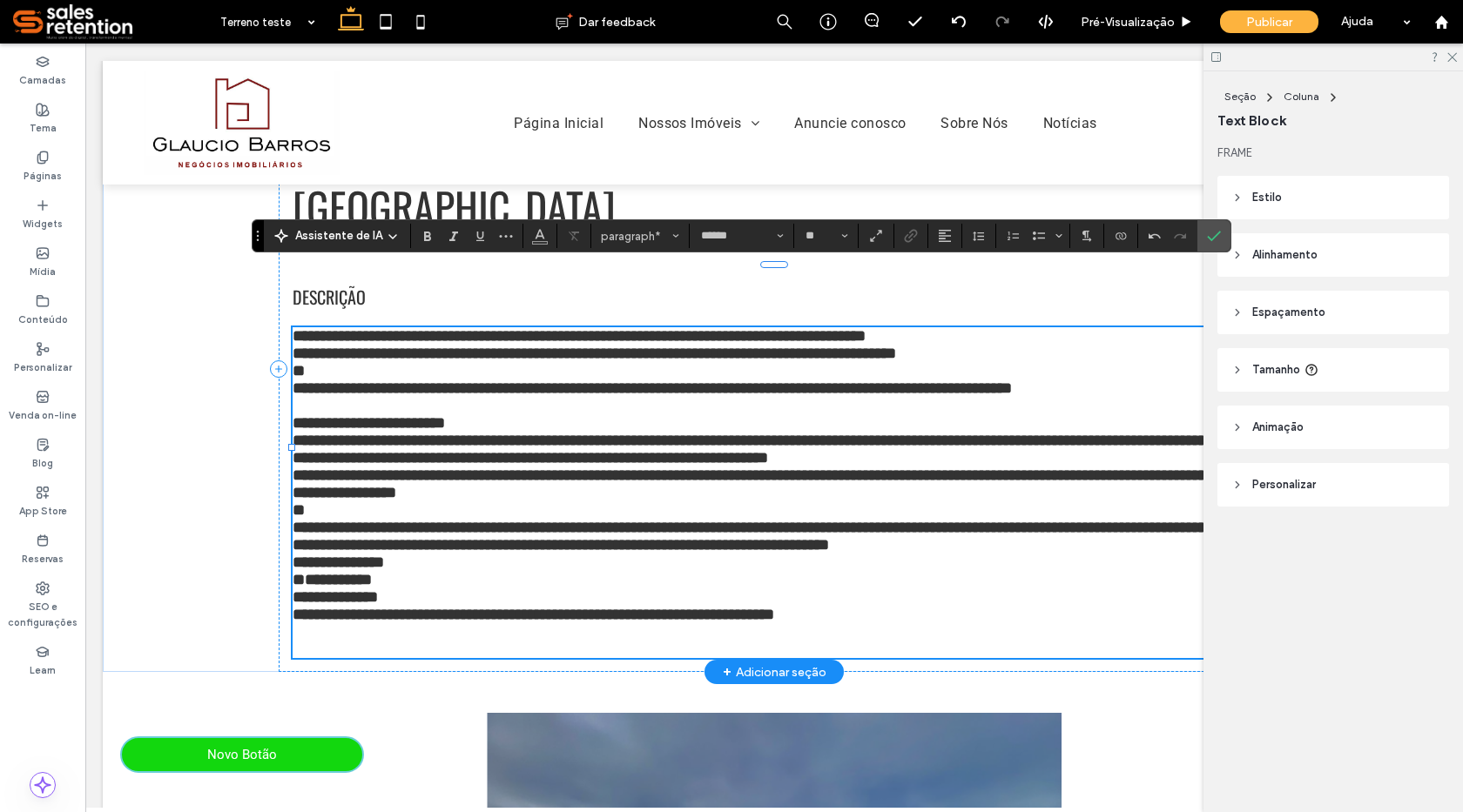
click at [490, 414] on p "**********" at bounding box center [774, 423] width 963 height 18
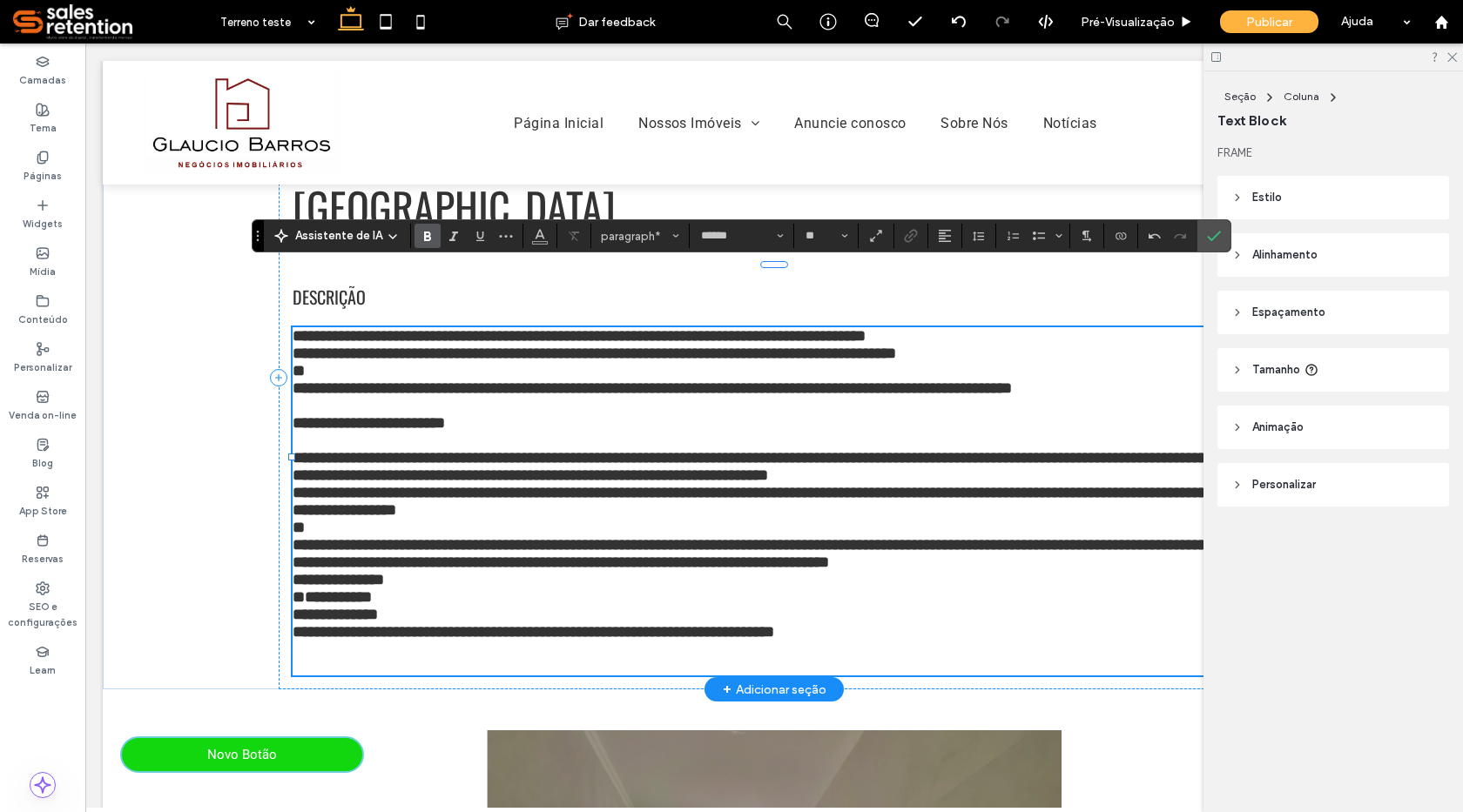
click at [1164, 450] on strong "**********" at bounding box center [765, 466] width 945 height 33
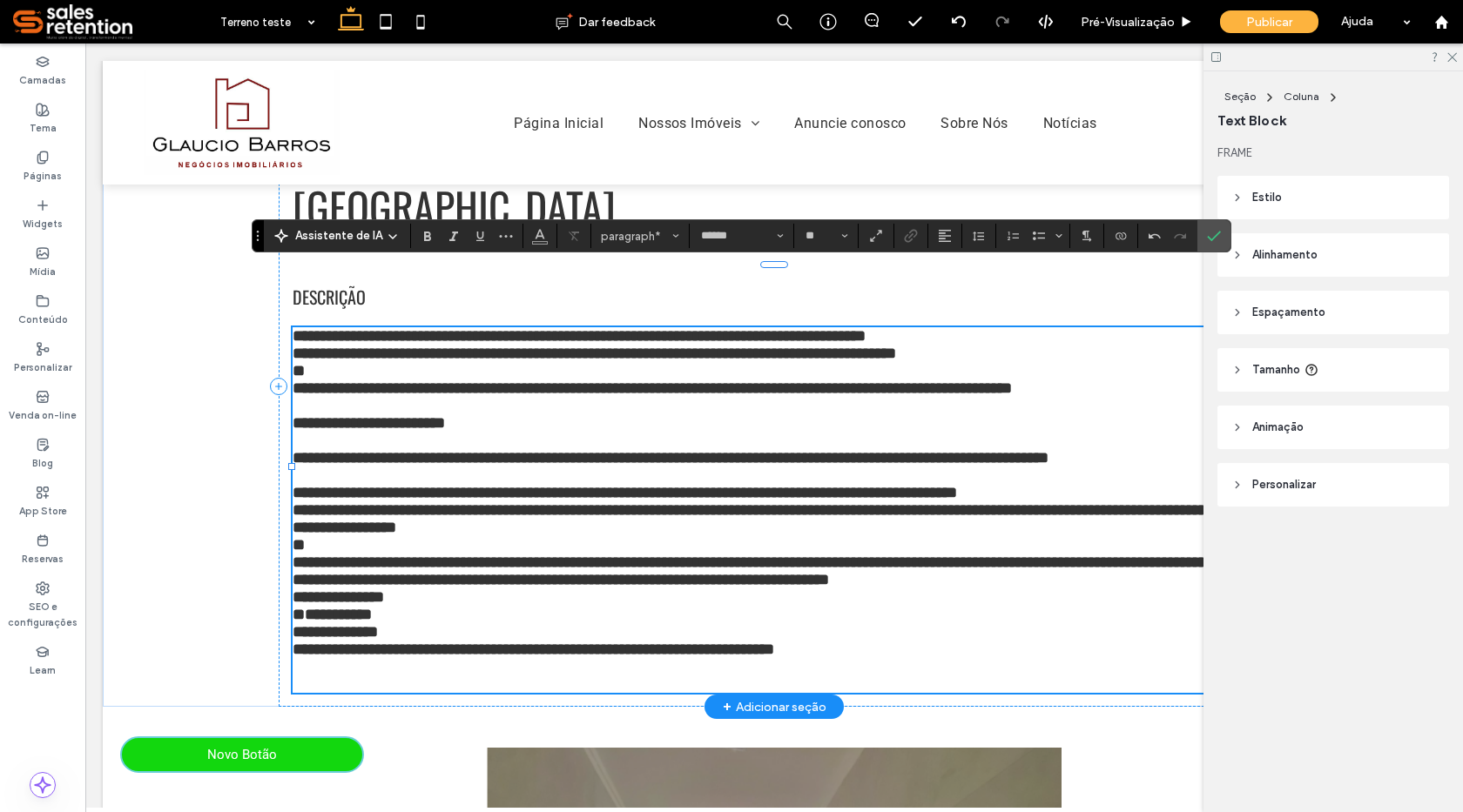
click at [1078, 484] on p "**********" at bounding box center [774, 493] width 963 height 18
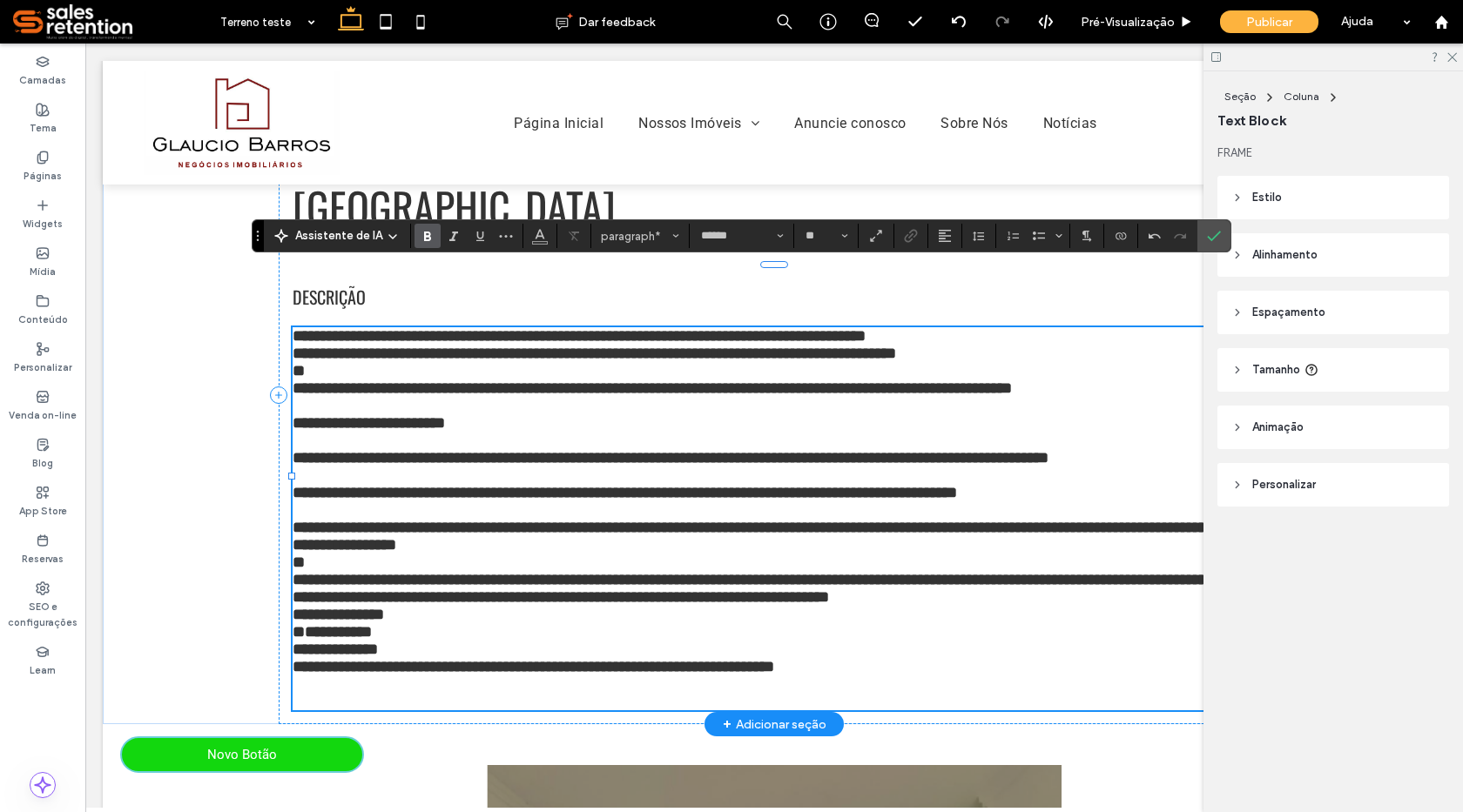
click at [823, 572] on strong "**********" at bounding box center [765, 589] width 945 height 33
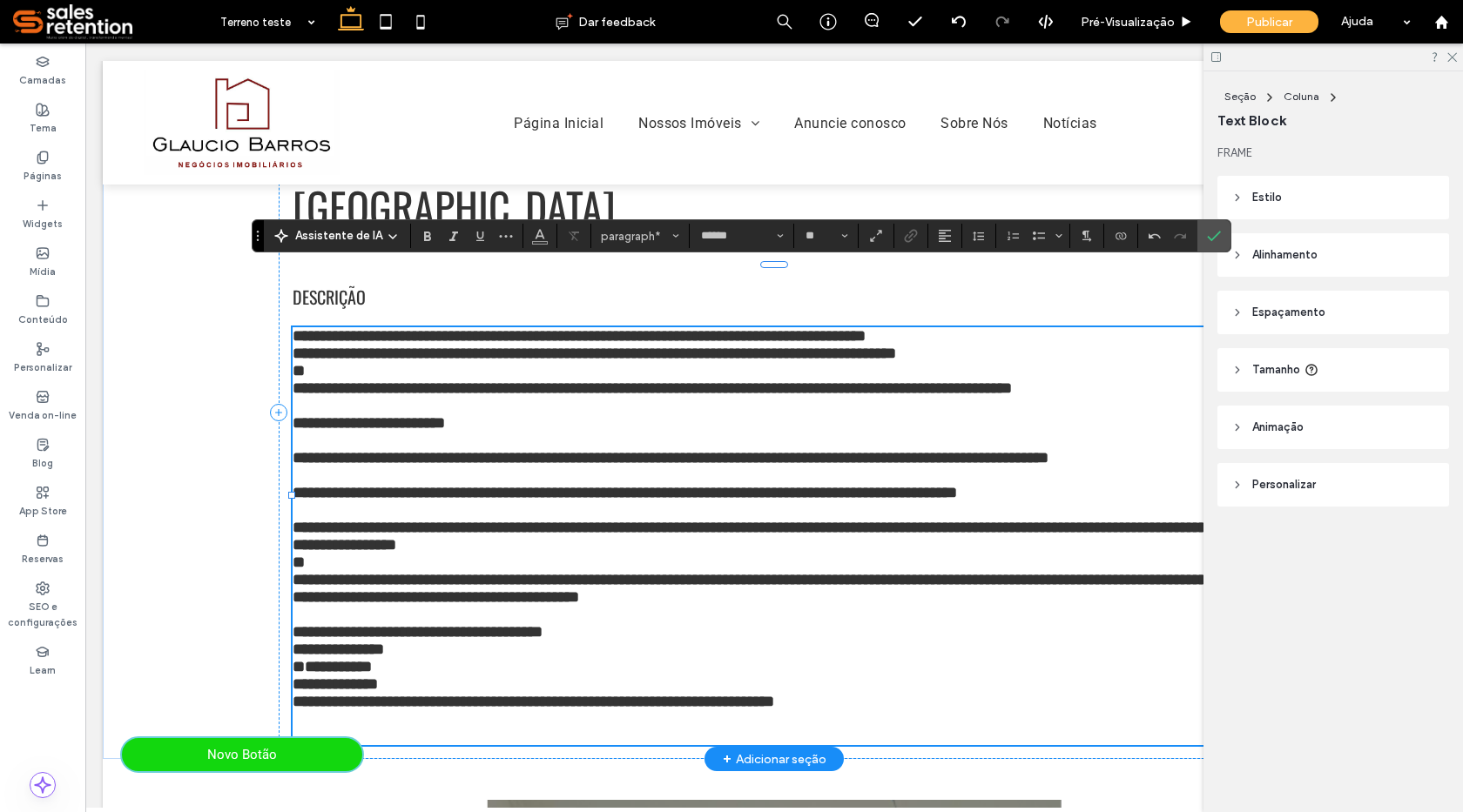
click at [619, 623] on p "**********" at bounding box center [774, 632] width 963 height 18
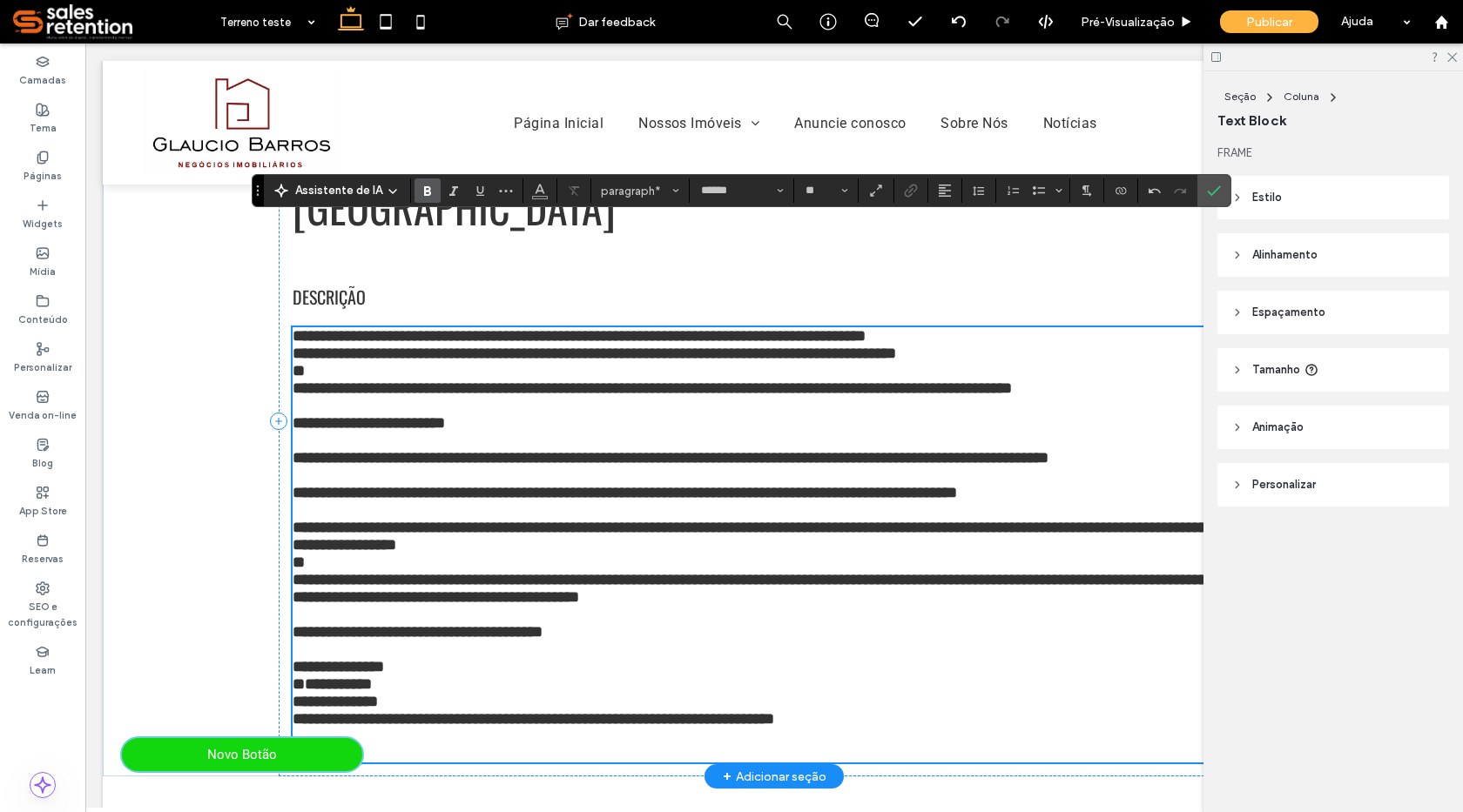
scroll to position [403, 0]
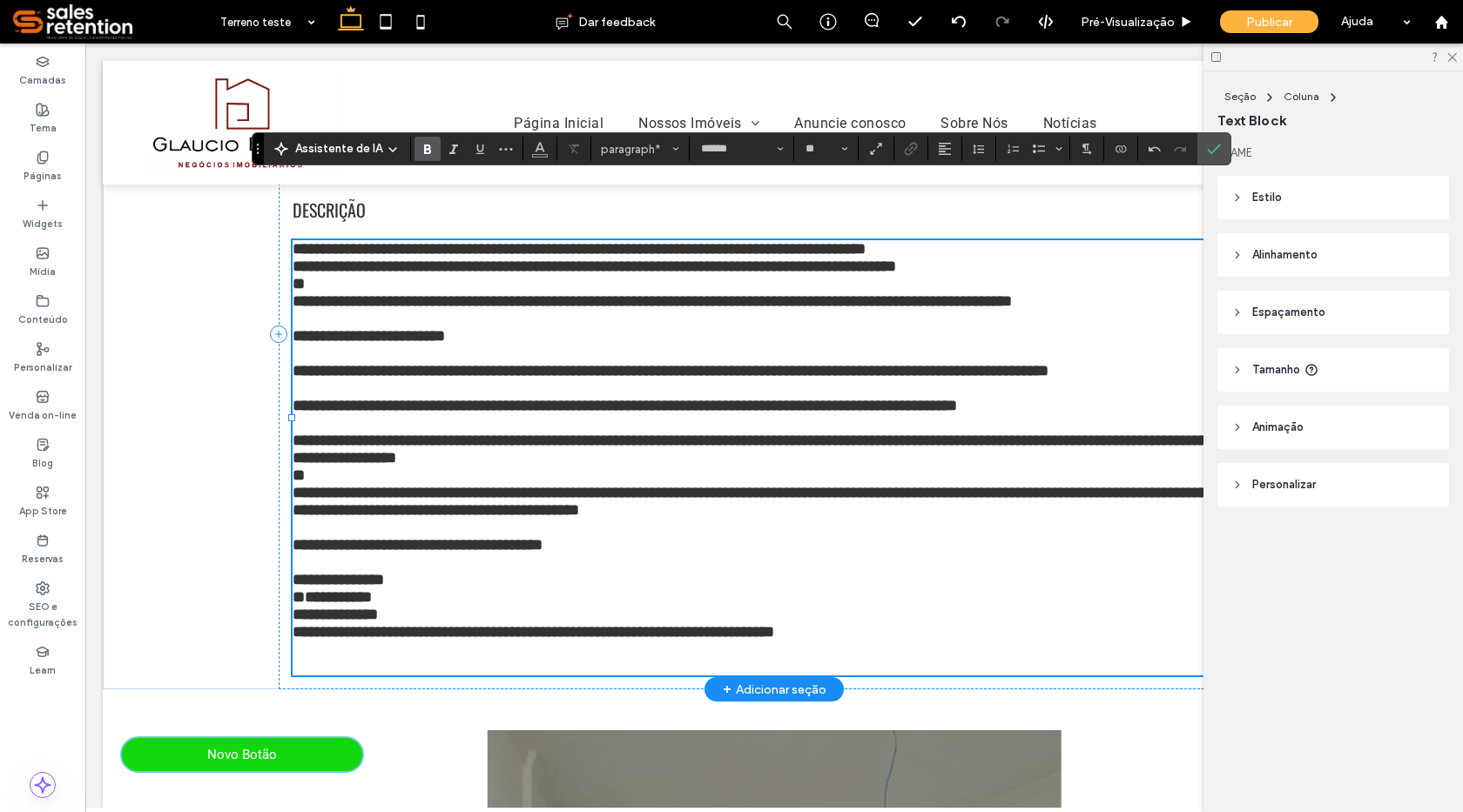
click at [538, 606] on p "**********" at bounding box center [774, 615] width 963 height 18
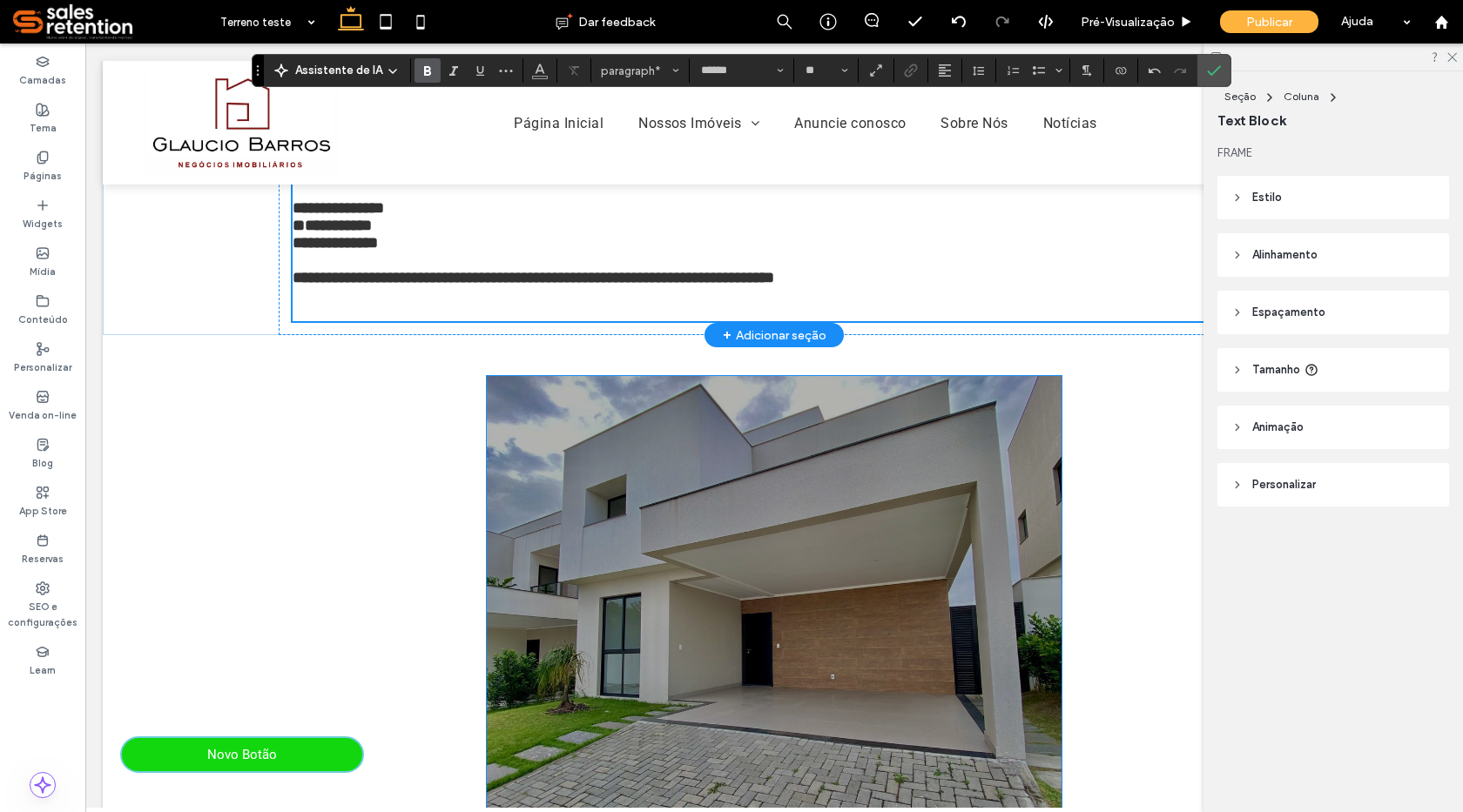
scroll to position [871, 0]
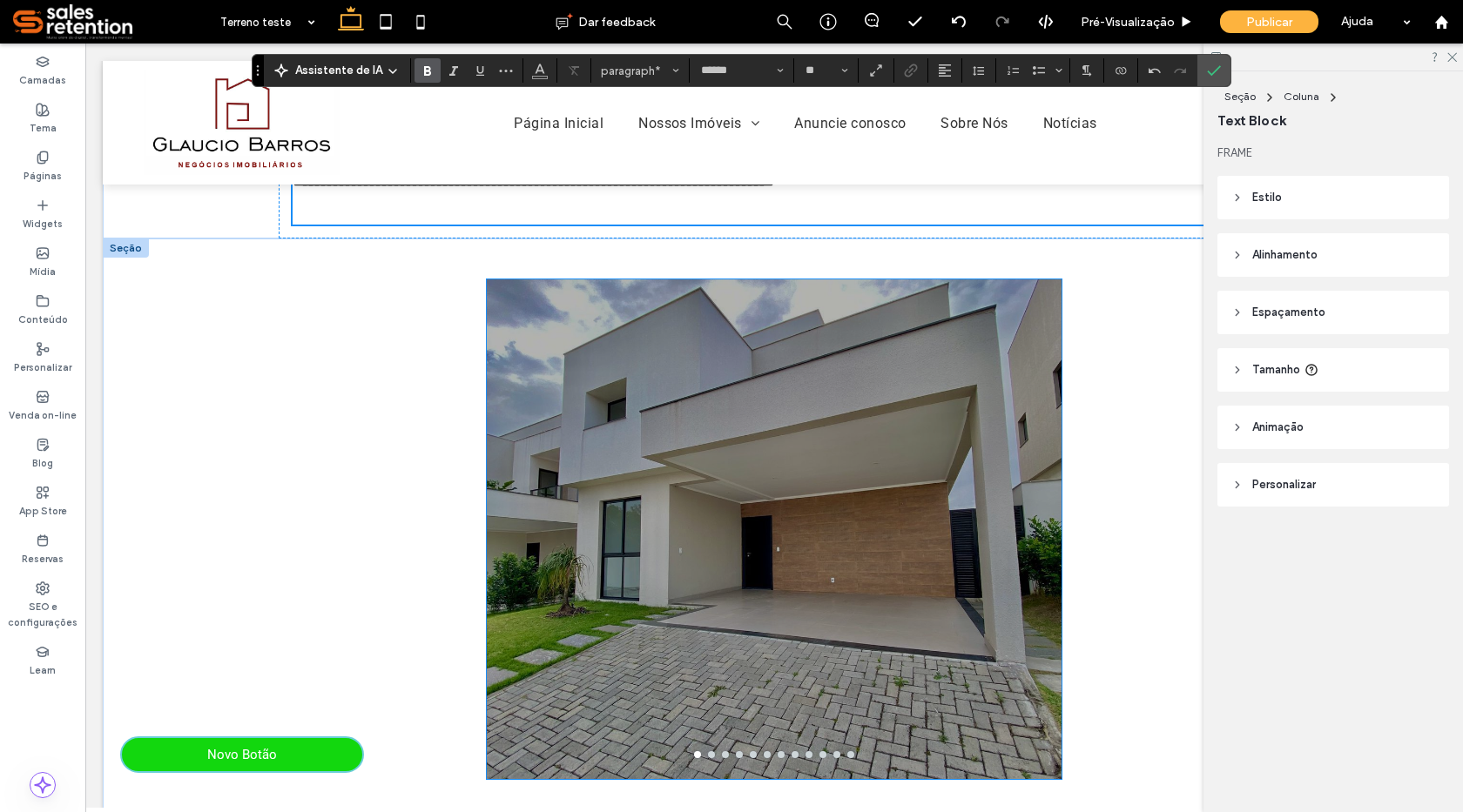
click at [722, 514] on div at bounding box center [774, 540] width 574 height 417
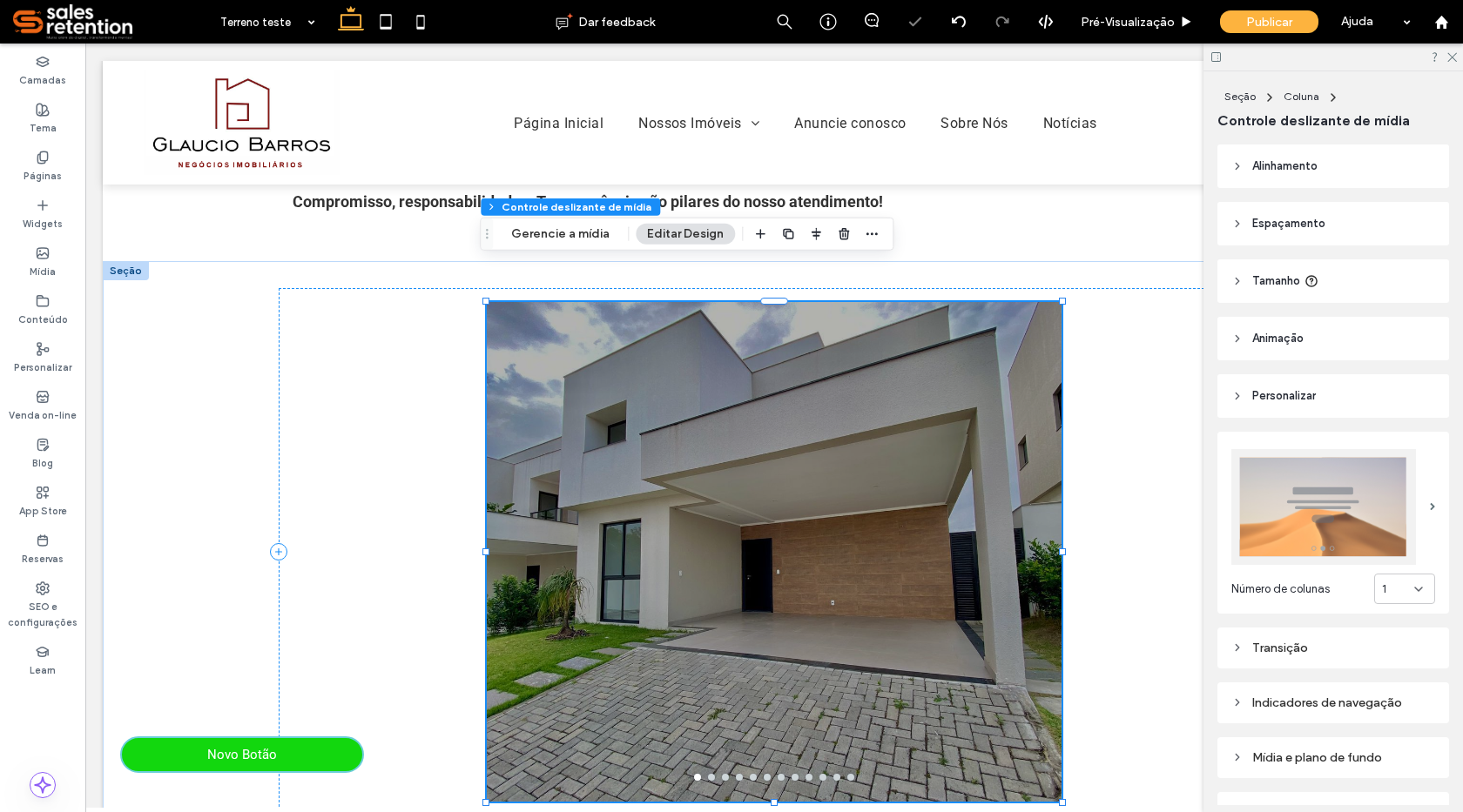
click at [722, 514] on div at bounding box center [774, 563] width 574 height 417
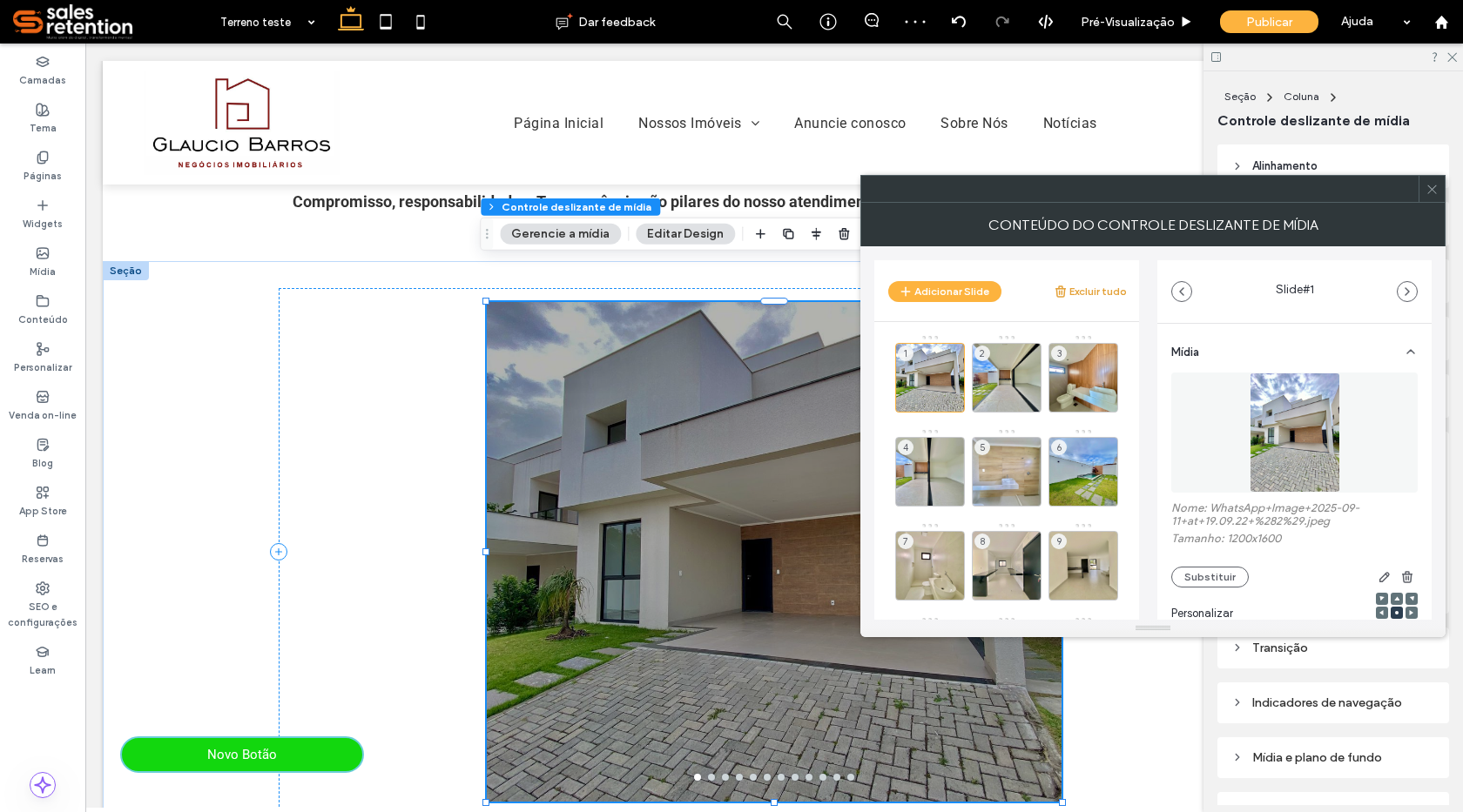
click at [1114, 297] on button "Excluir tudo" at bounding box center [1090, 291] width 73 height 21
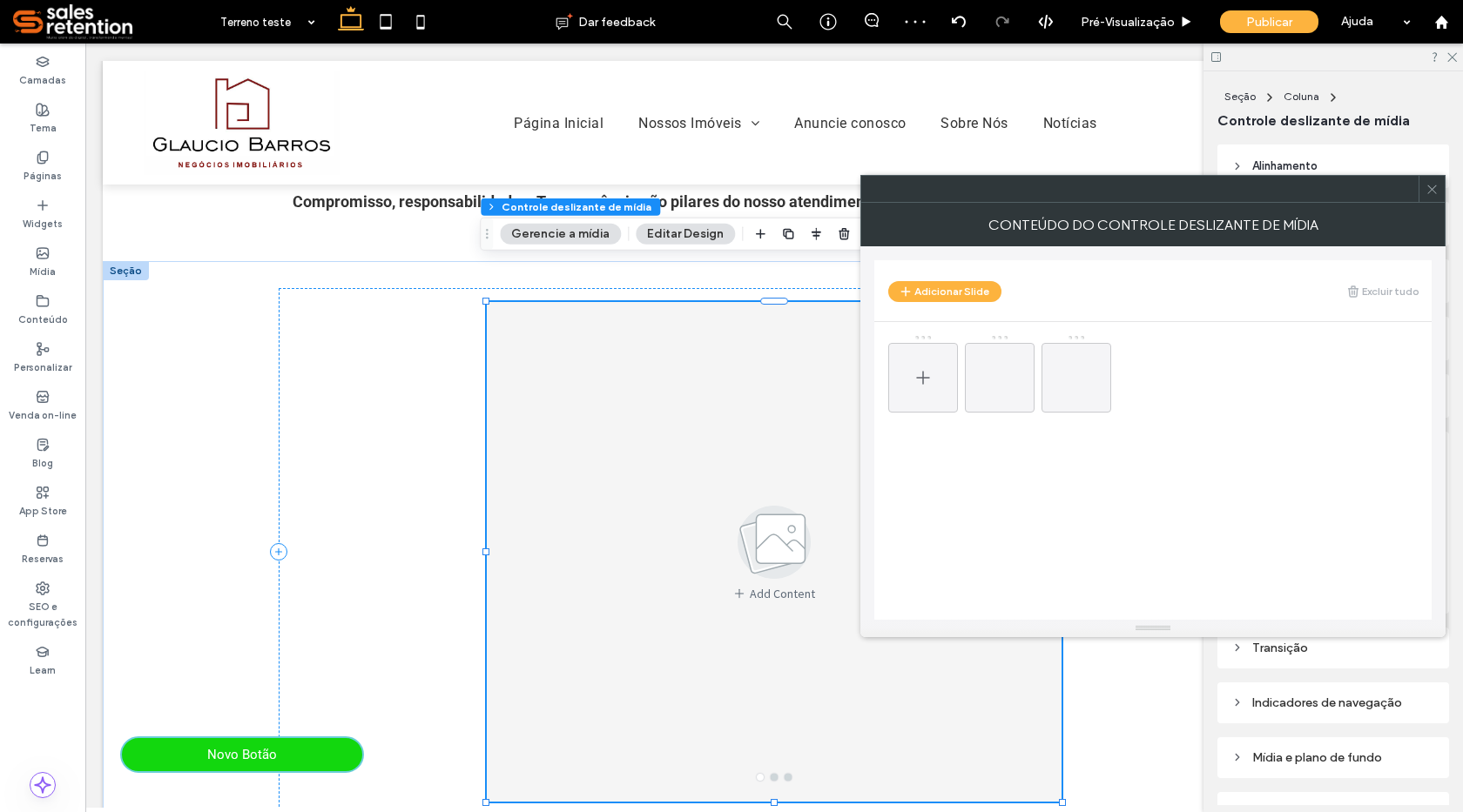
click at [924, 381] on icon at bounding box center [922, 377] width 21 height 21
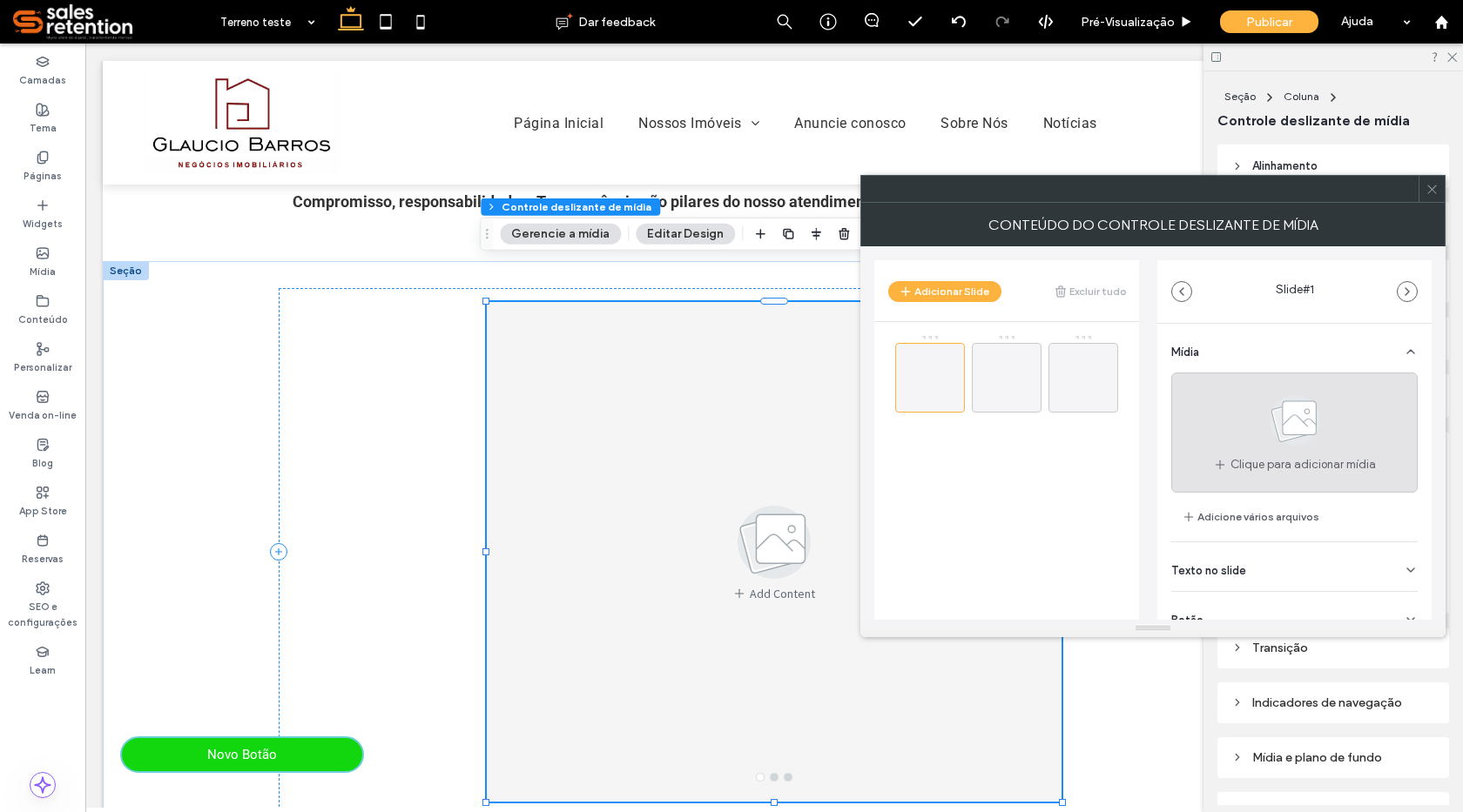
click at [1251, 442] on icon at bounding box center [1294, 420] width 87 height 58
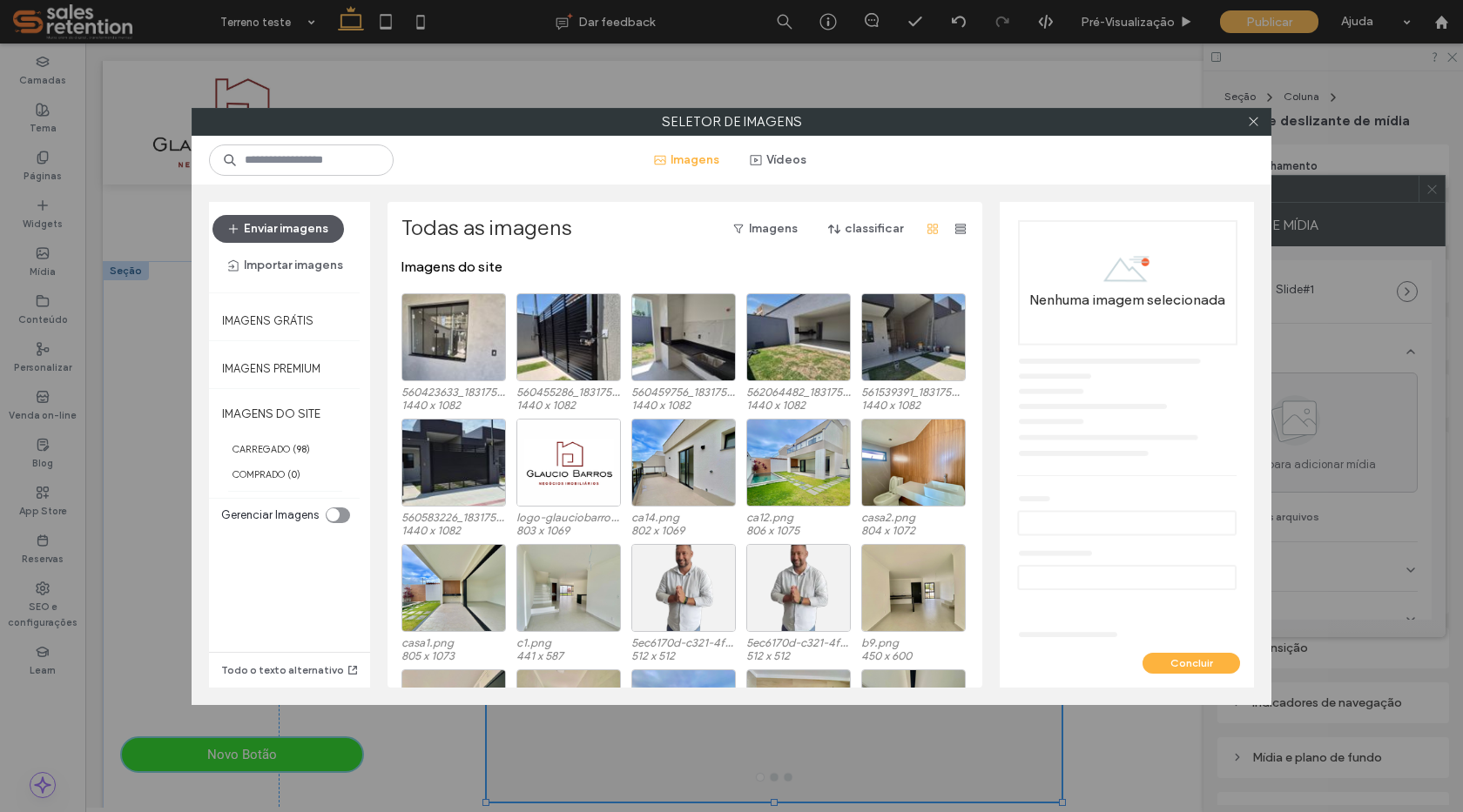
click at [265, 232] on button "Enviar imagens" at bounding box center [278, 229] width 132 height 27
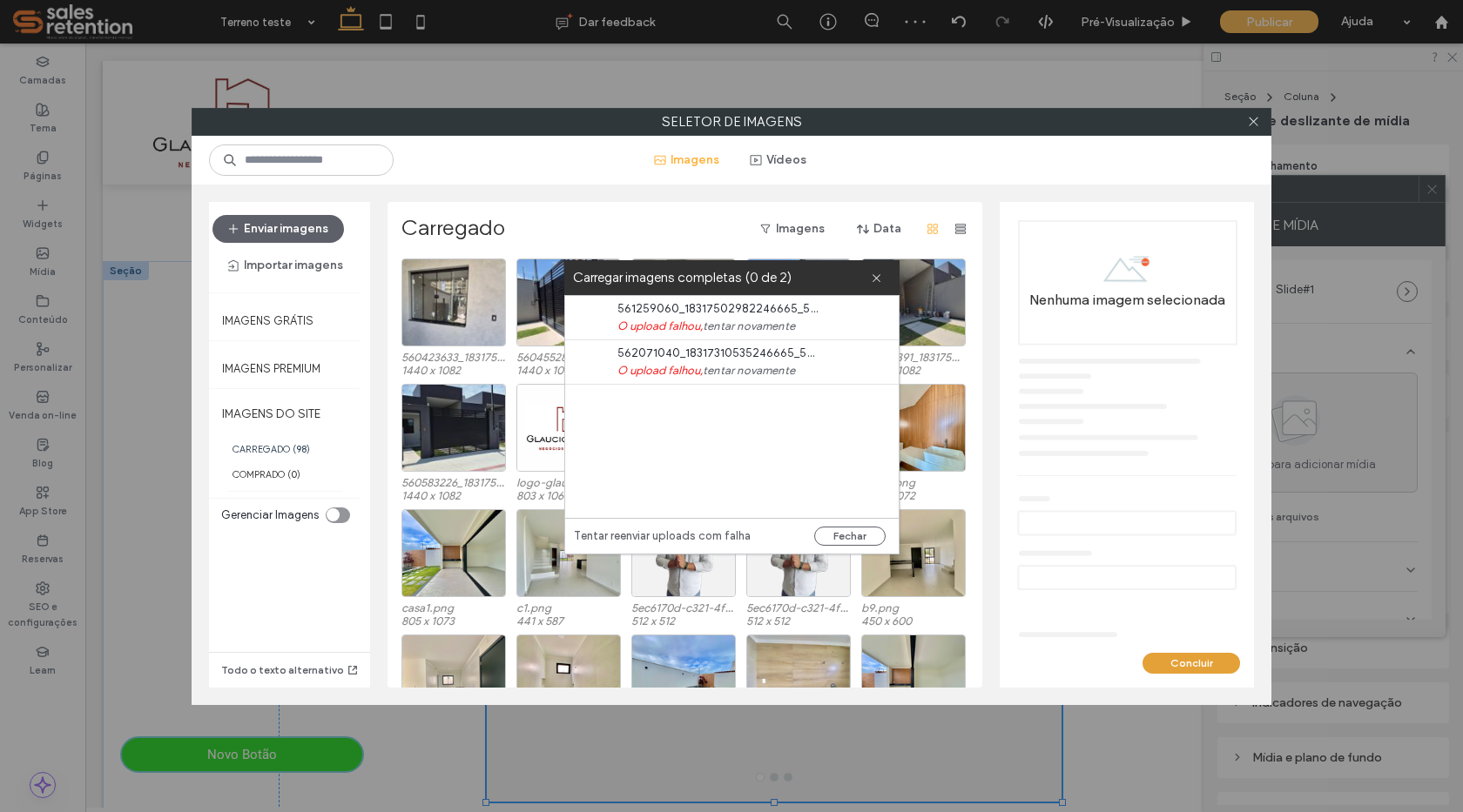
click at [1180, 666] on button "Concluir" at bounding box center [1191, 663] width 97 height 21
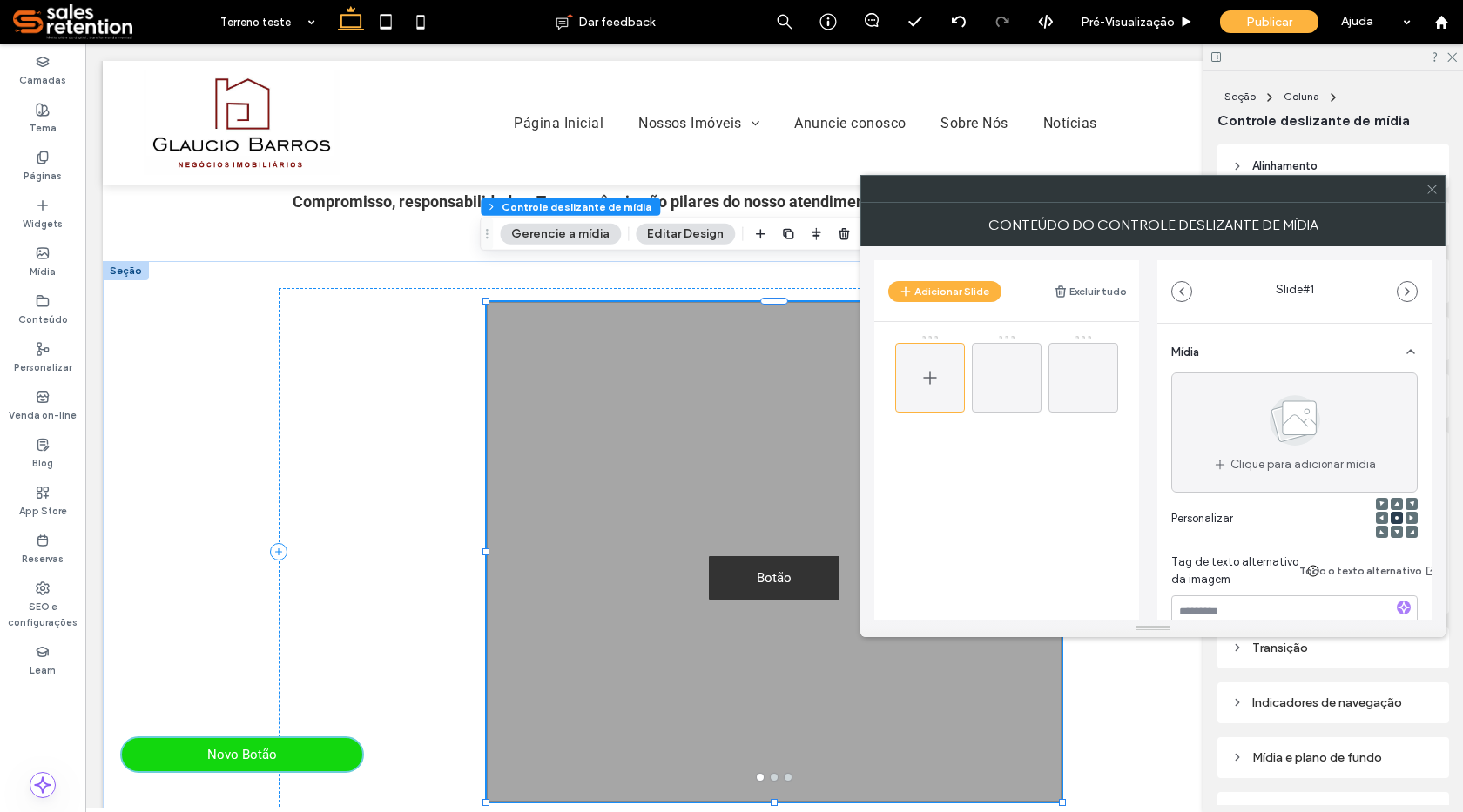
click at [948, 389] on div at bounding box center [930, 377] width 70 height 70
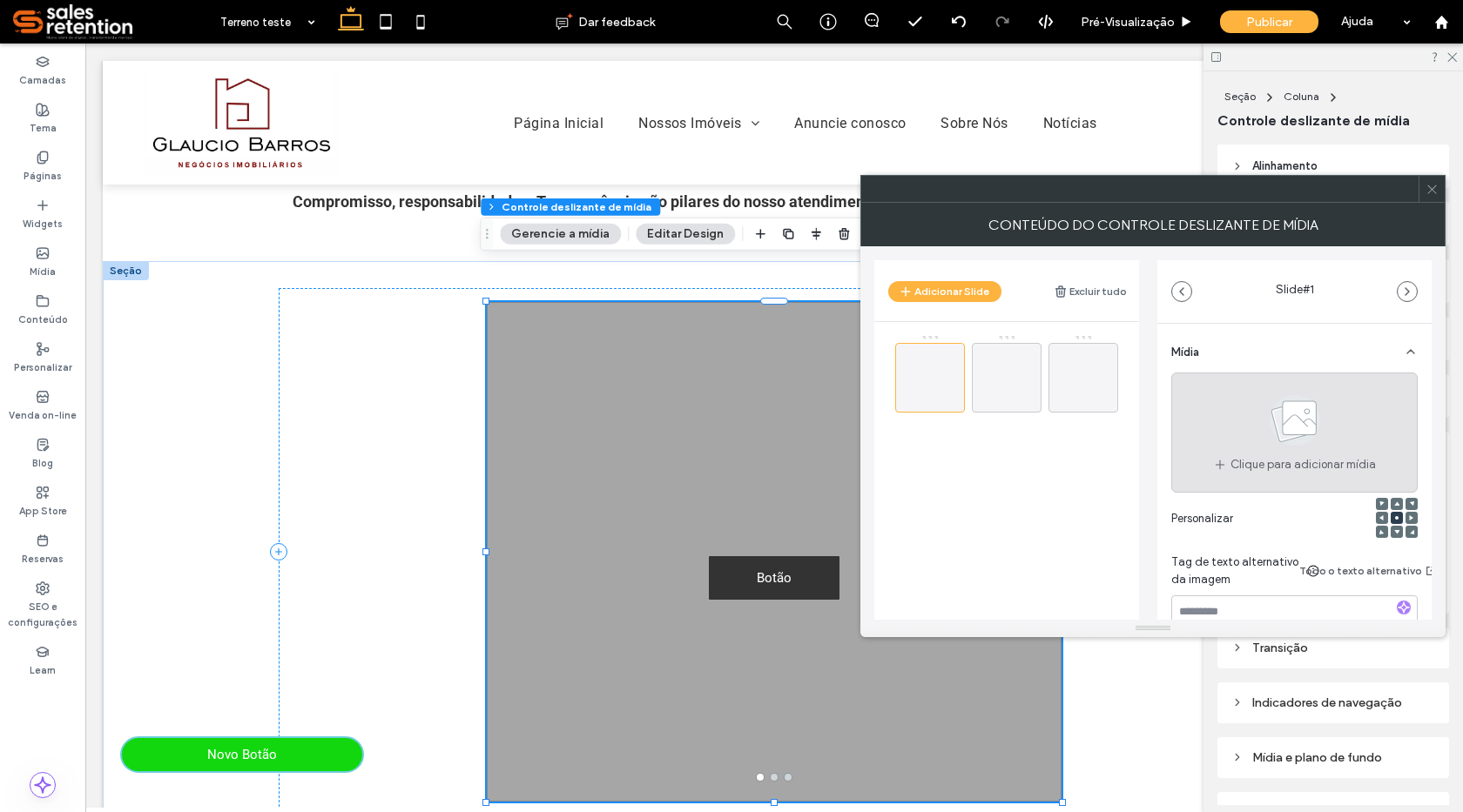
click at [1257, 440] on icon at bounding box center [1294, 420] width 87 height 58
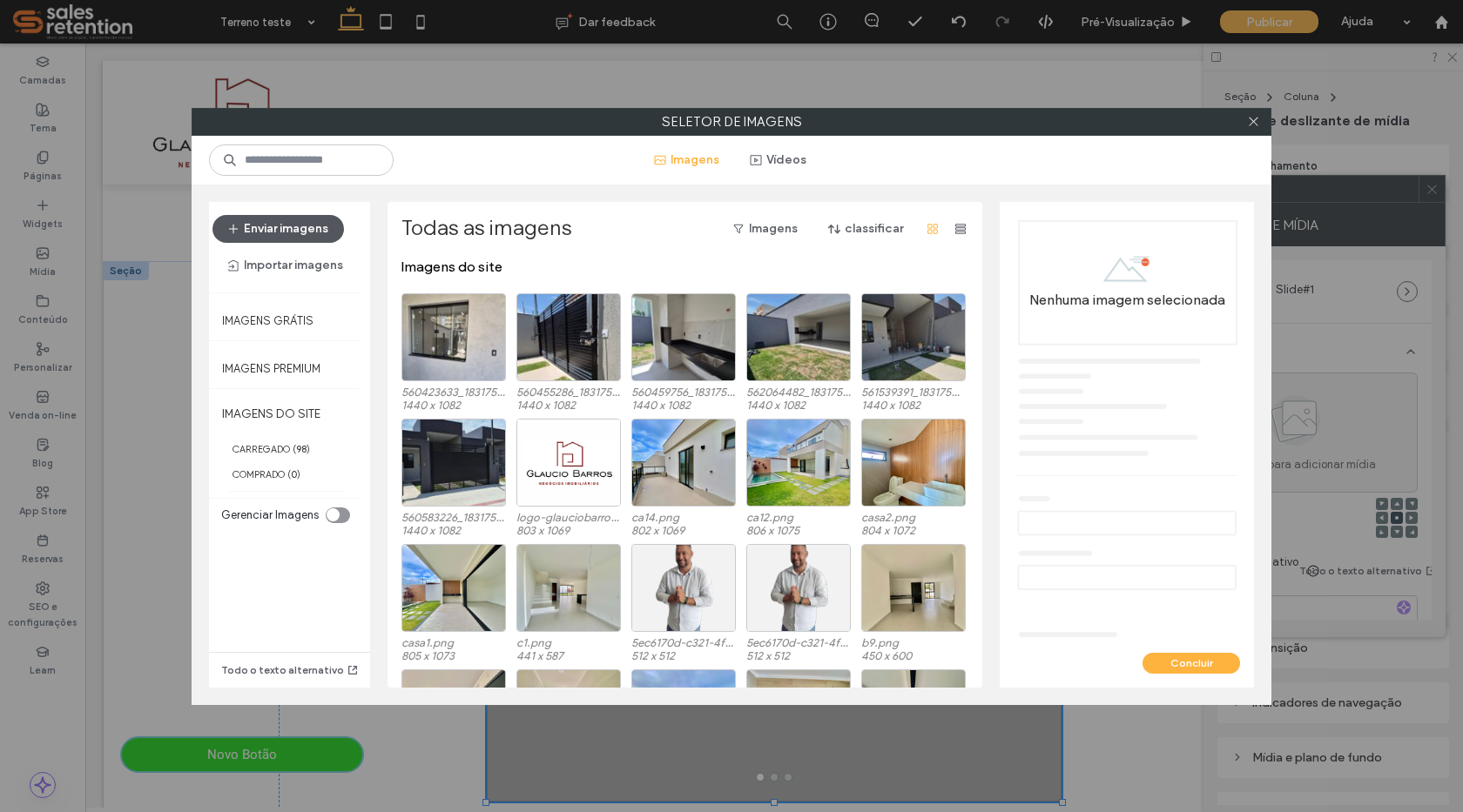
click at [269, 235] on button "Enviar imagens" at bounding box center [278, 229] width 132 height 27
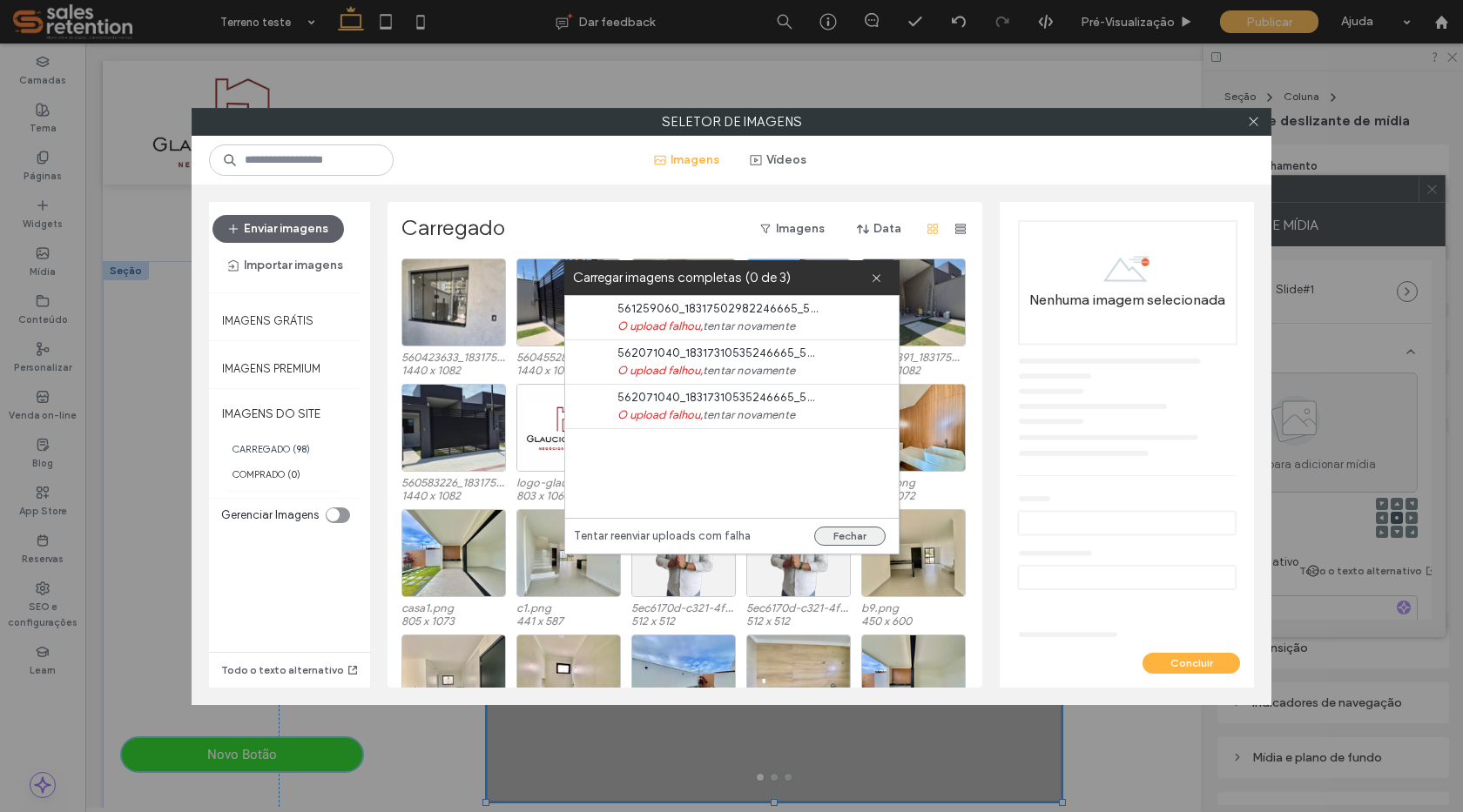
click at [861, 530] on button "Fechar" at bounding box center [849, 537] width 72 height 20
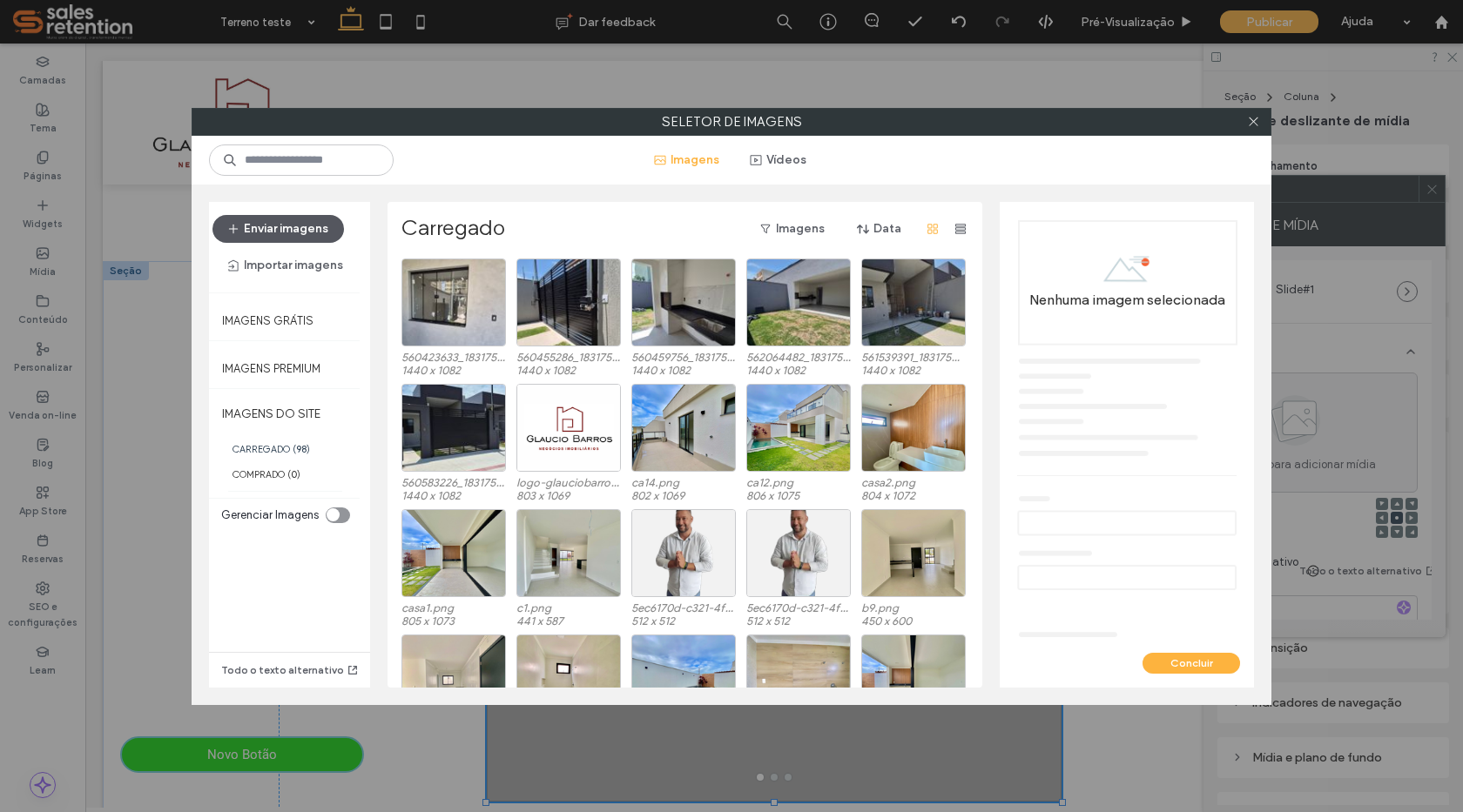
click at [335, 229] on button "Enviar imagens" at bounding box center [278, 229] width 132 height 27
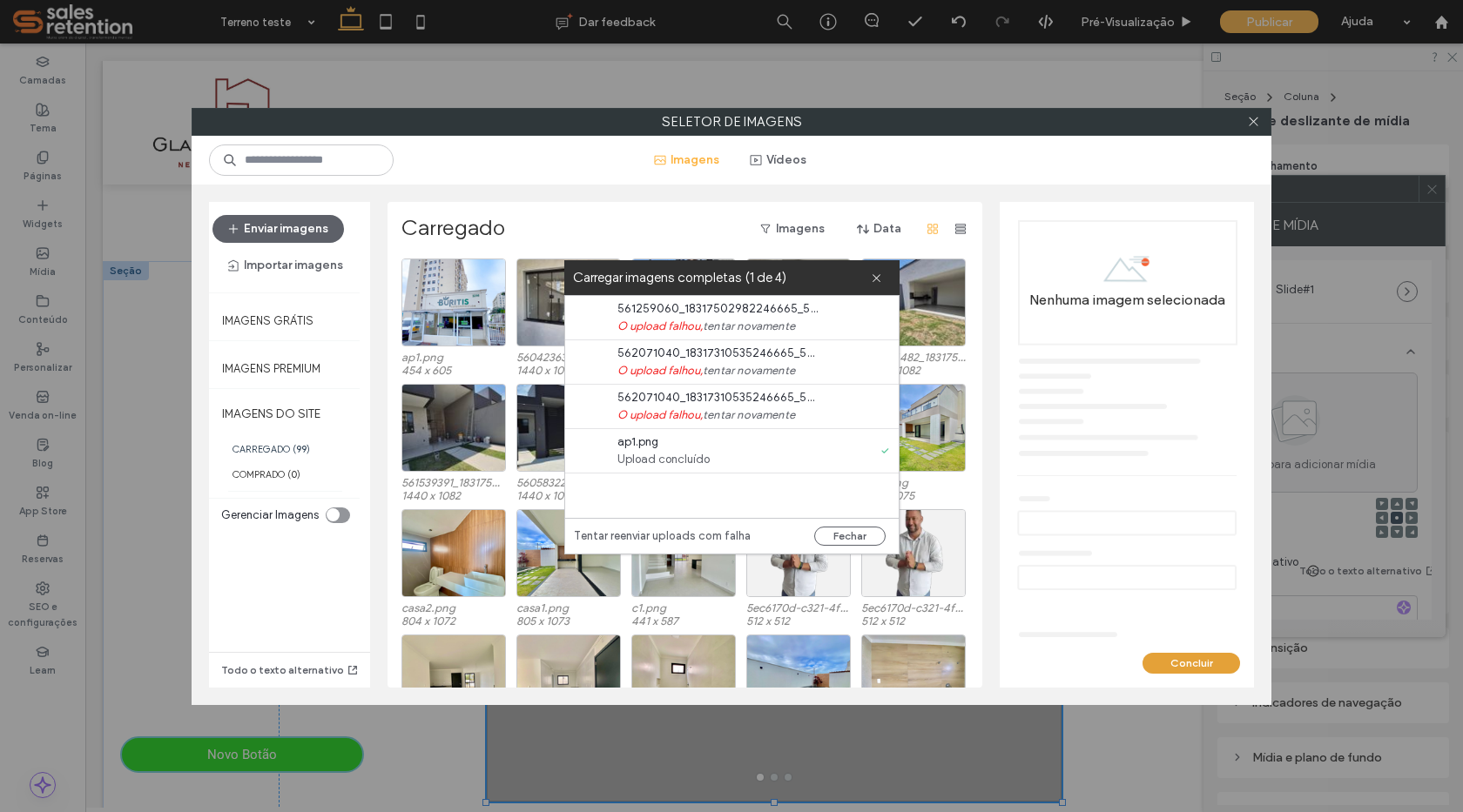
click at [1177, 664] on button "Concluir" at bounding box center [1191, 663] width 97 height 21
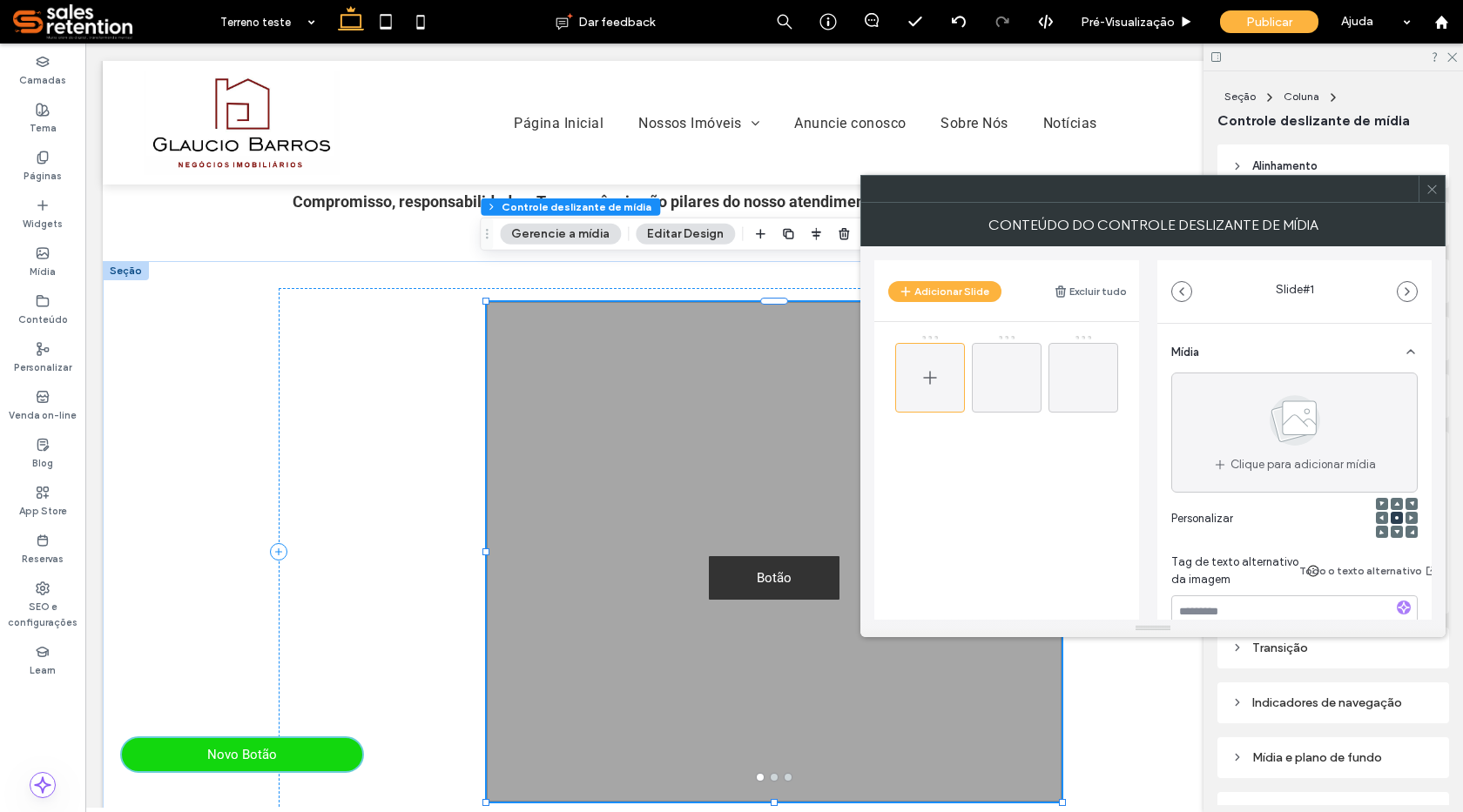
click at [924, 382] on icon at bounding box center [929, 377] width 21 height 21
click at [938, 379] on icon at bounding box center [929, 377] width 21 height 21
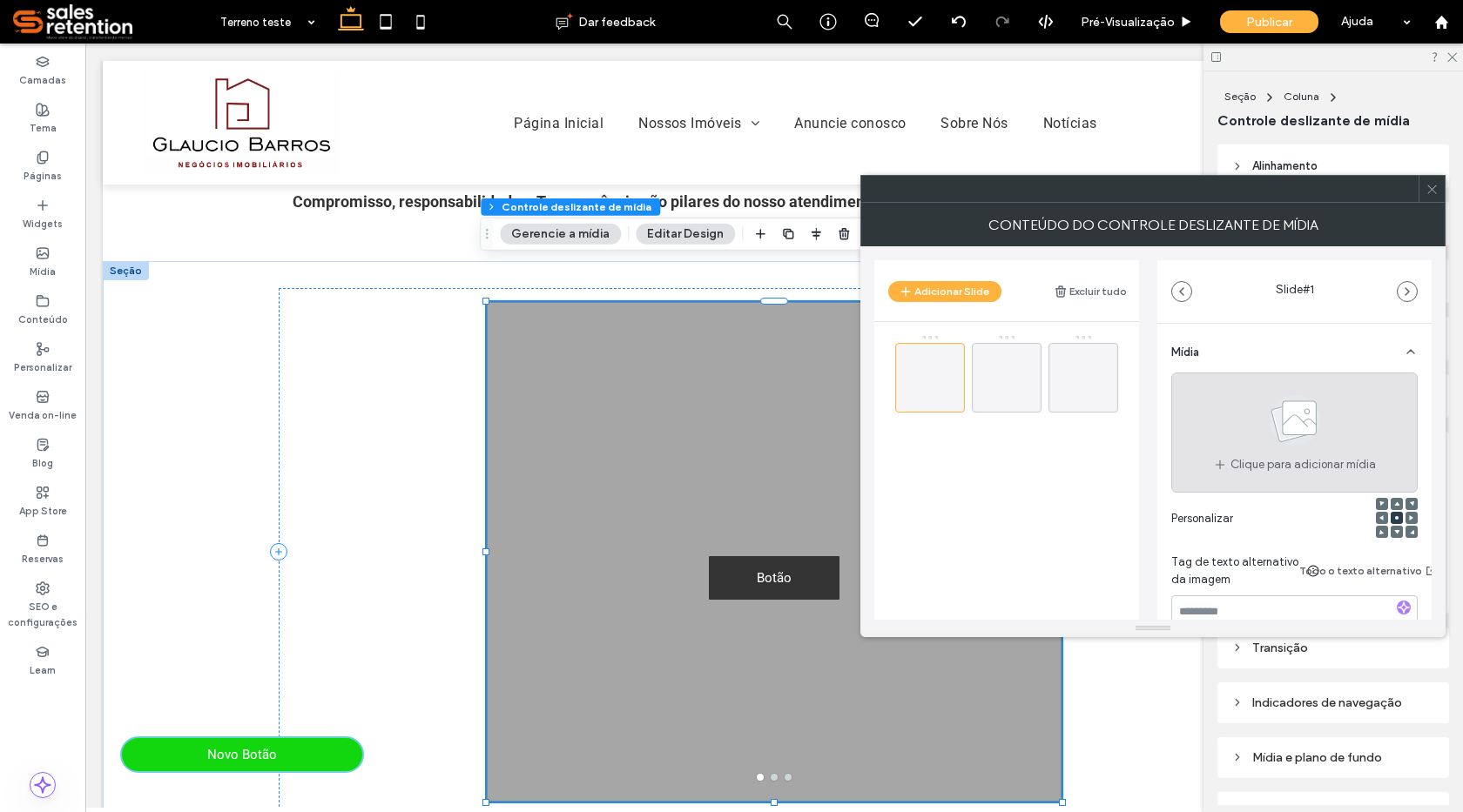
click at [1328, 426] on icon at bounding box center [1294, 420] width 87 height 58
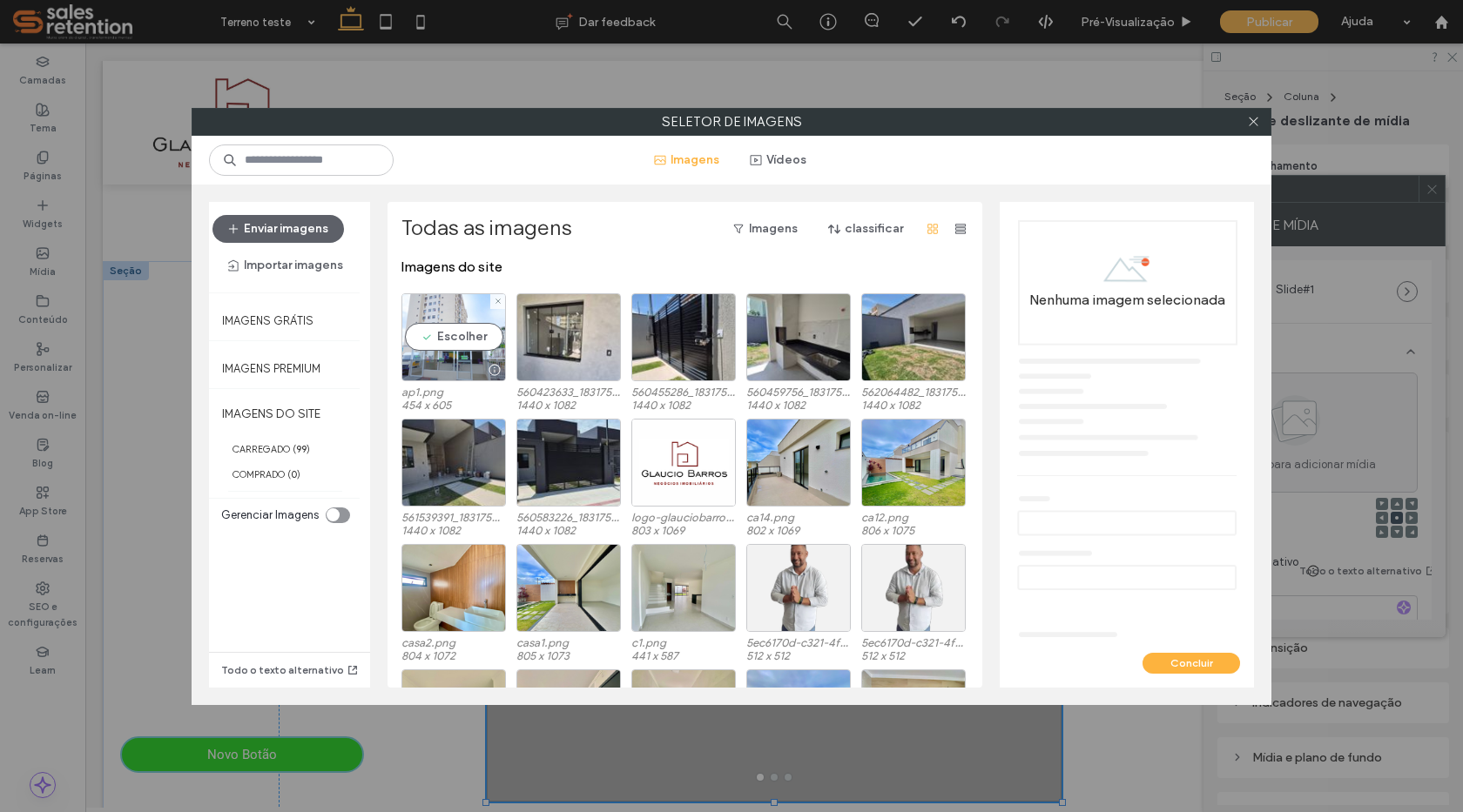
click at [463, 344] on div "Escolher" at bounding box center [454, 338] width 104 height 88
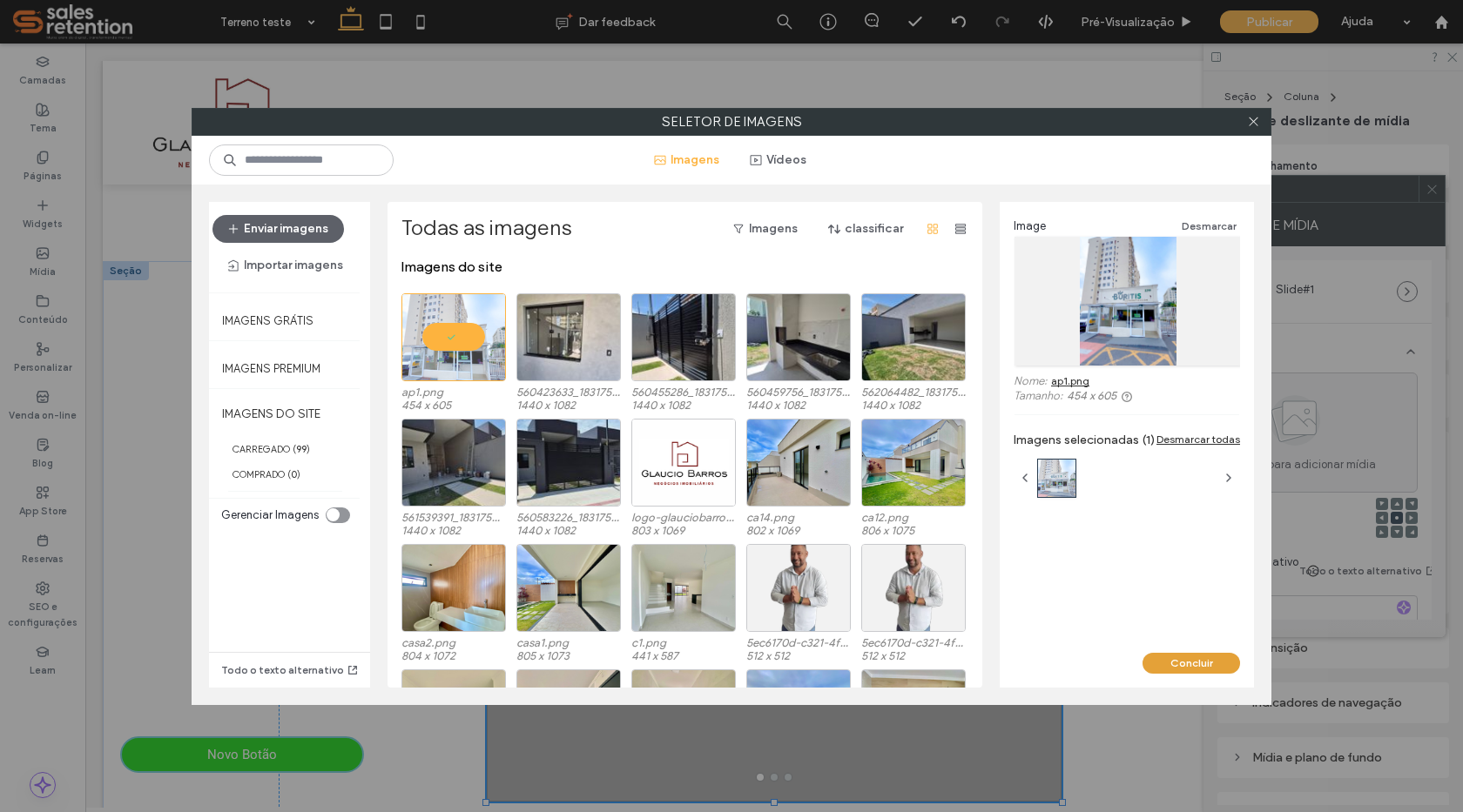
click at [1181, 661] on button "Concluir" at bounding box center [1191, 663] width 97 height 21
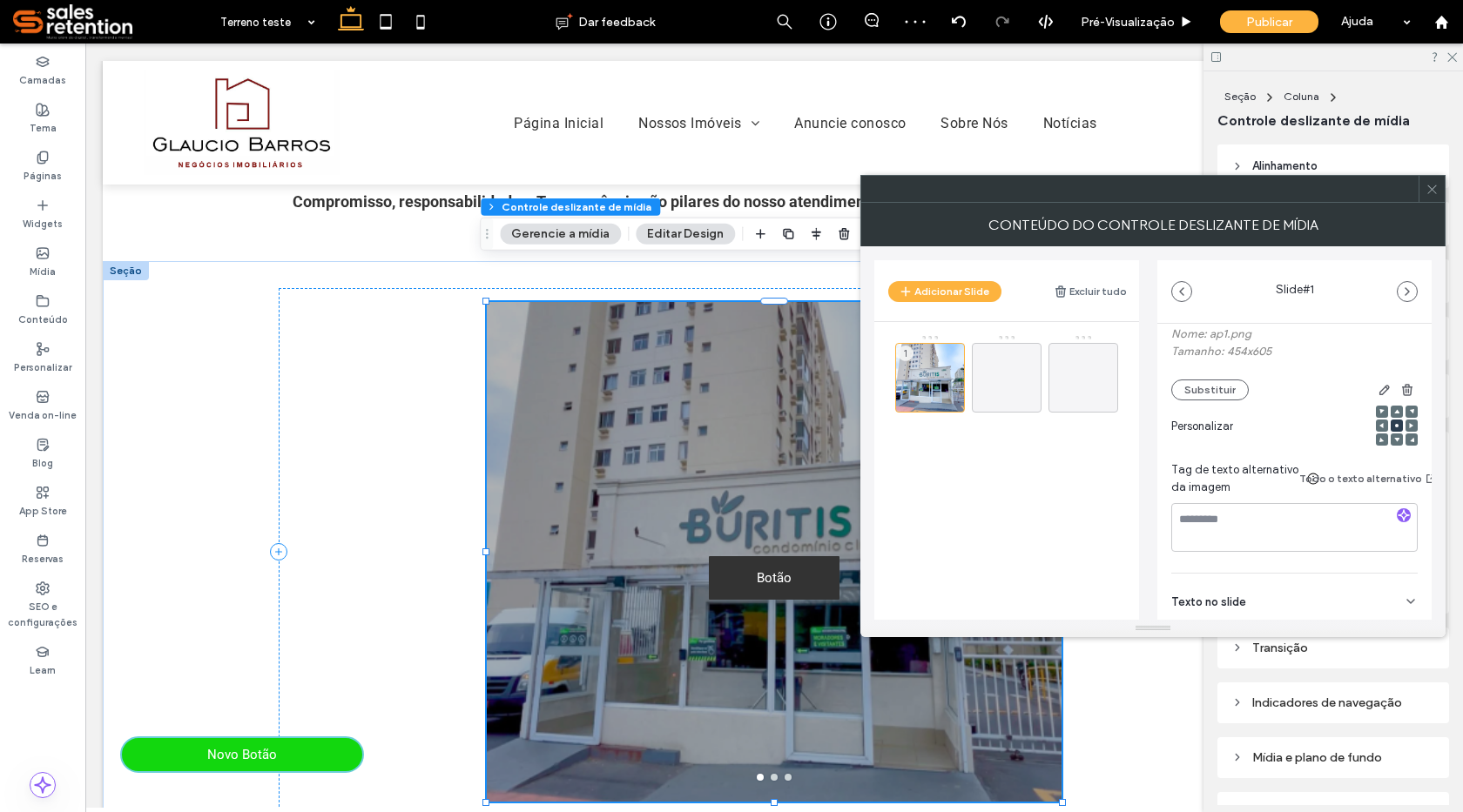
scroll to position [281, 0]
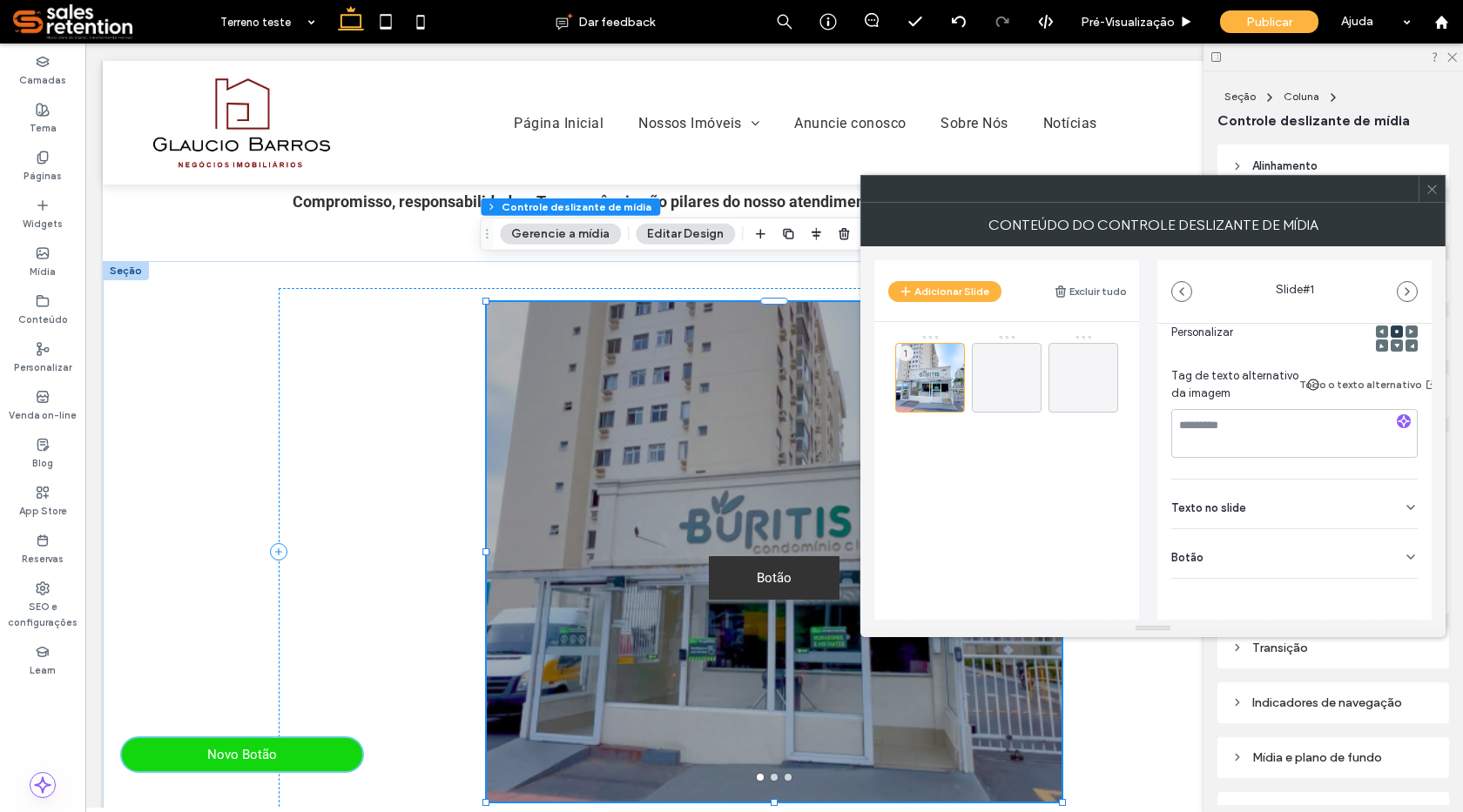
click at [1404, 550] on icon at bounding box center [1411, 557] width 14 height 14
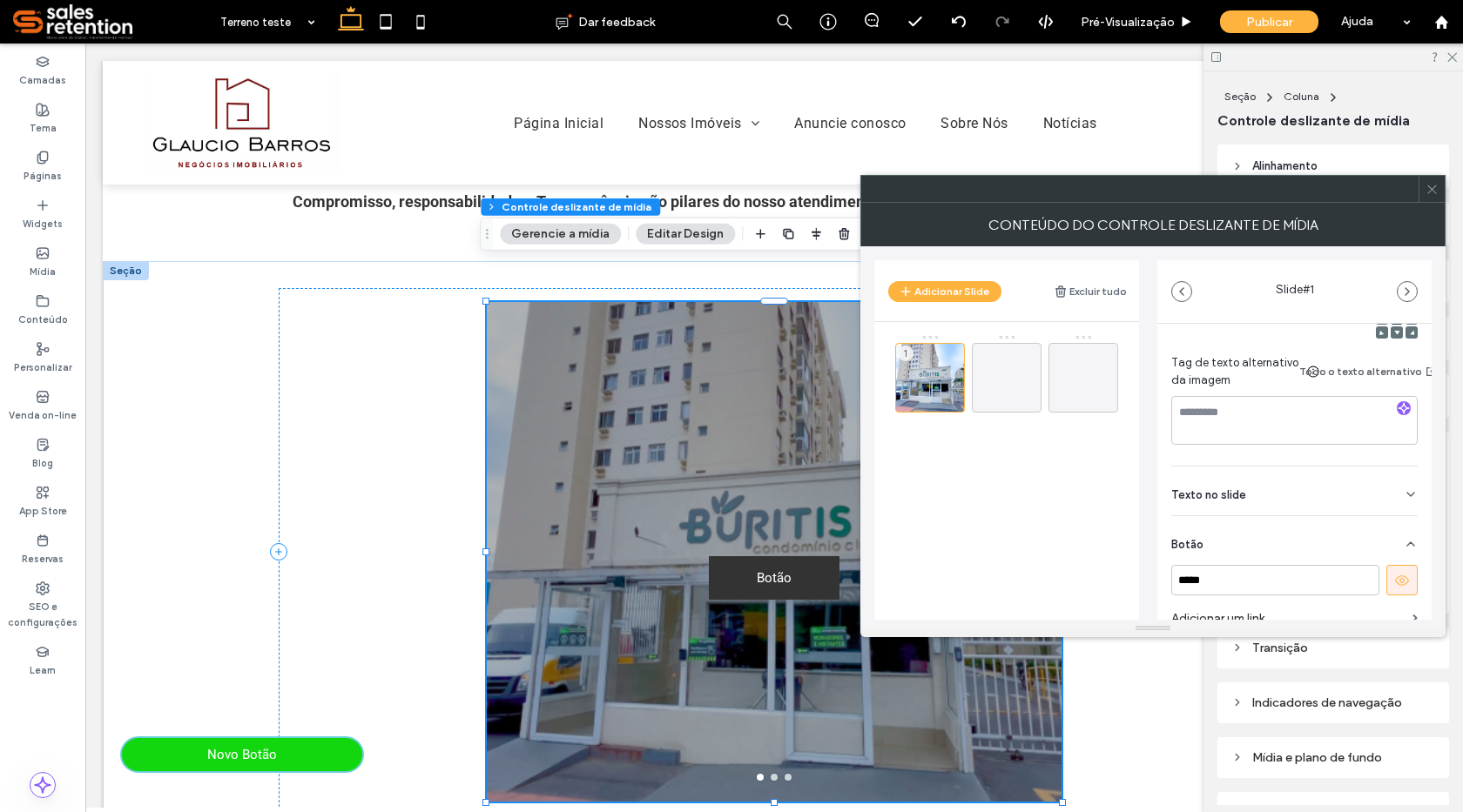
click at [1394, 583] on icon at bounding box center [1402, 581] width 16 height 16
click at [1433, 202] on div at bounding box center [1153, 189] width 585 height 27
click at [1427, 187] on icon at bounding box center [1432, 189] width 13 height 13
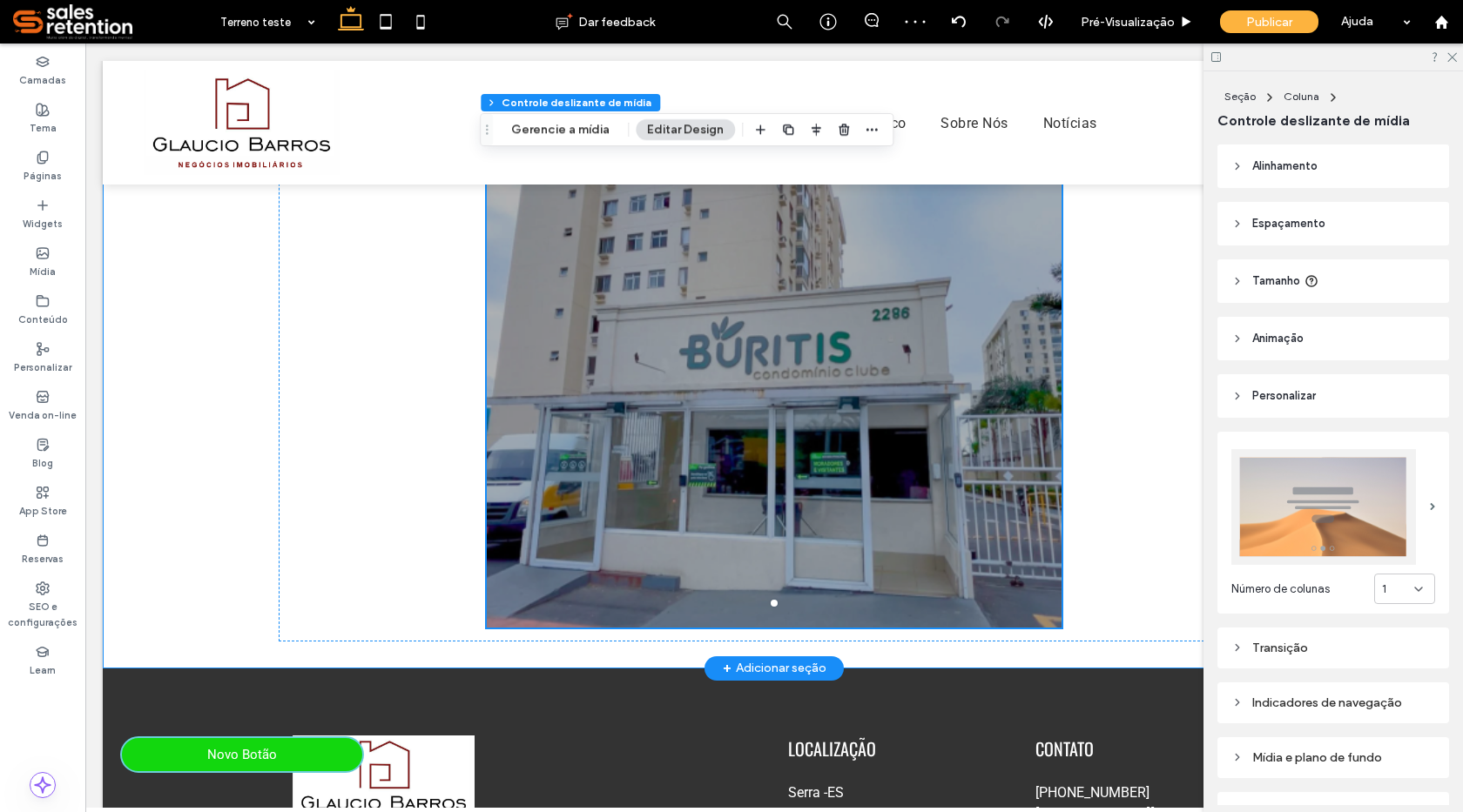
scroll to position [957, 0]
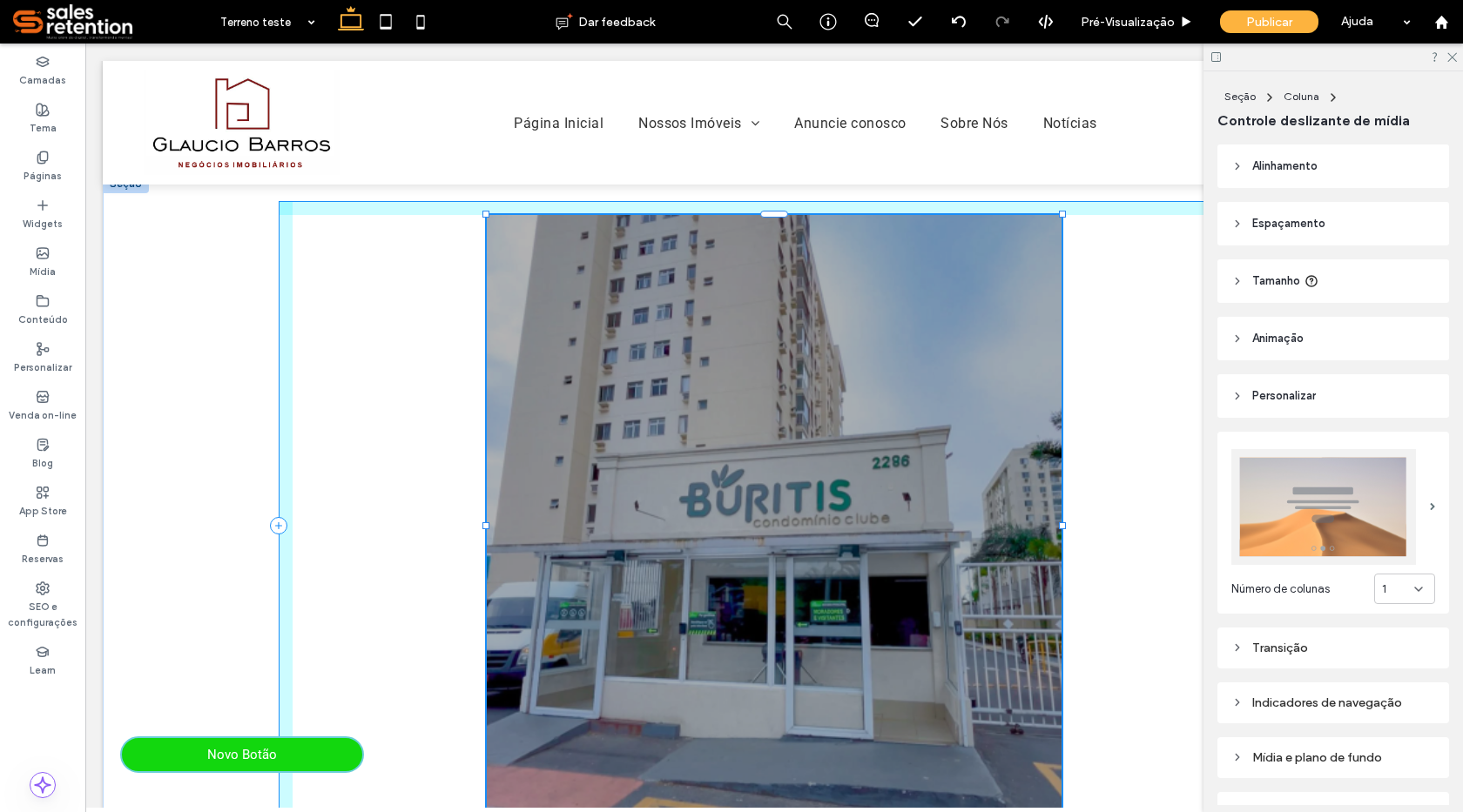
drag, startPoint x: 769, startPoint y: 677, endPoint x: 797, endPoint y: 738, distance: 67.1
click at [797, 738] on div "a a a a 60% , 714px" at bounding box center [774, 525] width 1045 height 704
type input "***"
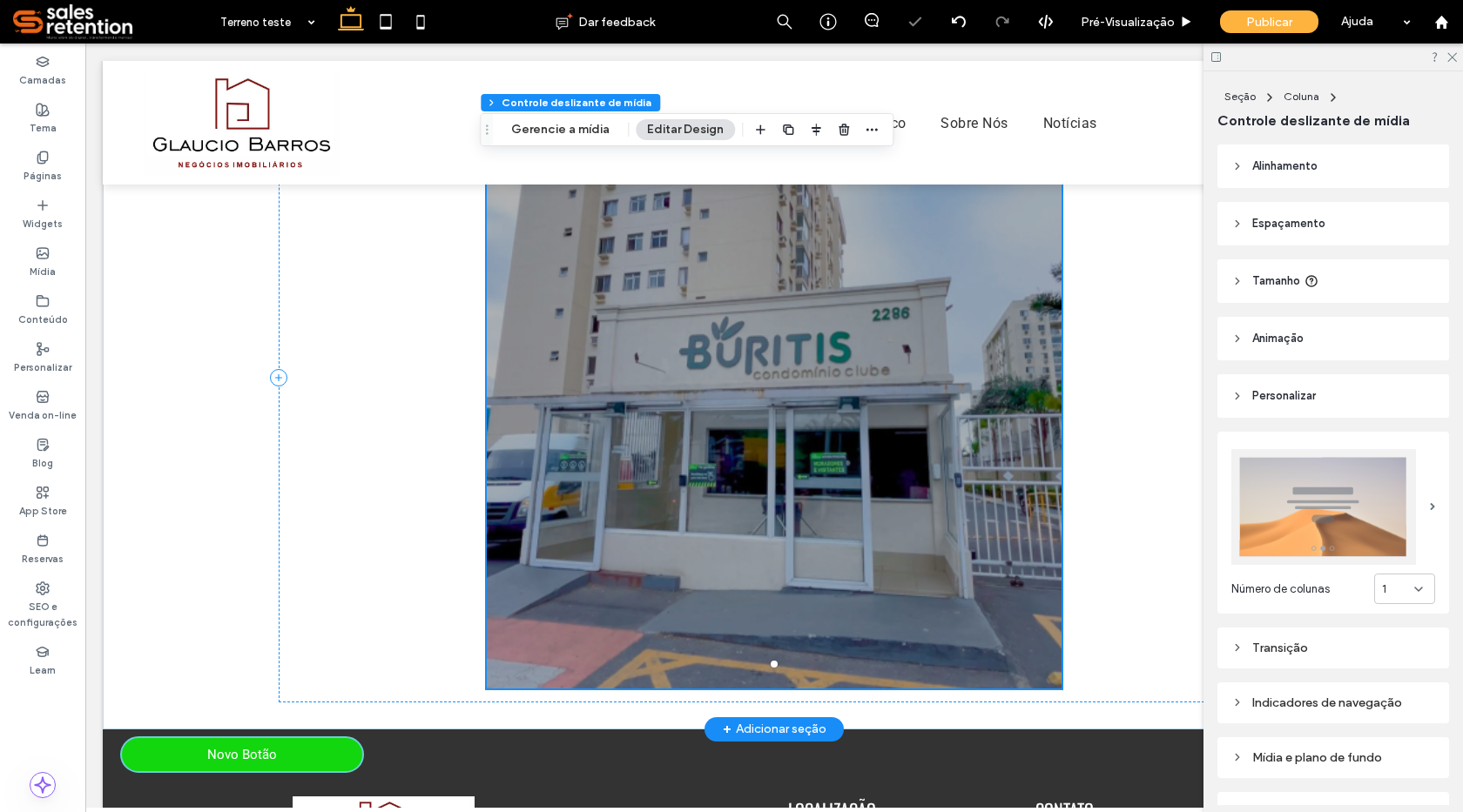
scroll to position [1132, 0]
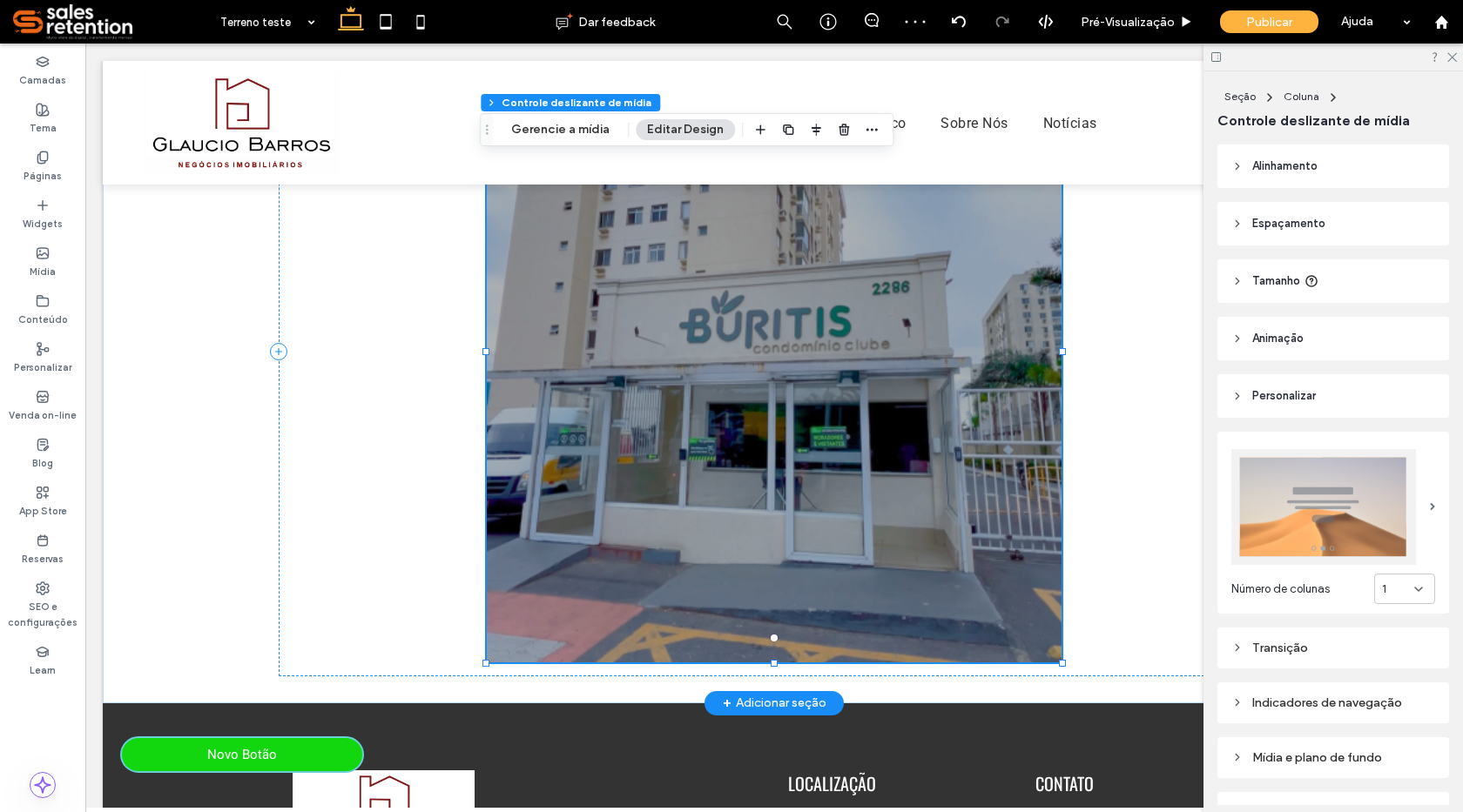
click at [815, 454] on div at bounding box center [774, 362] width 574 height 539
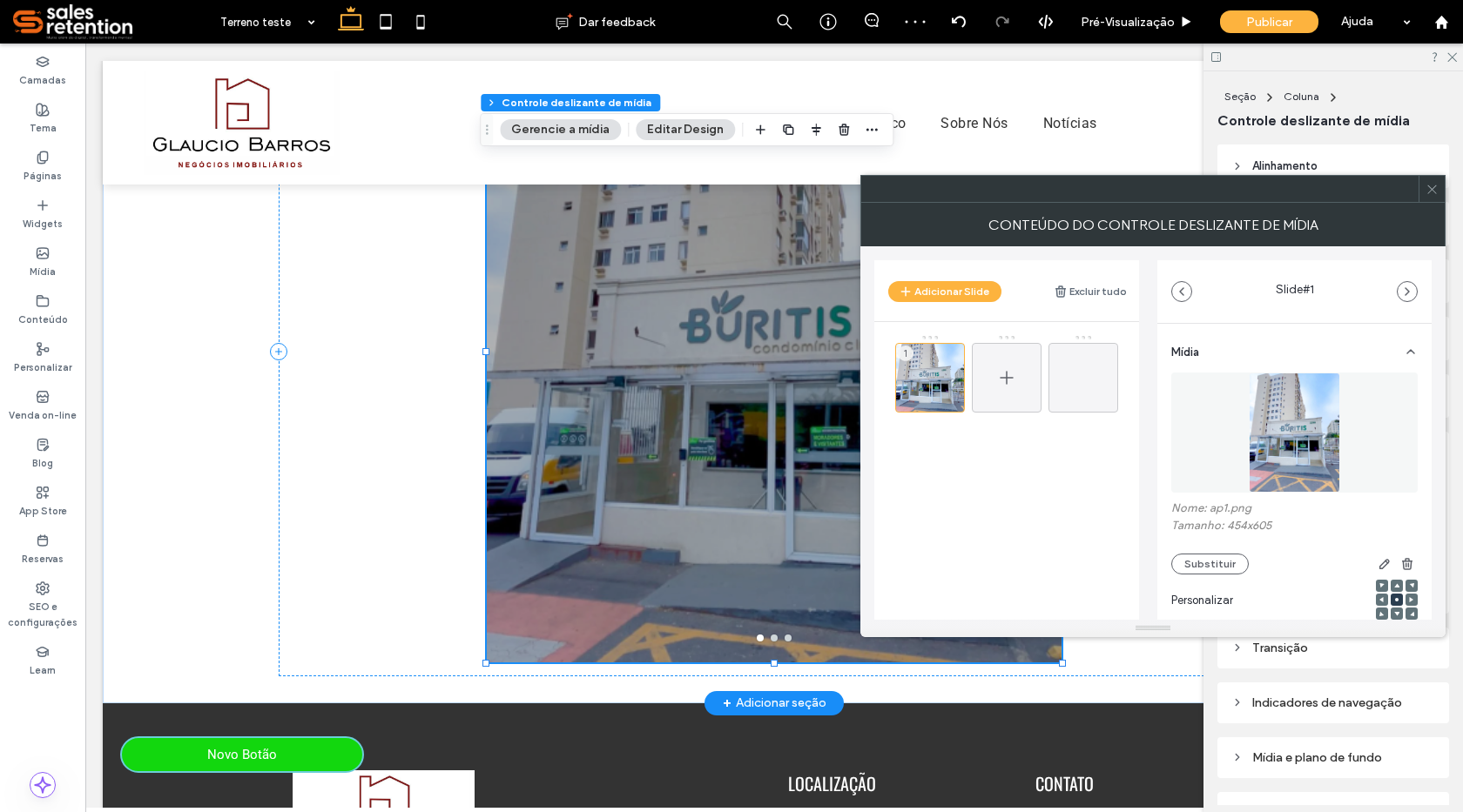
click at [1020, 384] on div at bounding box center [1006, 377] width 70 height 70
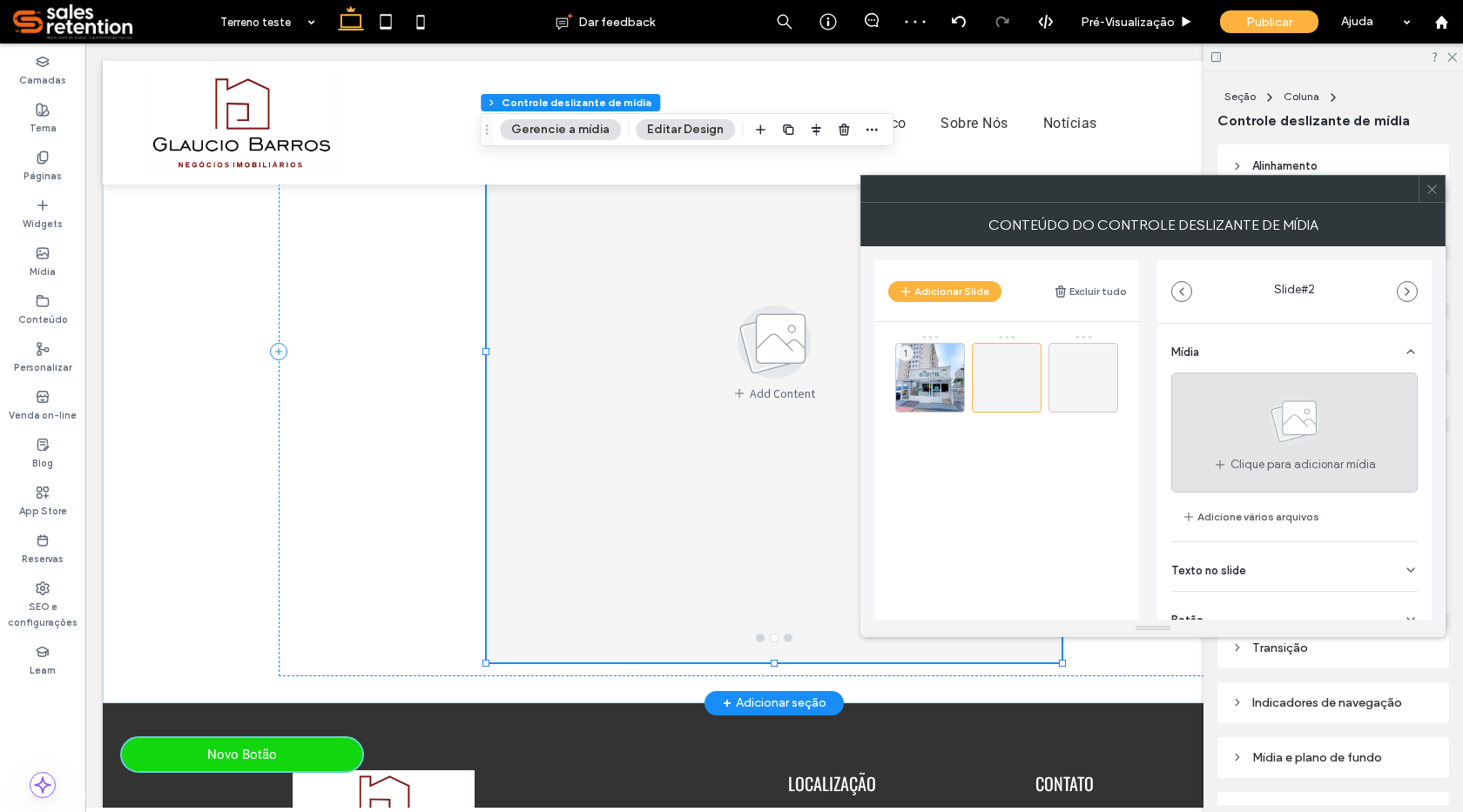
click at [1257, 452] on span at bounding box center [1294, 424] width 87 height 65
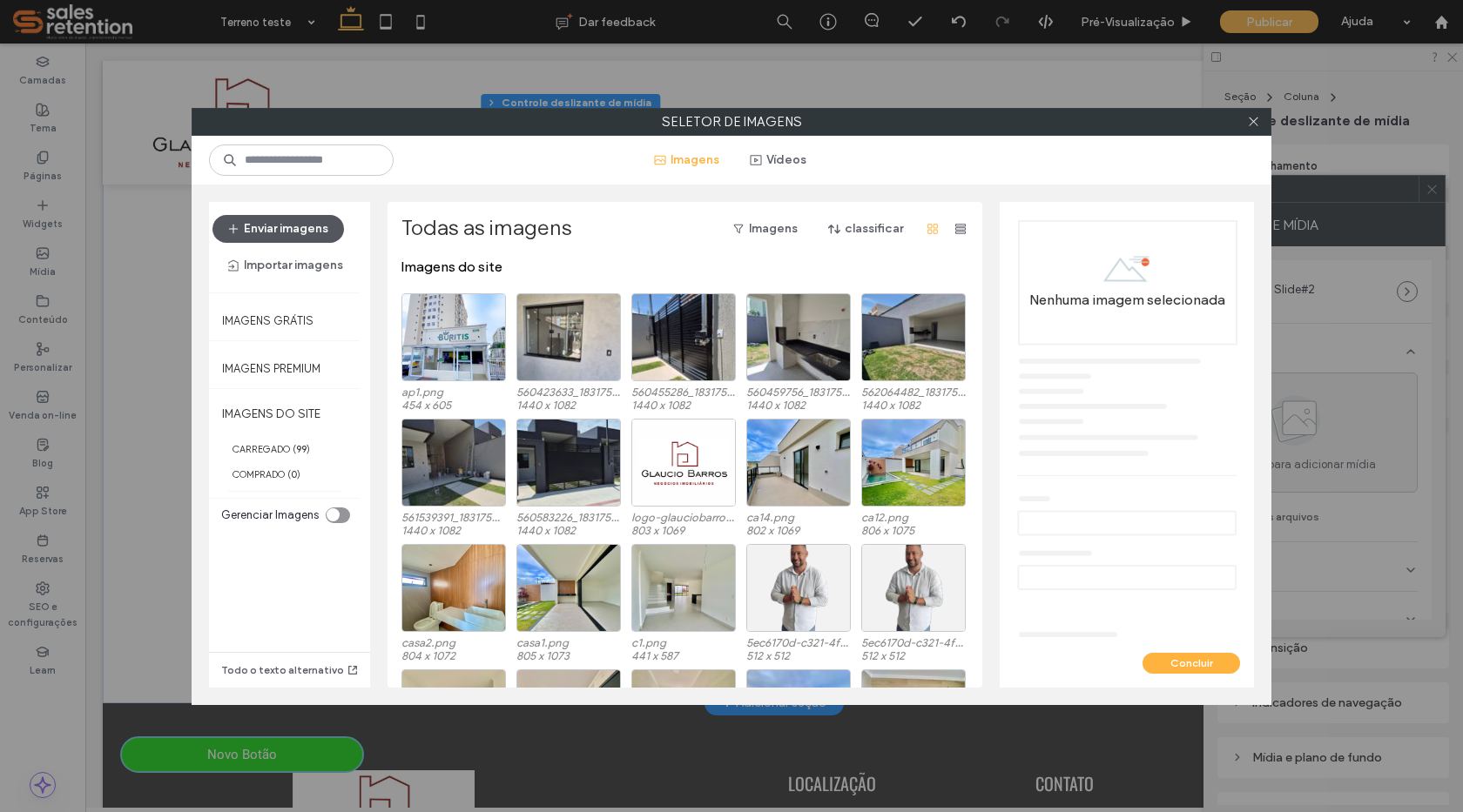
click at [302, 242] on button "Enviar imagens" at bounding box center [278, 229] width 132 height 27
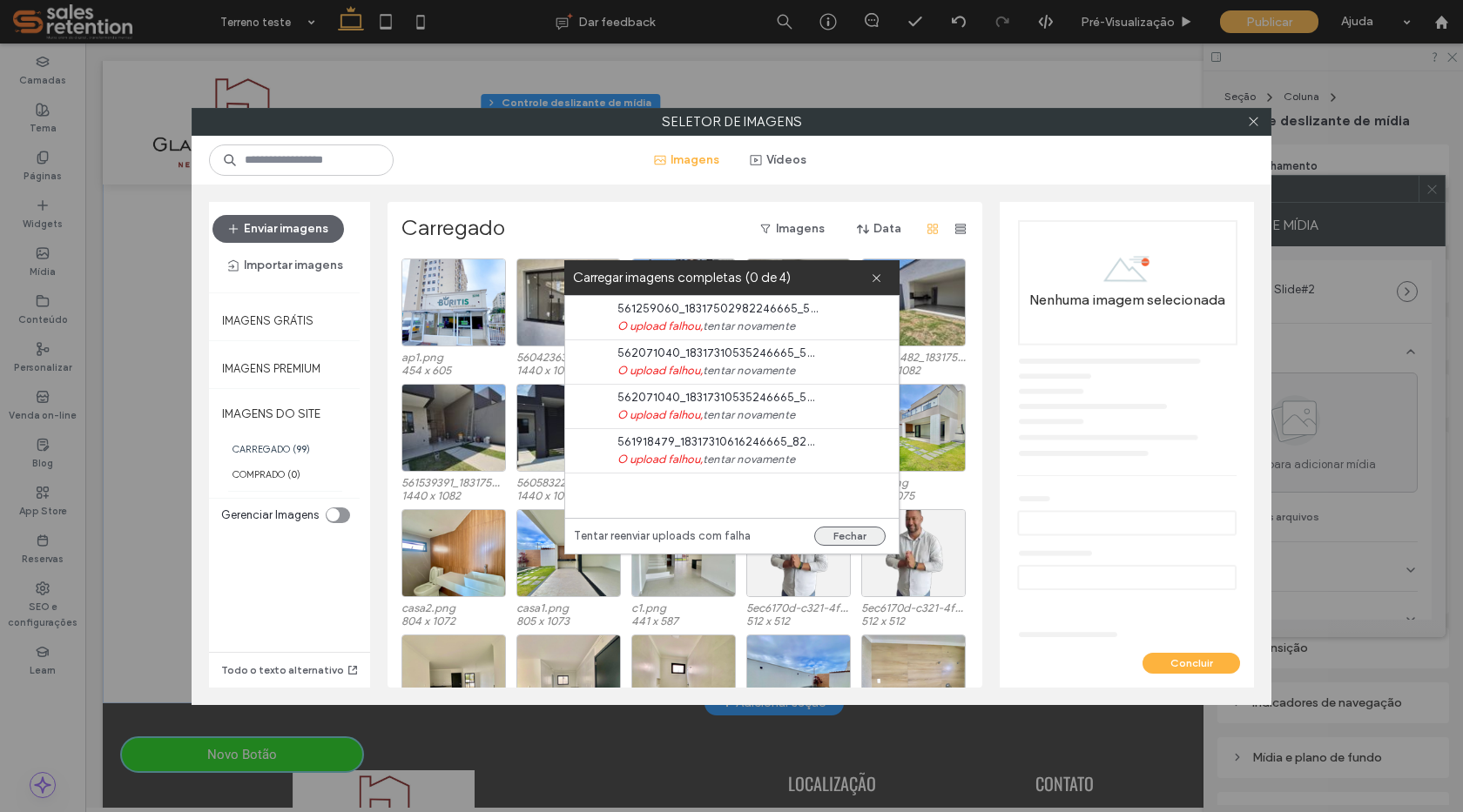
click at [819, 529] on button "Fechar" at bounding box center [849, 537] width 72 height 20
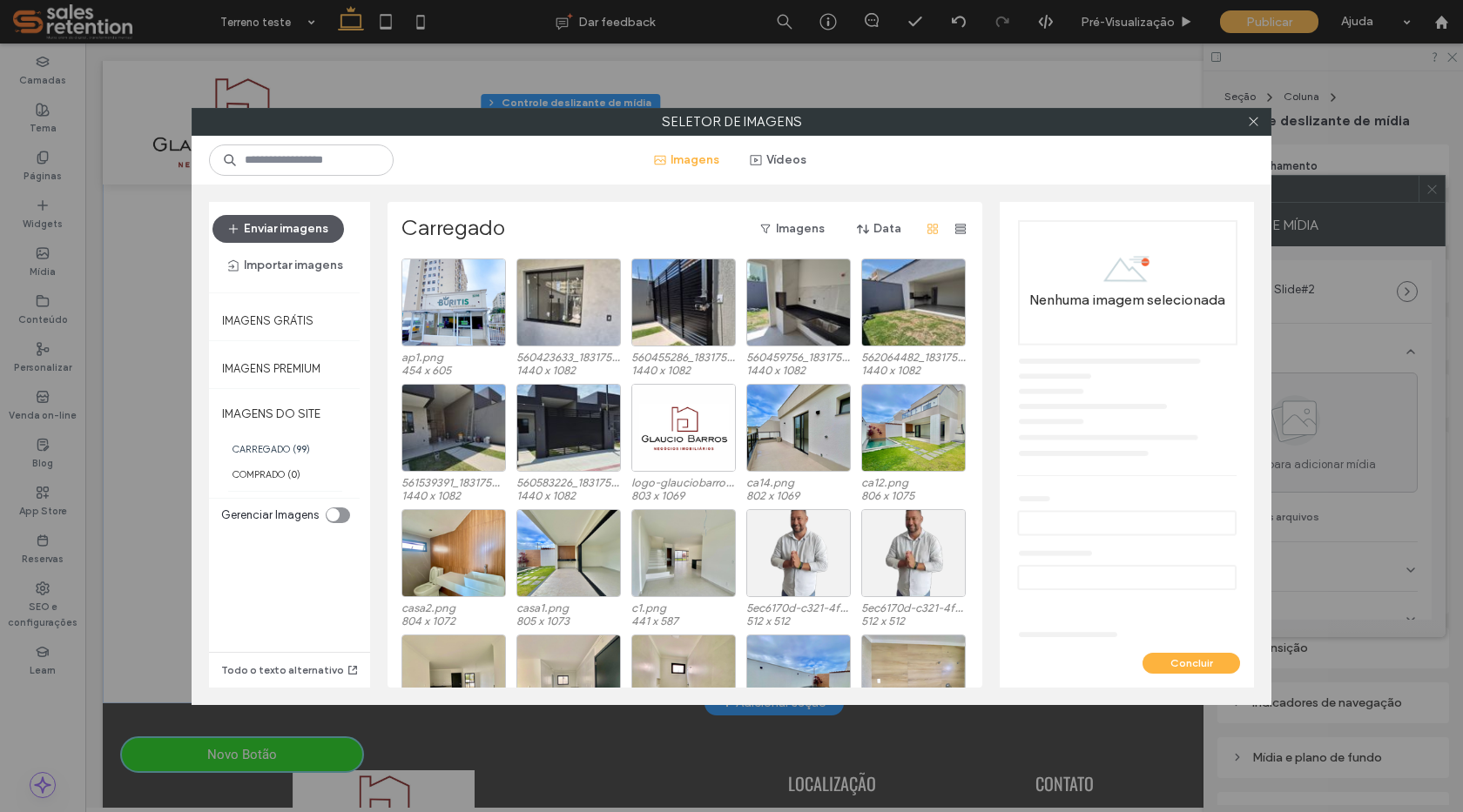
click at [288, 225] on button "Enviar imagens" at bounding box center [278, 229] width 132 height 27
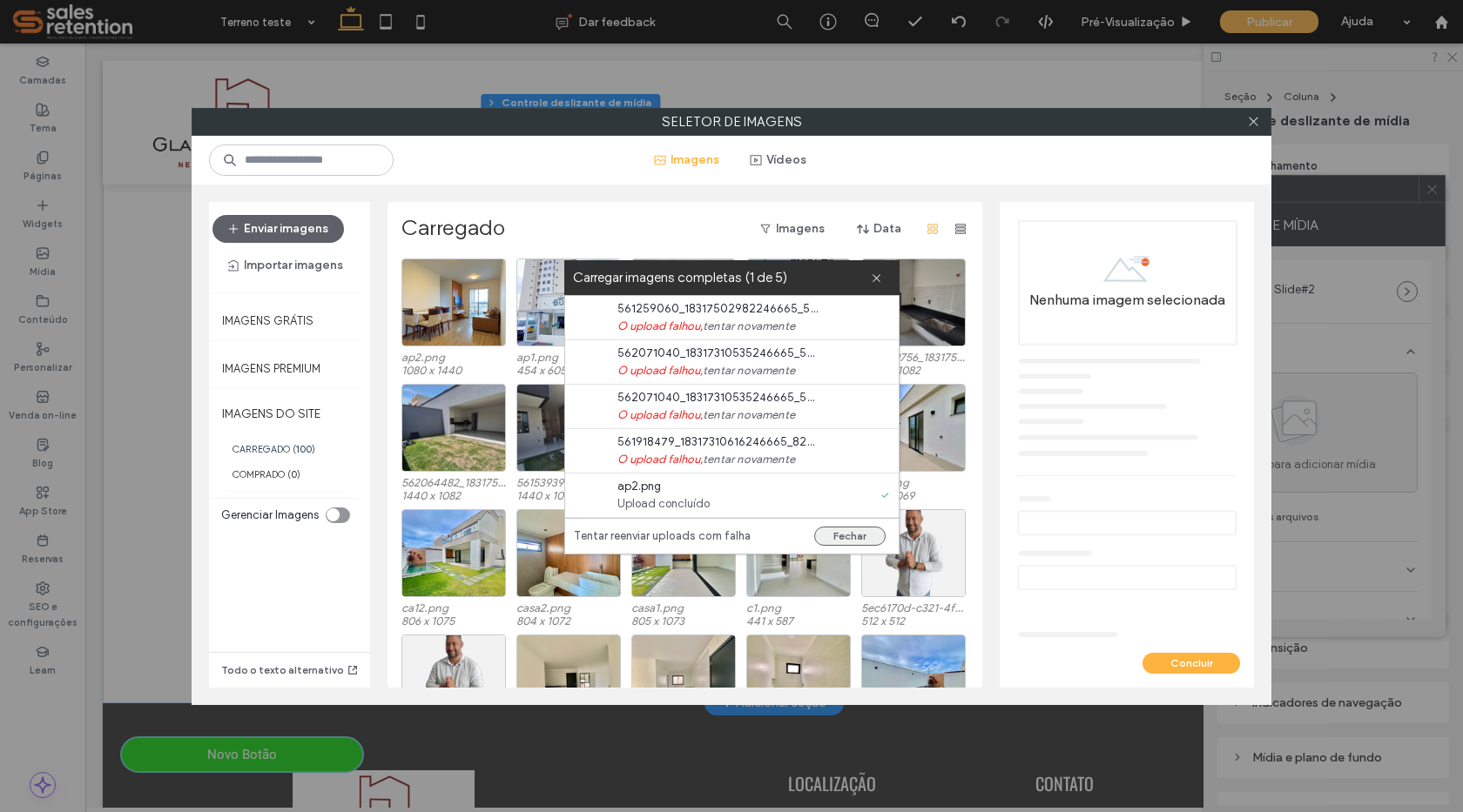
click at [831, 541] on button "Fechar" at bounding box center [849, 537] width 72 height 20
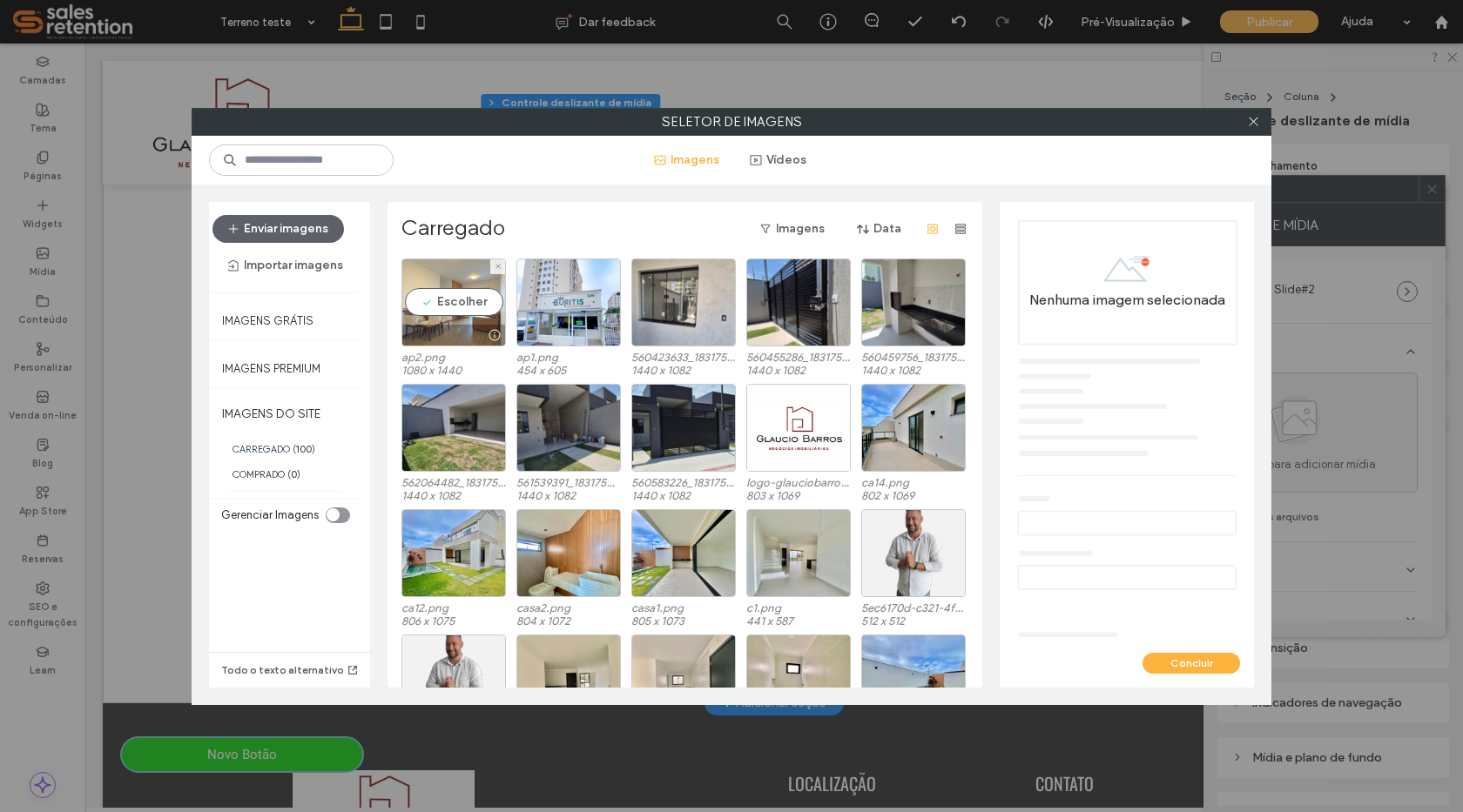
click at [439, 312] on div "Escolher" at bounding box center [454, 302] width 104 height 88
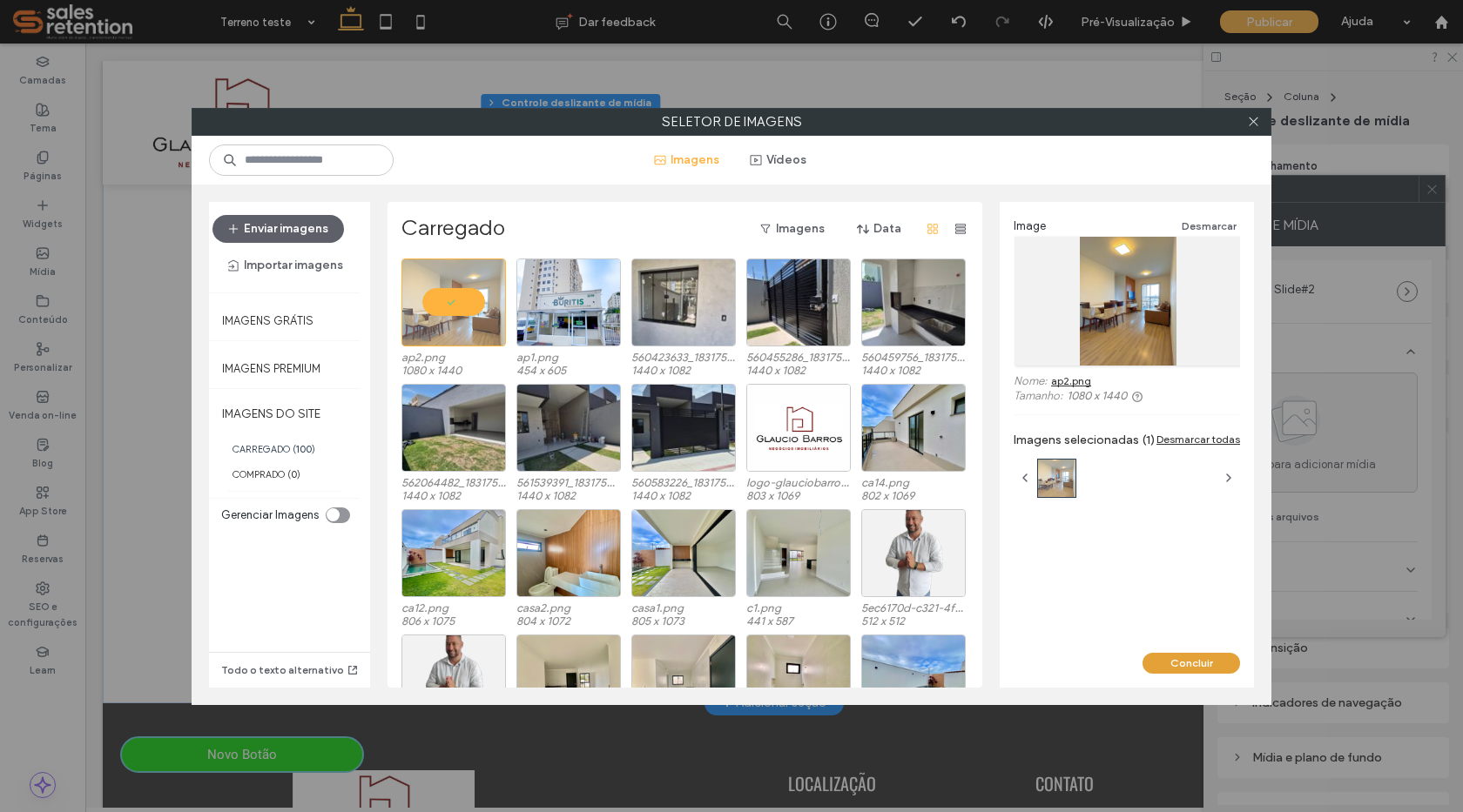
click at [1210, 665] on button "Concluir" at bounding box center [1191, 663] width 97 height 21
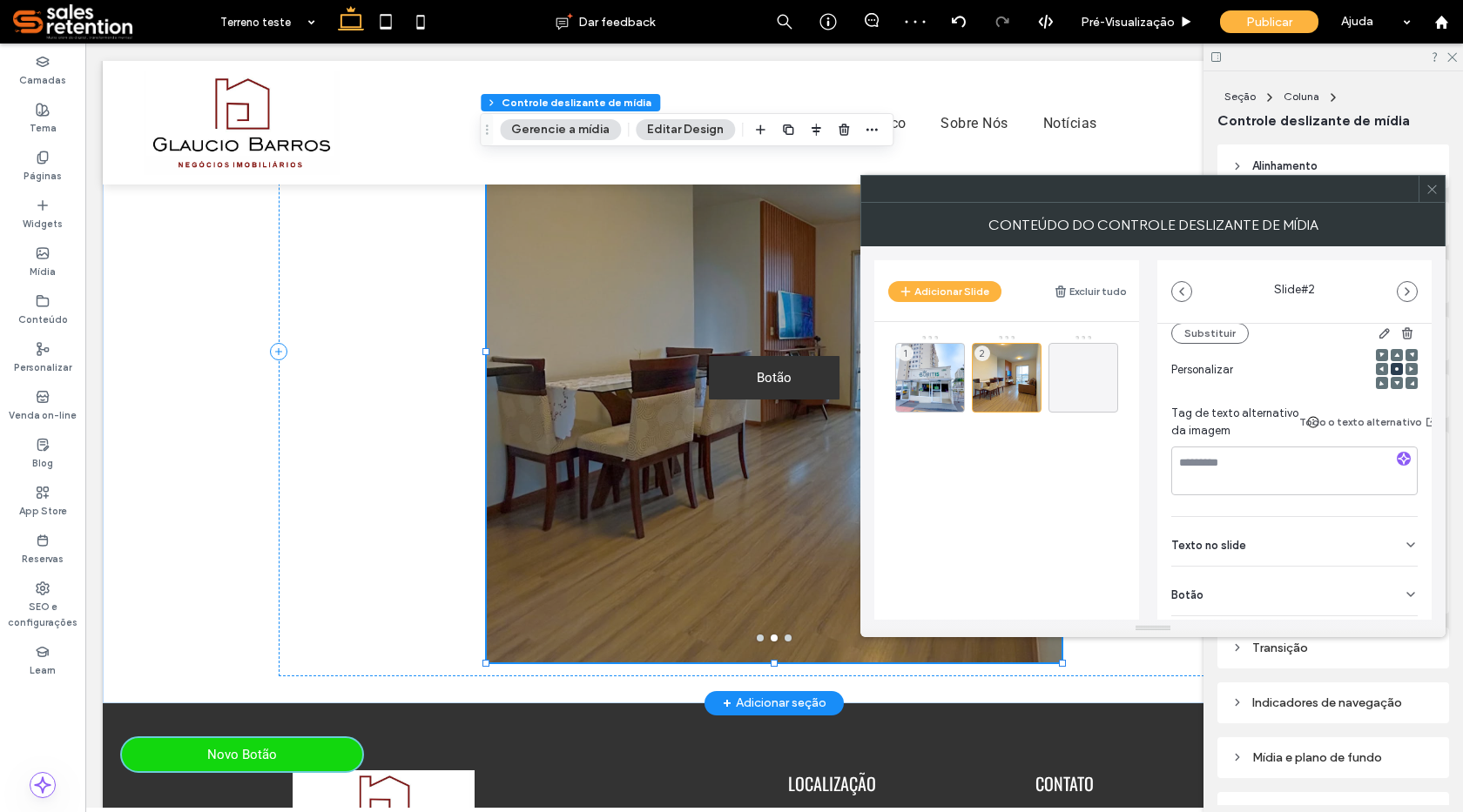
scroll to position [261, 0]
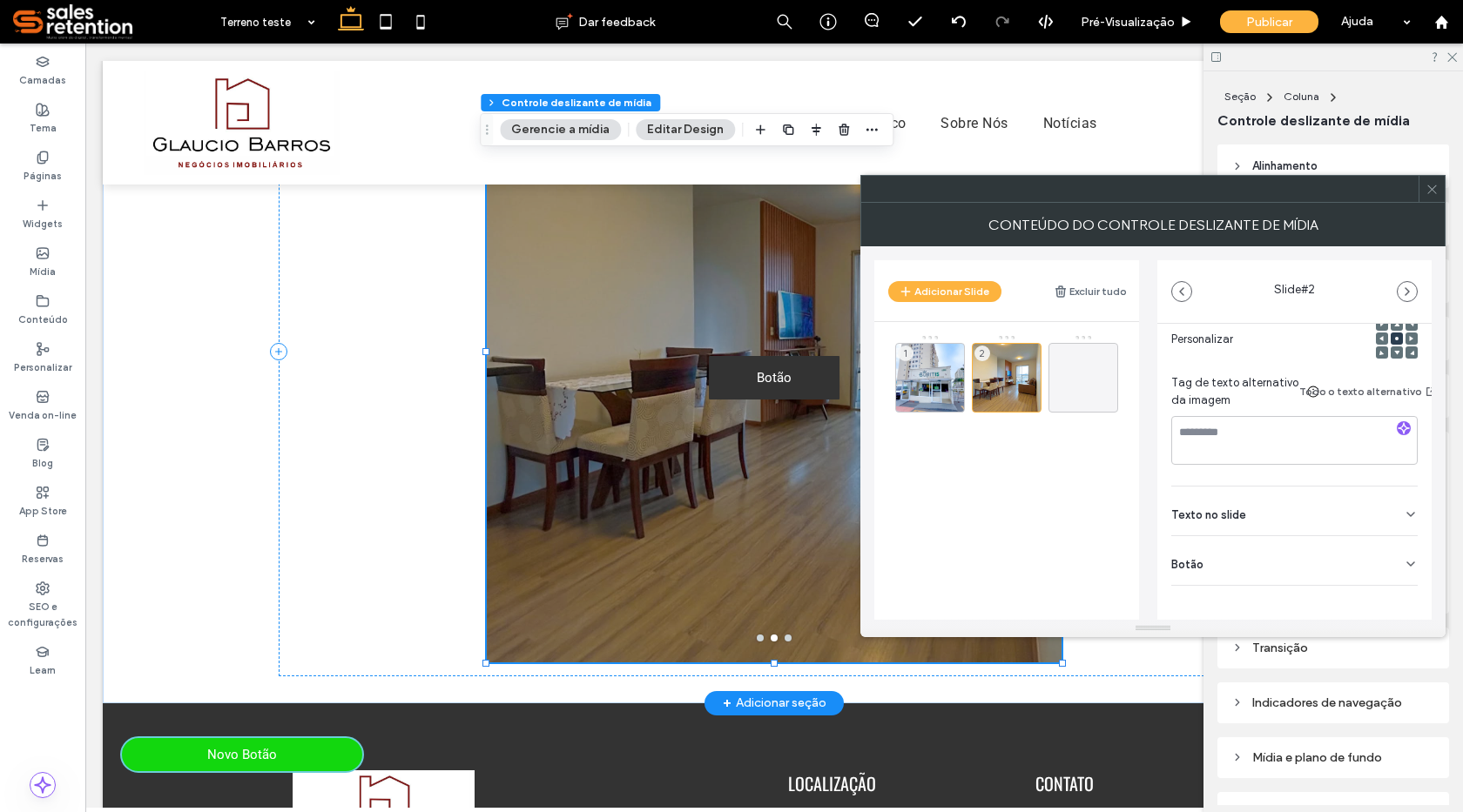
click at [1404, 566] on icon at bounding box center [1411, 565] width 14 height 14
click at [1386, 601] on button at bounding box center [1402, 600] width 31 height 30
click at [1435, 188] on use at bounding box center [1431, 189] width 9 height 9
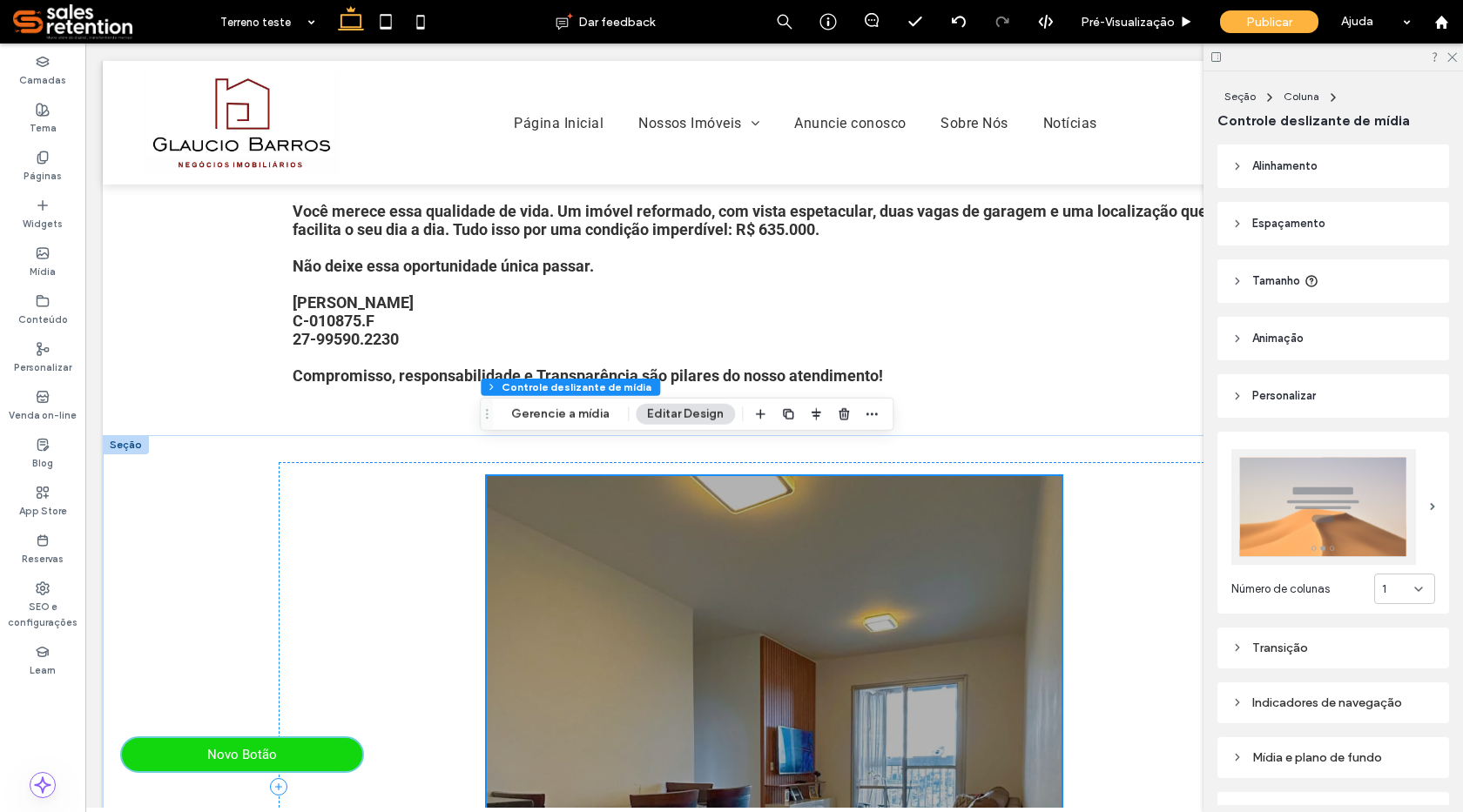
scroll to position [957, 0]
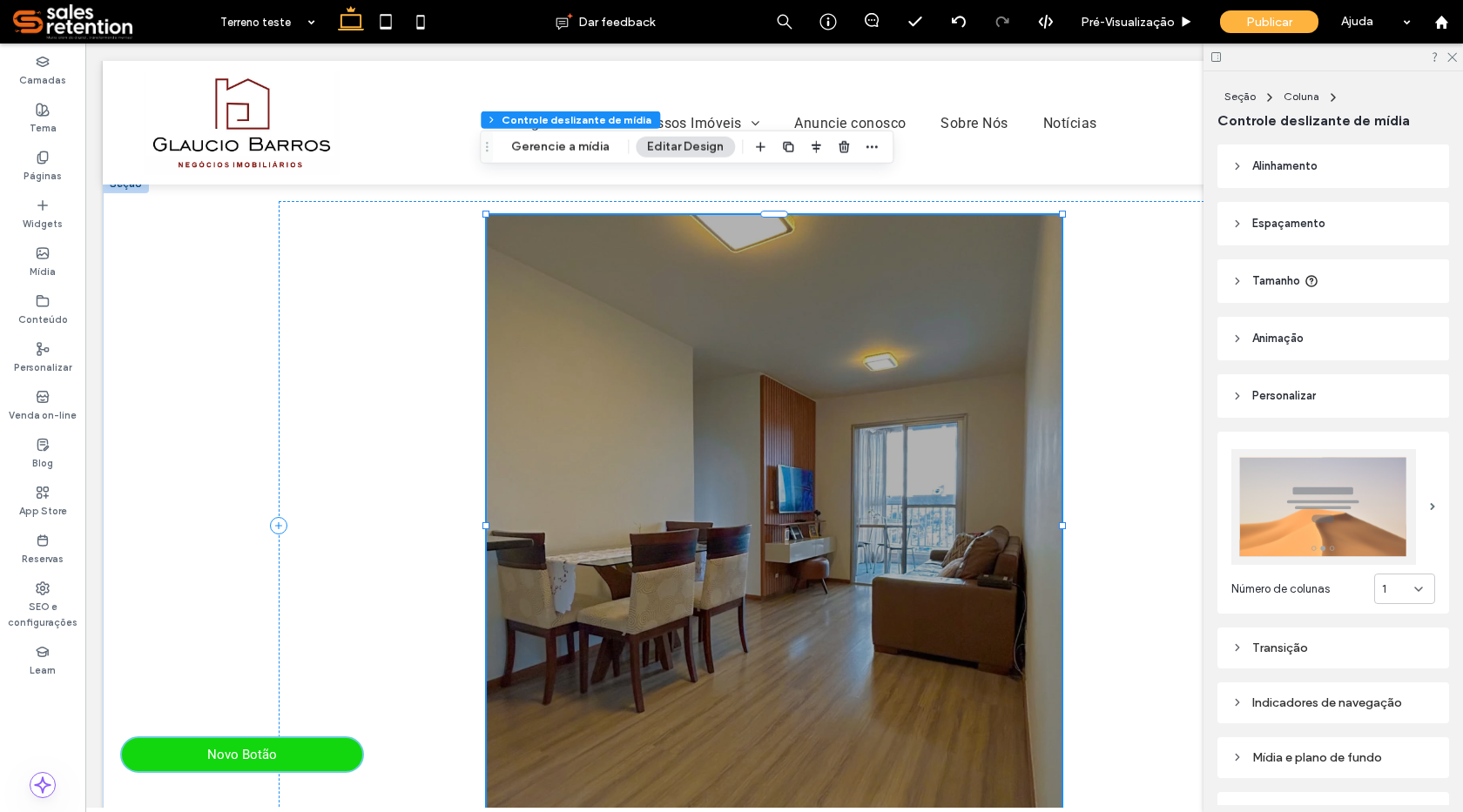
click at [821, 597] on div at bounding box center [774, 536] width 574 height 539
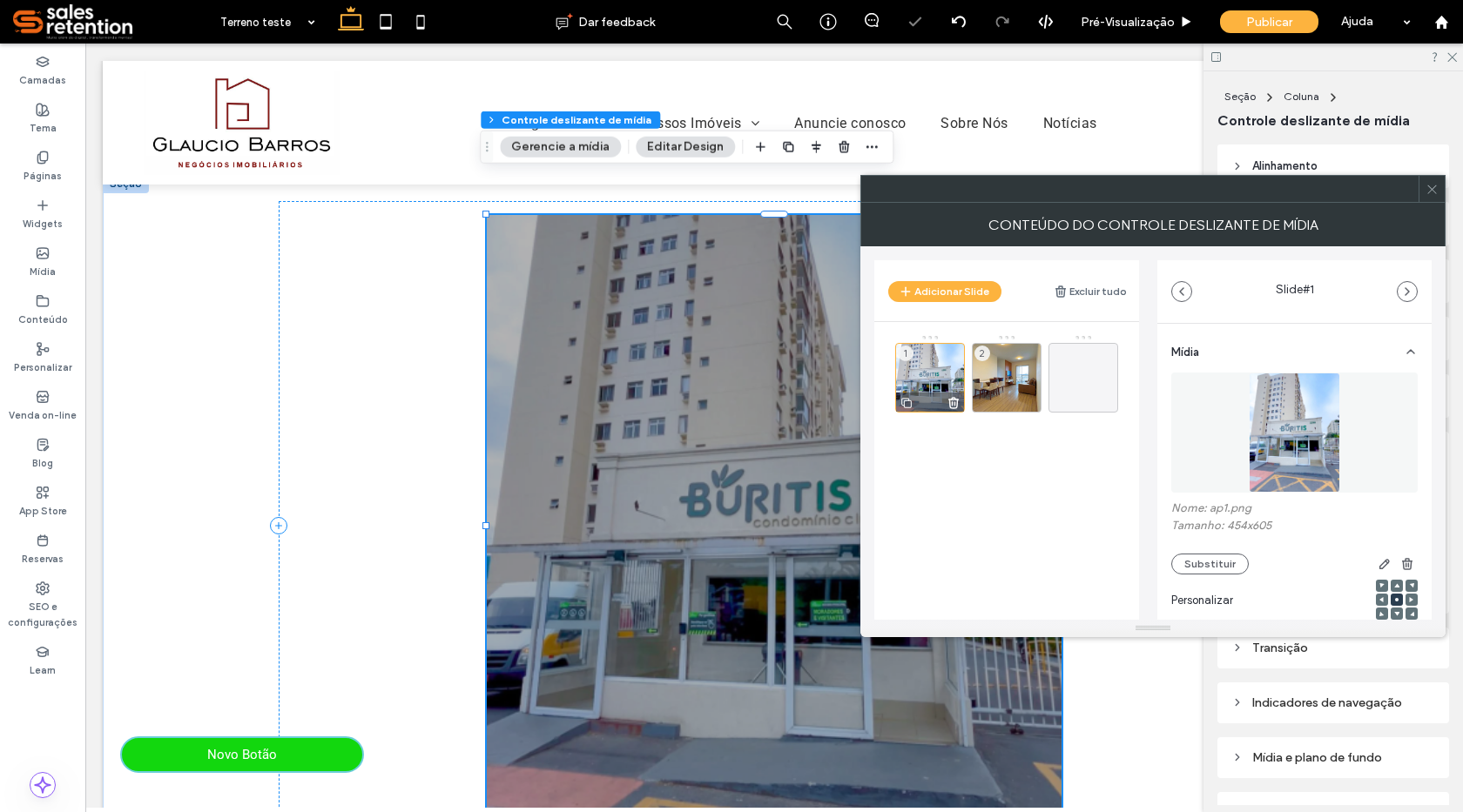
click at [932, 381] on div "1" at bounding box center [930, 377] width 70 height 70
click at [950, 402] on use at bounding box center [954, 403] width 10 height 11
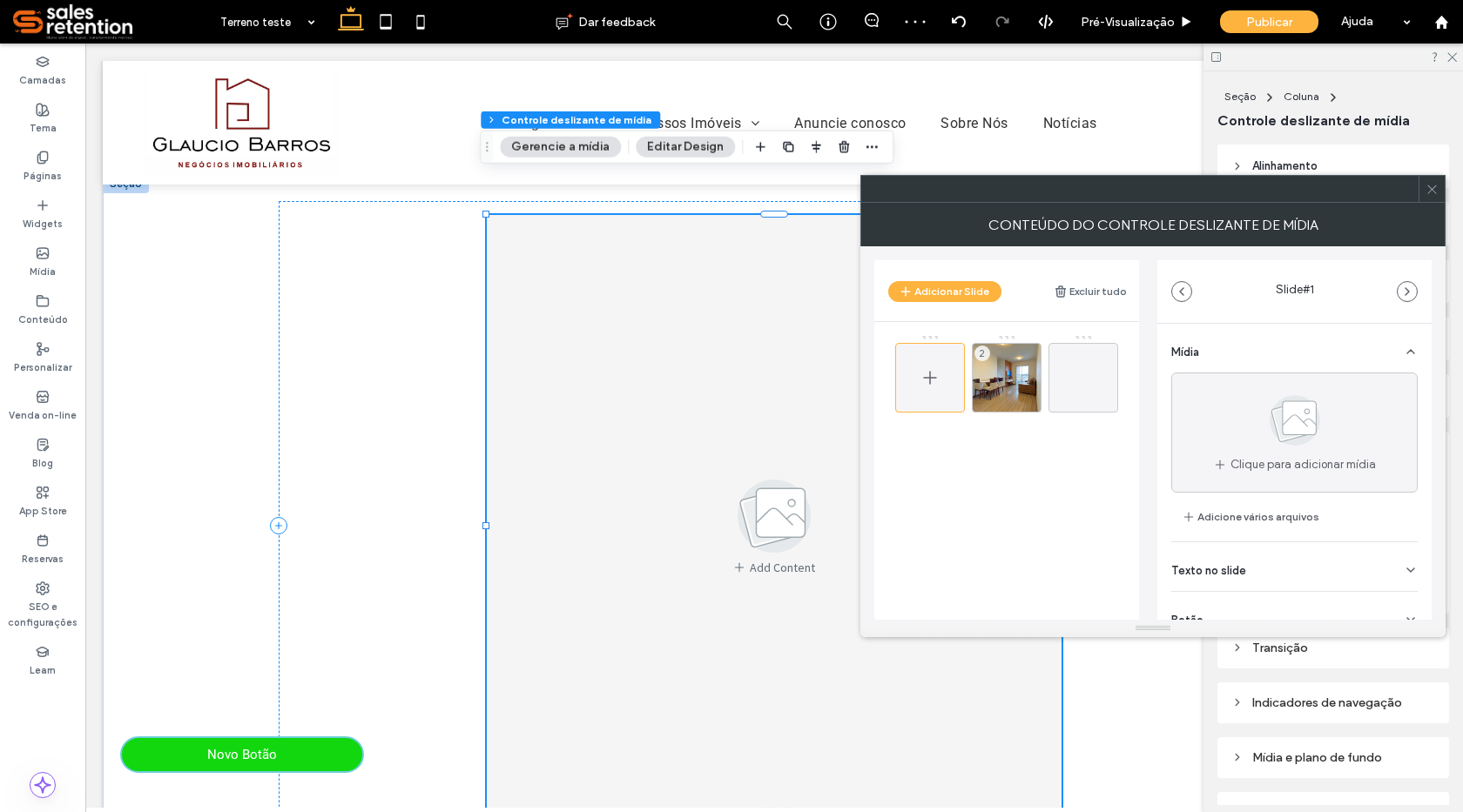
click at [934, 389] on span at bounding box center [929, 377] width 21 height 50
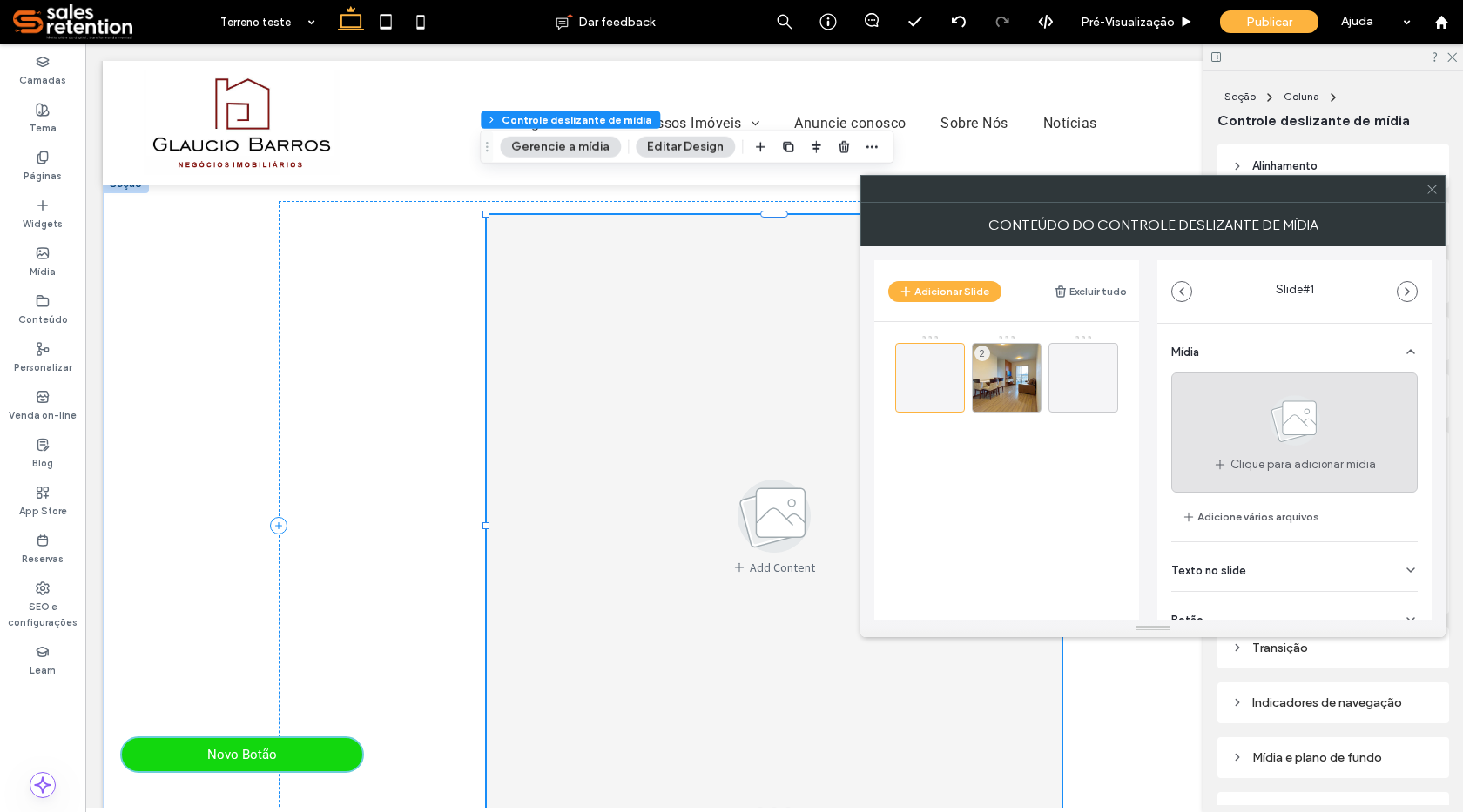
click at [1213, 452] on div "Clique para adicionar mídia" at bounding box center [1294, 433] width 246 height 120
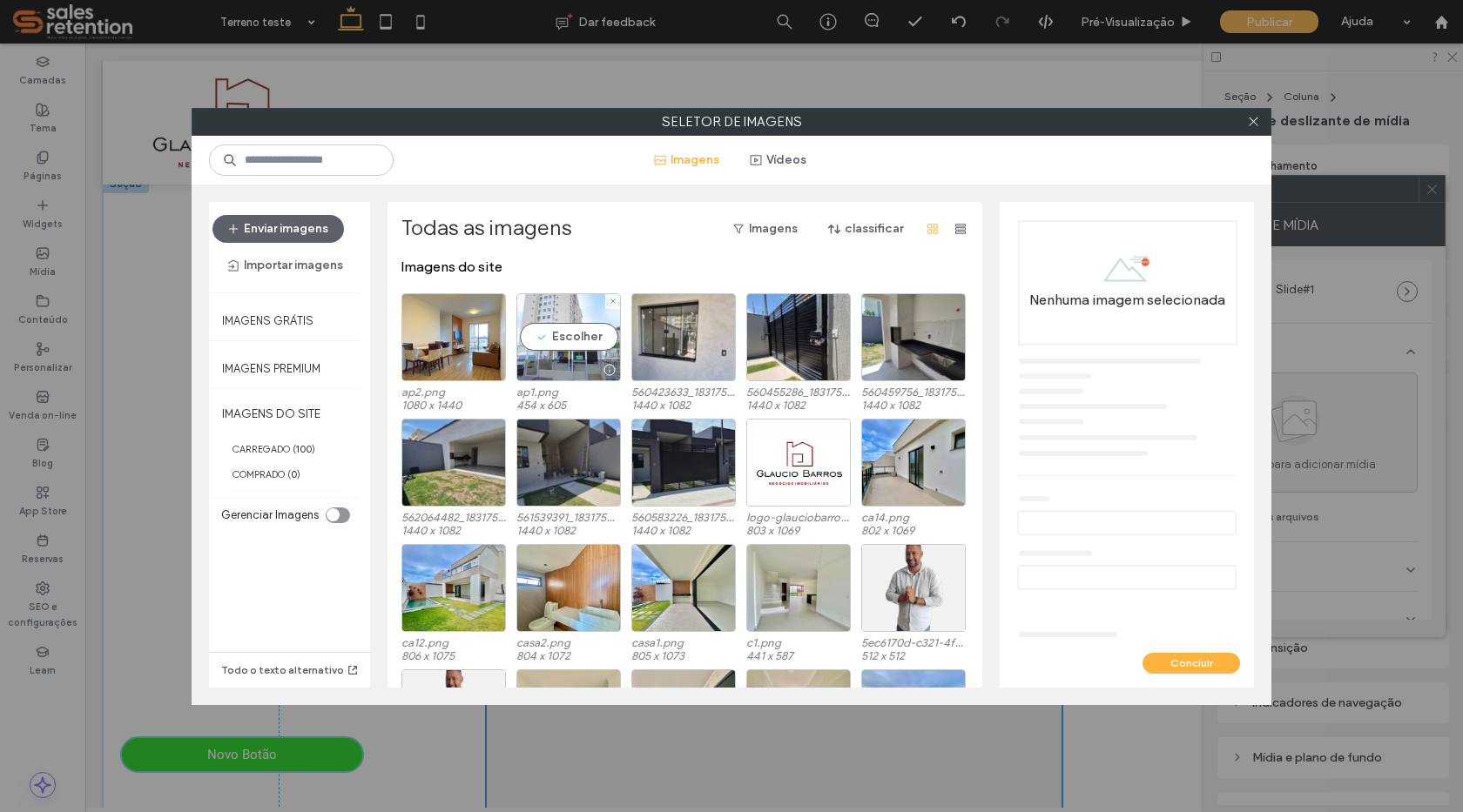
click at [573, 359] on div at bounding box center [569, 369] width 103 height 21
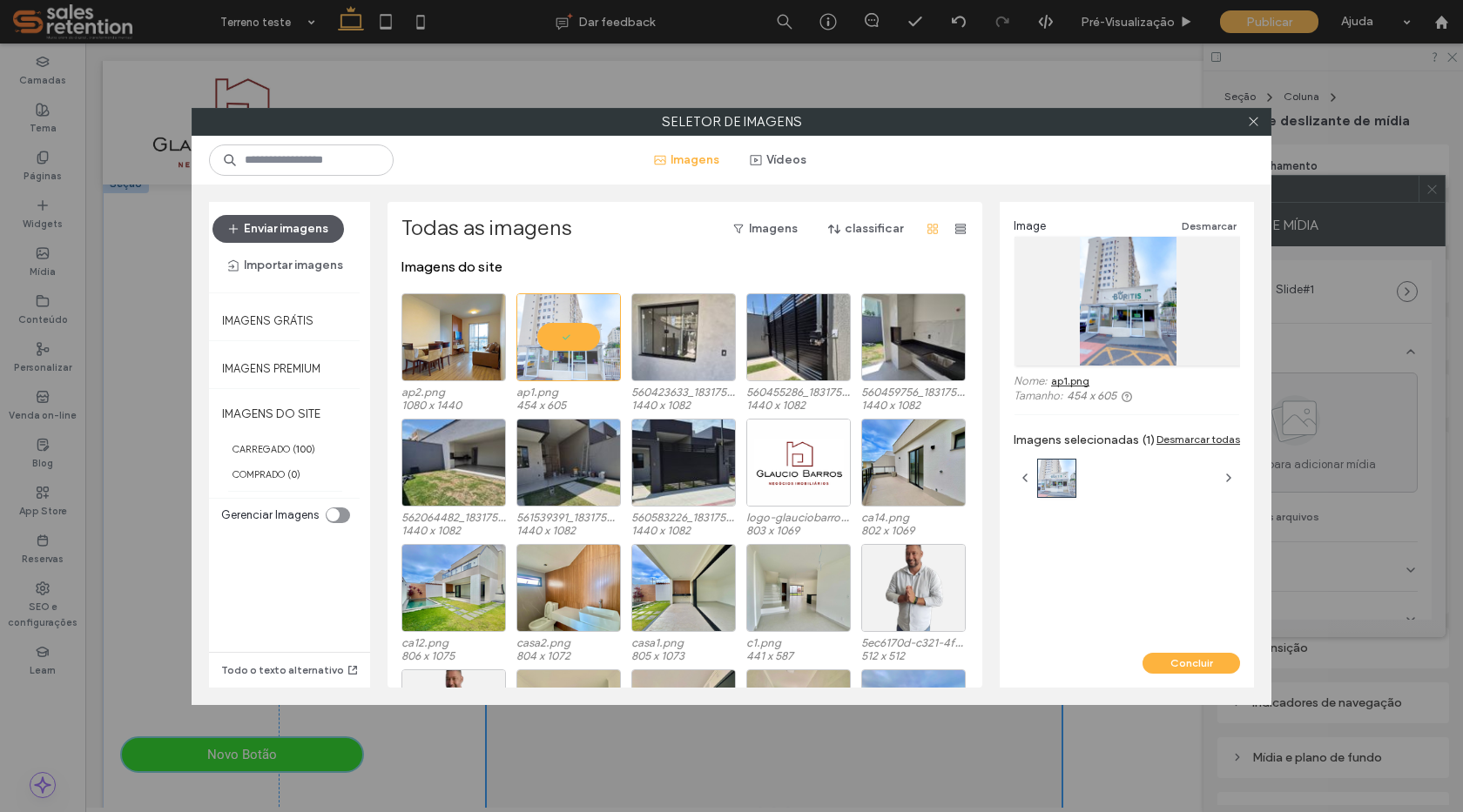
click at [285, 234] on button "Enviar imagens" at bounding box center [278, 229] width 132 height 27
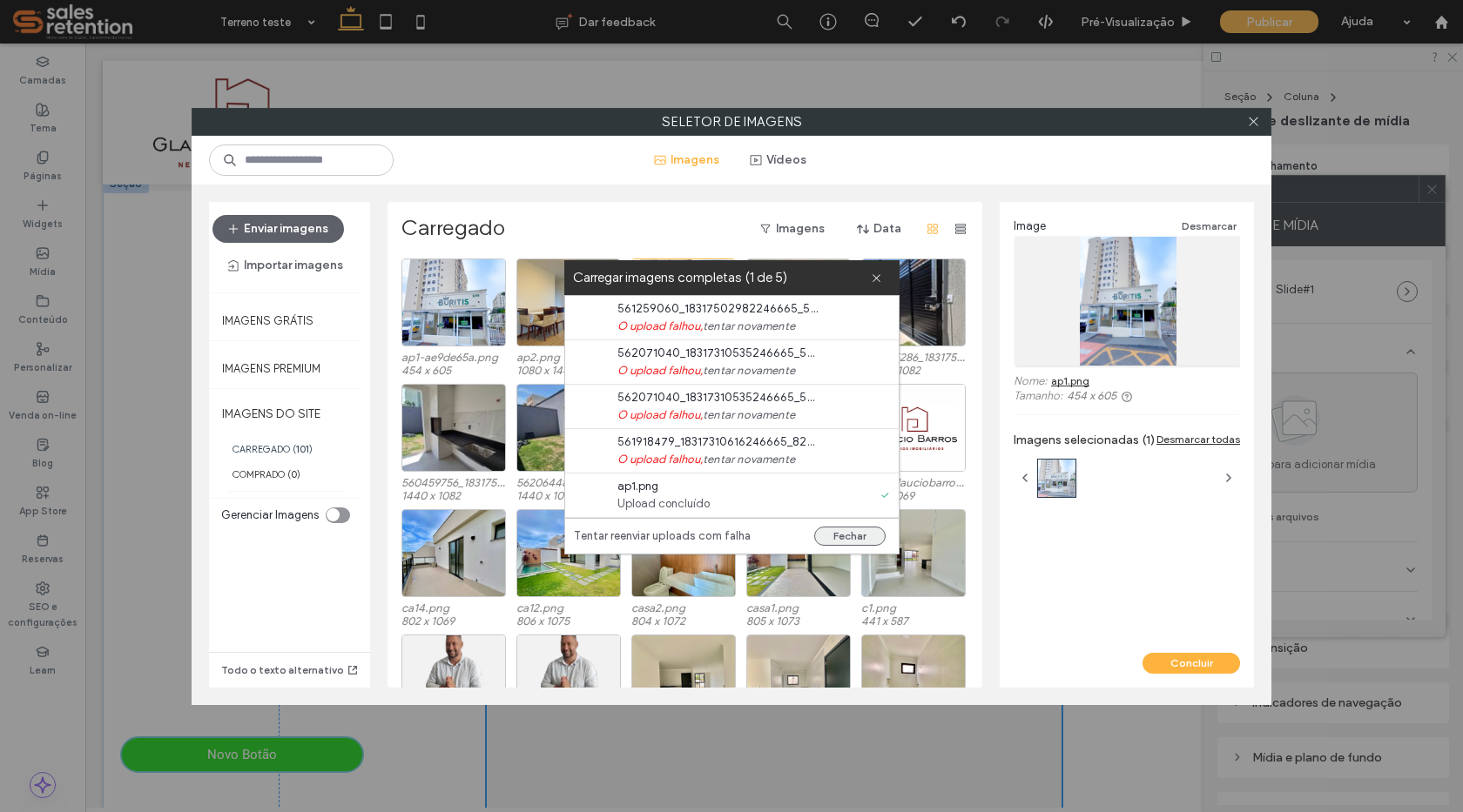
click at [853, 541] on button "Fechar" at bounding box center [849, 537] width 72 height 20
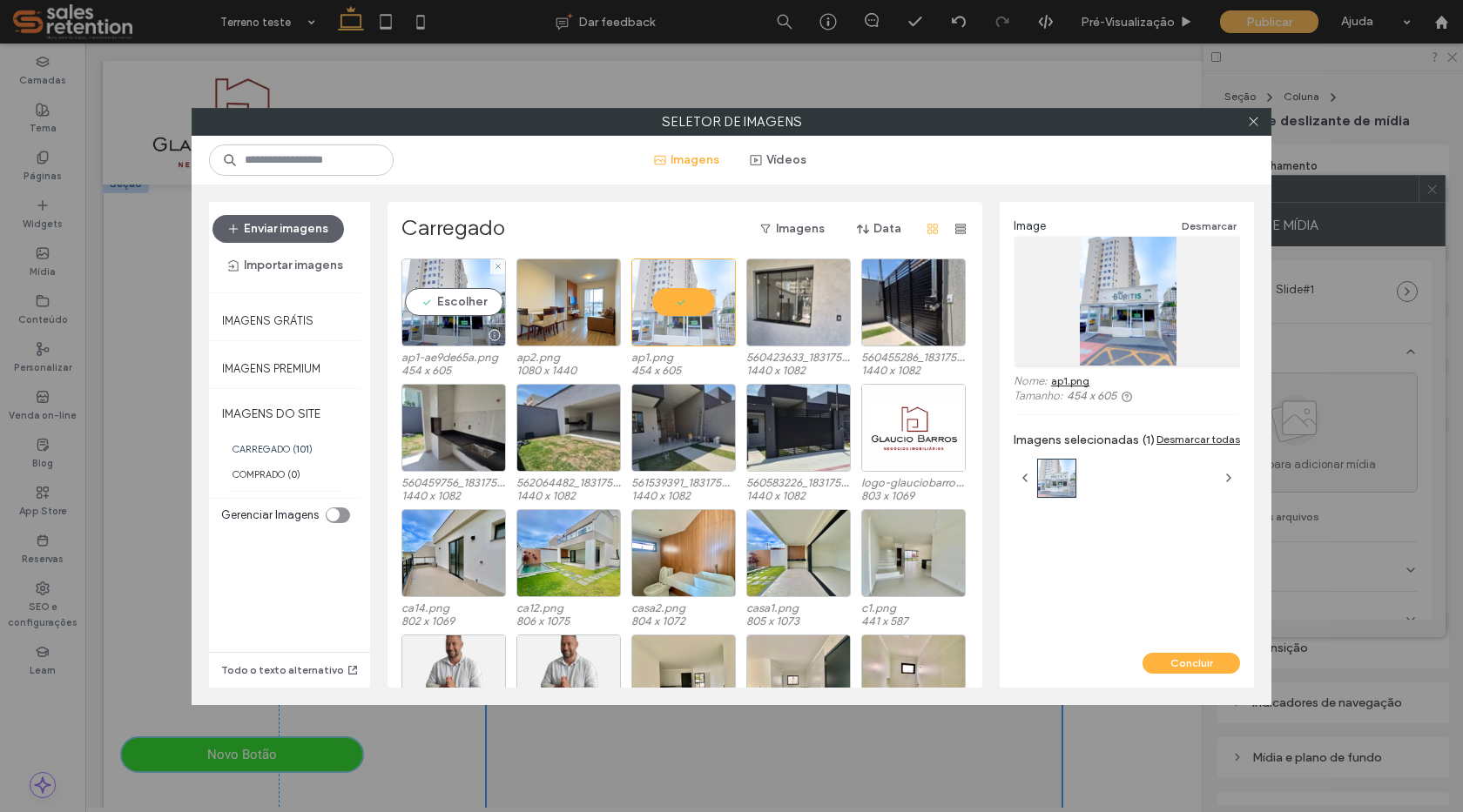
click at [448, 333] on div at bounding box center [454, 335] width 103 height 21
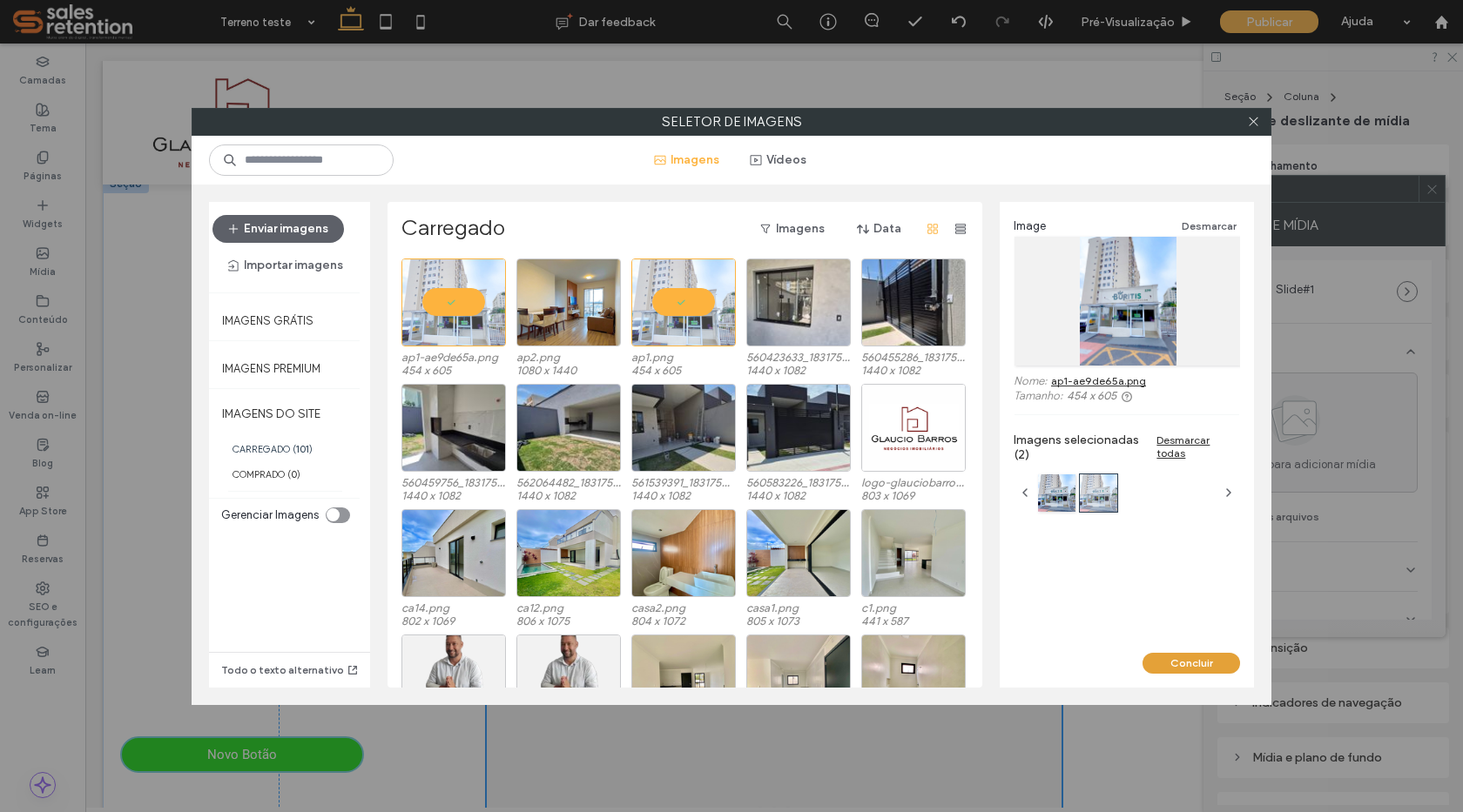
click at [1206, 665] on button "Concluir" at bounding box center [1191, 663] width 97 height 21
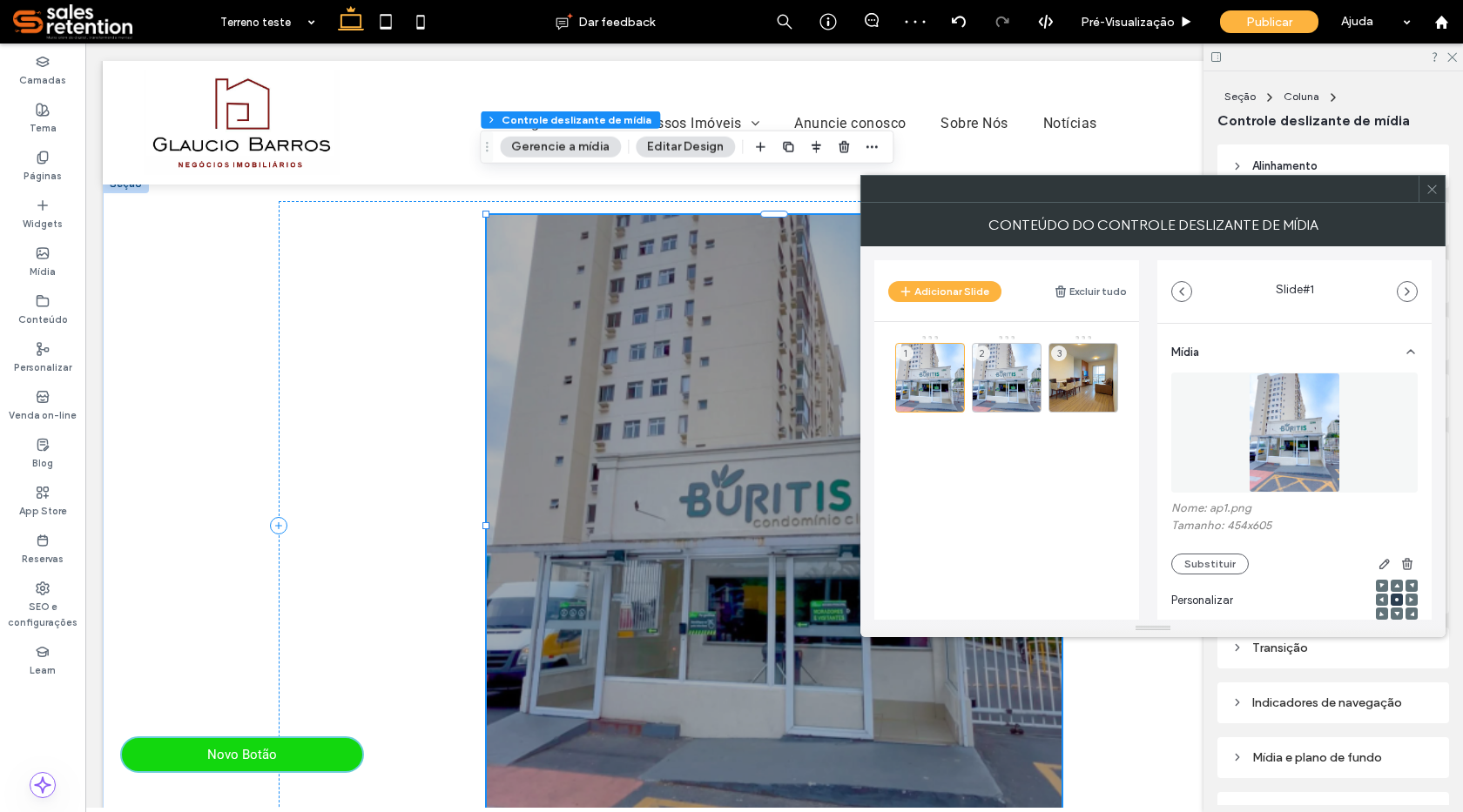
click at [1427, 192] on icon at bounding box center [1432, 189] width 13 height 13
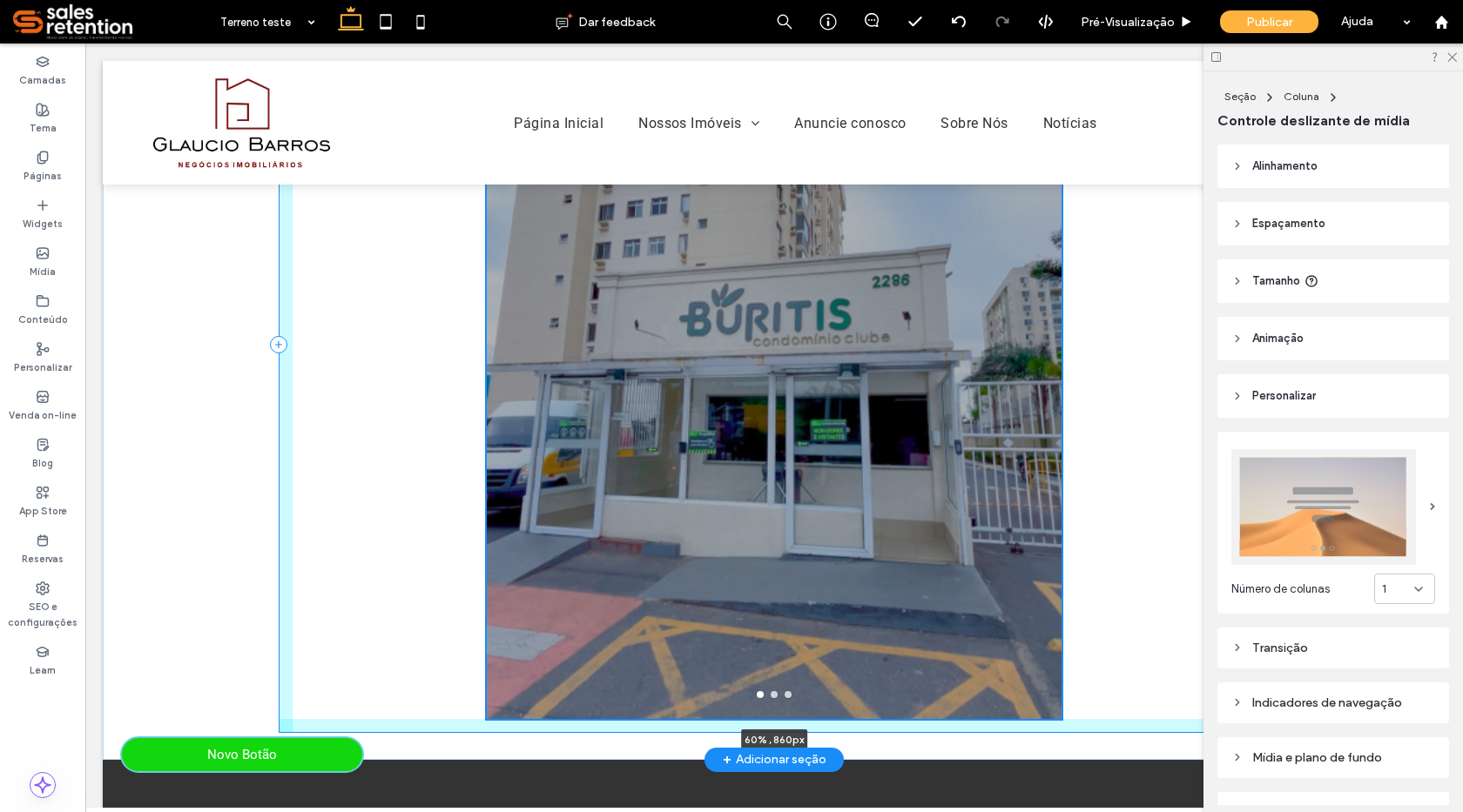
scroll to position [1196, 0]
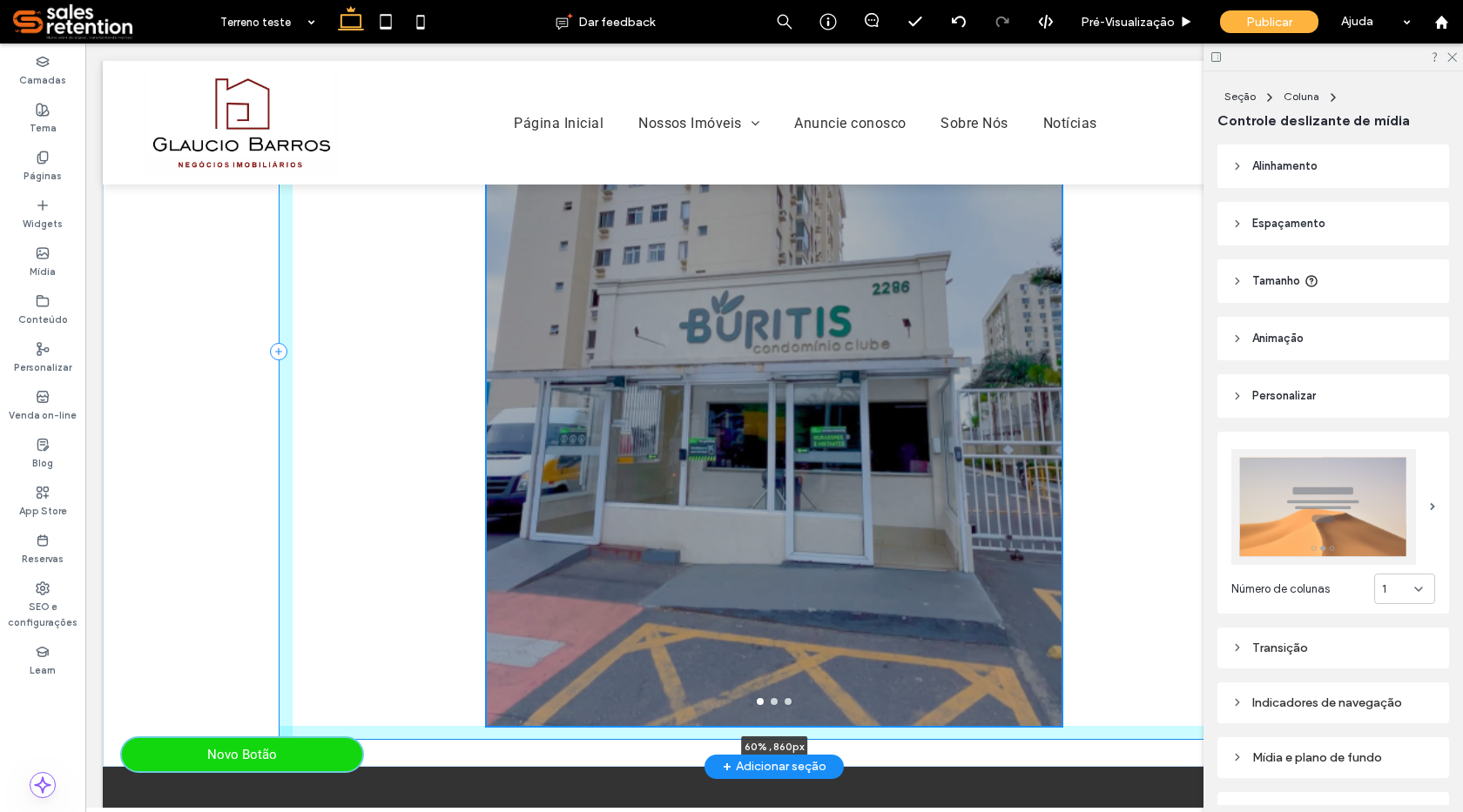
drag, startPoint x: 770, startPoint y: 626, endPoint x: 793, endPoint y: 689, distance: 67.1
click at [793, 689] on div "Botão Botão a a a a 60% , 860px" at bounding box center [774, 352] width 1045 height 831
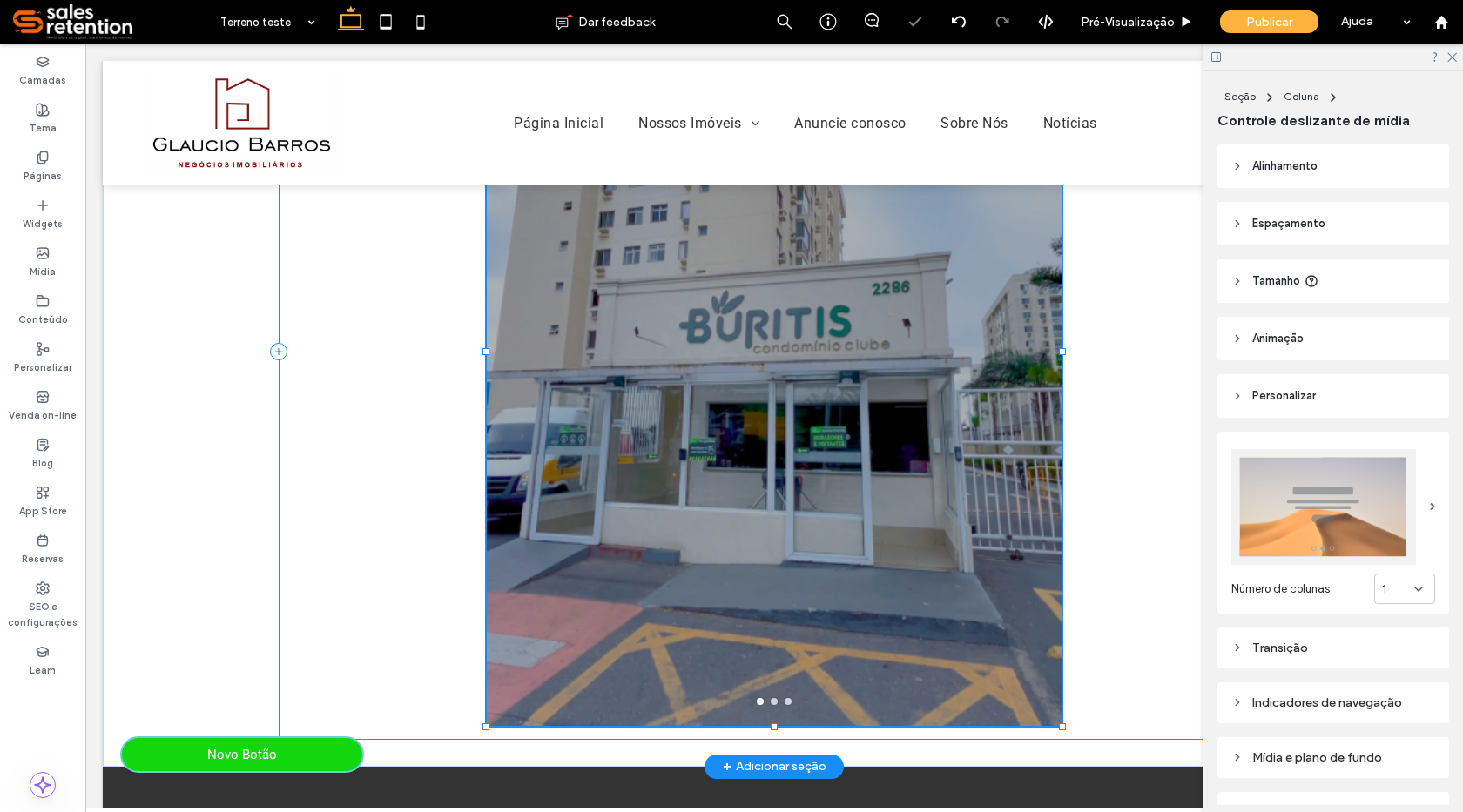
type input "***"
click at [921, 596] on div at bounding box center [774, 362] width 574 height 666
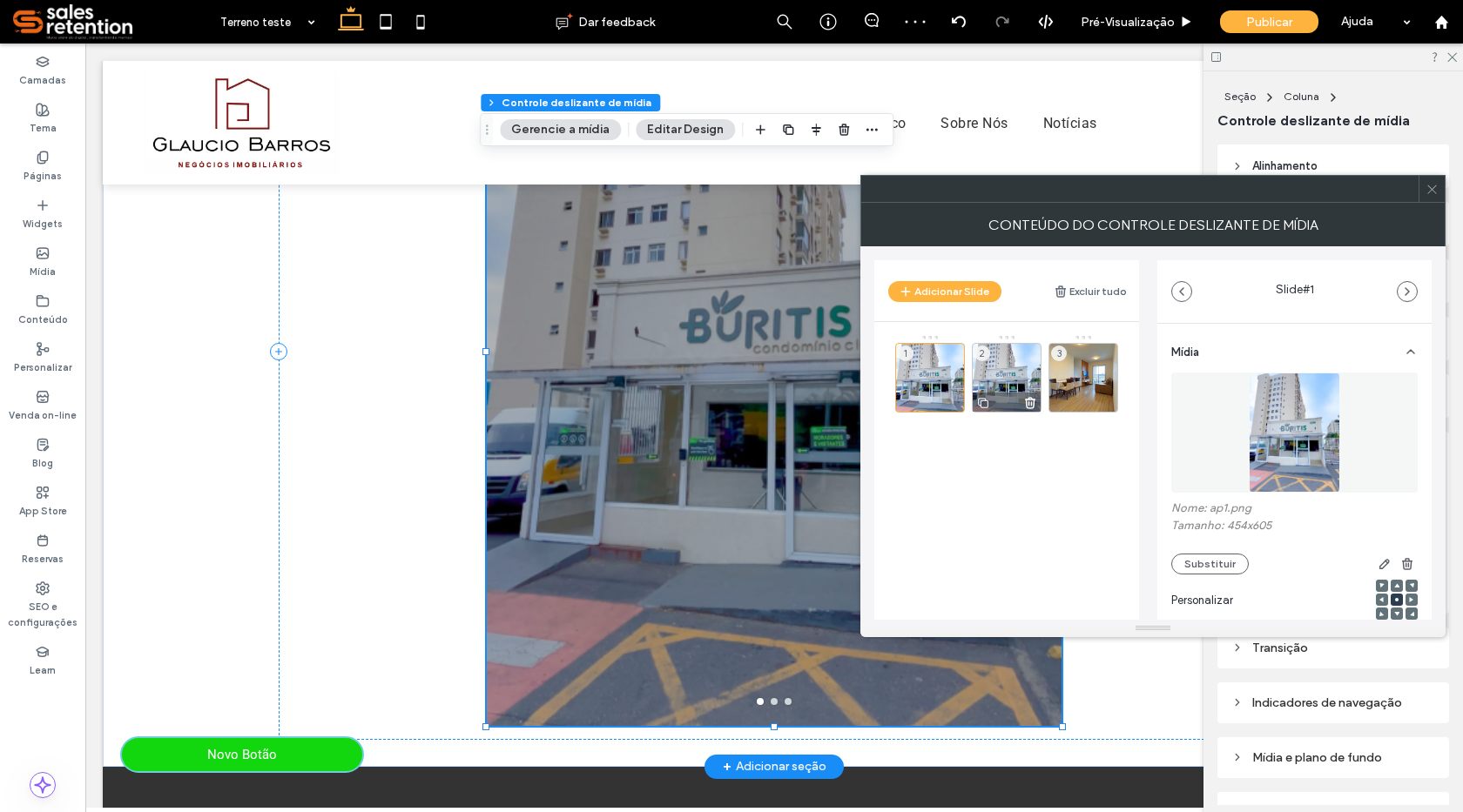
click at [1018, 383] on div "2" at bounding box center [1006, 377] width 70 height 70
click at [1031, 402] on icon at bounding box center [1030, 404] width 14 height 16
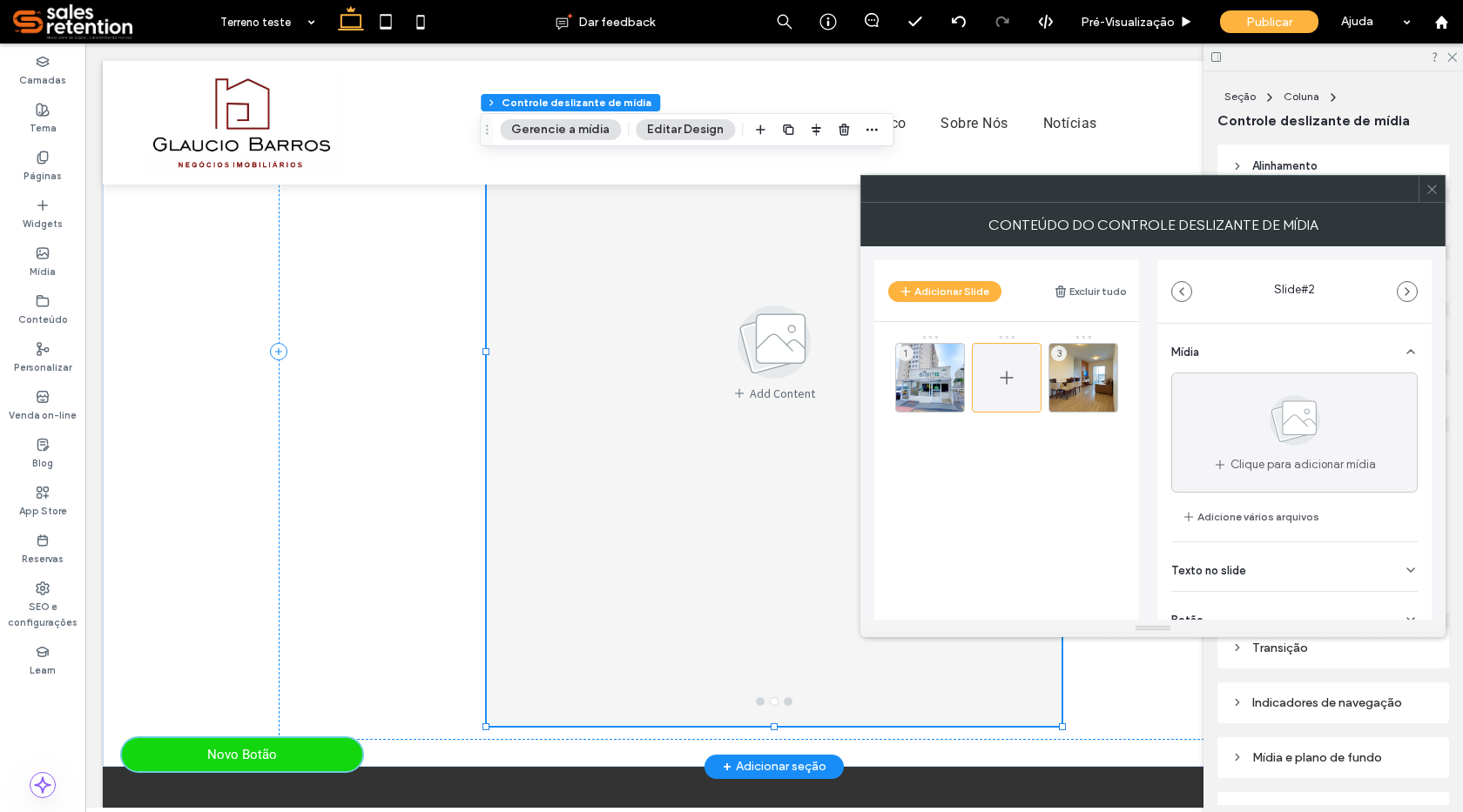
click at [1010, 374] on icon at bounding box center [1006, 377] width 21 height 21
click at [919, 372] on div "1" at bounding box center [930, 377] width 70 height 70
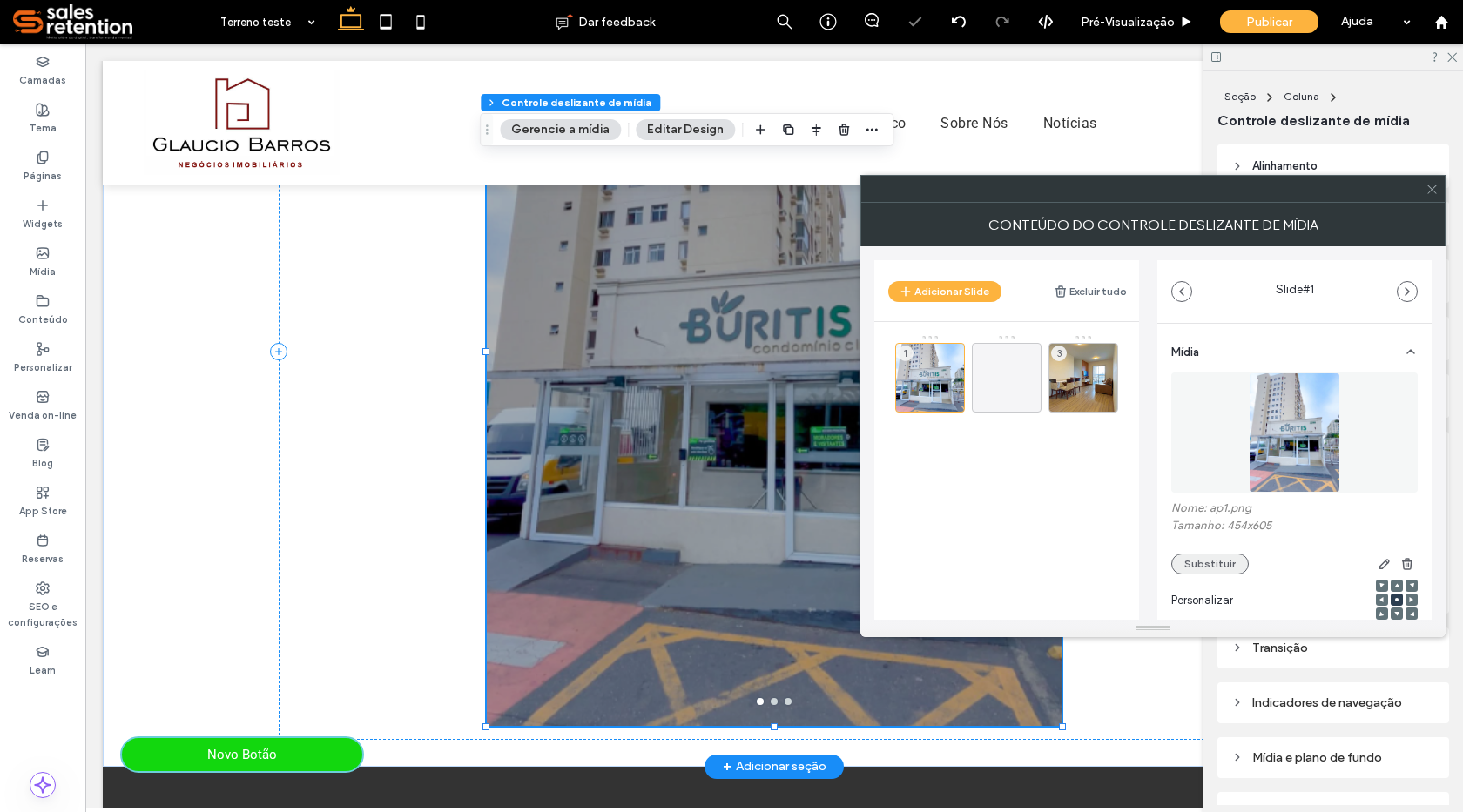
click at [1211, 563] on button "Substituir" at bounding box center [1210, 564] width 78 height 21
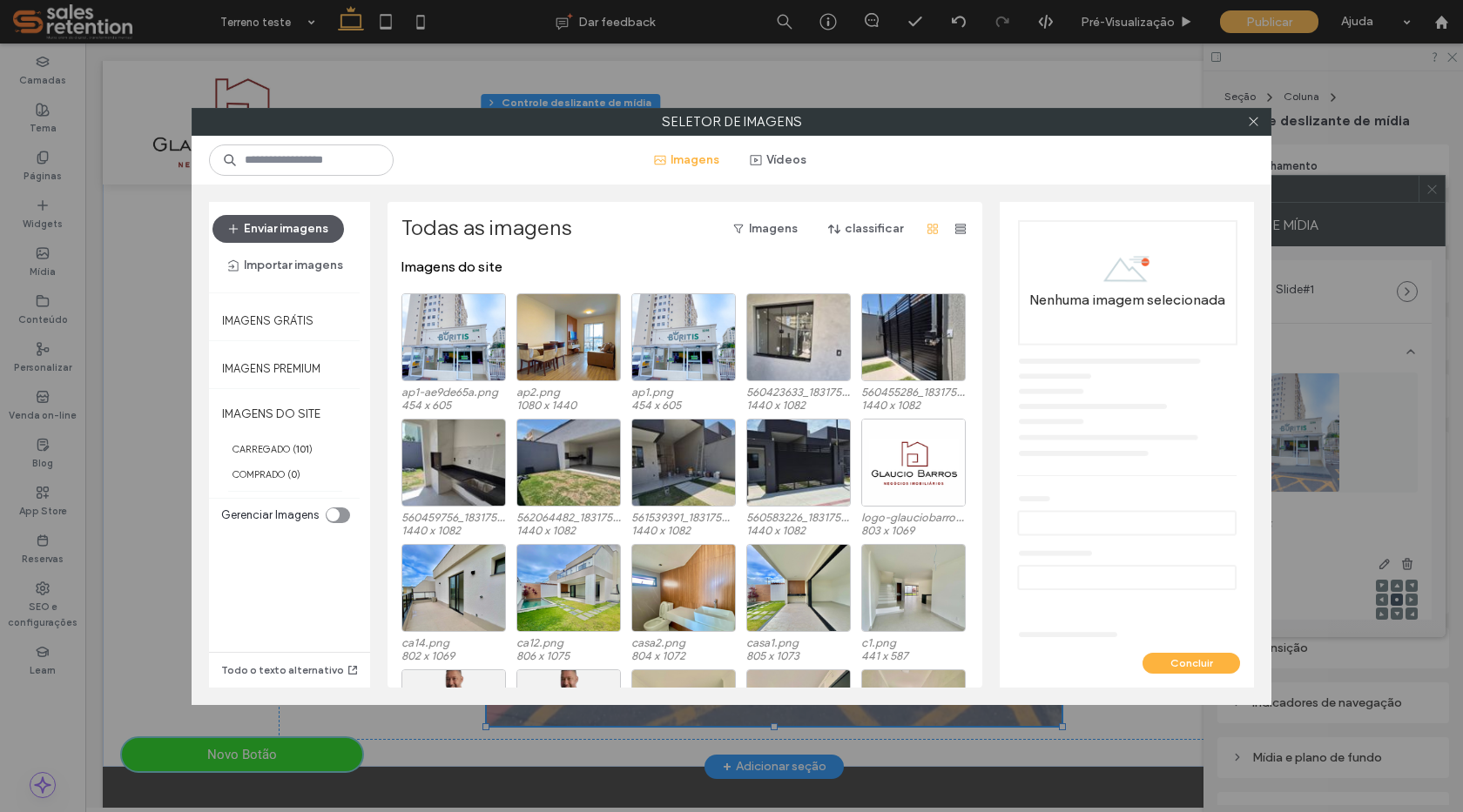
click at [274, 219] on button "Enviar imagens" at bounding box center [278, 229] width 132 height 27
